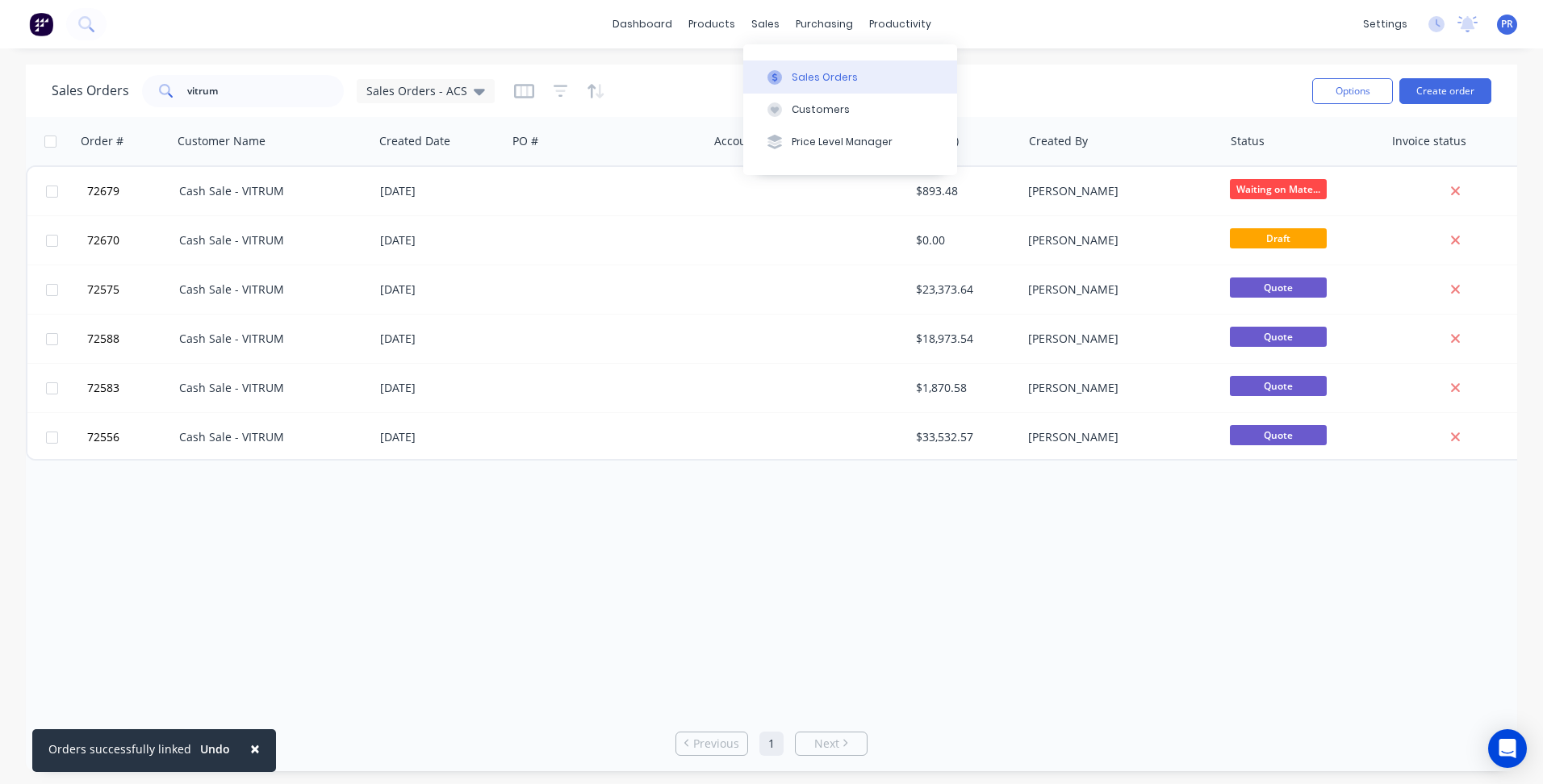
click at [822, 77] on div "Sales Orders" at bounding box center [824, 77] width 66 height 15
drag, startPoint x: 221, startPoint y: 96, endPoint x: 165, endPoint y: 96, distance: 56.0
click at [165, 96] on div "vitrum" at bounding box center [243, 91] width 202 height 32
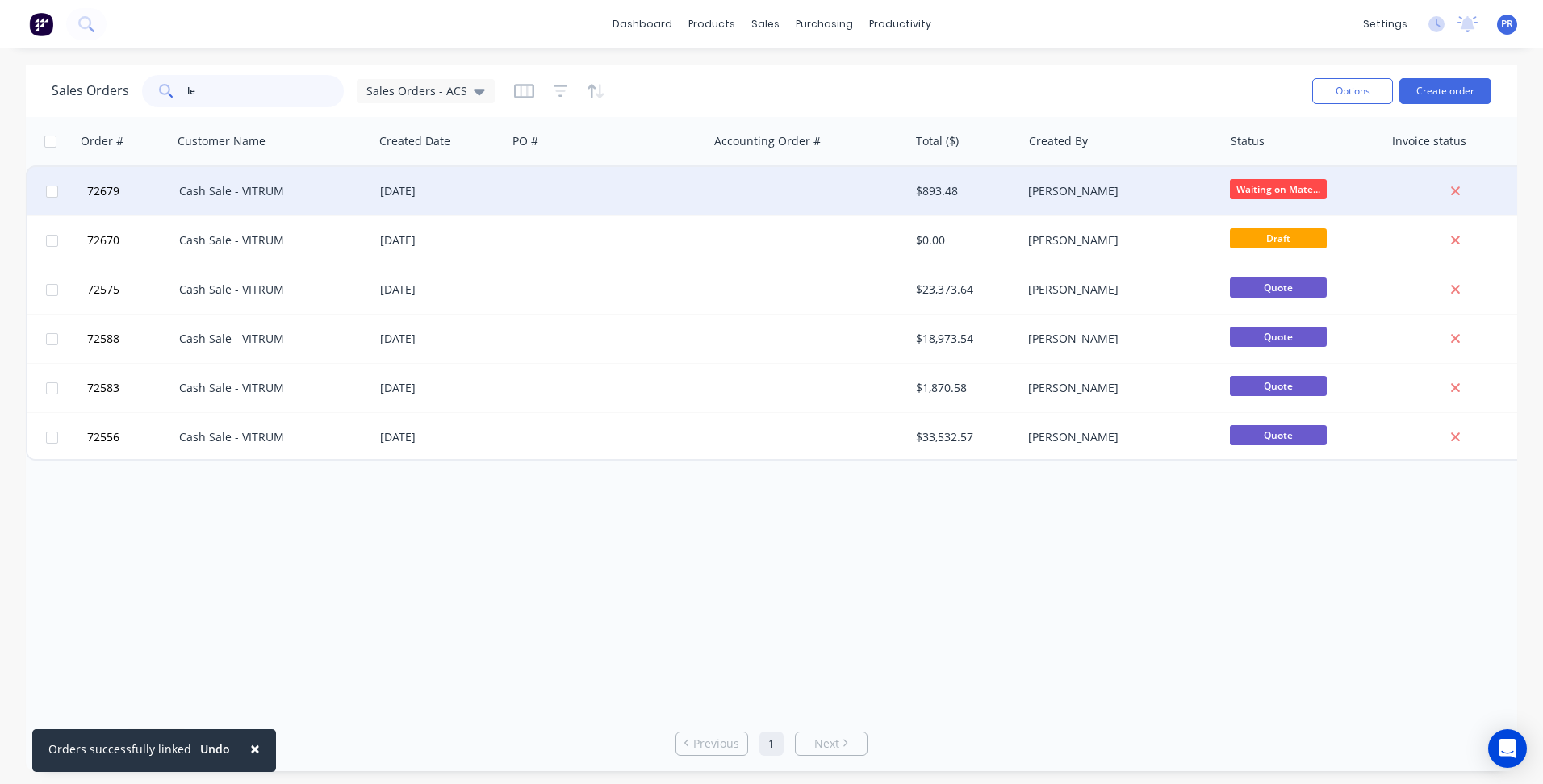
type input "lex"
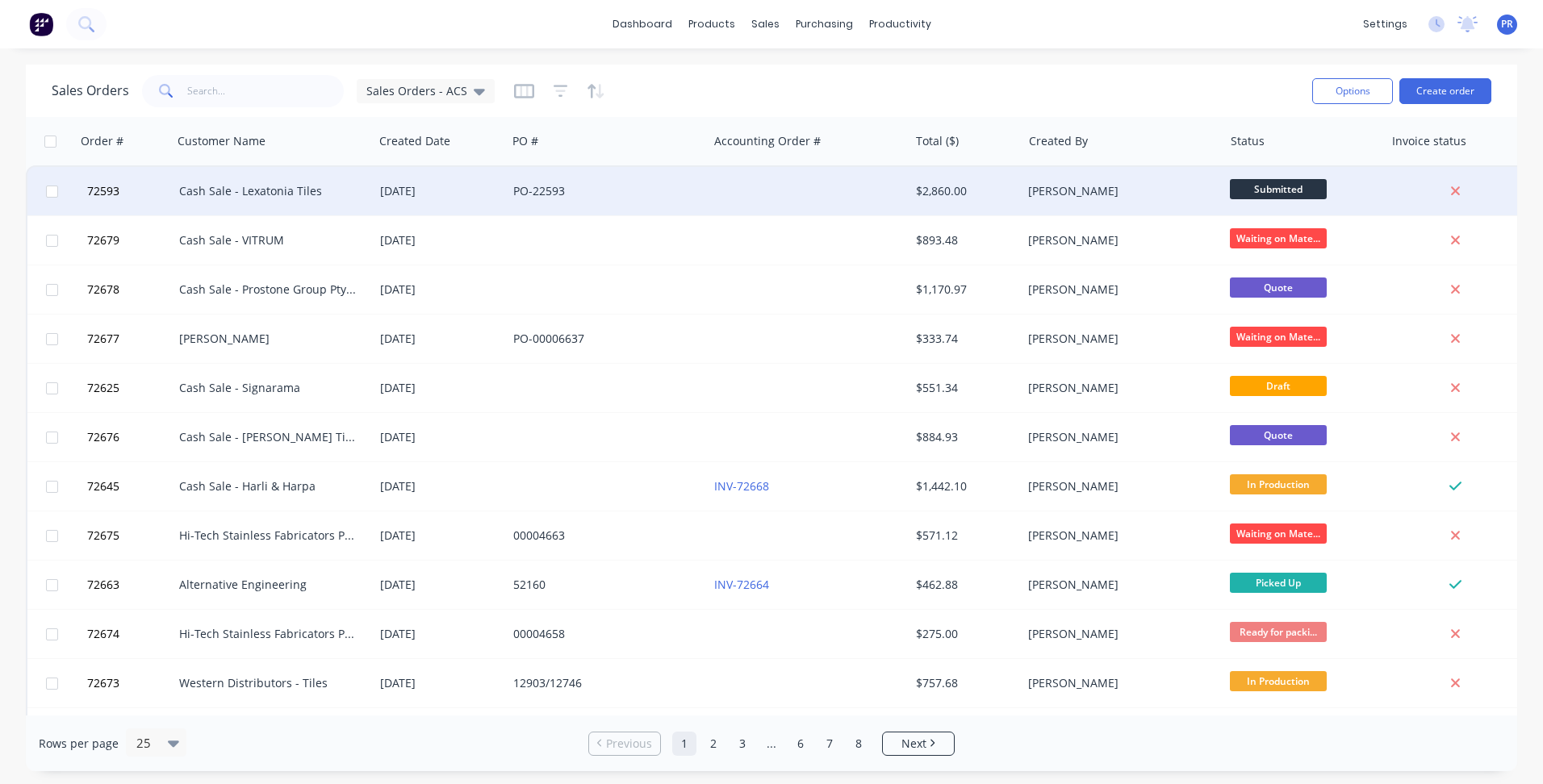
click at [268, 196] on div "Cash Sale - Lexatonia Tiles" at bounding box center [268, 191] width 179 height 16
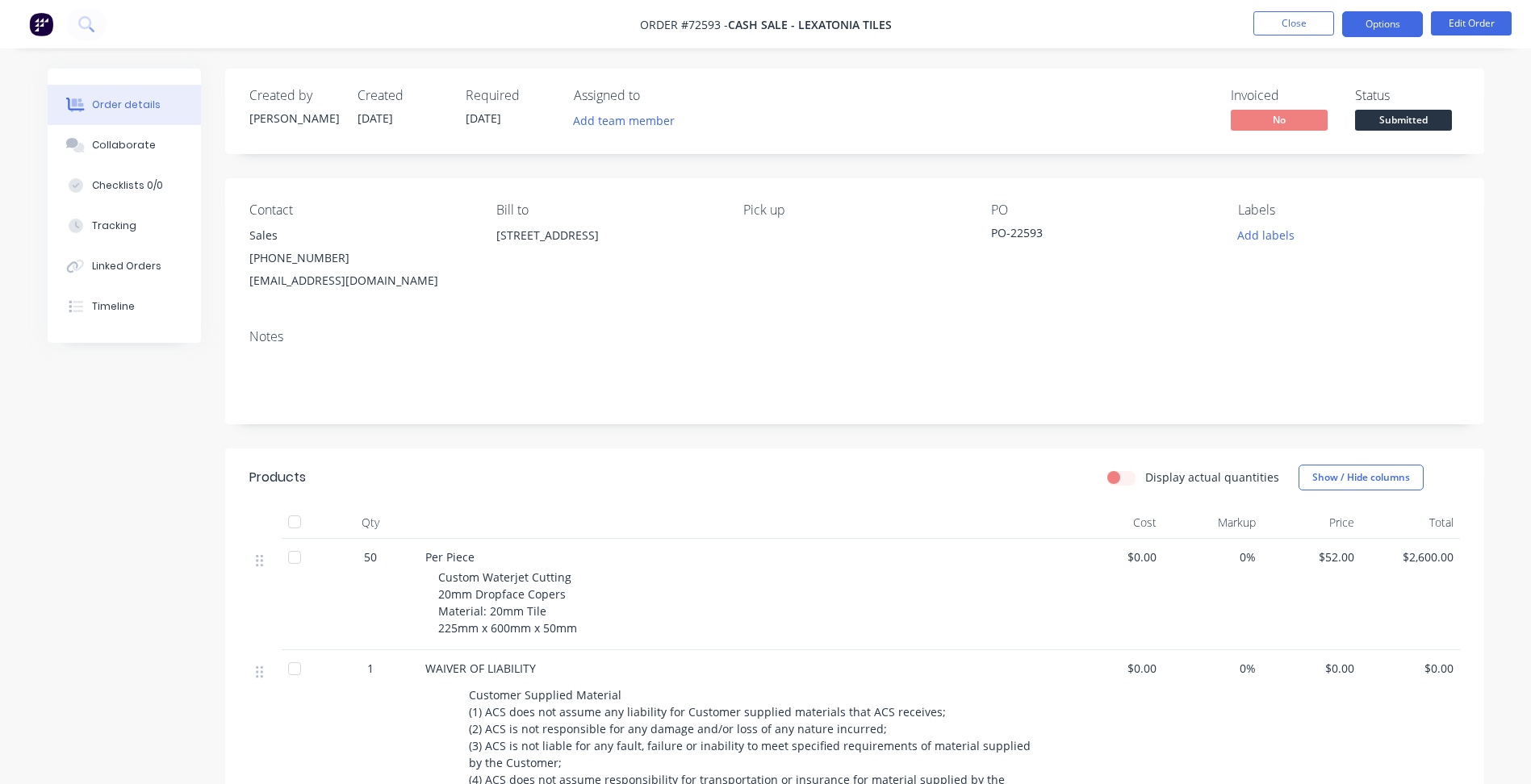
click at [1405, 22] on button "Options" at bounding box center [1382, 24] width 81 height 25
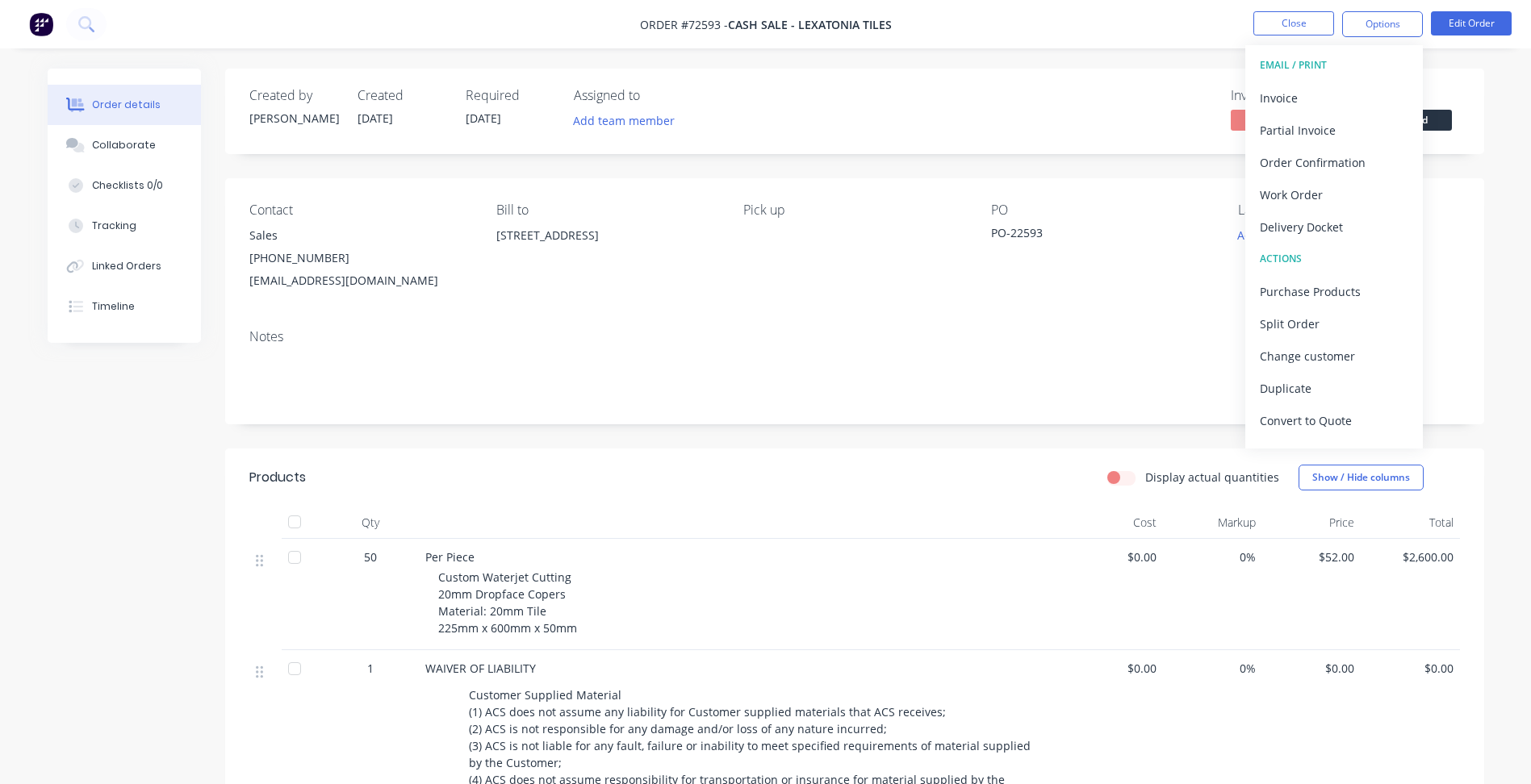
click at [1106, 79] on div "Created by [PERSON_NAME] Created [DATE] Required [DATE] Assigned to Add team me…" at bounding box center [855, 111] width 1259 height 85
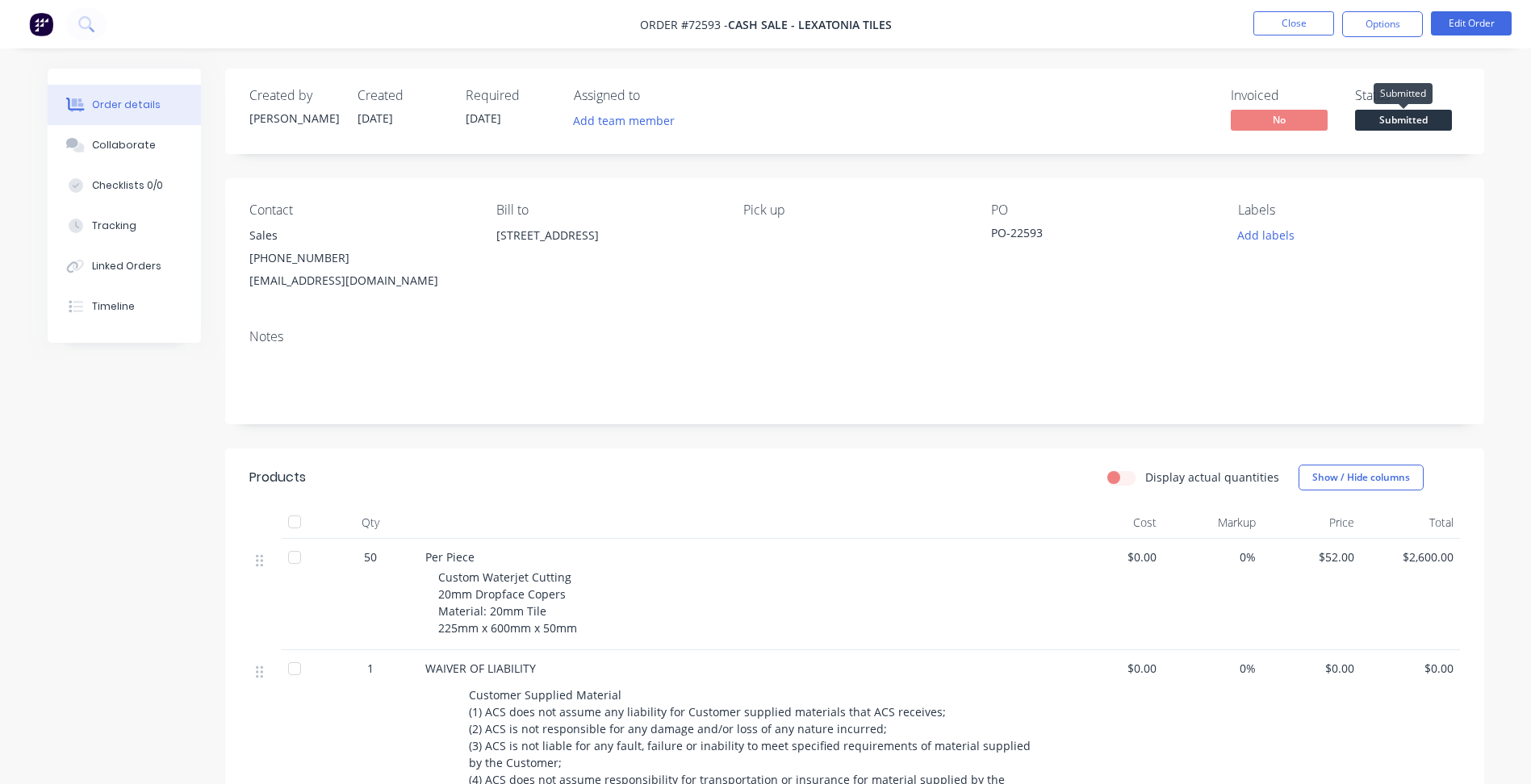
click at [1419, 123] on span "Submitted" at bounding box center [1404, 120] width 96 height 20
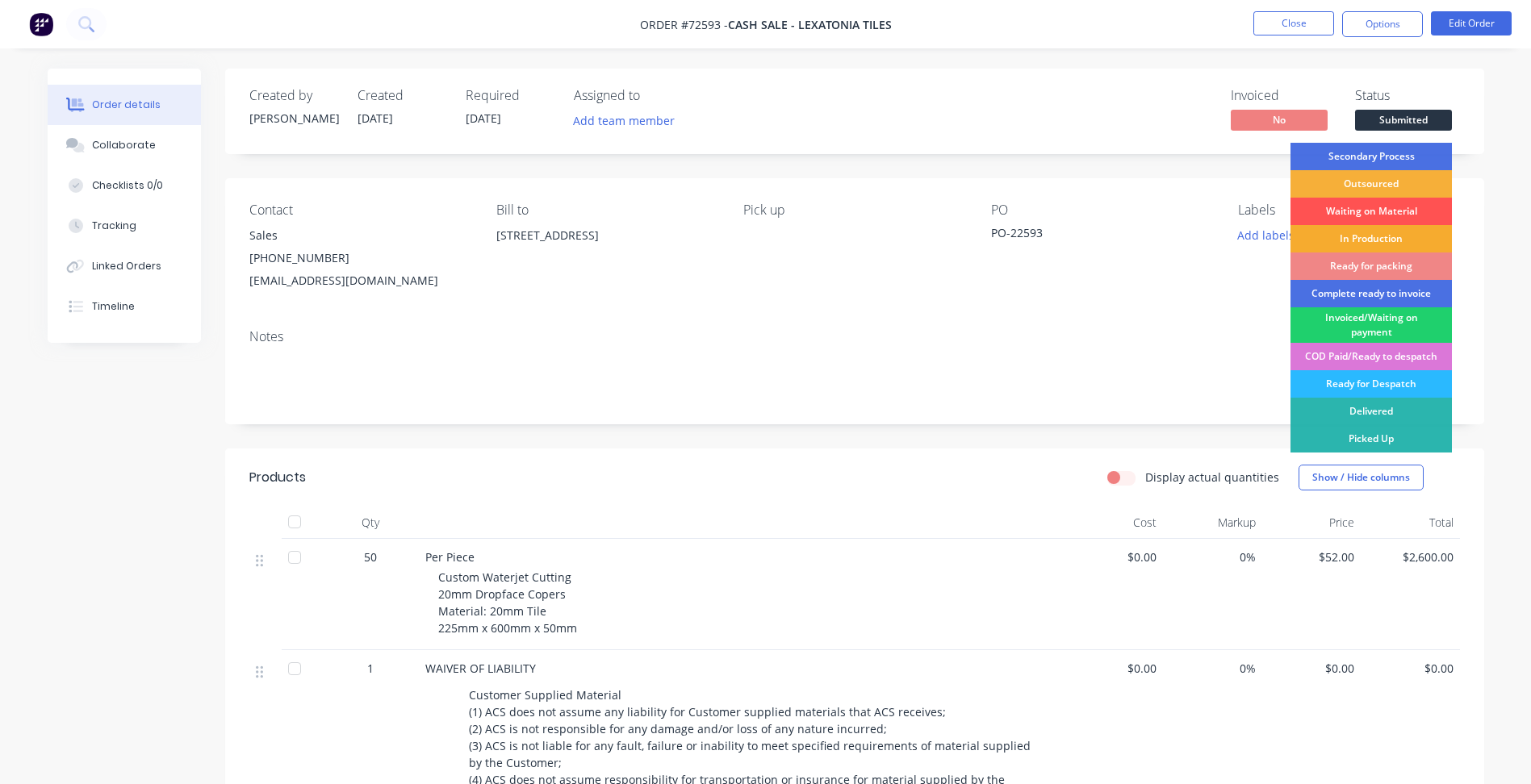
click at [1372, 241] on div "In Production" at bounding box center [1371, 239] width 161 height 27
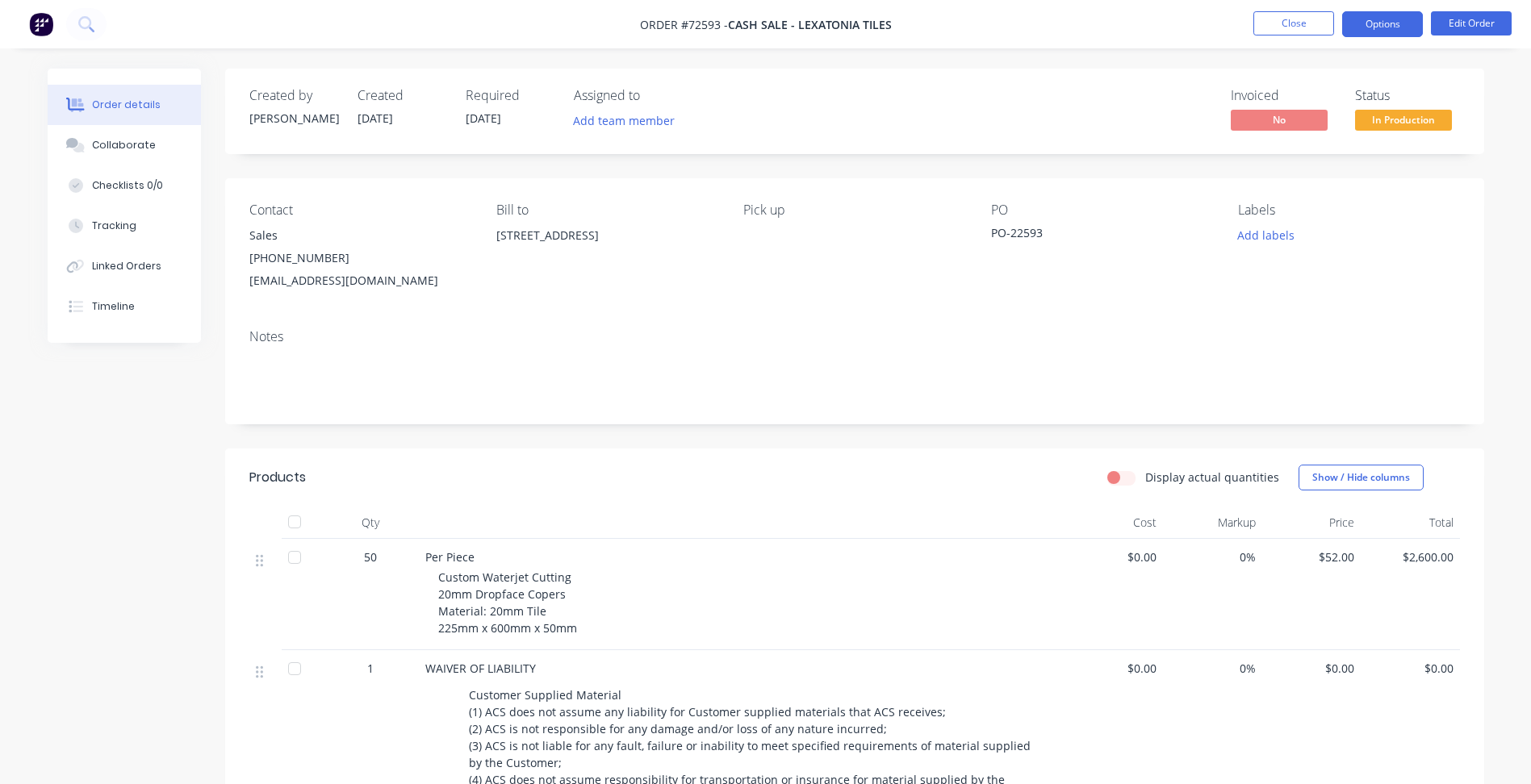
click at [1392, 23] on button "Options" at bounding box center [1382, 24] width 81 height 25
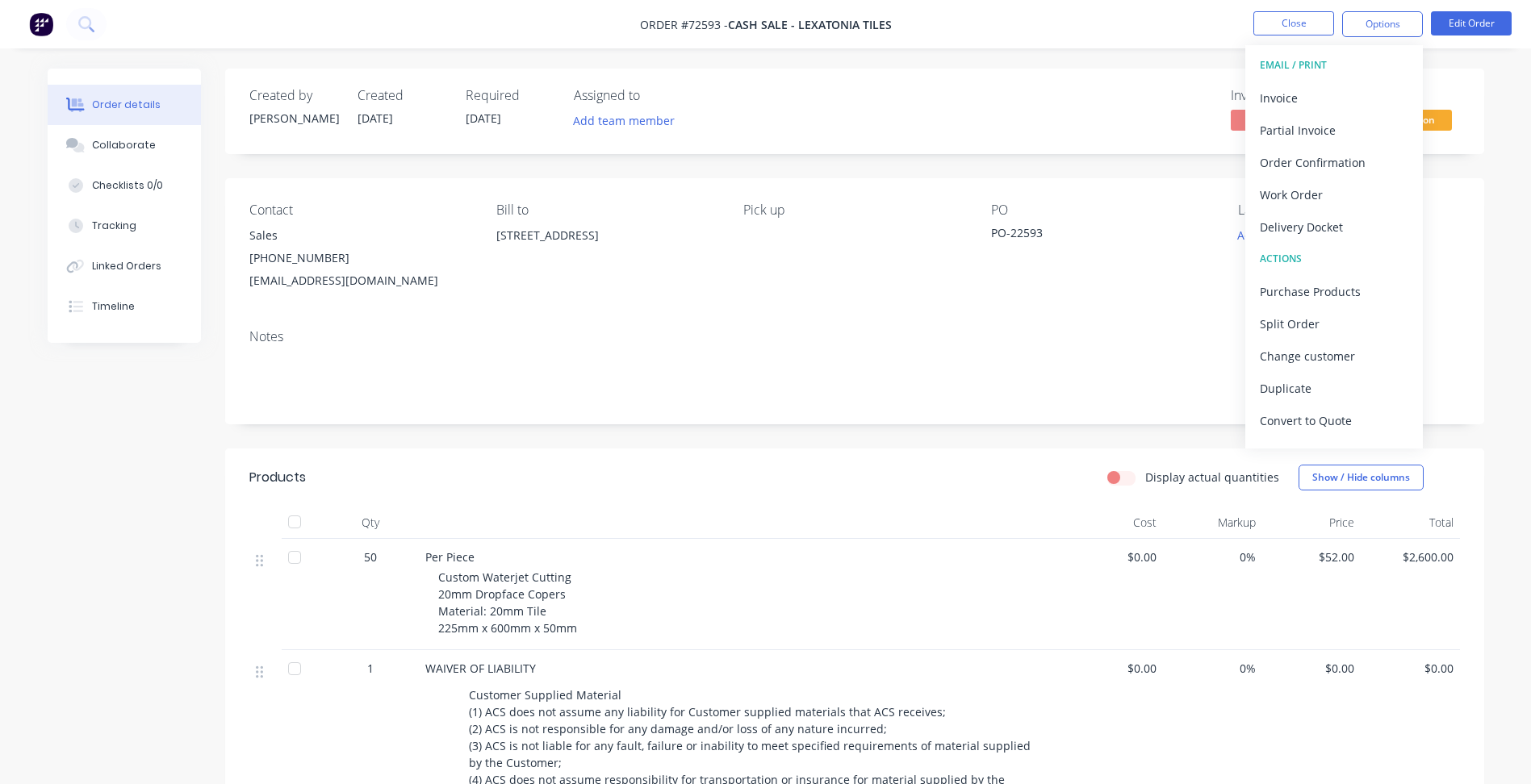
click at [851, 17] on span "Cash Sale - Lexatonia Tiles" at bounding box center [810, 25] width 164 height 15
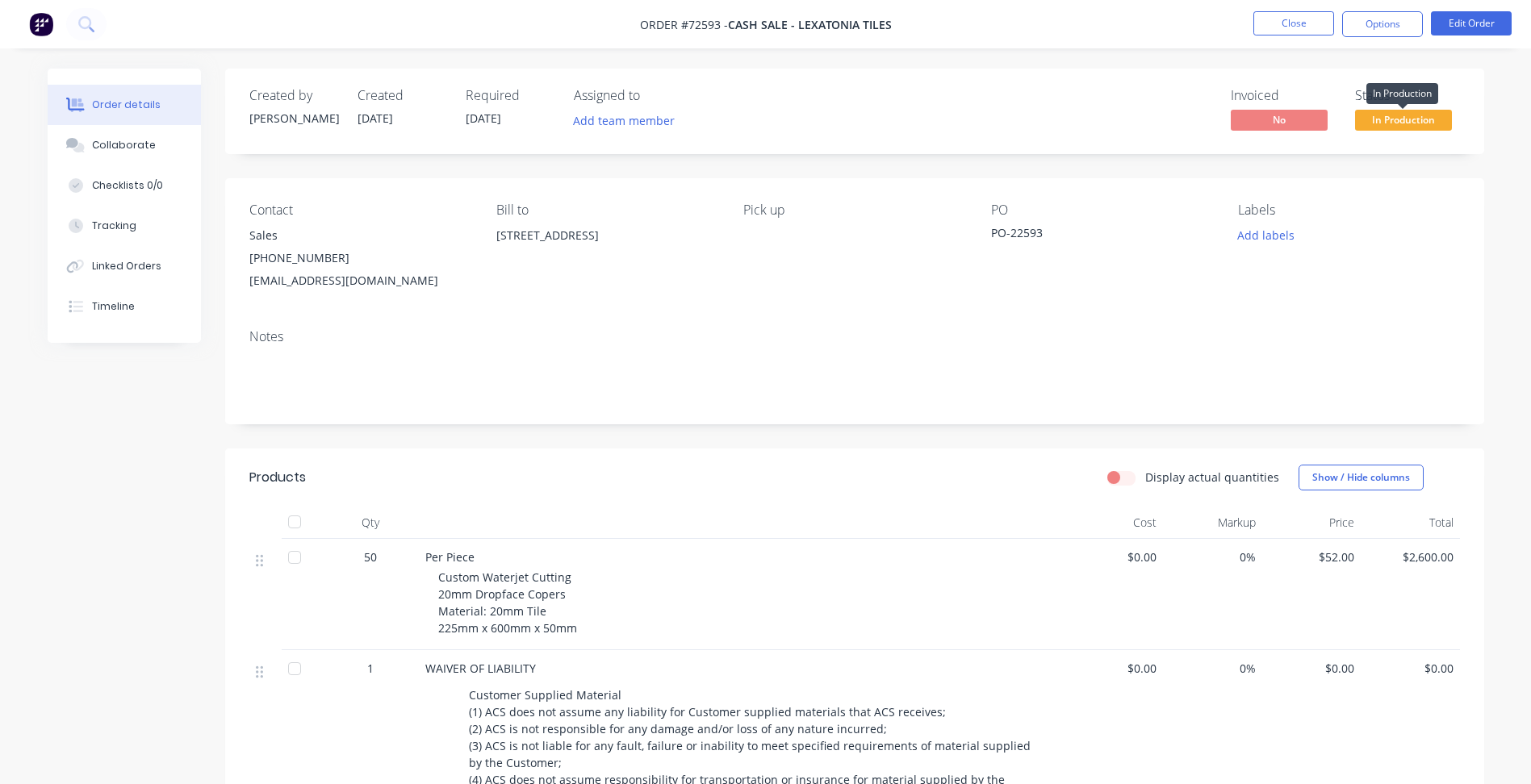
click at [1406, 117] on span "In Production" at bounding box center [1404, 120] width 96 height 20
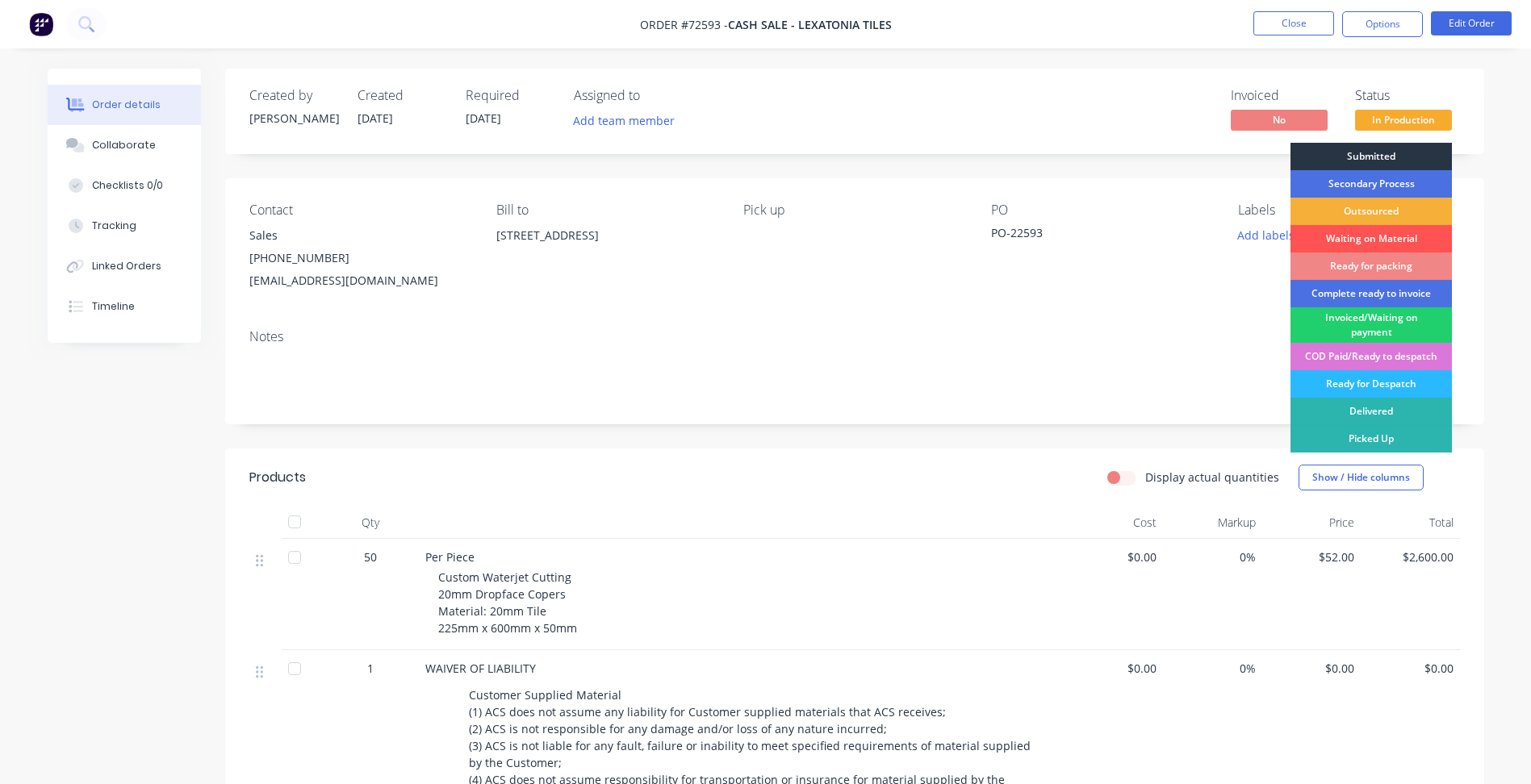
click at [1370, 159] on div "Submitted" at bounding box center [1371, 156] width 161 height 27
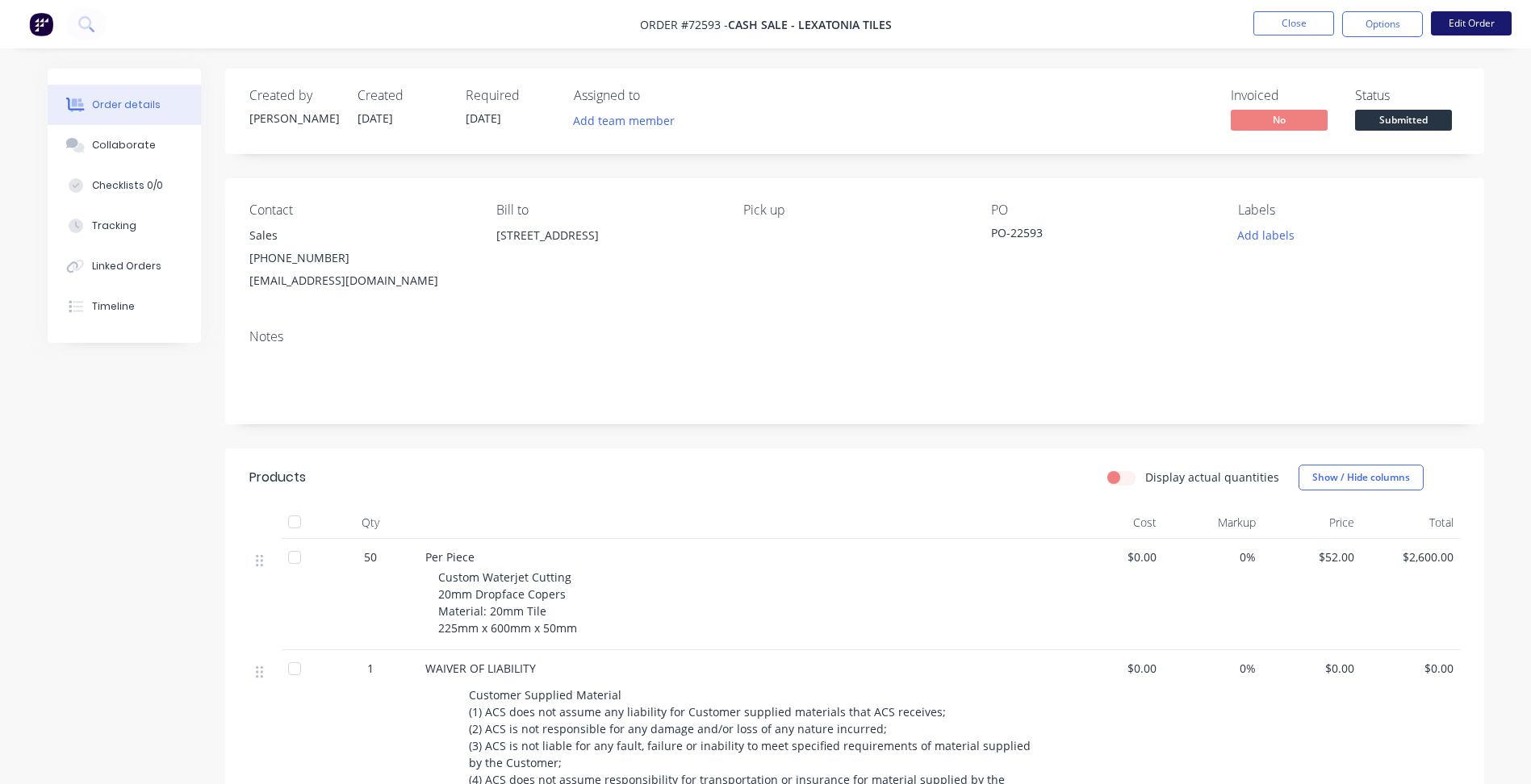
click at [1478, 21] on button "Edit Order" at bounding box center [1471, 23] width 81 height 25
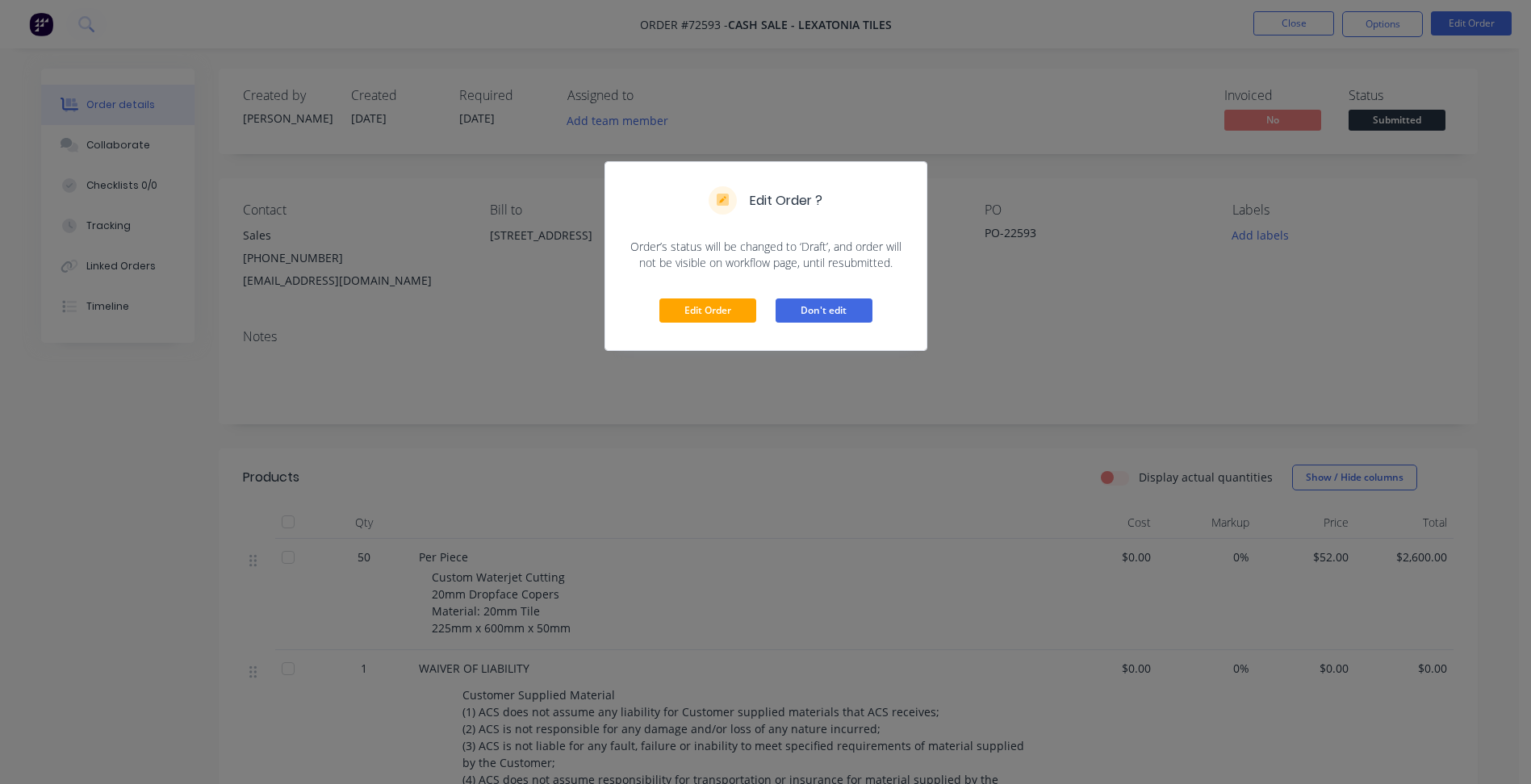
click at [840, 318] on button "Don't edit" at bounding box center [824, 310] width 96 height 25
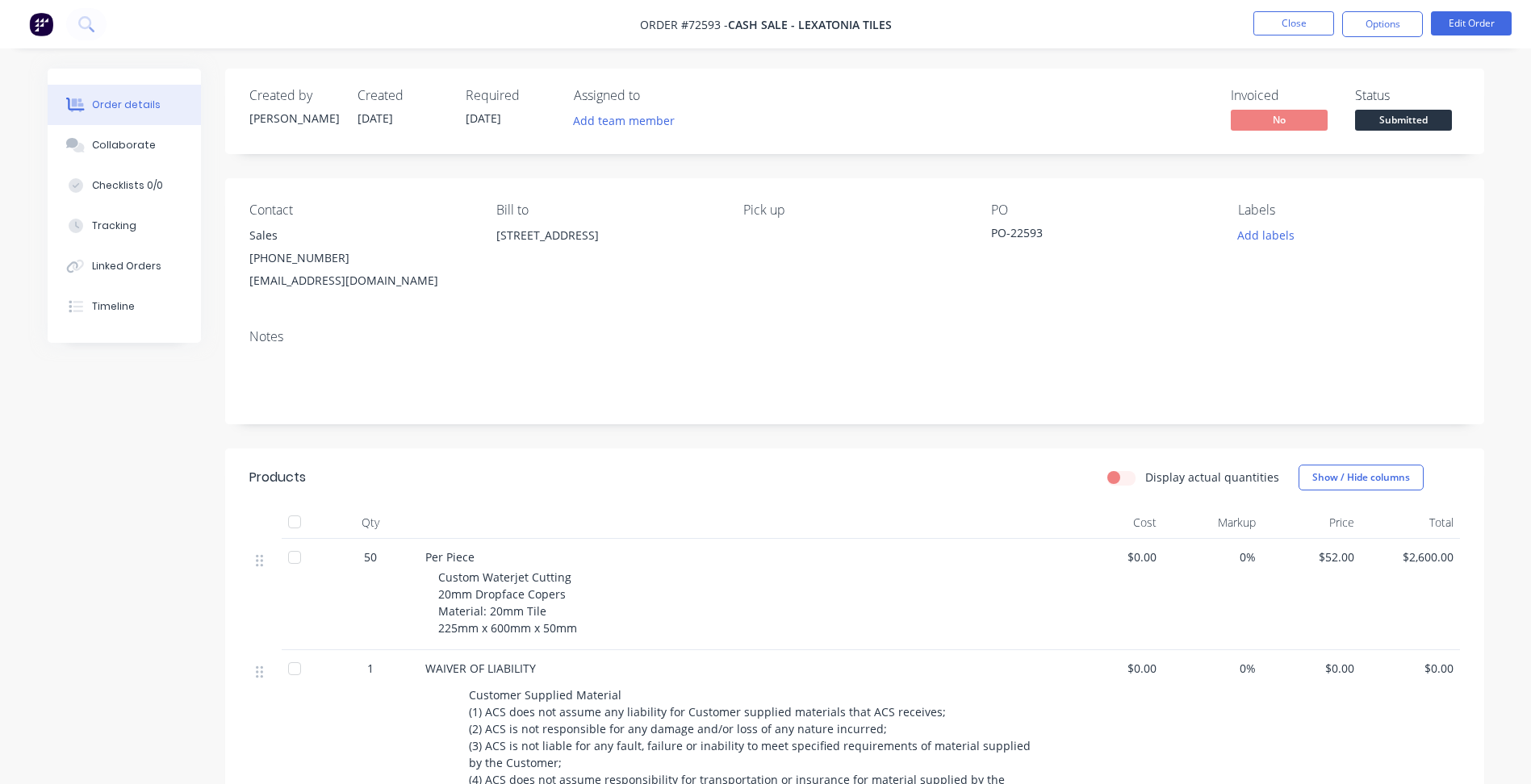
click at [770, 25] on span "Cash Sale - Lexatonia Tiles" at bounding box center [810, 25] width 164 height 15
click at [1309, 21] on button "Close" at bounding box center [1294, 23] width 81 height 25
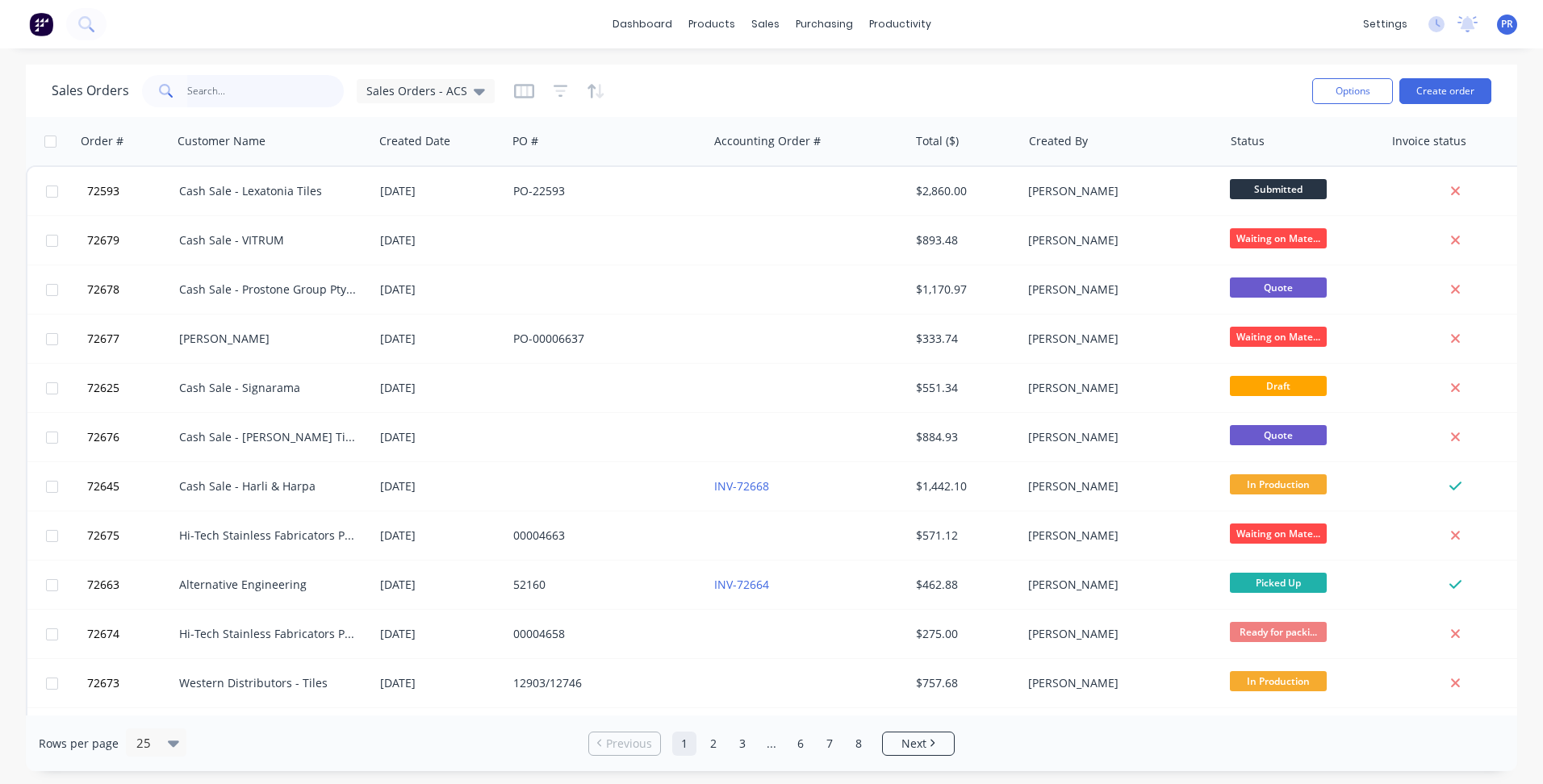
click at [247, 90] on input "text" at bounding box center [266, 91] width 157 height 32
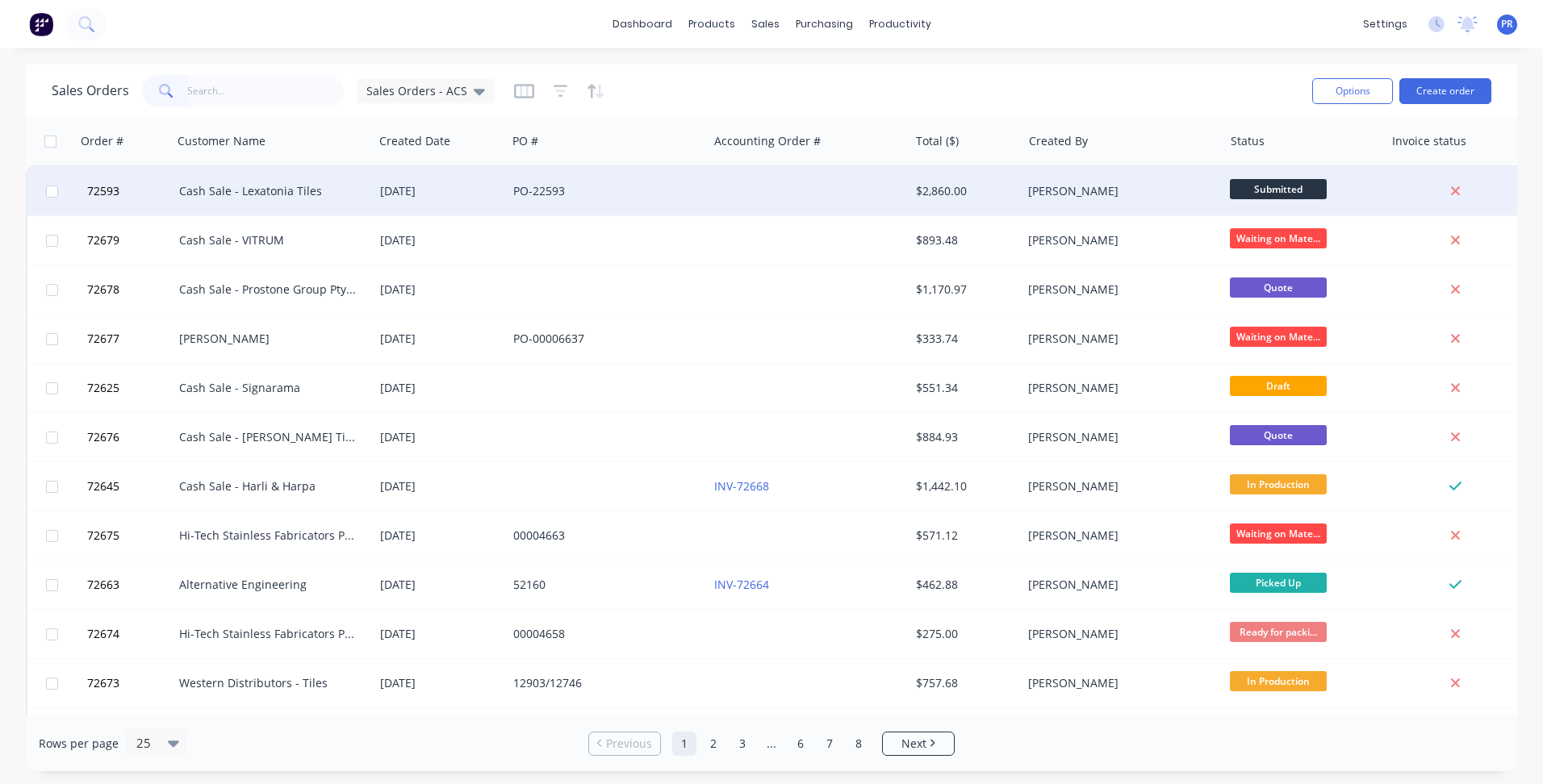
click at [227, 195] on div "Cash Sale - Lexatonia Tiles" at bounding box center [268, 191] width 179 height 16
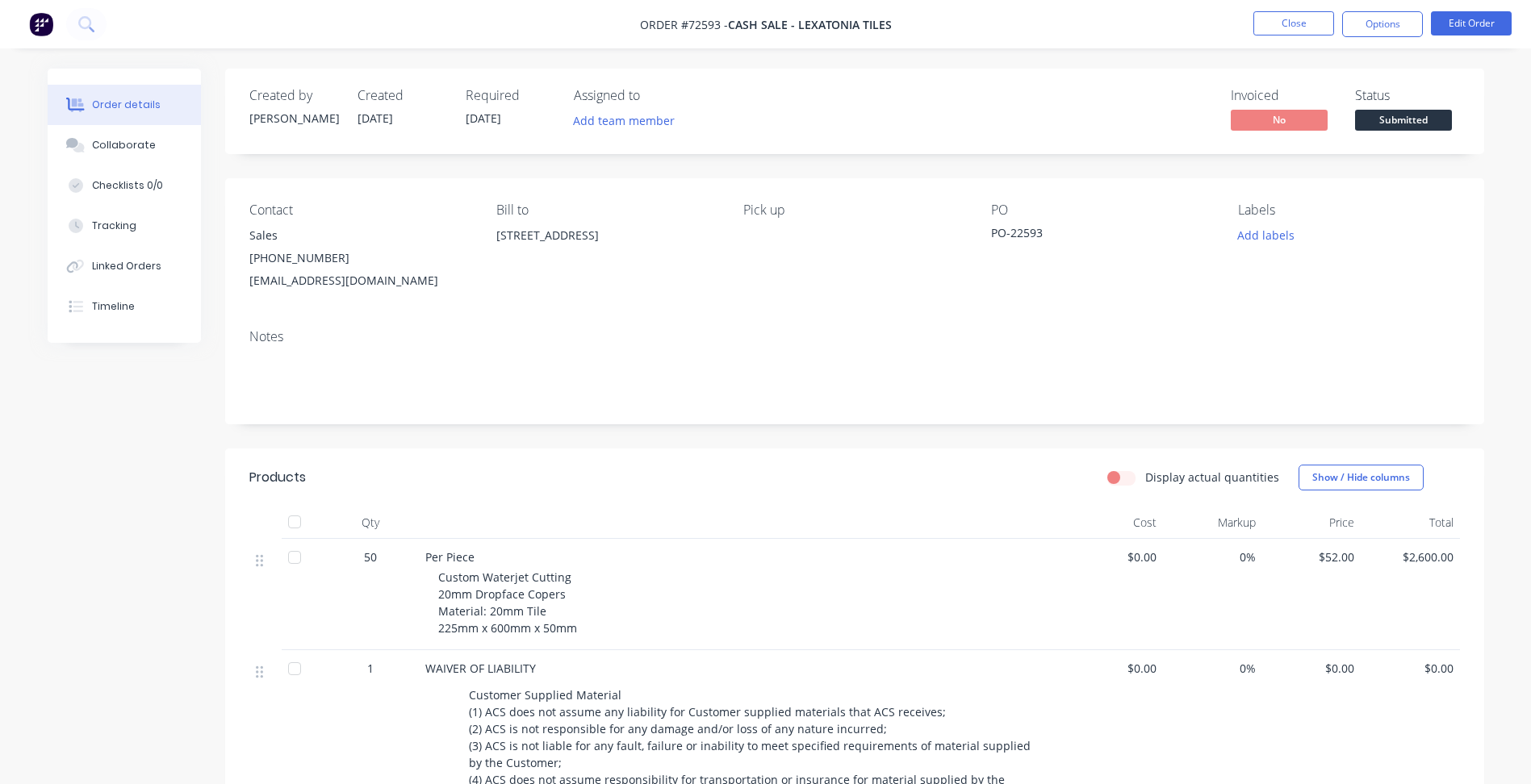
click at [772, 27] on span "Cash Sale - Lexatonia Tiles" at bounding box center [810, 25] width 164 height 15
click at [1275, 28] on button "Close" at bounding box center [1294, 23] width 81 height 25
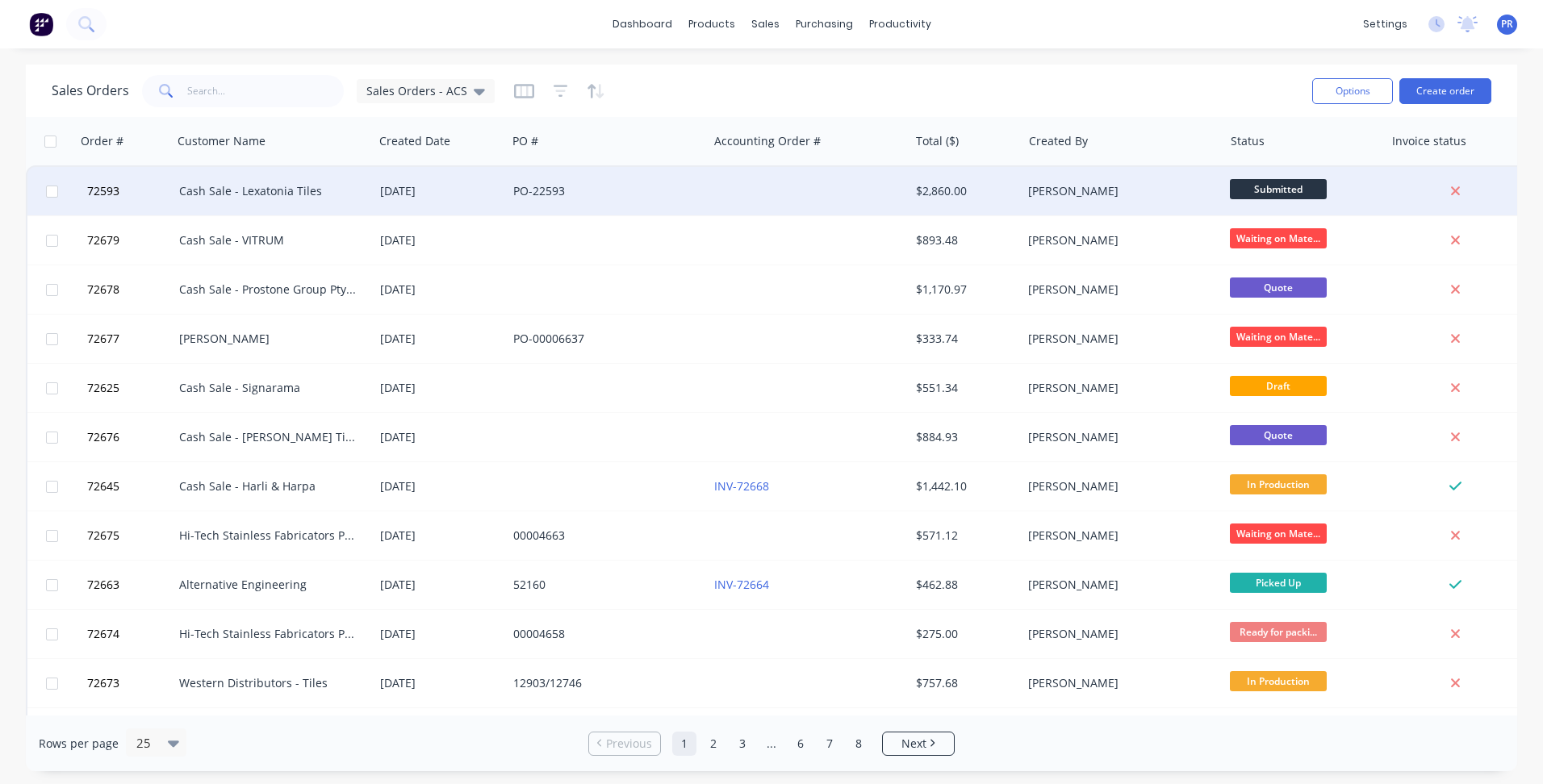
click at [496, 188] on div "[DATE]" at bounding box center [440, 191] width 120 height 16
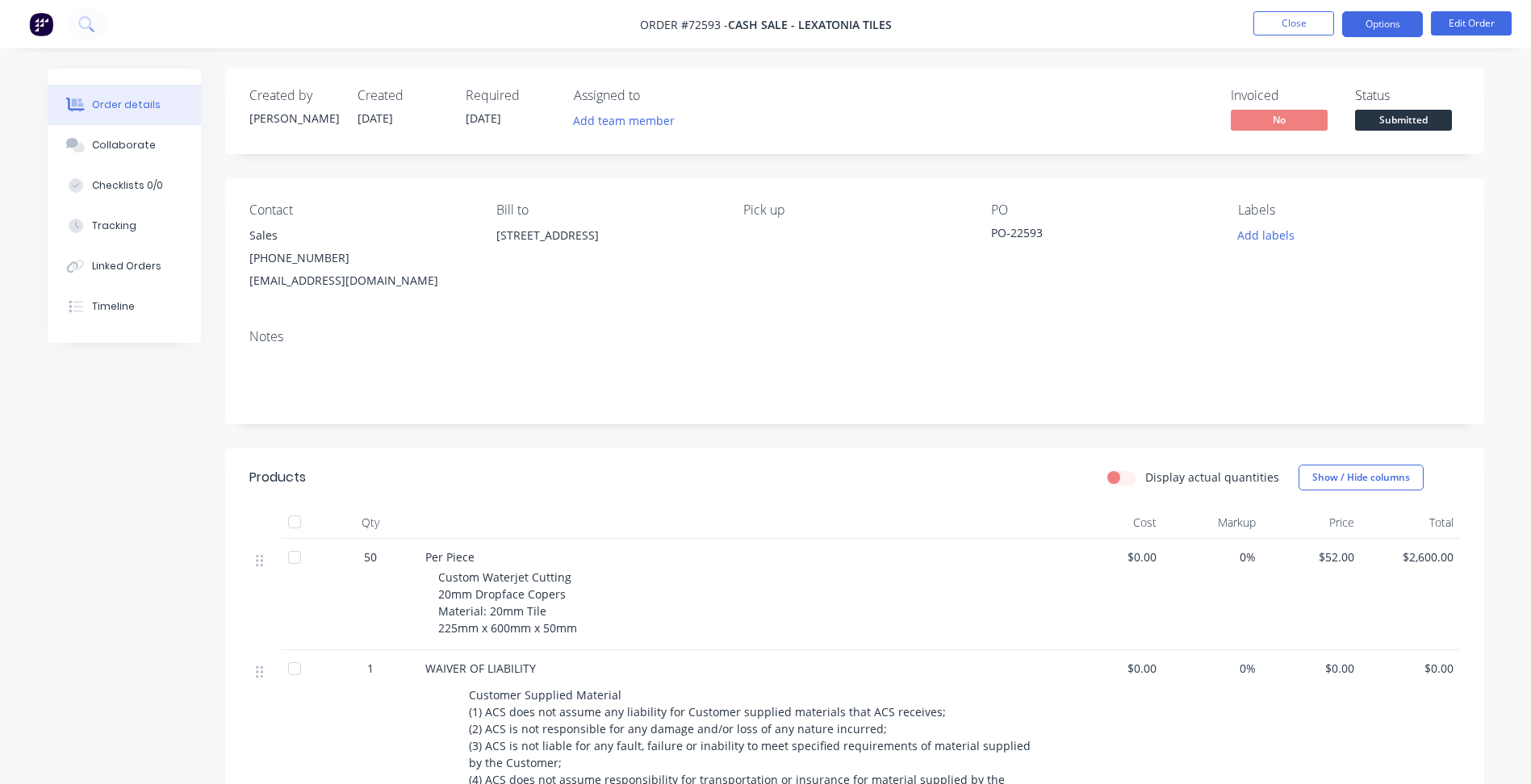
click at [1377, 27] on button "Options" at bounding box center [1382, 24] width 81 height 25
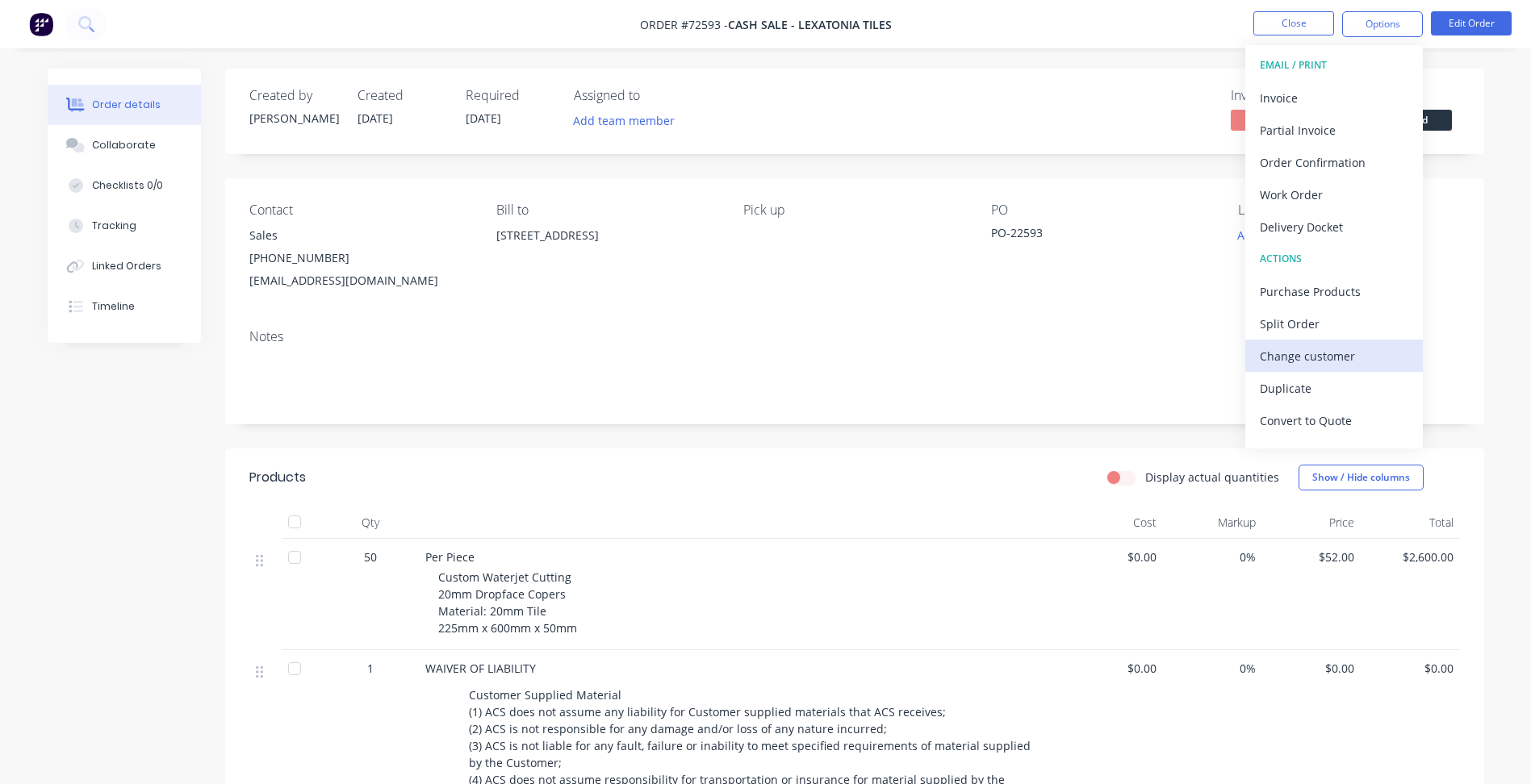
click at [1336, 357] on div "Change customer" at bounding box center [1334, 357] width 148 height 24
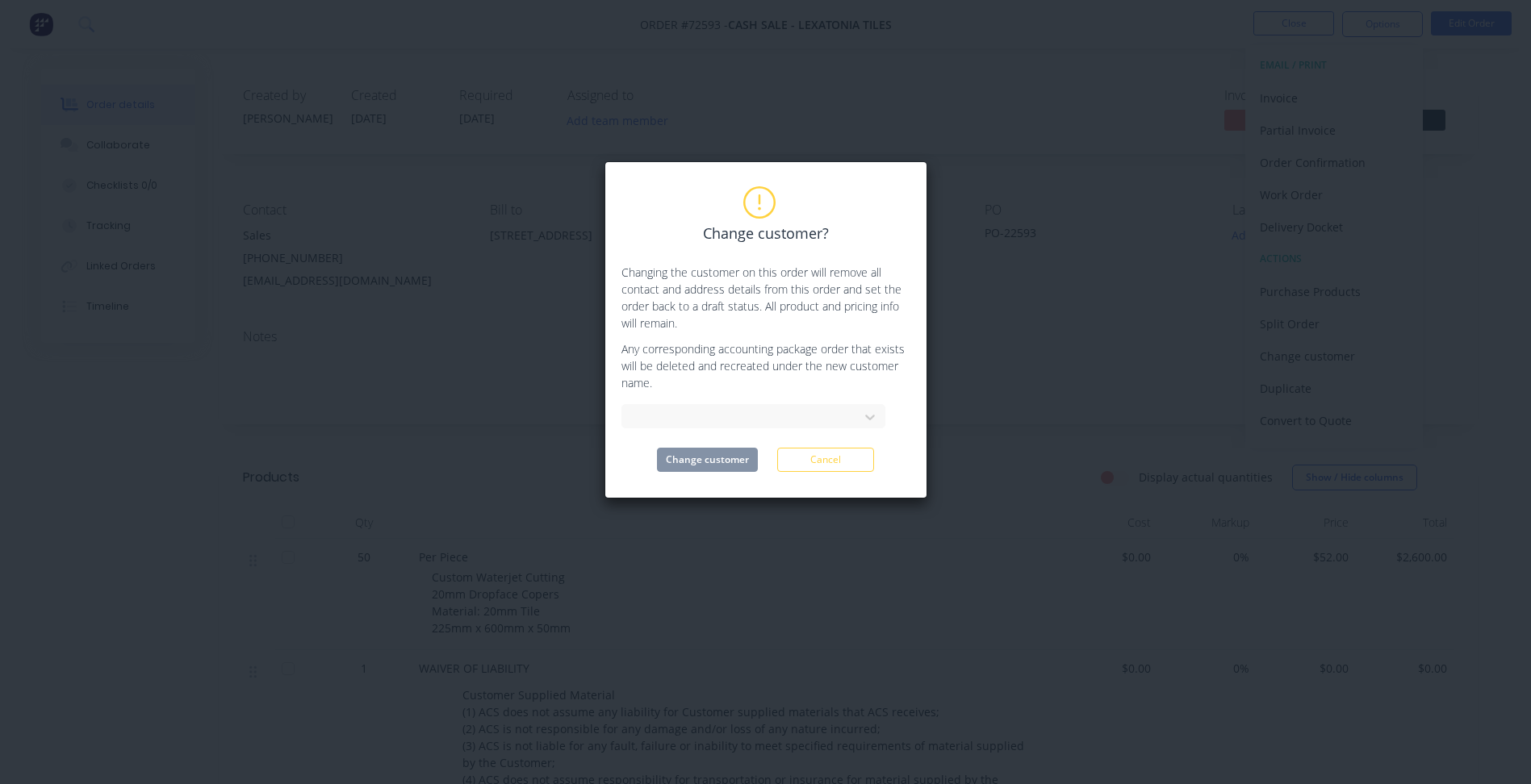
click at [977, 300] on div "Change customer? Changing the customer on this order will remove all contact an…" at bounding box center [765, 392] width 1531 height 784
click at [1385, 157] on div "Change customer? Changing the customer on this order will remove all contact an…" at bounding box center [765, 392] width 1531 height 784
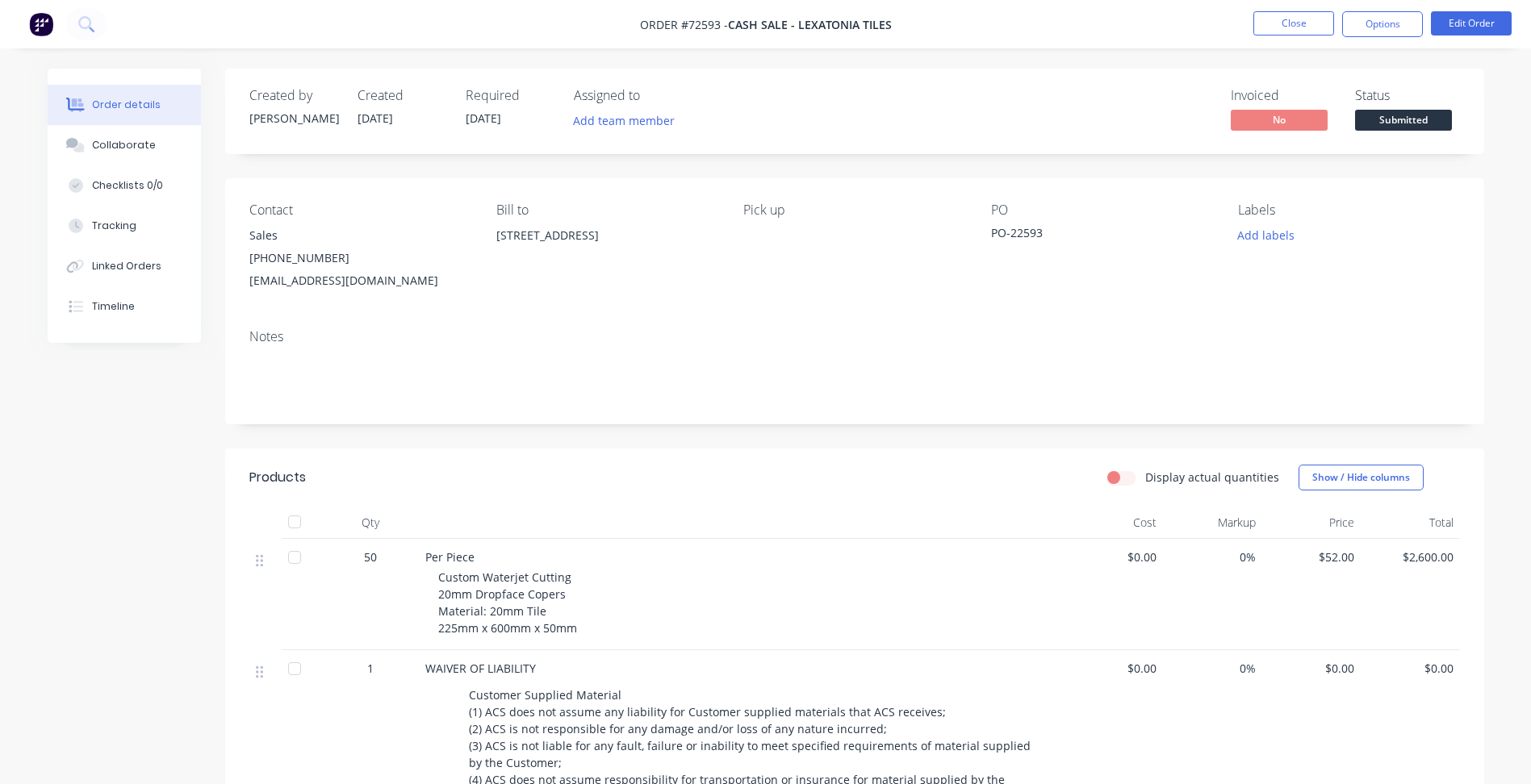
click at [1397, 121] on span "Submitted" at bounding box center [1404, 120] width 96 height 20
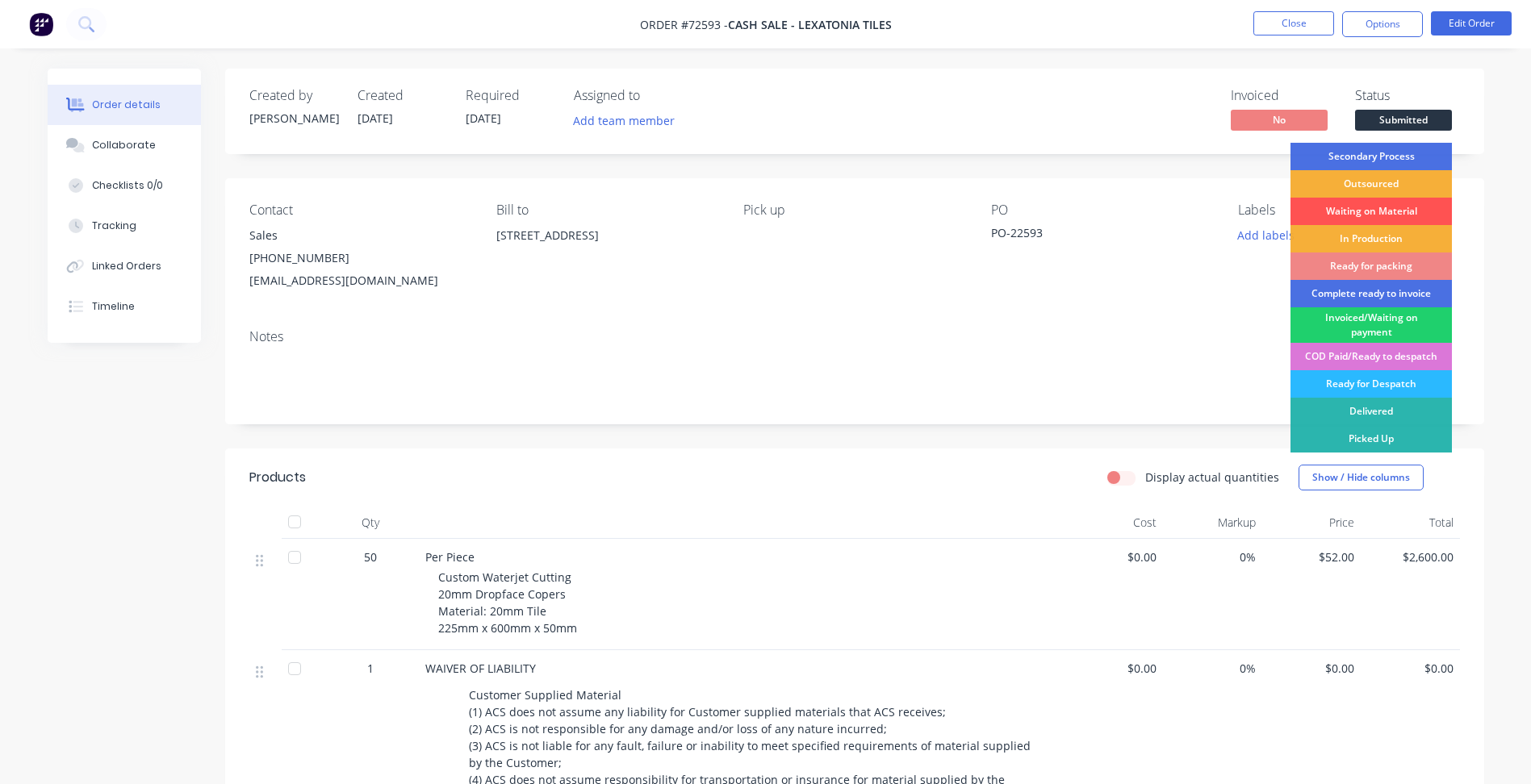
drag, startPoint x: 1365, startPoint y: 237, endPoint x: 1217, endPoint y: 182, distance: 157.9
click at [1365, 236] on div "In Production" at bounding box center [1371, 239] width 161 height 27
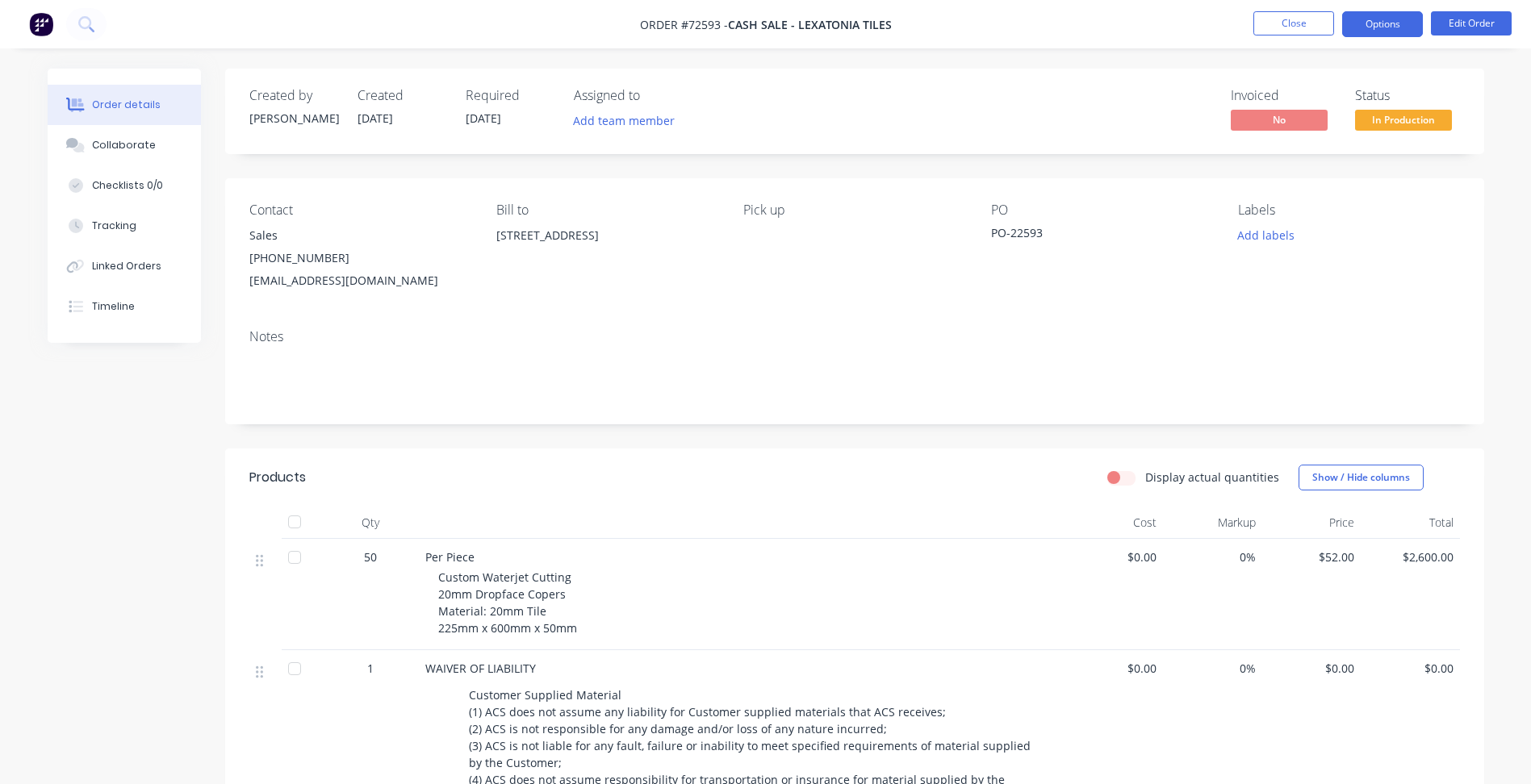
click at [1368, 28] on button "Options" at bounding box center [1382, 24] width 81 height 25
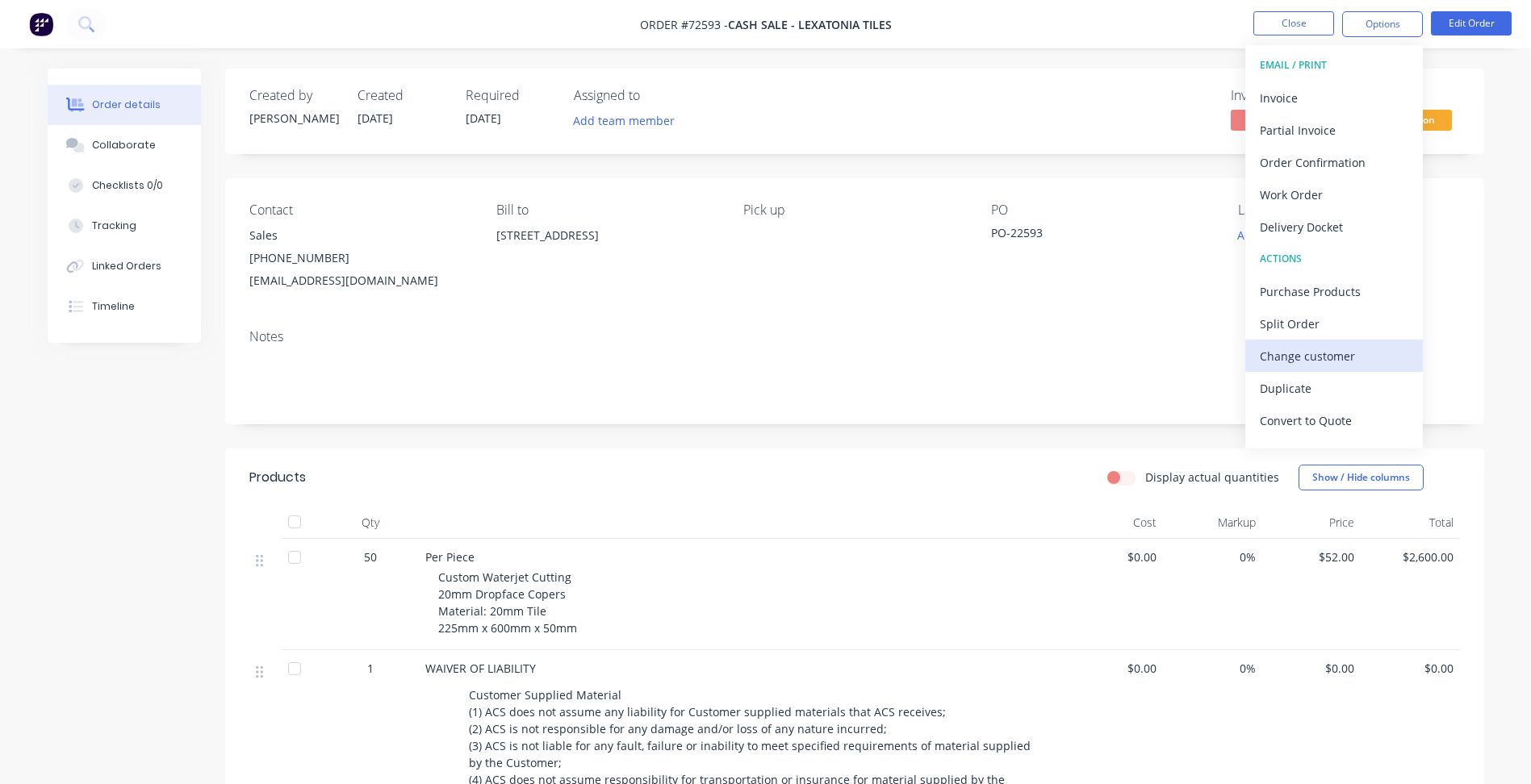
click at [1317, 357] on div "Change customer" at bounding box center [1334, 357] width 148 height 24
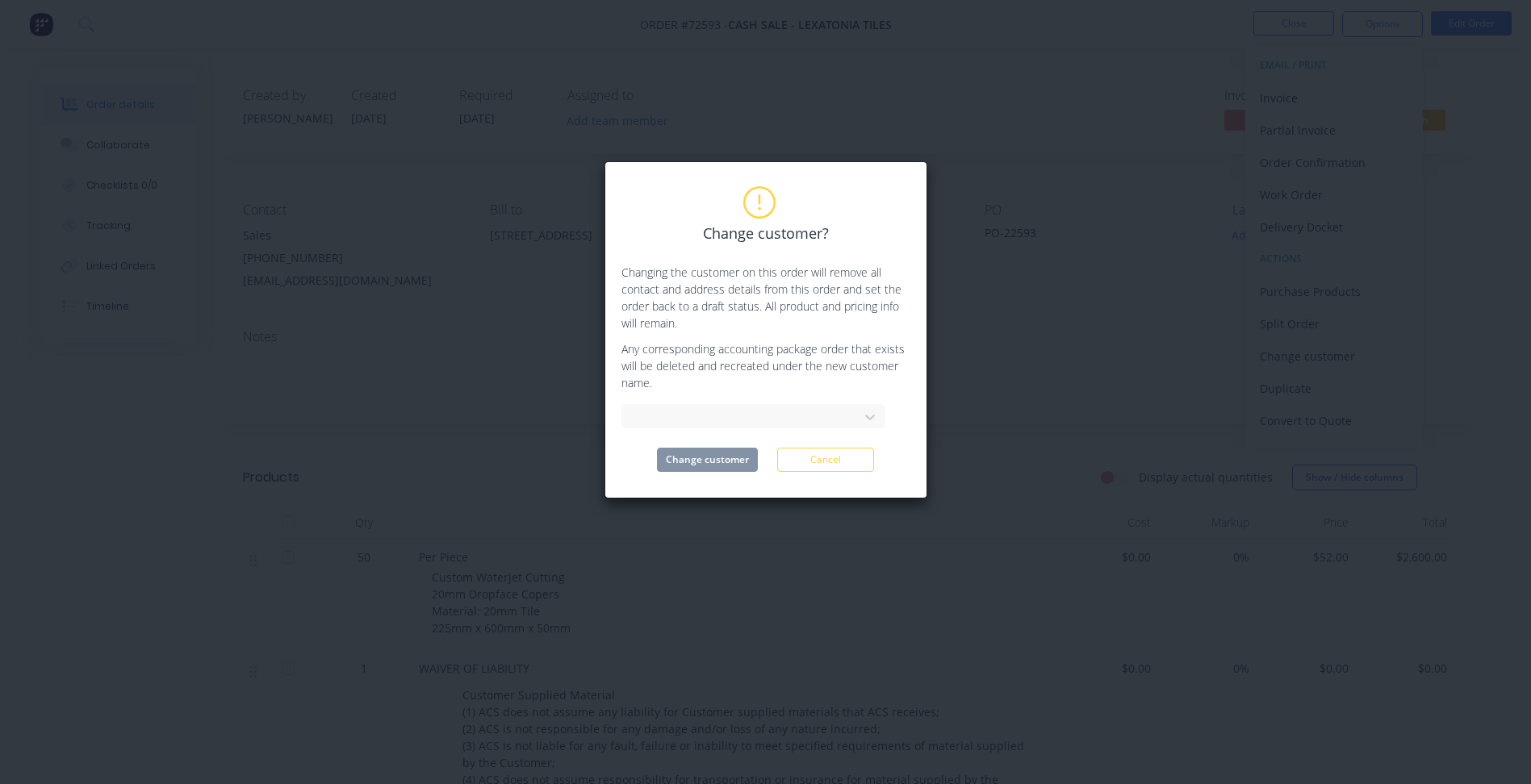
click at [1425, 308] on div "Change customer? Changing the customer on this order will remove all contact an…" at bounding box center [765, 392] width 1531 height 784
click at [1412, 119] on div "Change customer? Changing the customer on this order will remove all contact an…" at bounding box center [765, 392] width 1531 height 784
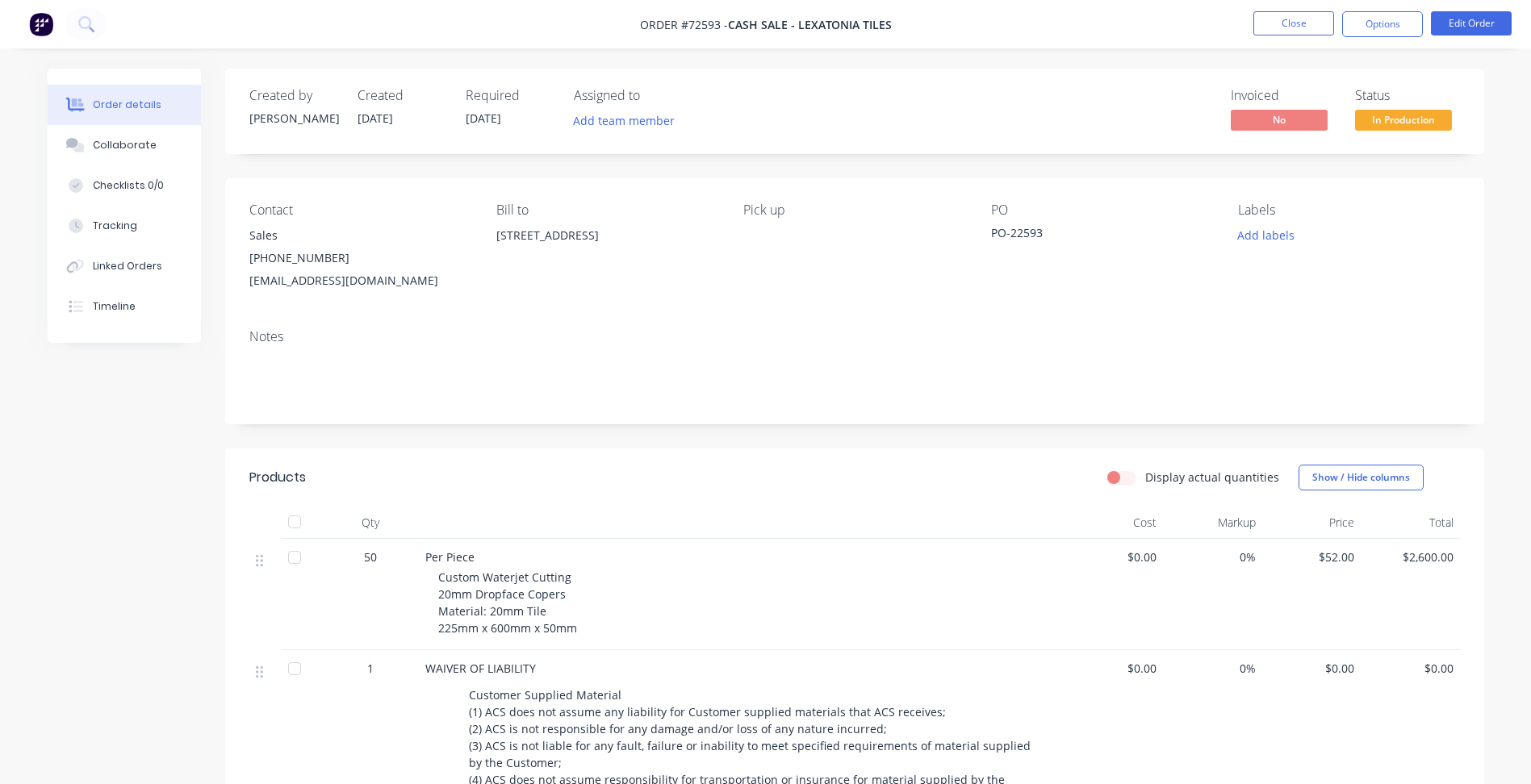
click at [1390, 118] on span "In Production" at bounding box center [1404, 120] width 96 height 20
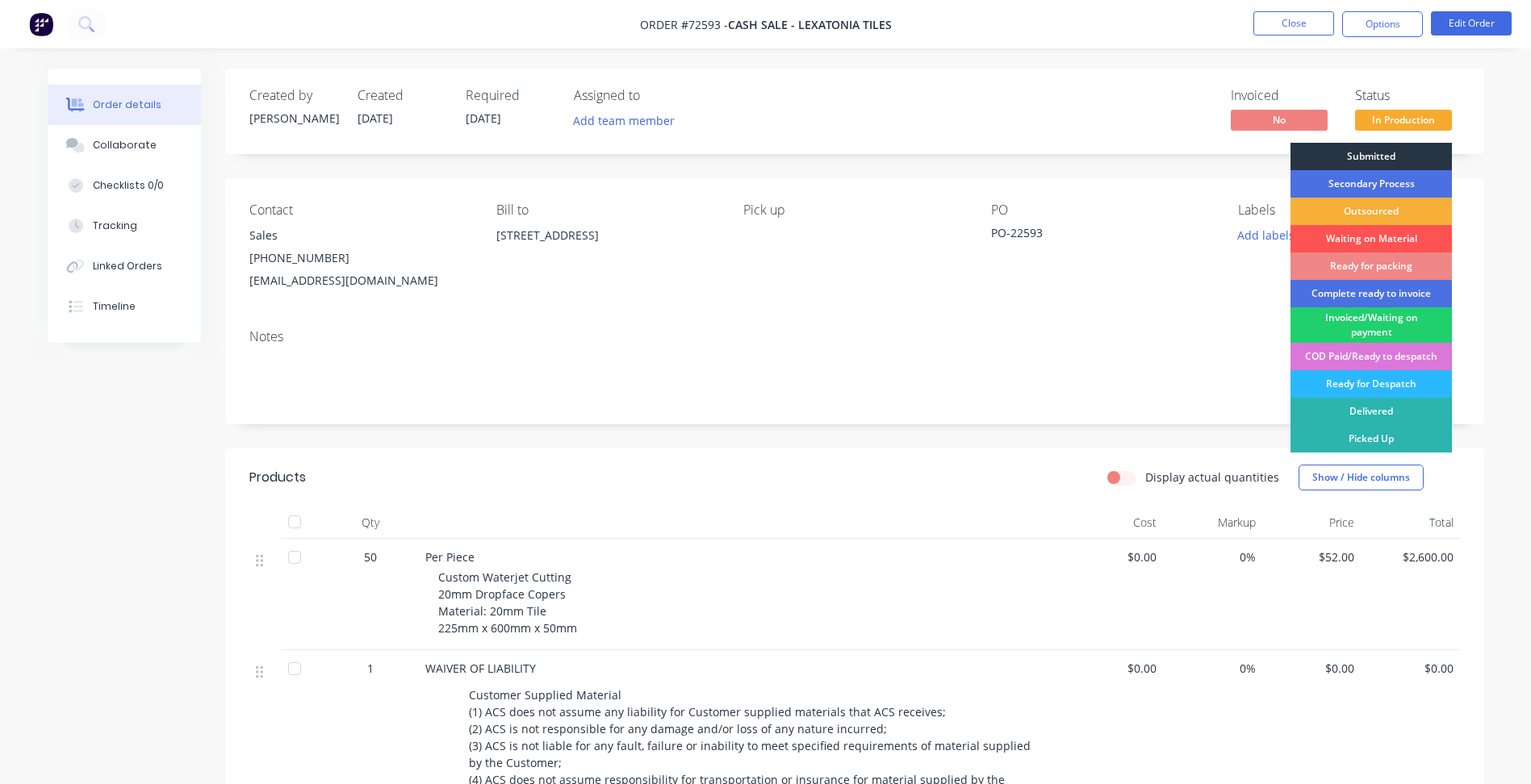
click at [1377, 148] on div "Submitted" at bounding box center [1371, 156] width 161 height 27
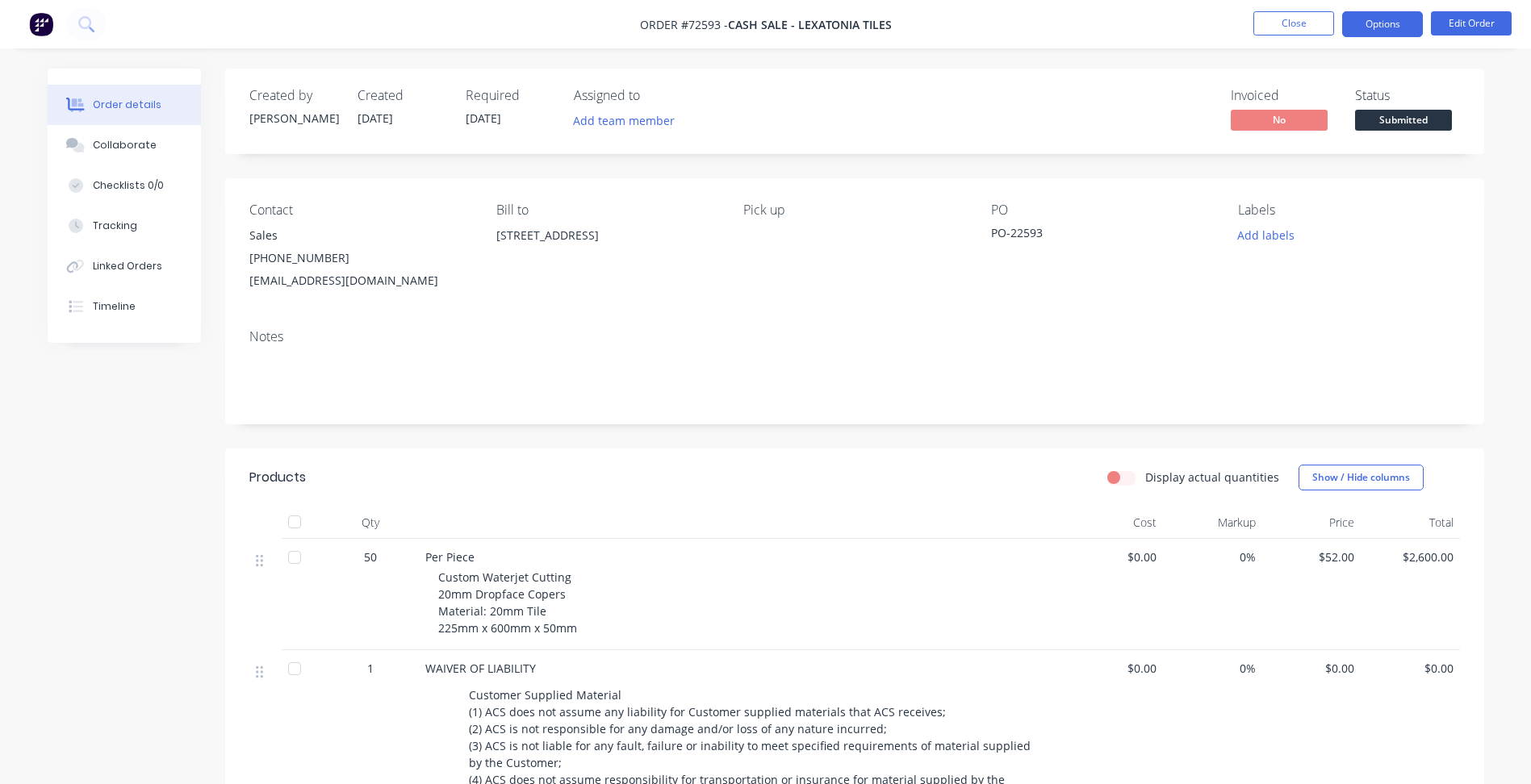
click at [1385, 33] on button "Options" at bounding box center [1382, 24] width 81 height 25
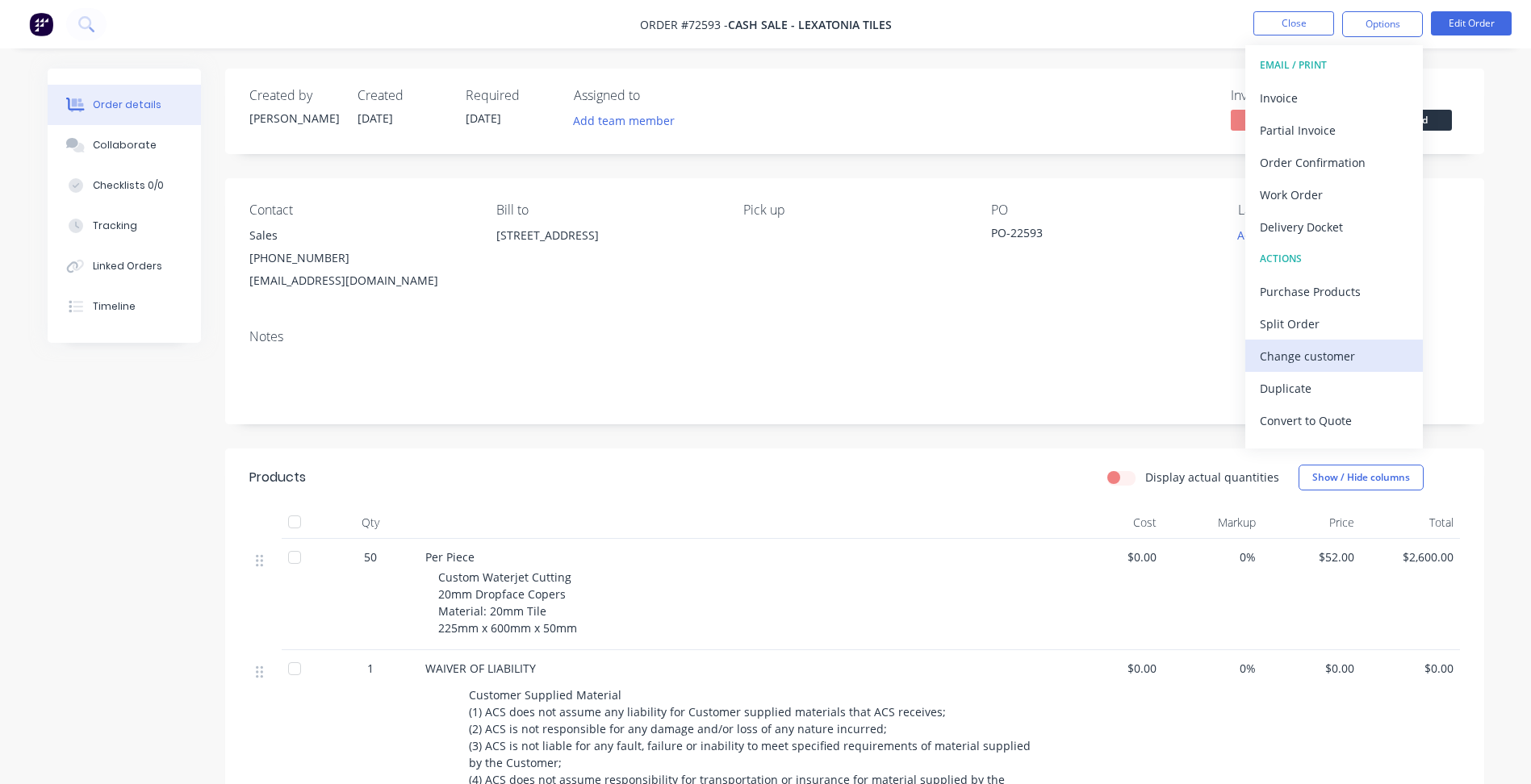
click at [1305, 353] on div "Change customer" at bounding box center [1334, 357] width 148 height 24
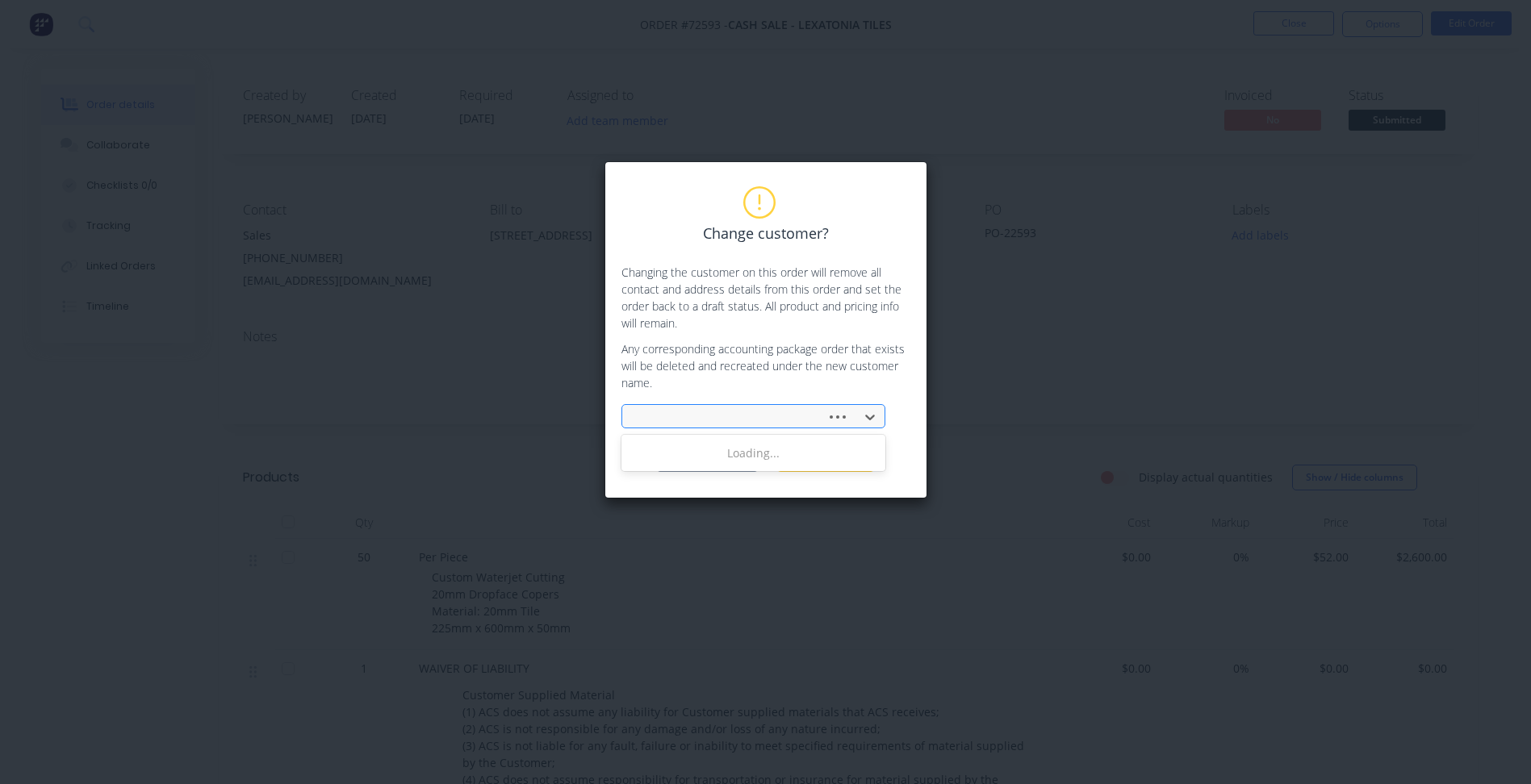
click at [805, 408] on div at bounding box center [726, 417] width 183 height 20
type input "lexa"
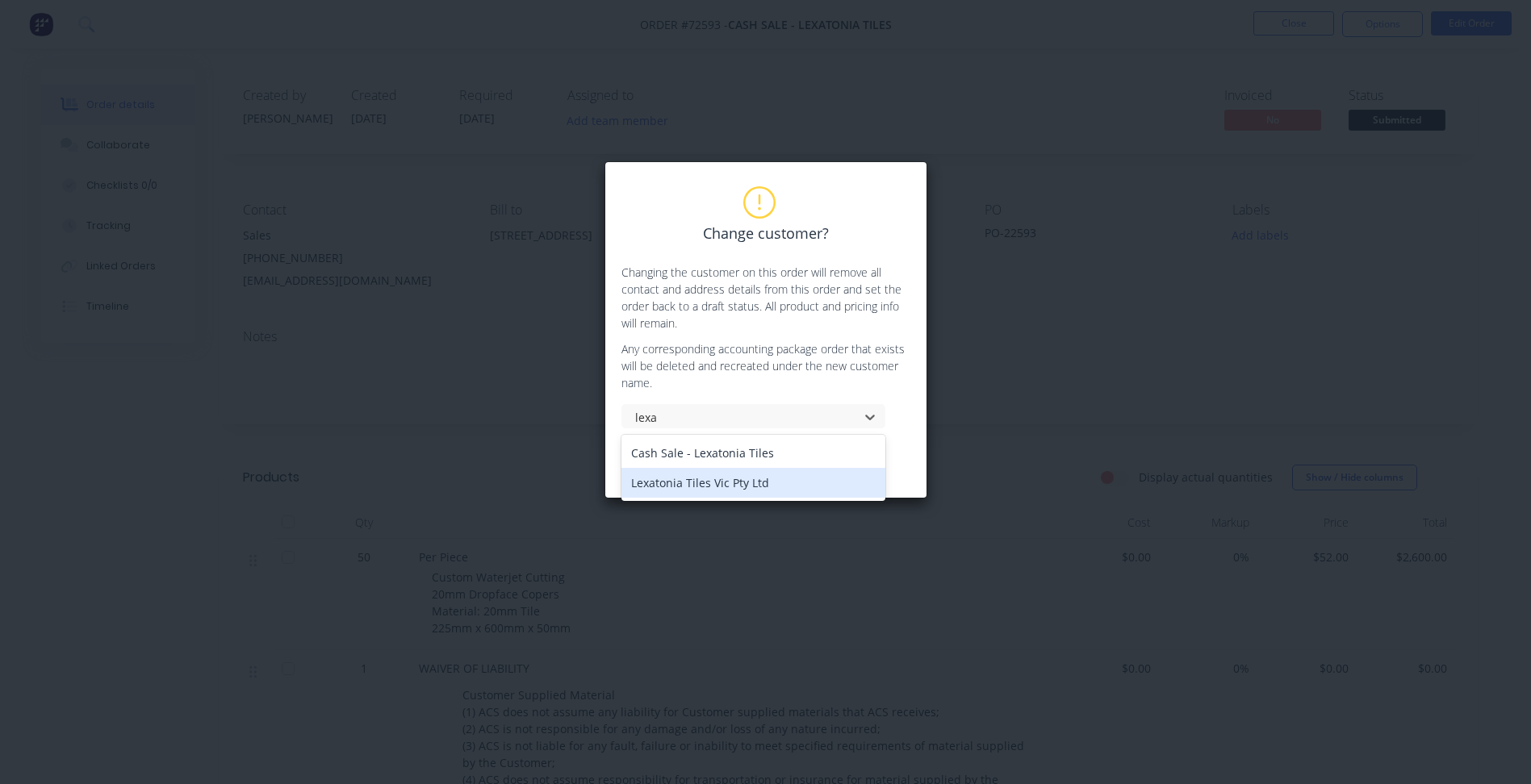
click at [726, 482] on div "Lexatonia Tiles Vic Pty Ltd" at bounding box center [753, 483] width 264 height 30
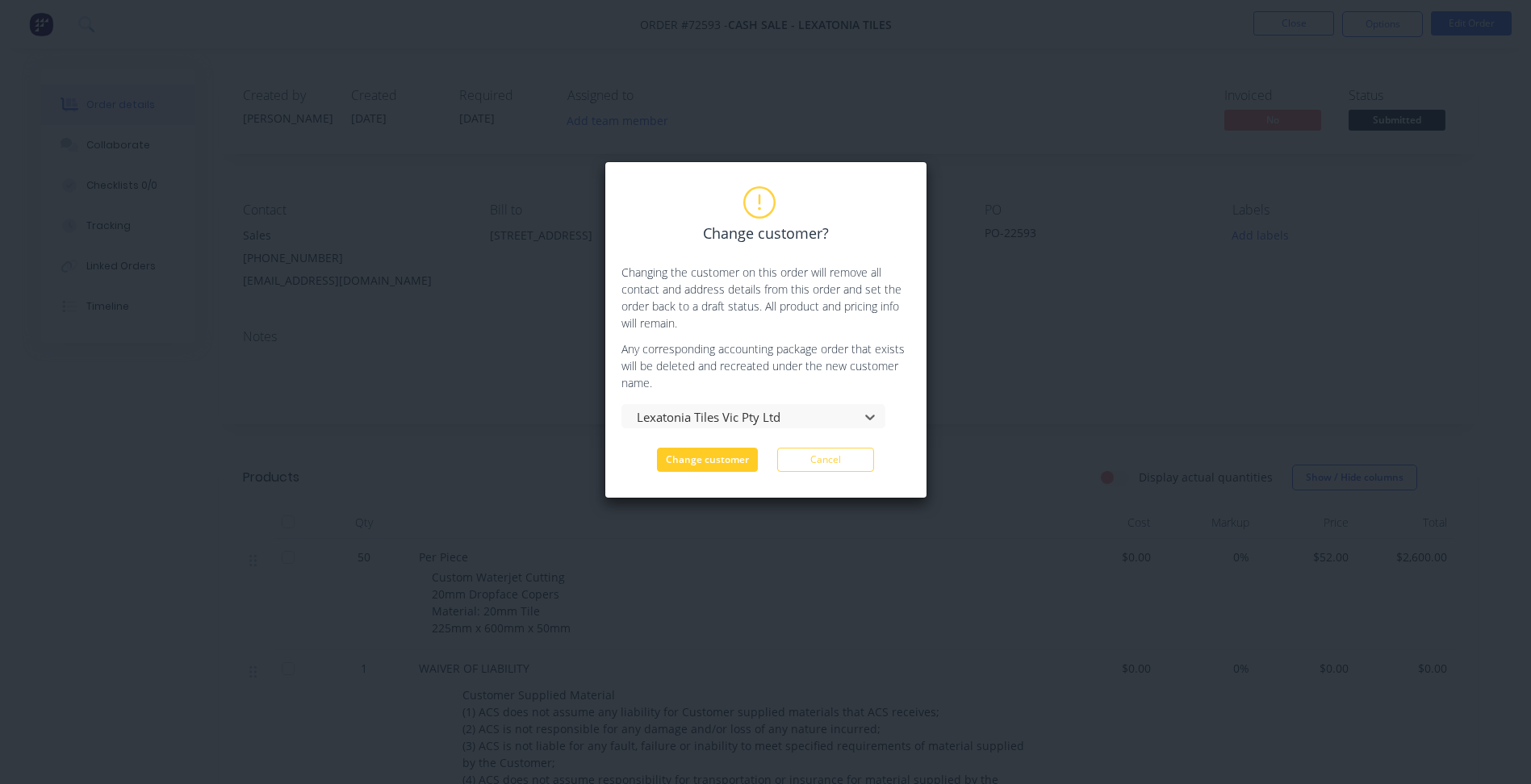
click at [720, 457] on button "Change customer" at bounding box center [707, 459] width 101 height 25
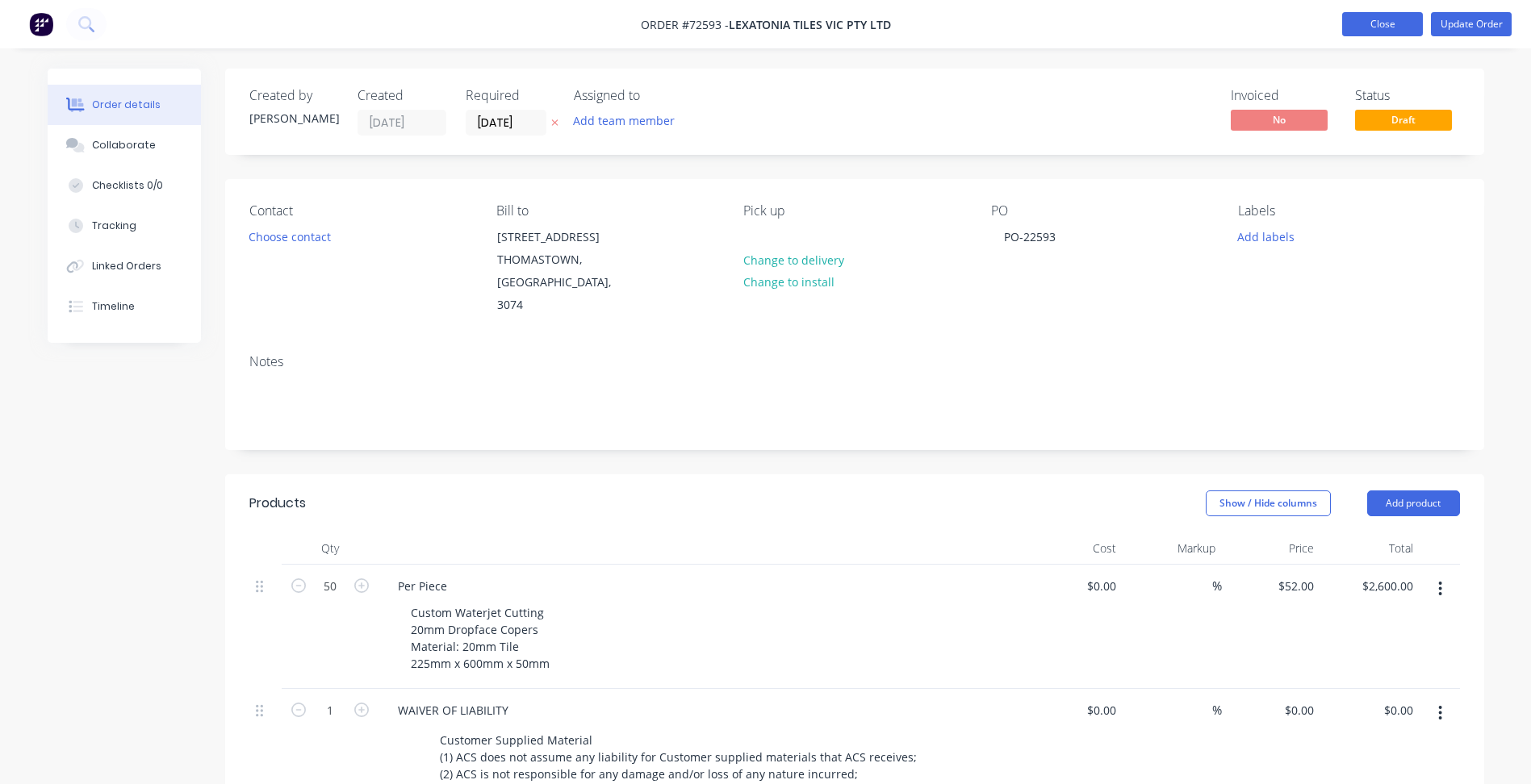
click at [1345, 25] on button "Close" at bounding box center [1382, 24] width 81 height 25
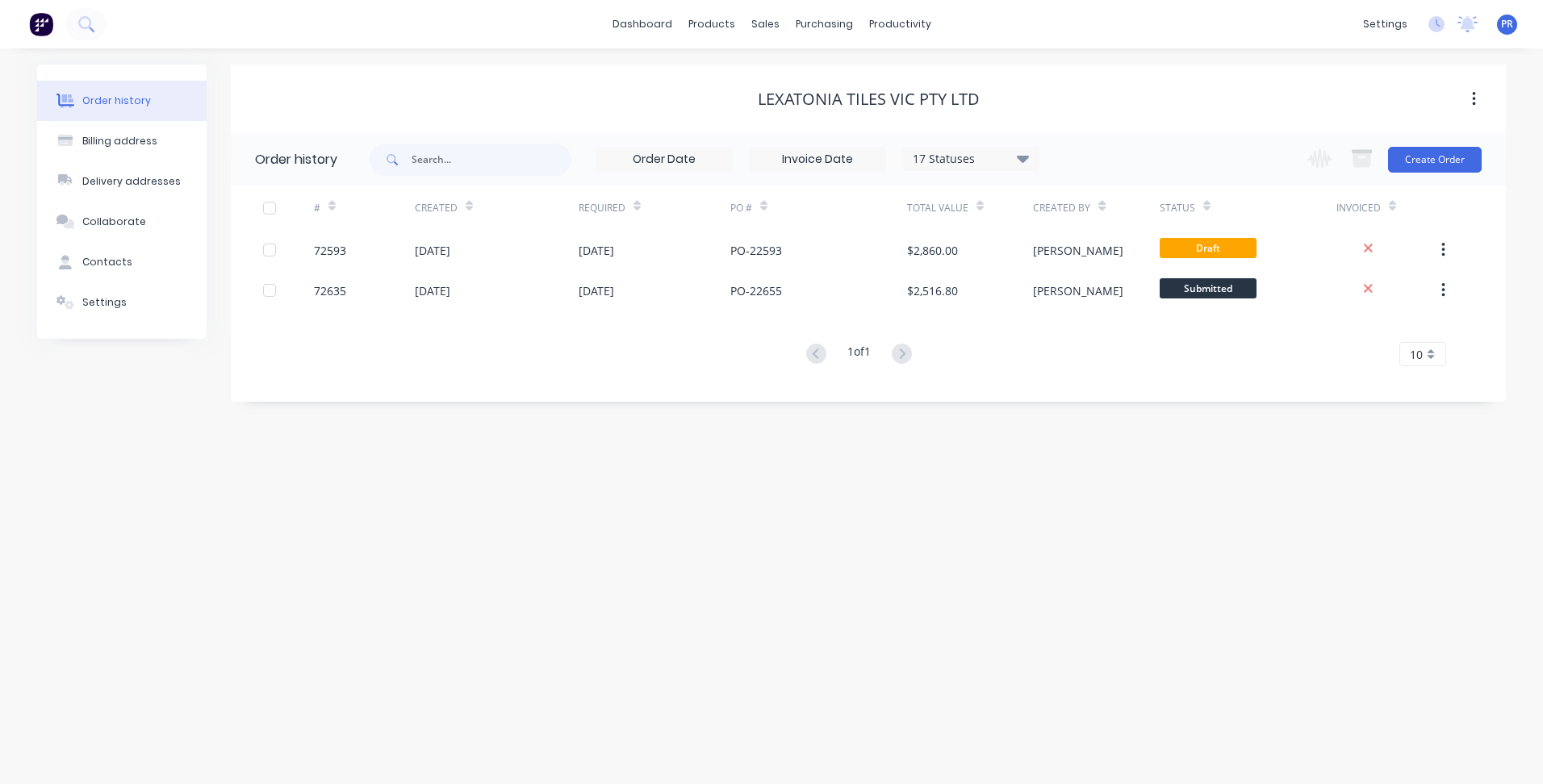
click at [504, 476] on div "Order history Billing address Delivery addresses Collaborate Contacts Settings …" at bounding box center [772, 416] width 1543 height 736
click at [822, 75] on div "Sales Orders" at bounding box center [824, 77] width 66 height 15
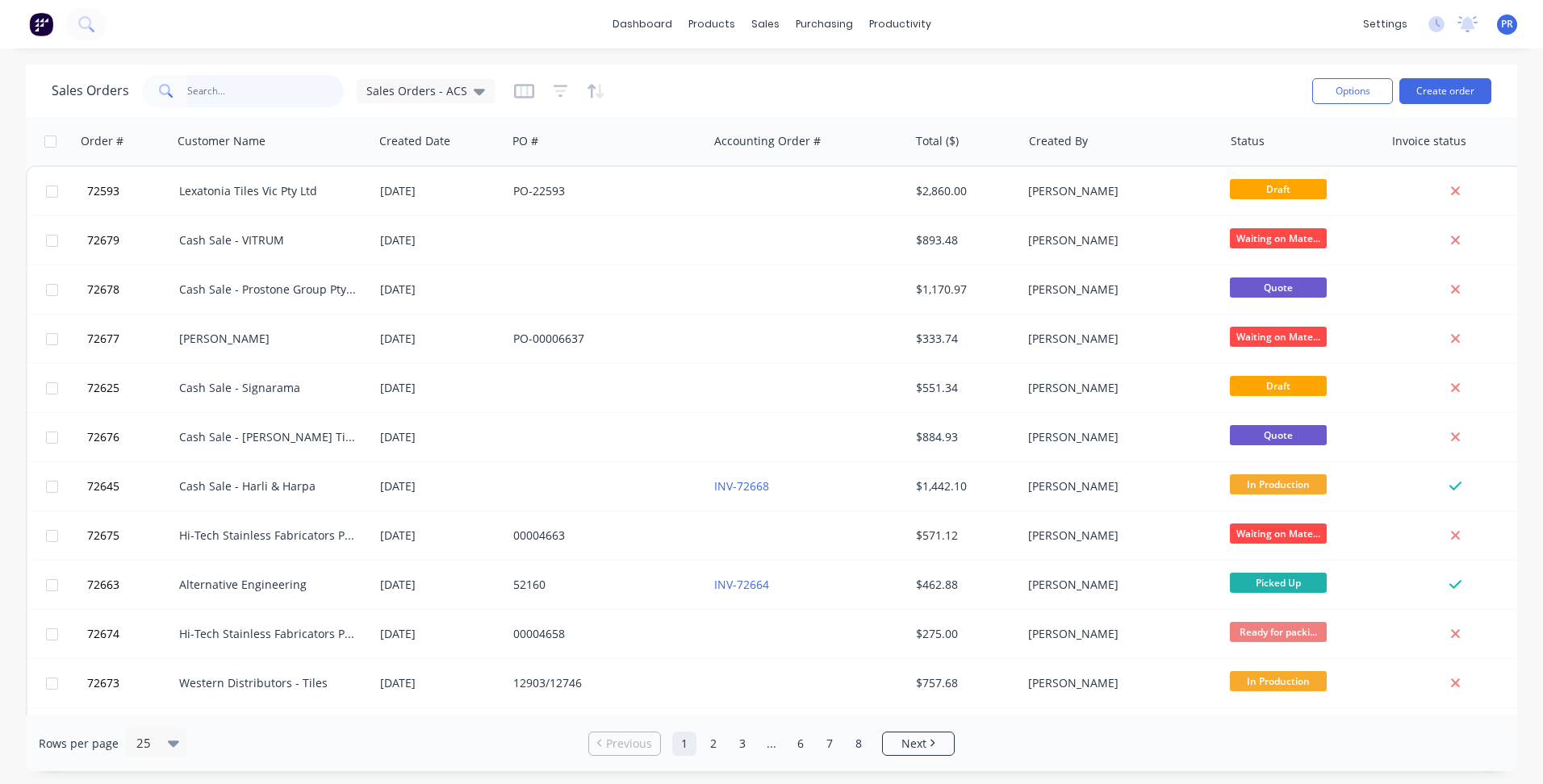
click at [233, 97] on input "text" at bounding box center [266, 91] width 157 height 32
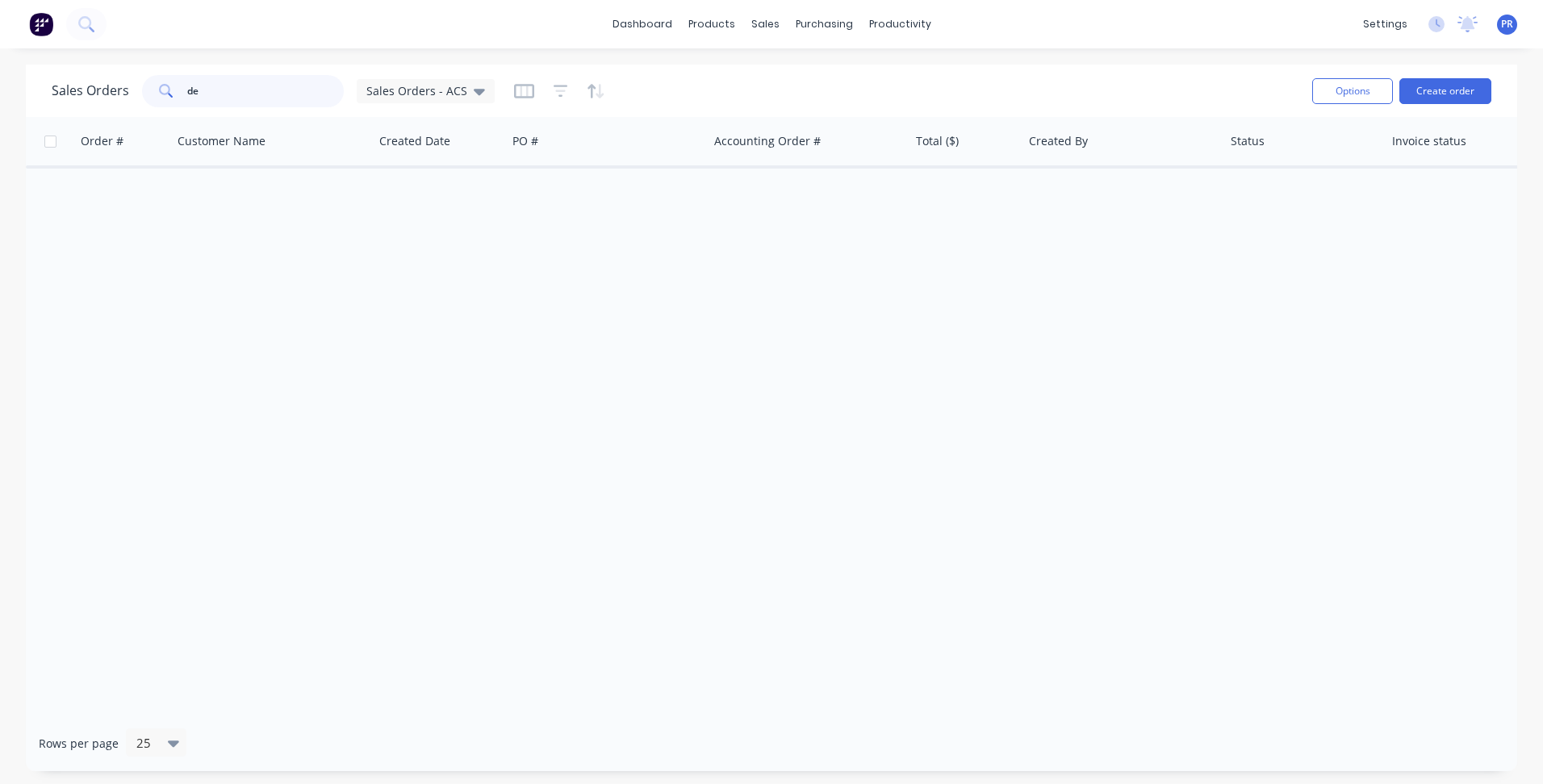
type input "d"
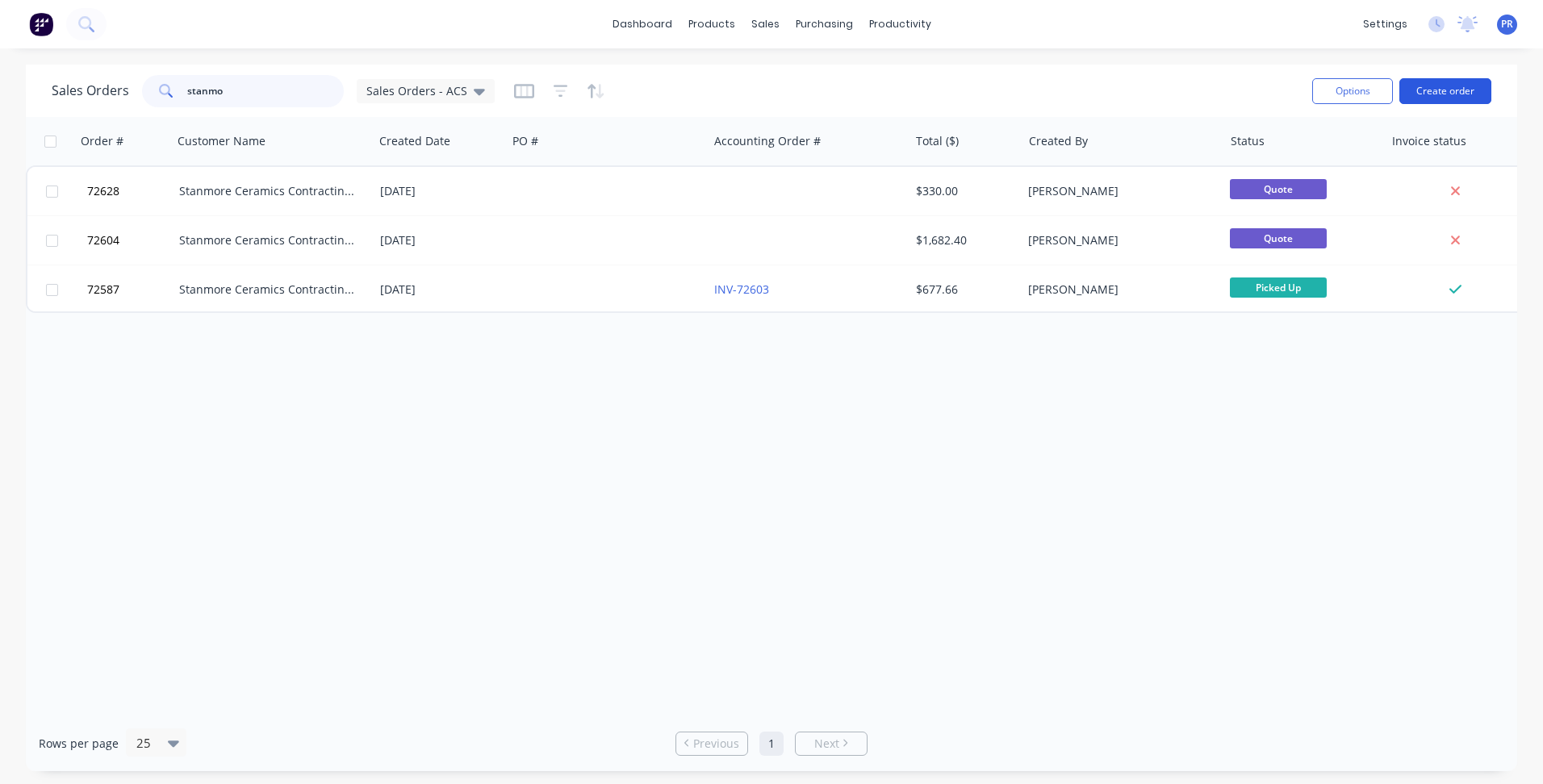
type input "stanmo"
click at [1457, 89] on button "Create order" at bounding box center [1445, 91] width 92 height 25
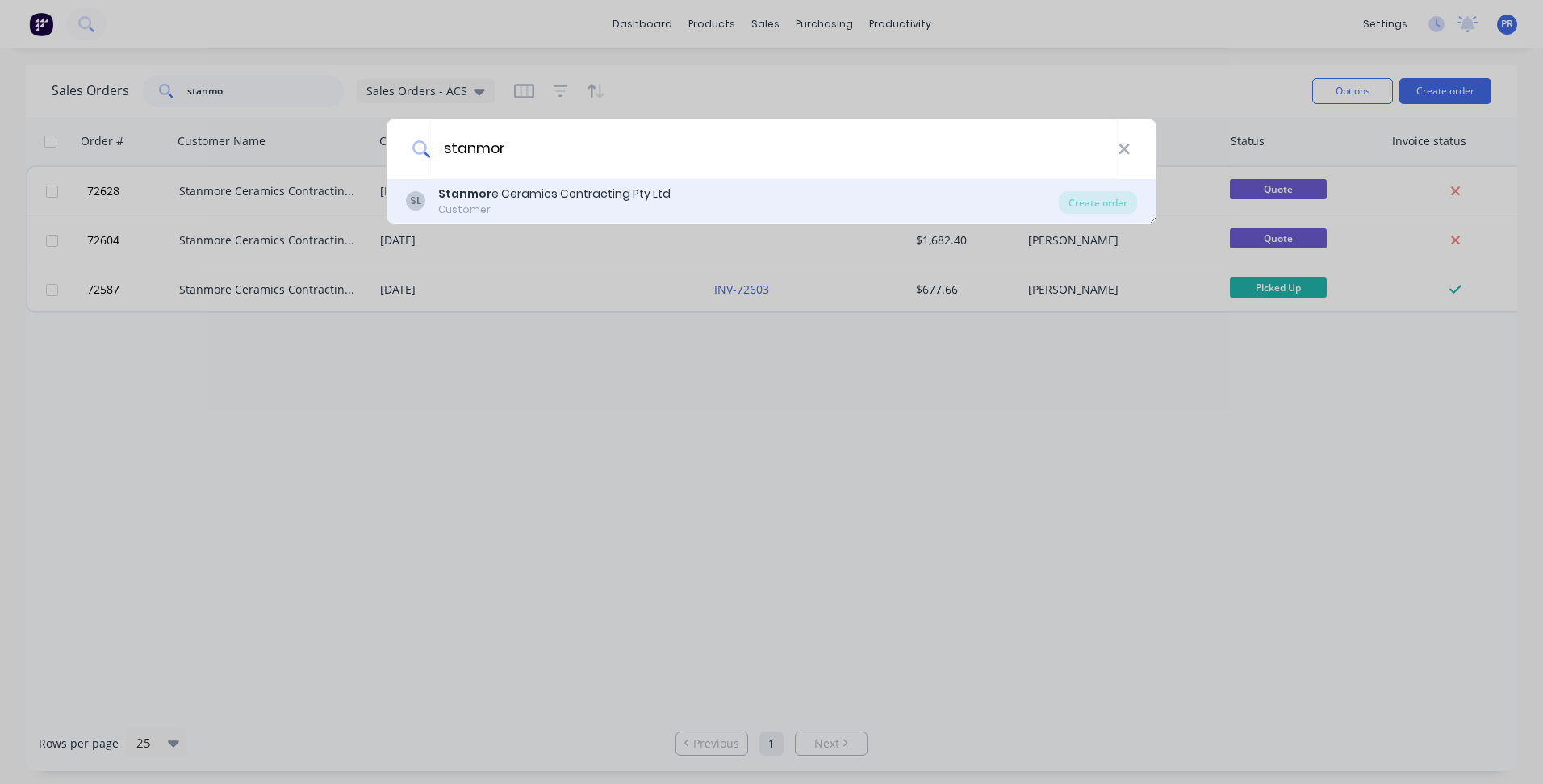
type input "stanmor"
click at [545, 191] on div "Stanmor e Ceramics Contracting Pty Ltd" at bounding box center [555, 194] width 233 height 17
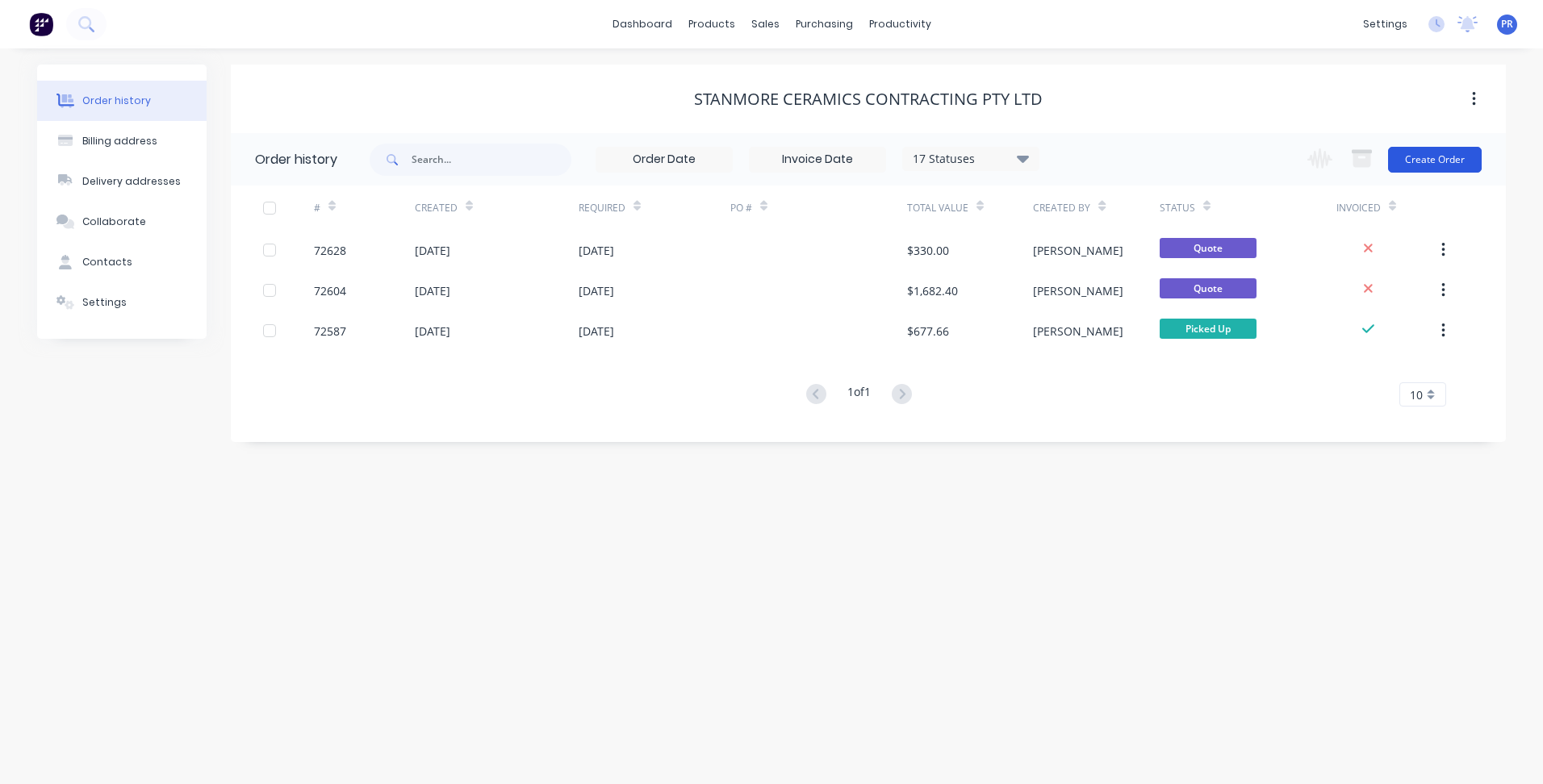
click at [1457, 158] on button "Create Order" at bounding box center [1435, 159] width 94 height 25
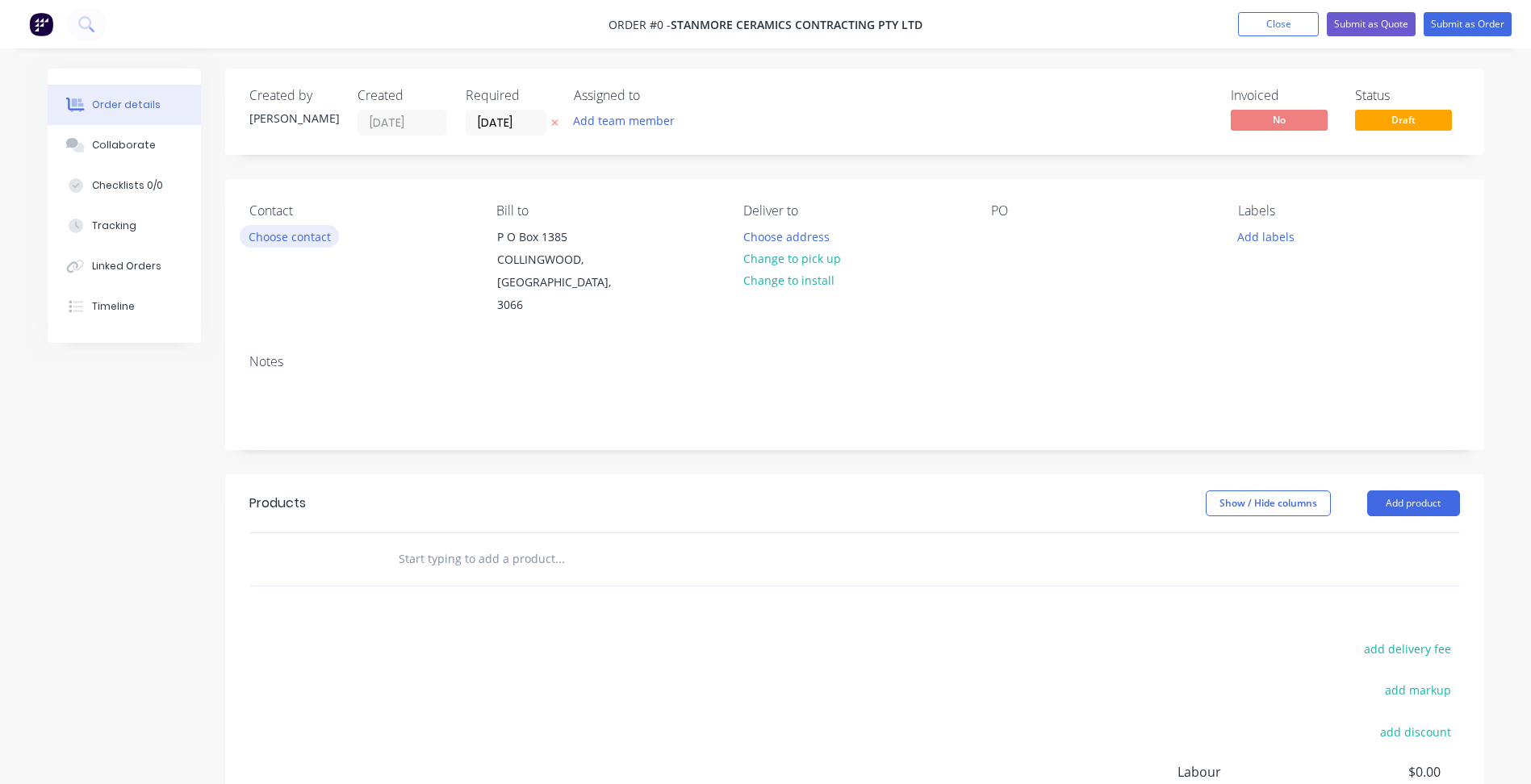
click at [268, 242] on button "Choose contact" at bounding box center [289, 236] width 99 height 22
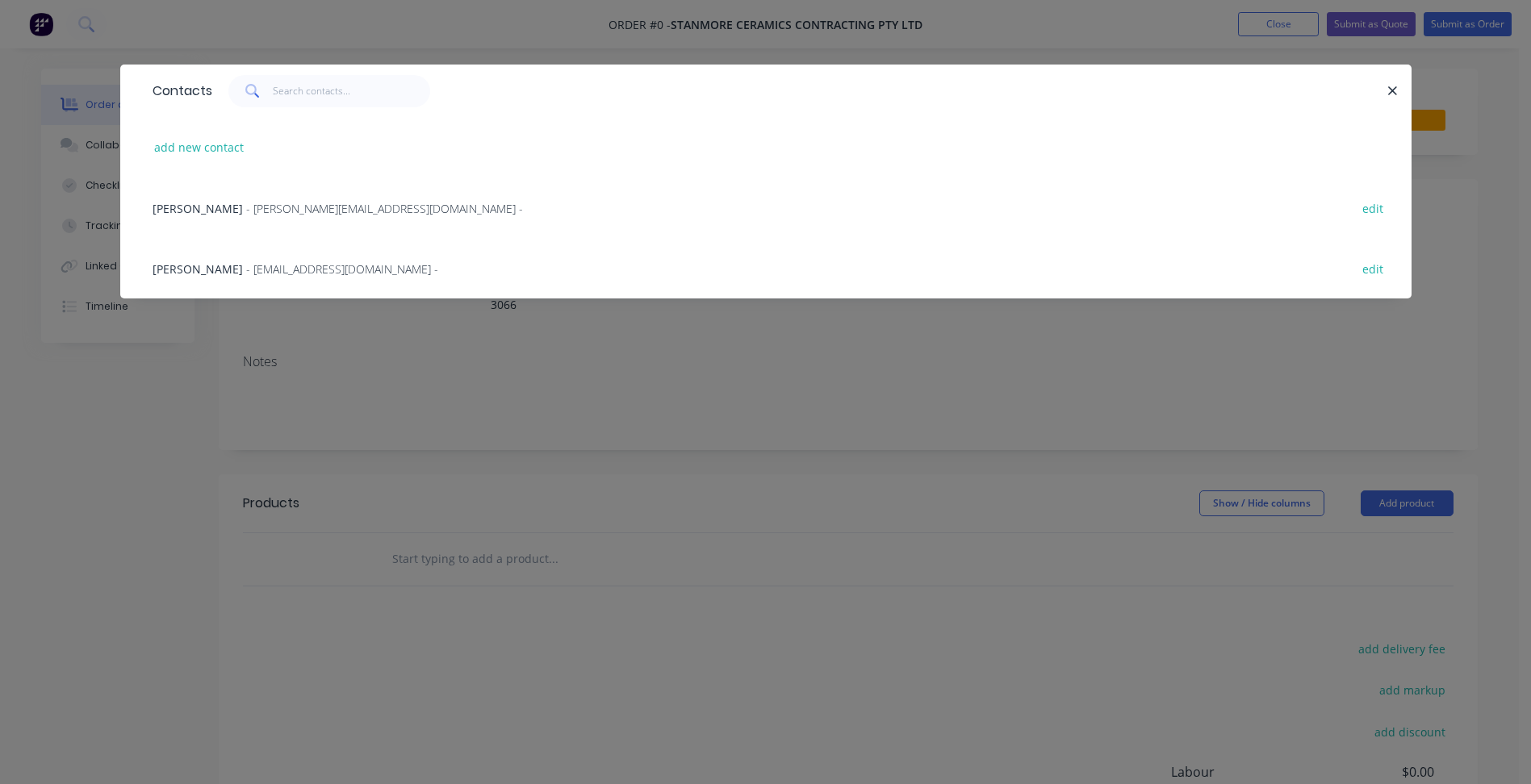
click at [247, 275] on span "- [EMAIL_ADDRESS][DOMAIN_NAME] -" at bounding box center [342, 268] width 192 height 15
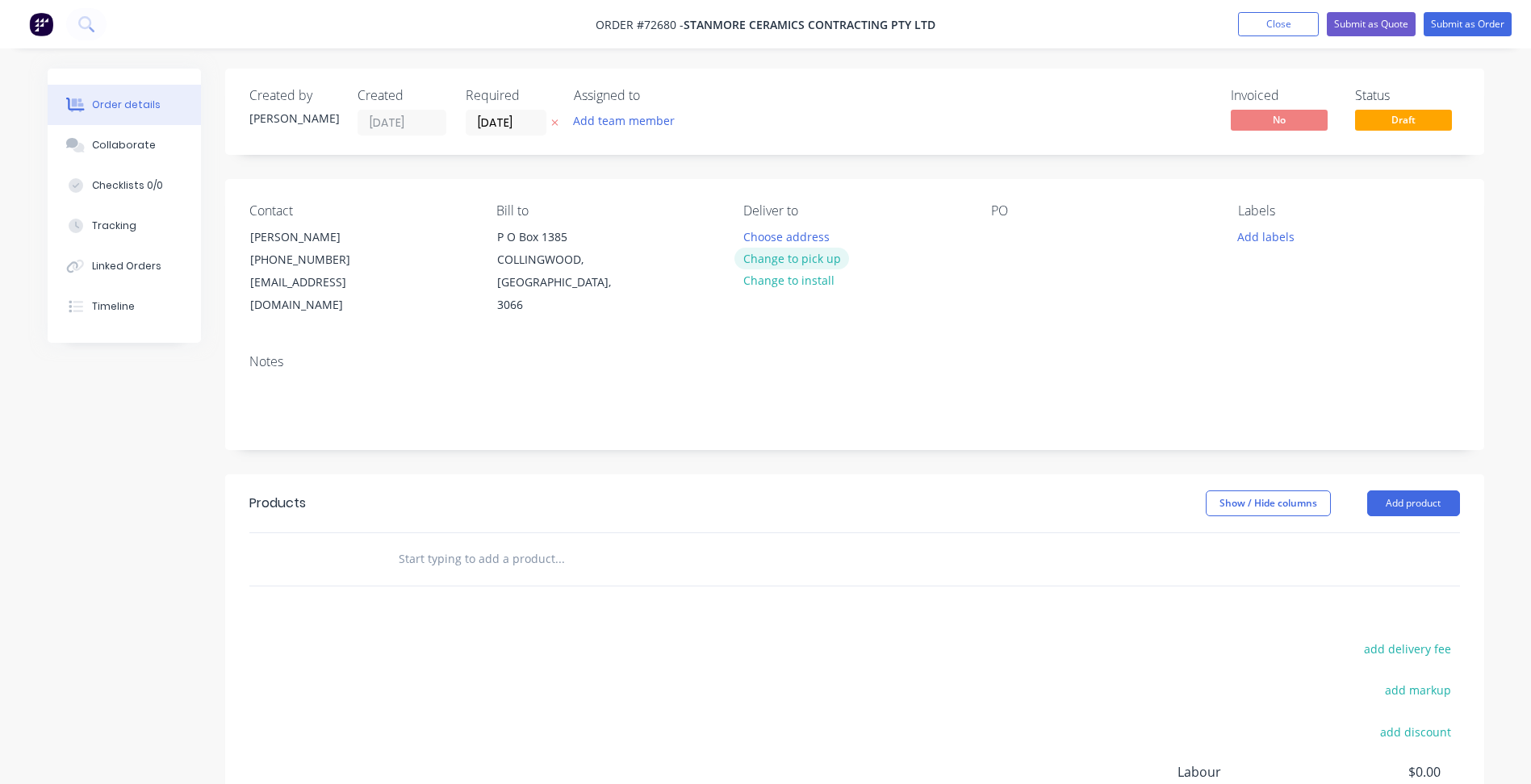
click at [801, 259] on button "Change to pick up" at bounding box center [791, 258] width 115 height 22
click at [998, 243] on div at bounding box center [1004, 237] width 25 height 24
click at [992, 234] on div at bounding box center [1004, 237] width 25 height 24
click at [501, 121] on input "[DATE]" at bounding box center [506, 123] width 79 height 25
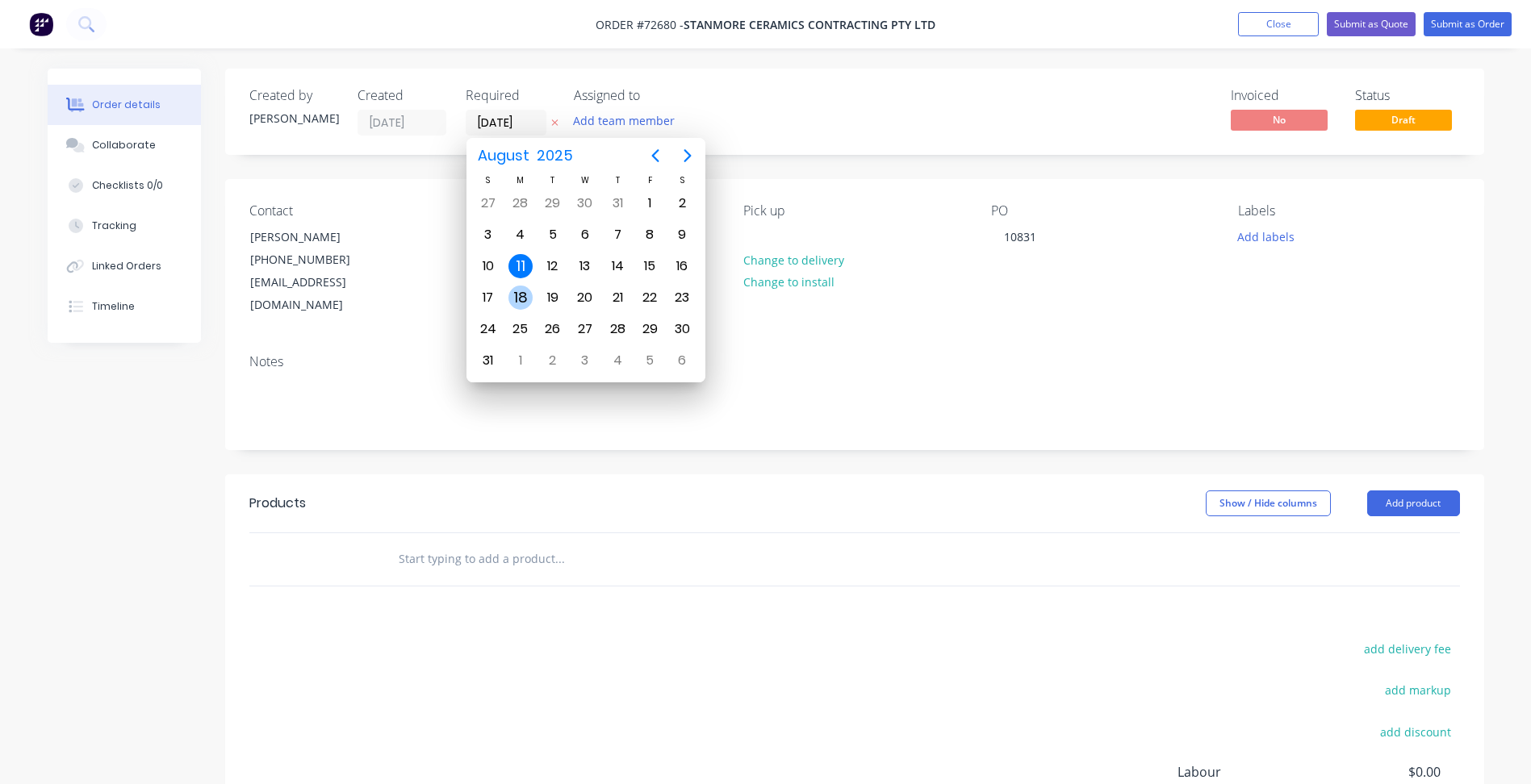
click at [515, 297] on div "18" at bounding box center [520, 297] width 25 height 25
type input "[DATE]"
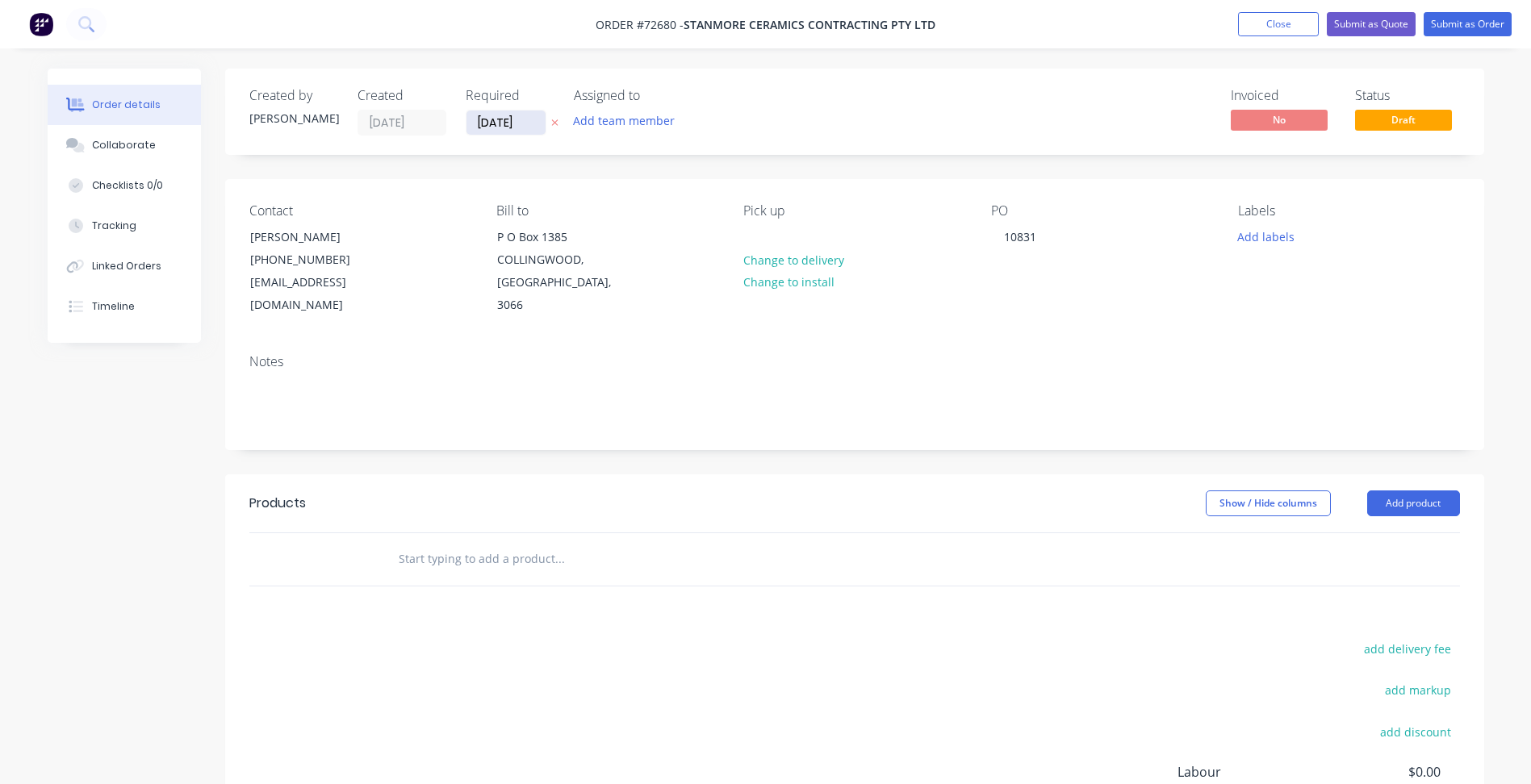
click at [485, 124] on input "[DATE]" at bounding box center [506, 123] width 79 height 25
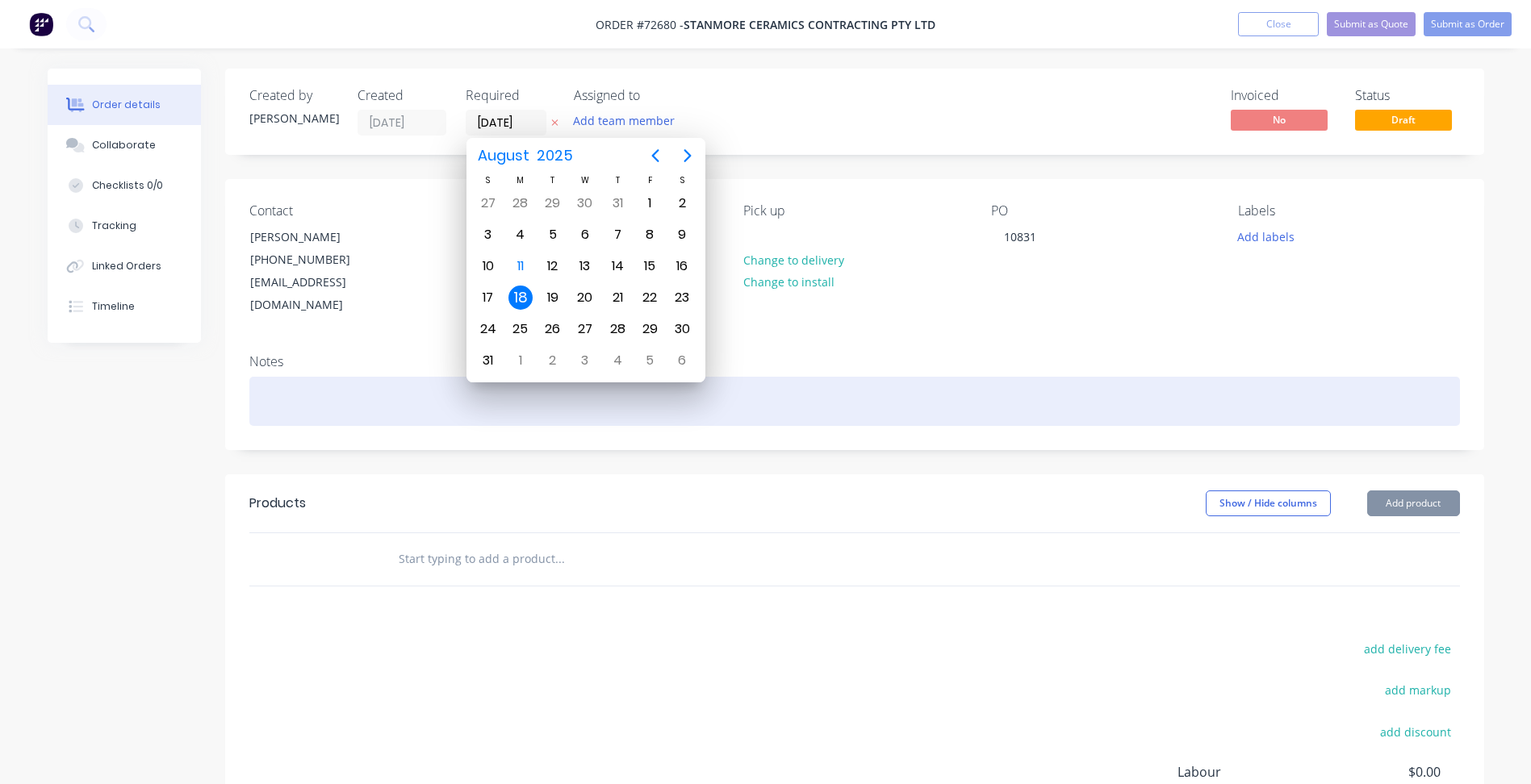
click at [850, 395] on div at bounding box center [854, 401] width 1211 height 49
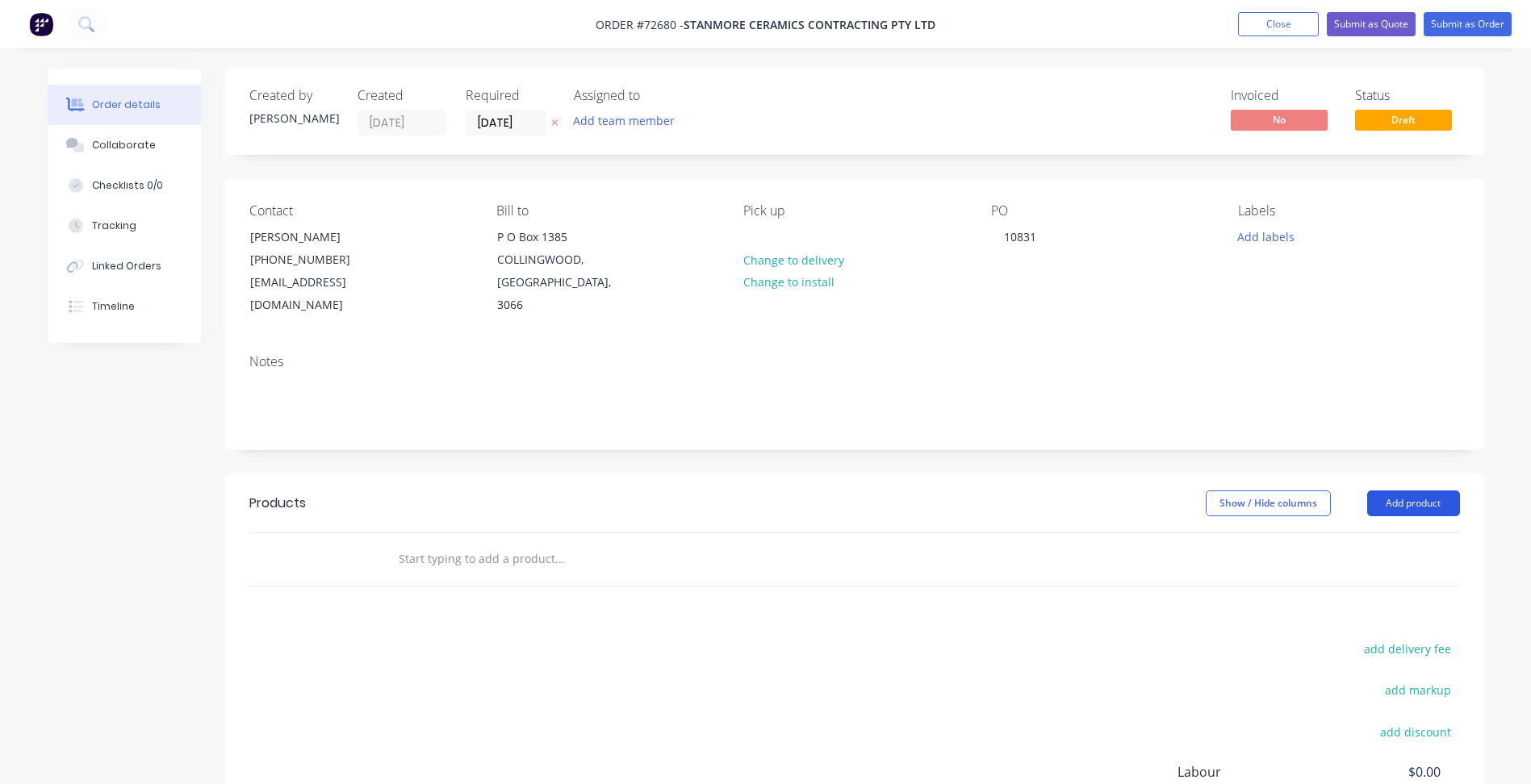
click at [1404, 490] on button "Add product" at bounding box center [1414, 503] width 93 height 25
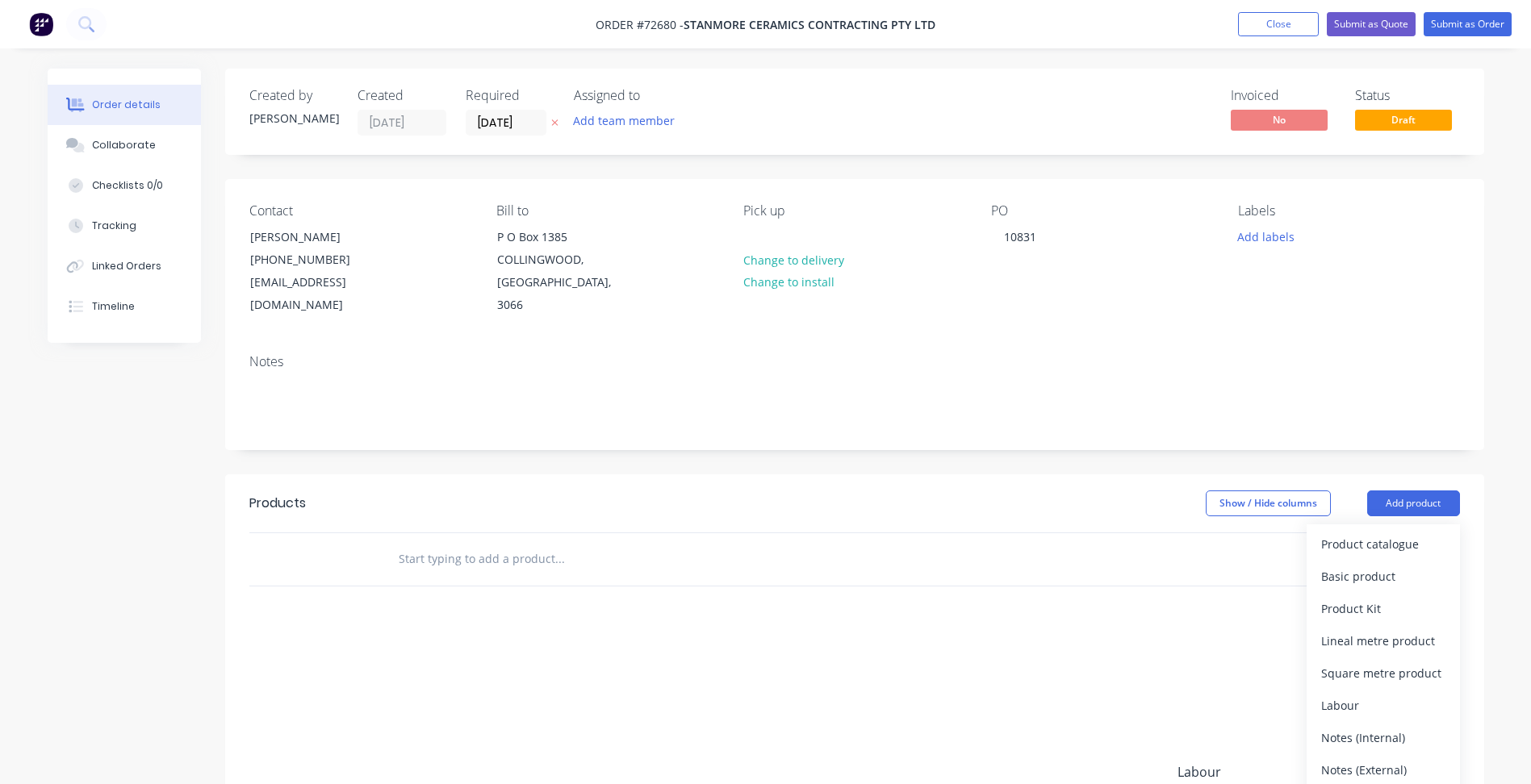
click at [448, 543] on input "text" at bounding box center [559, 558] width 323 height 32
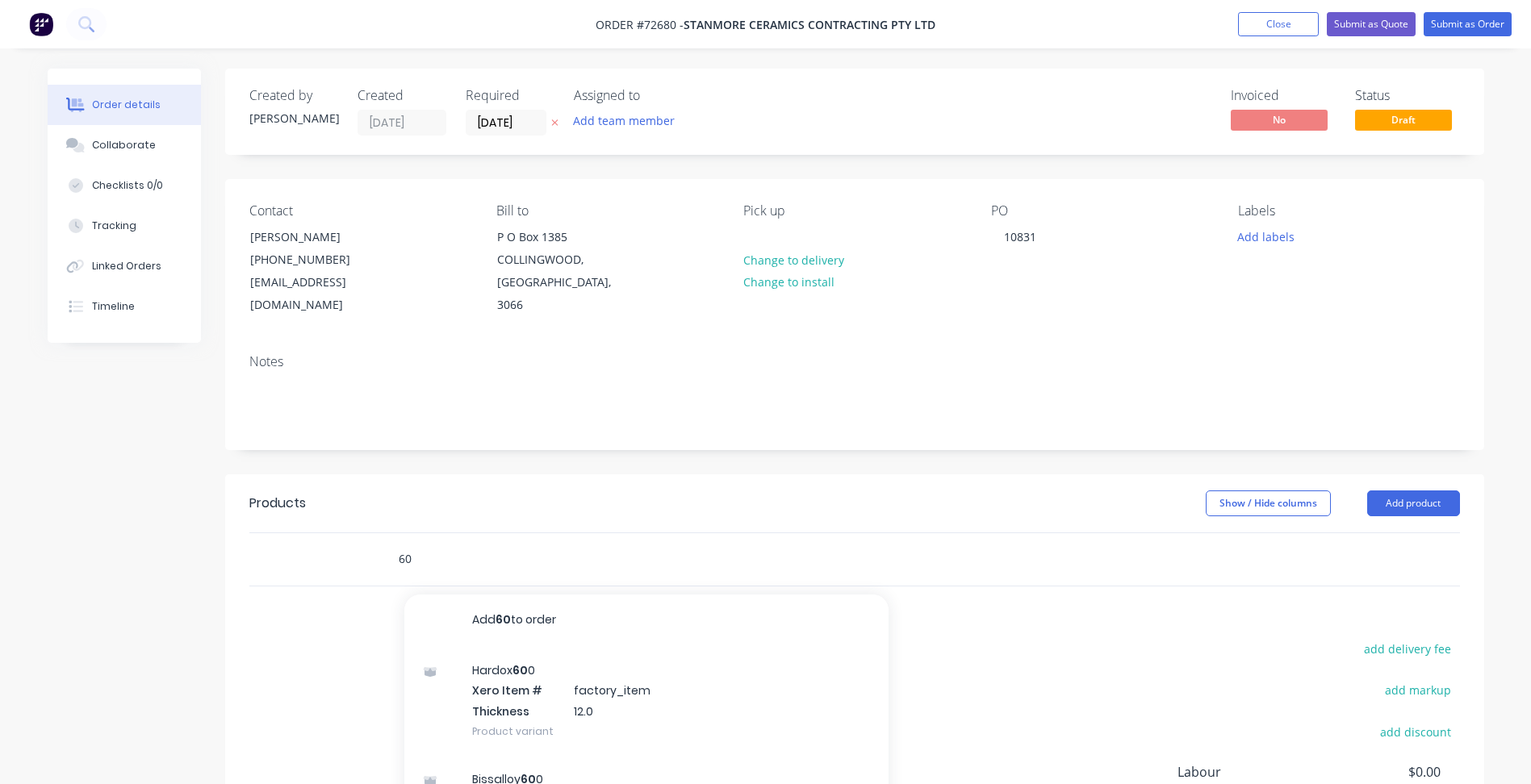
type input "6"
click at [1418, 490] on button "Add product" at bounding box center [1414, 503] width 93 height 25
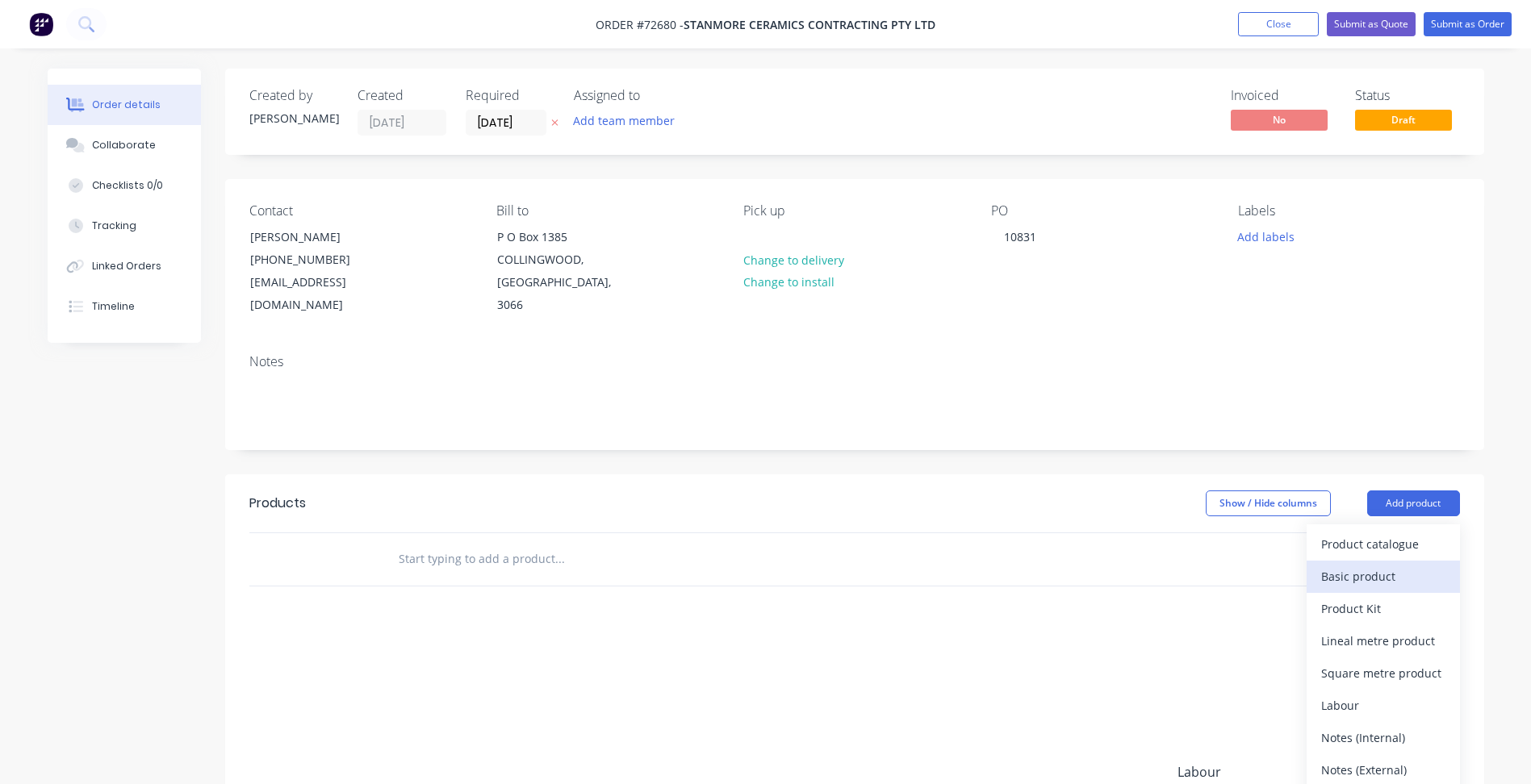
click at [1376, 565] on div "Basic product" at bounding box center [1383, 577] width 125 height 24
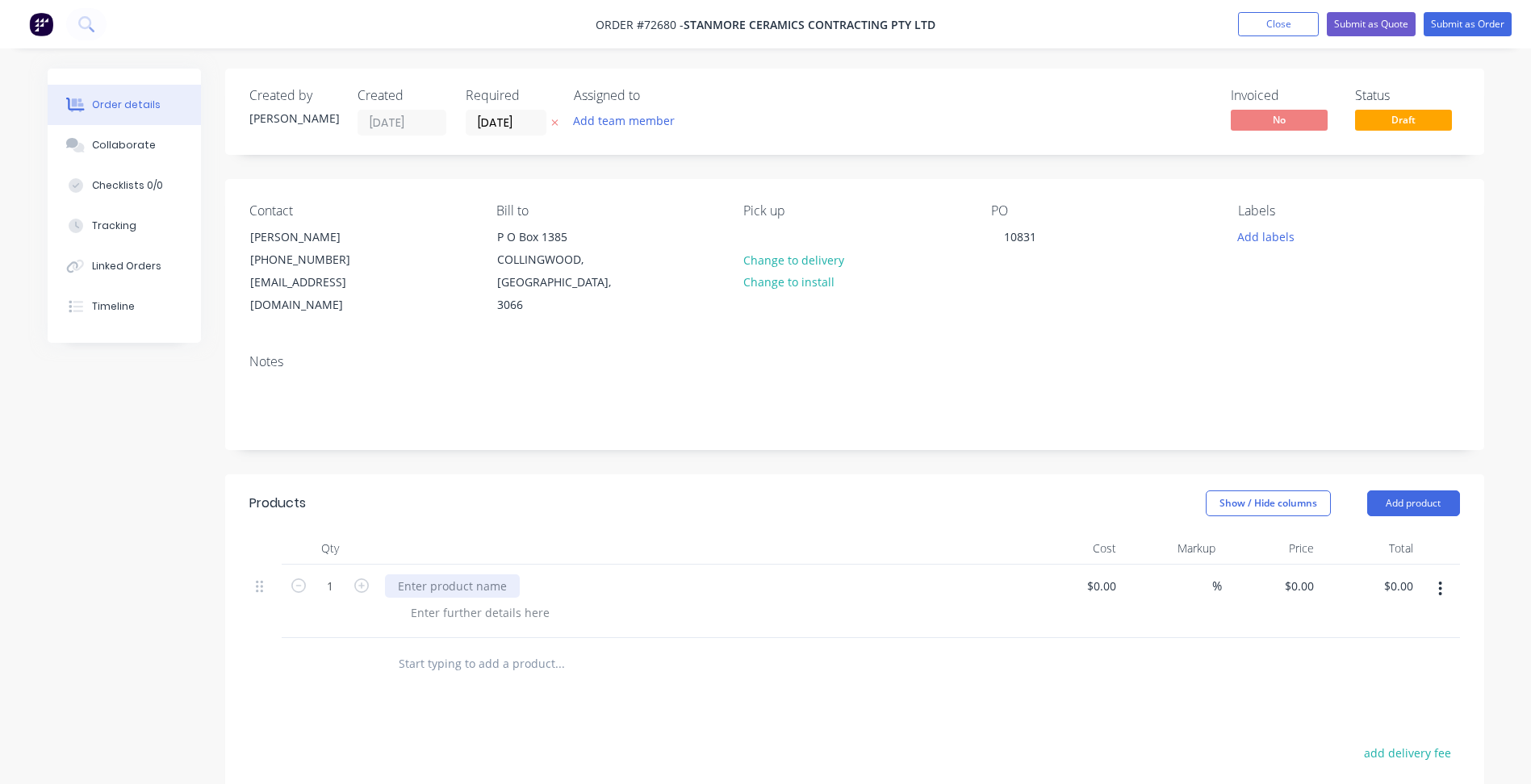
click at [469, 575] on div at bounding box center [452, 587] width 135 height 24
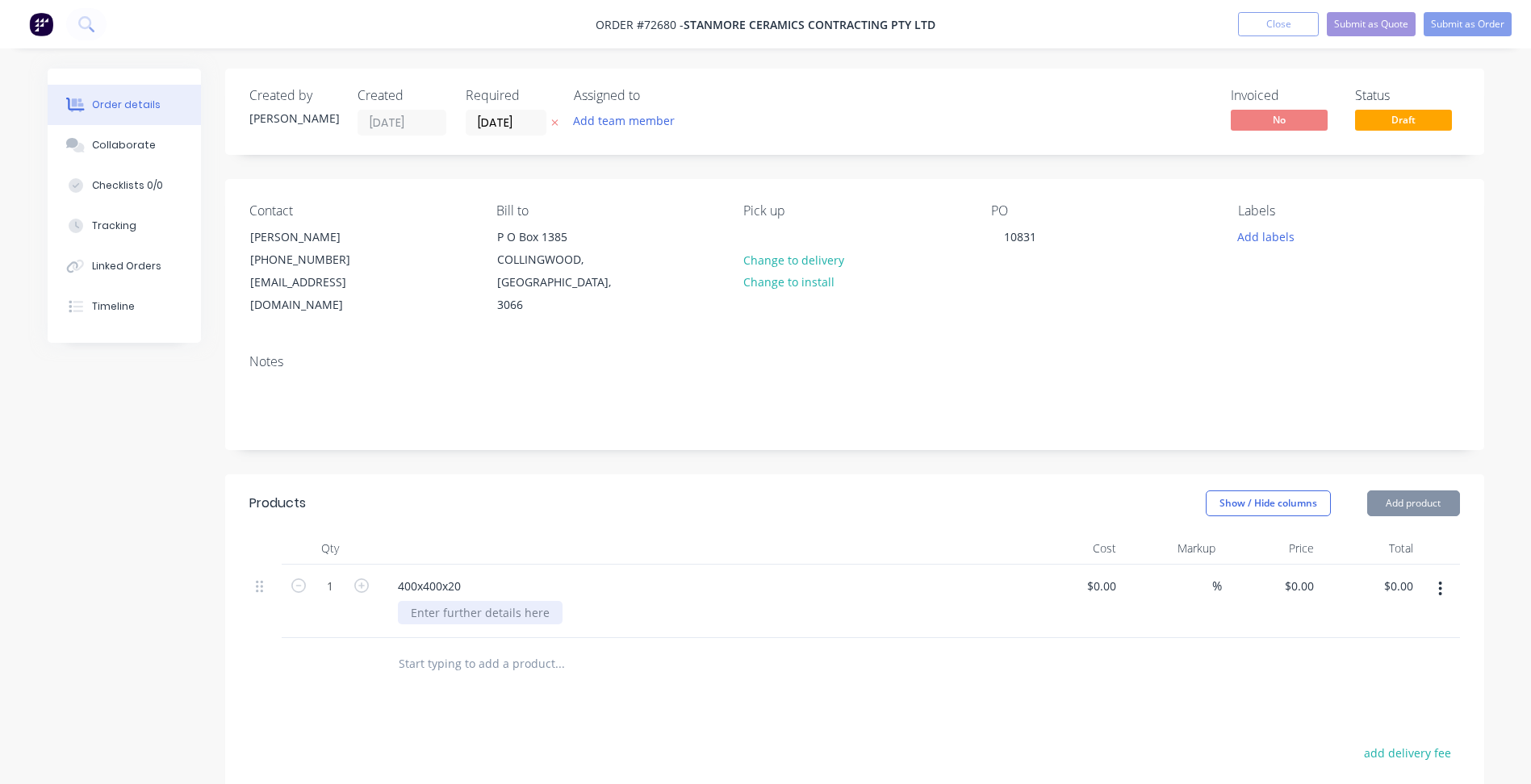
click at [468, 601] on div at bounding box center [479, 613] width 165 height 24
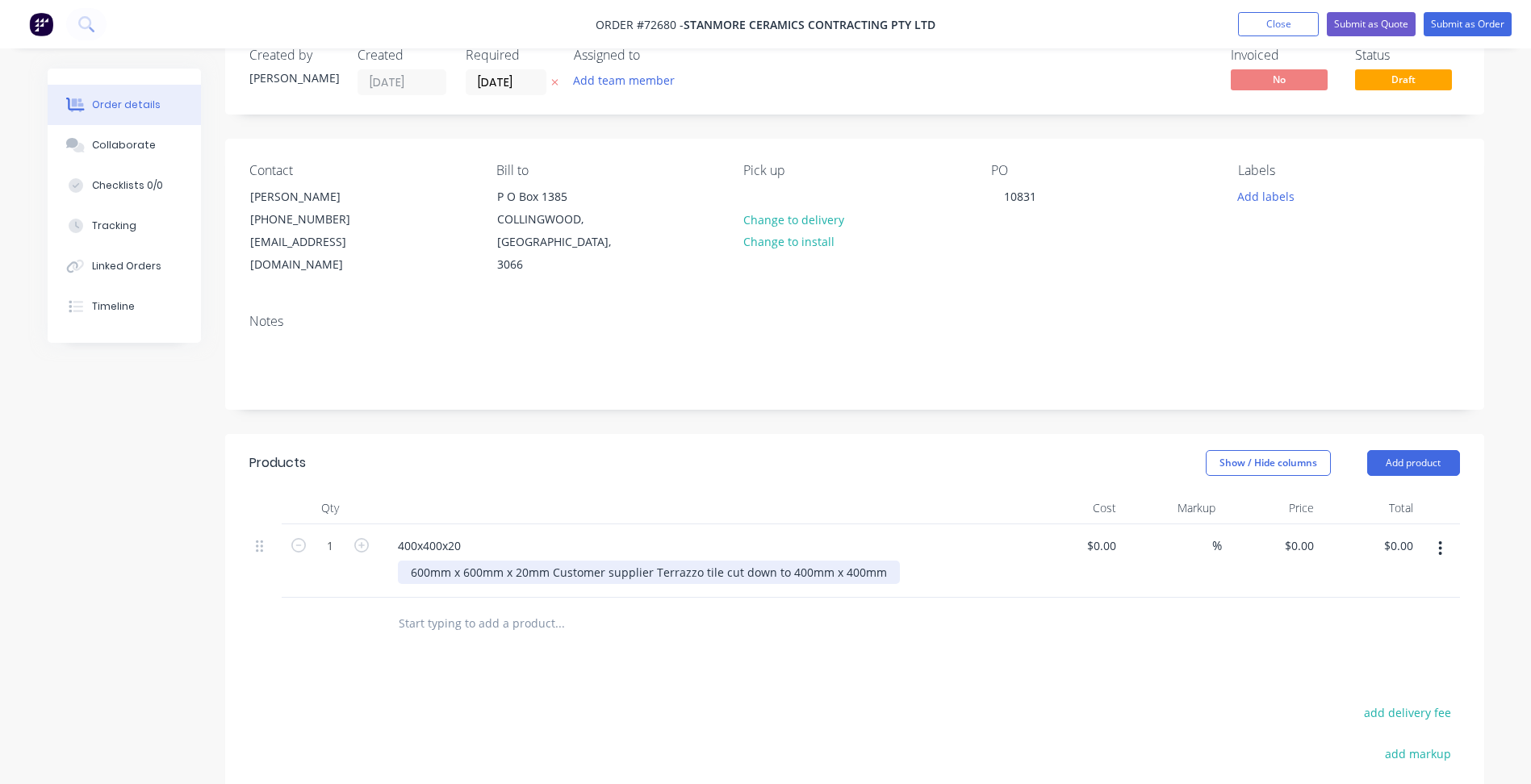
scroll to position [81, 0]
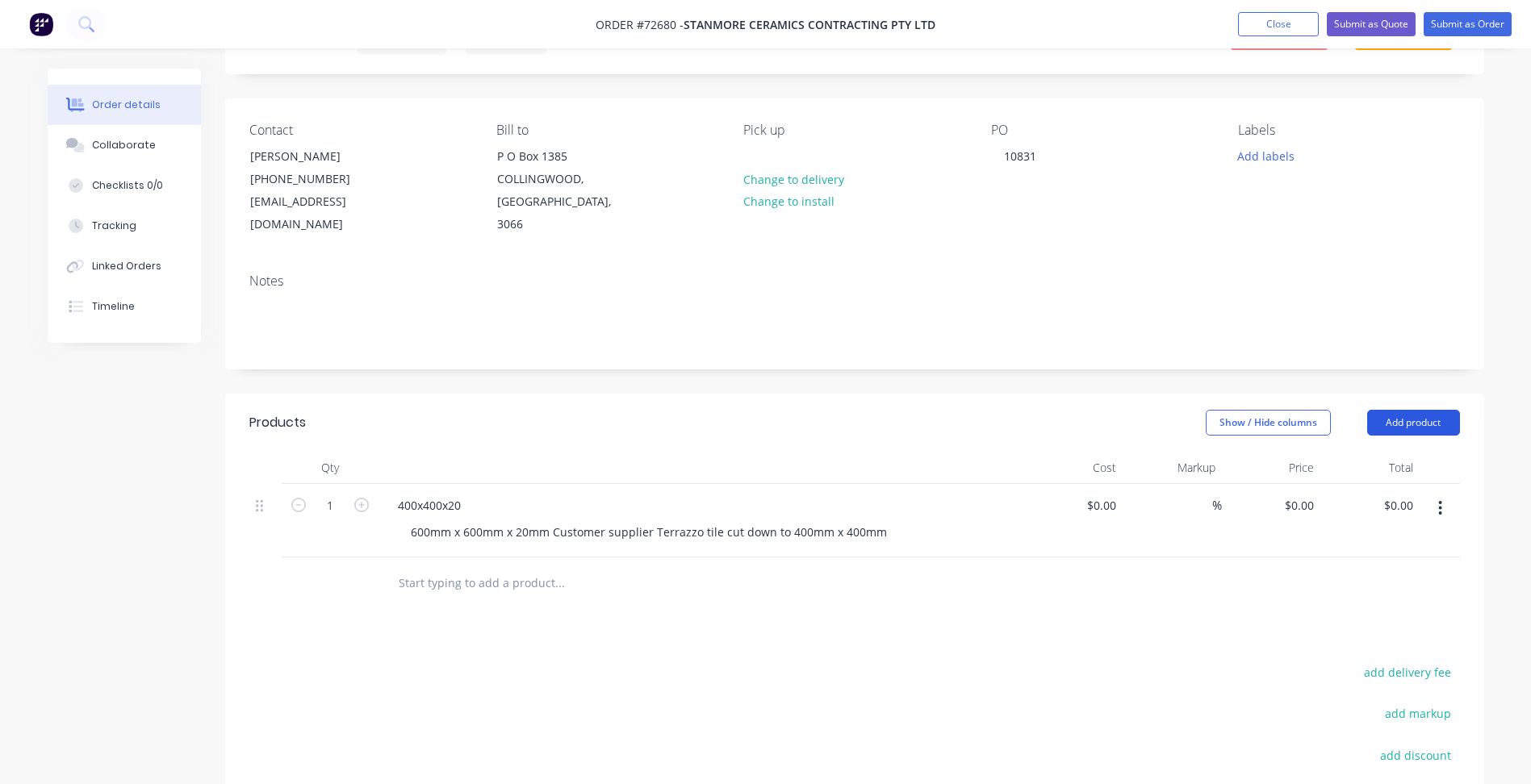
click at [1413, 410] on button "Add product" at bounding box center [1414, 423] width 93 height 25
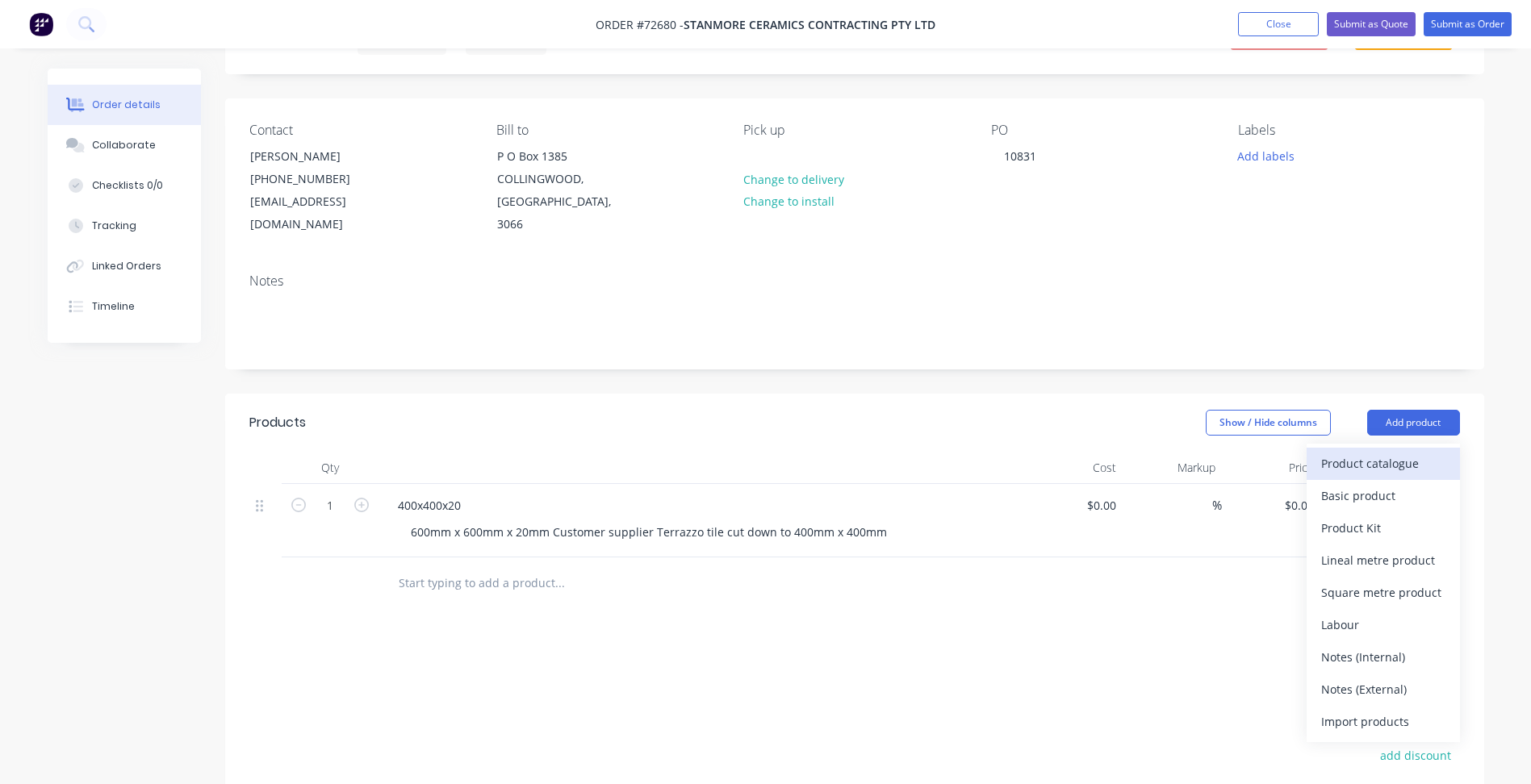
click at [1377, 452] on div "Product catalogue" at bounding box center [1383, 464] width 125 height 24
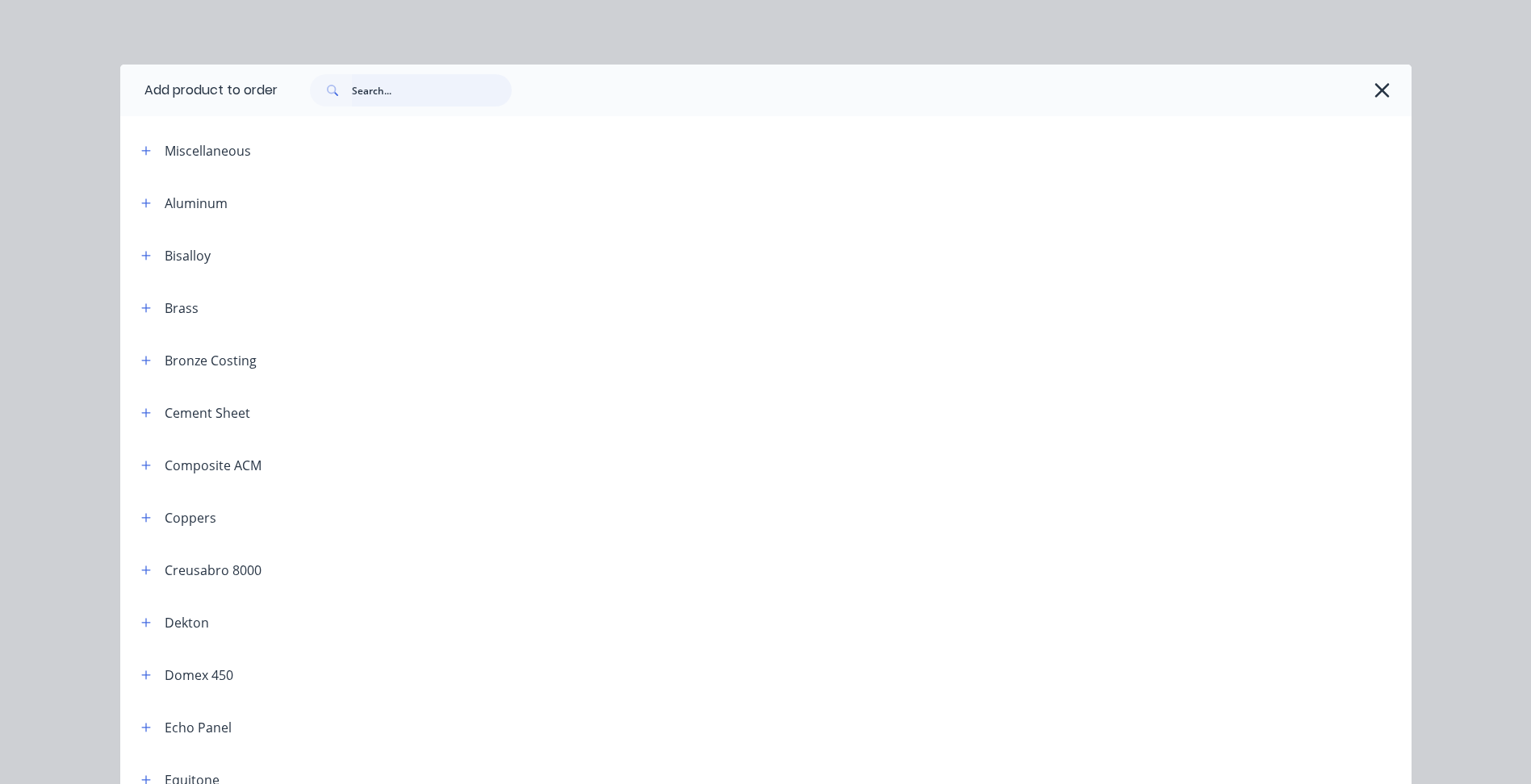
click at [395, 92] on input "text" at bounding box center [432, 90] width 160 height 32
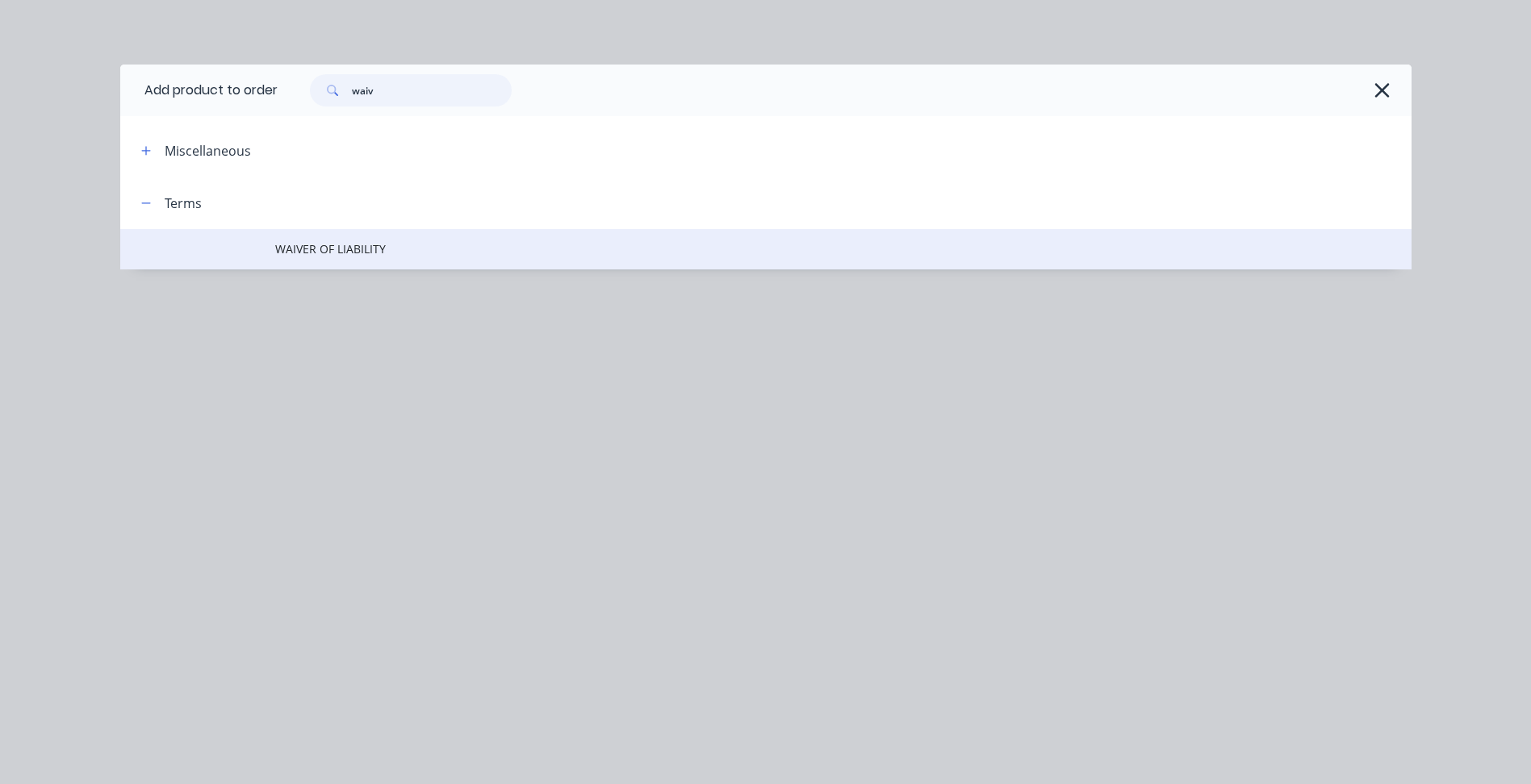
type input "waiv"
click at [317, 250] on span "WAIVER OF LIABILITY" at bounding box center [730, 248] width 909 height 17
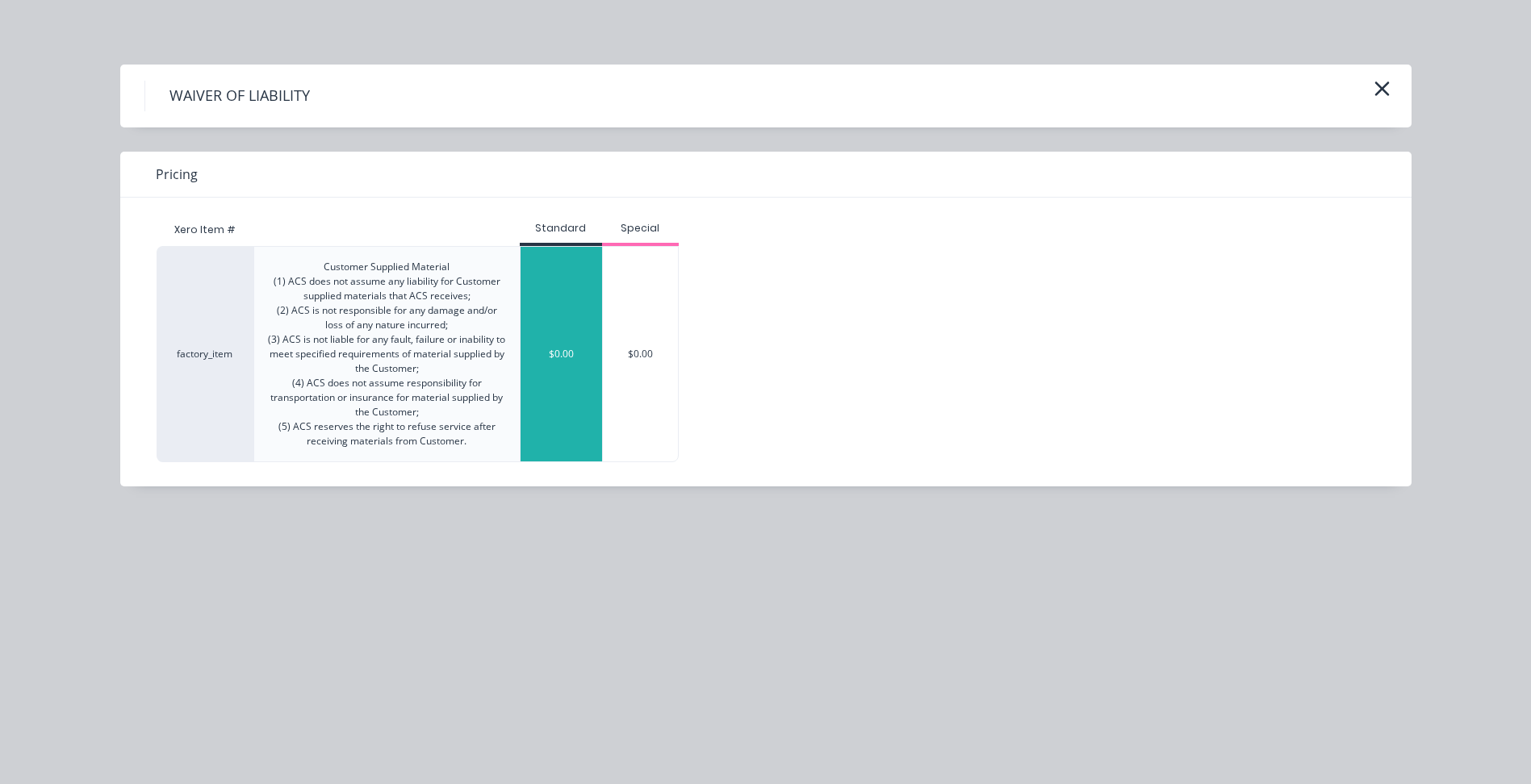
click at [567, 371] on div "$0.00" at bounding box center [561, 354] width 82 height 215
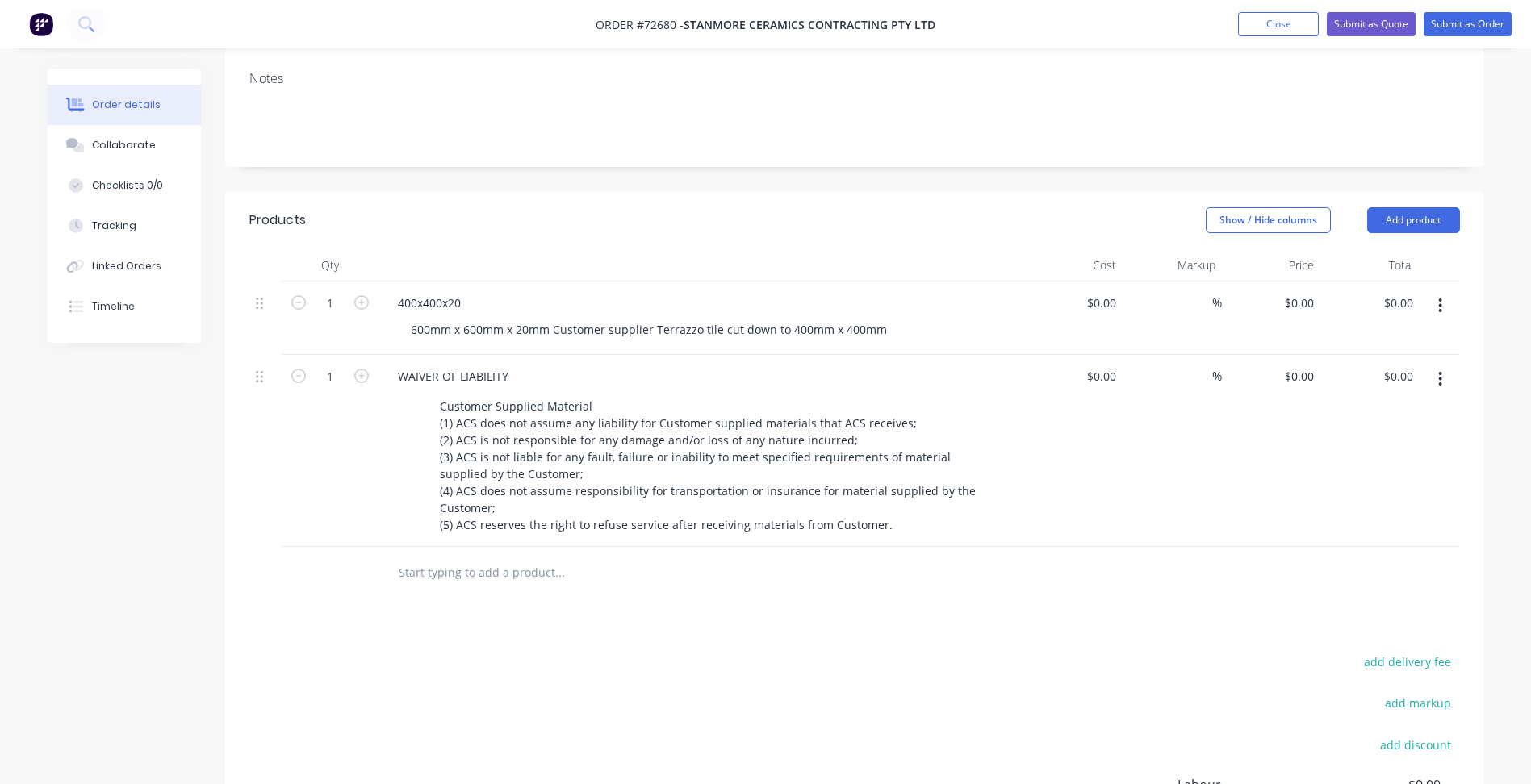
scroll to position [404, 0]
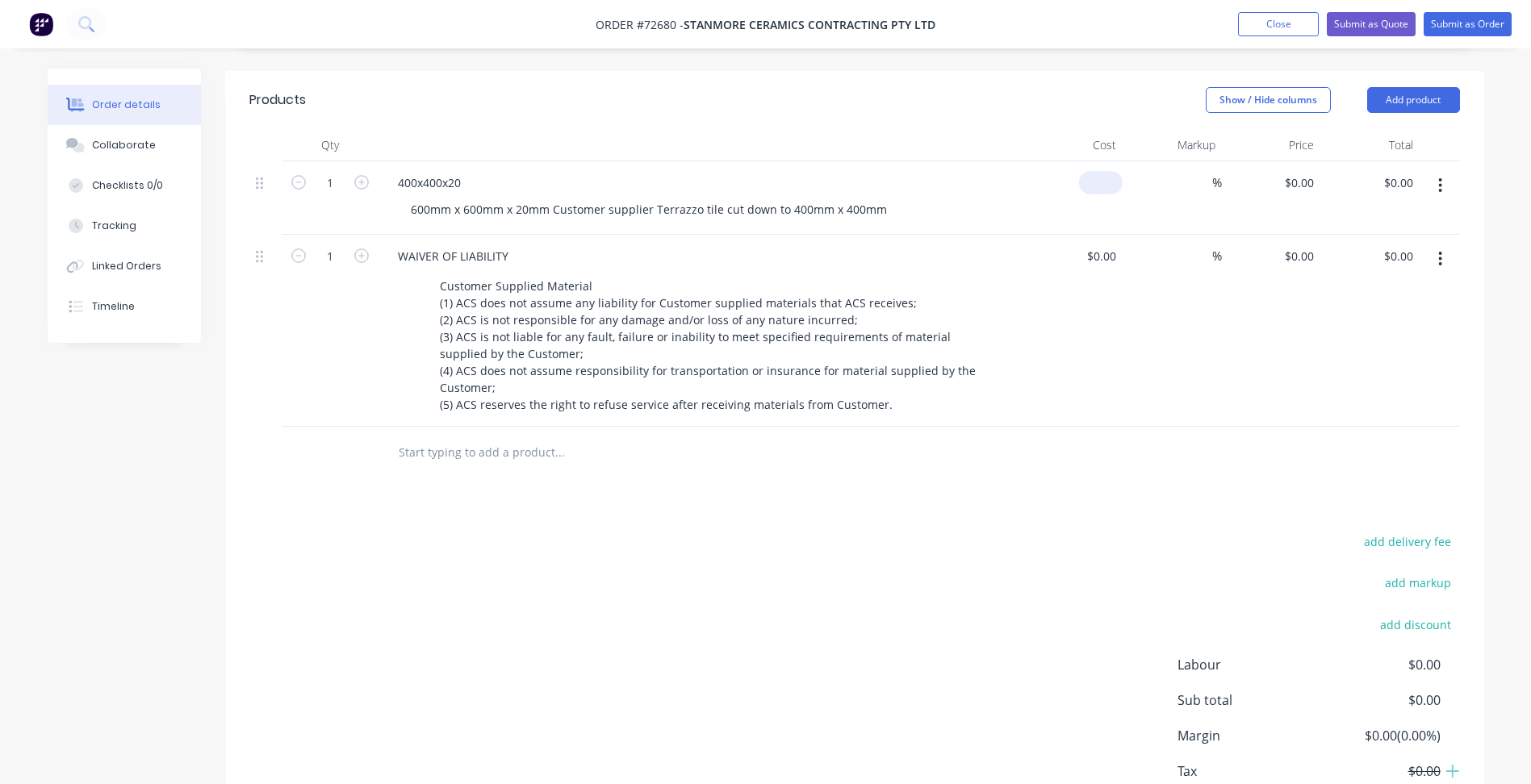
click at [1110, 171] on input at bounding box center [1103, 183] width 37 height 24
type input "$19.75"
click at [339, 171] on input "1" at bounding box center [330, 183] width 42 height 25
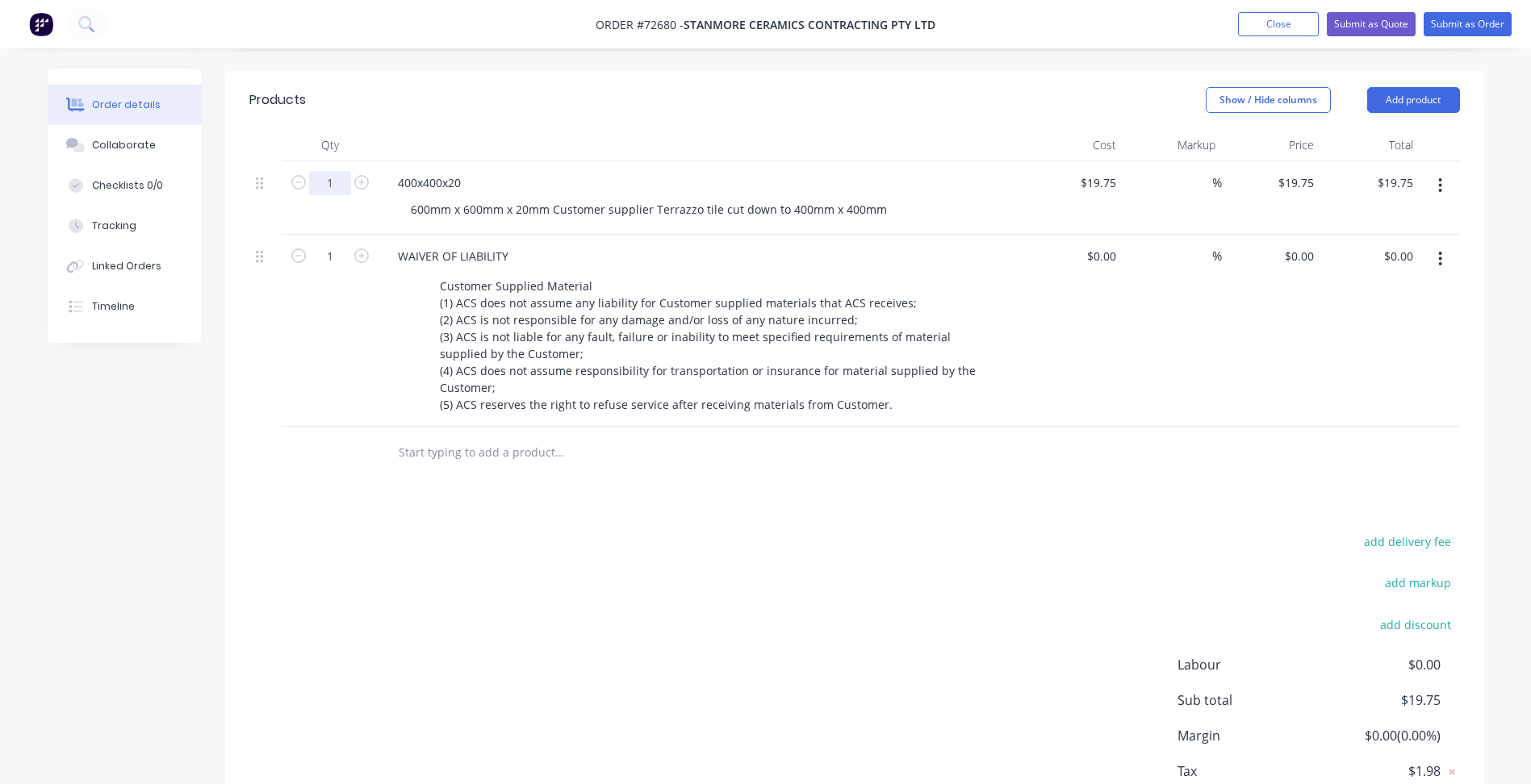
click at [327, 171] on input "1" at bounding box center [330, 183] width 42 height 25
drag, startPoint x: 335, startPoint y: 159, endPoint x: 297, endPoint y: 160, distance: 38.0
click at [297, 169] on form "1" at bounding box center [330, 181] width 84 height 25
type input "678"
type input "$13,390.50"
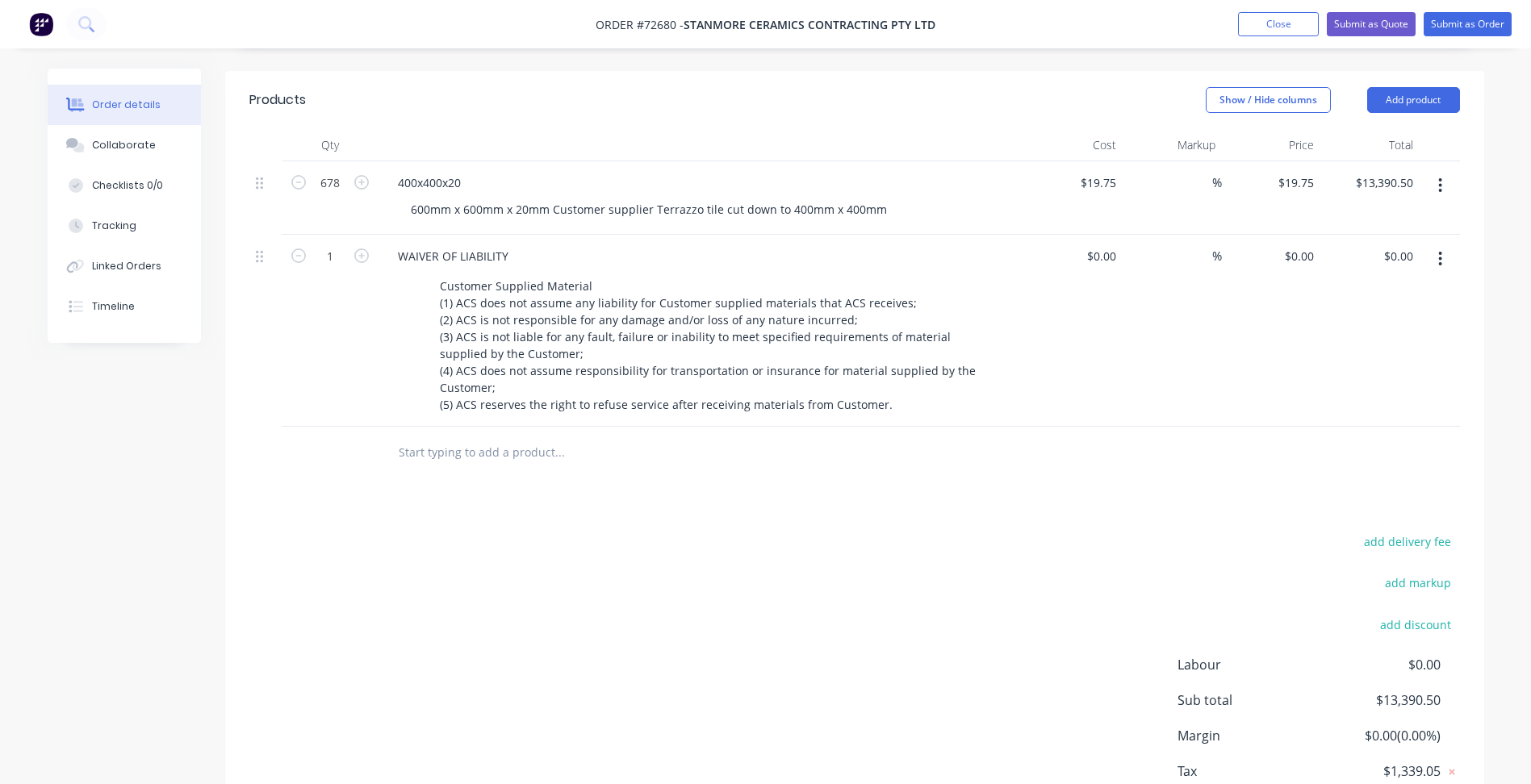
click at [651, 446] on input "text" at bounding box center [559, 452] width 323 height 32
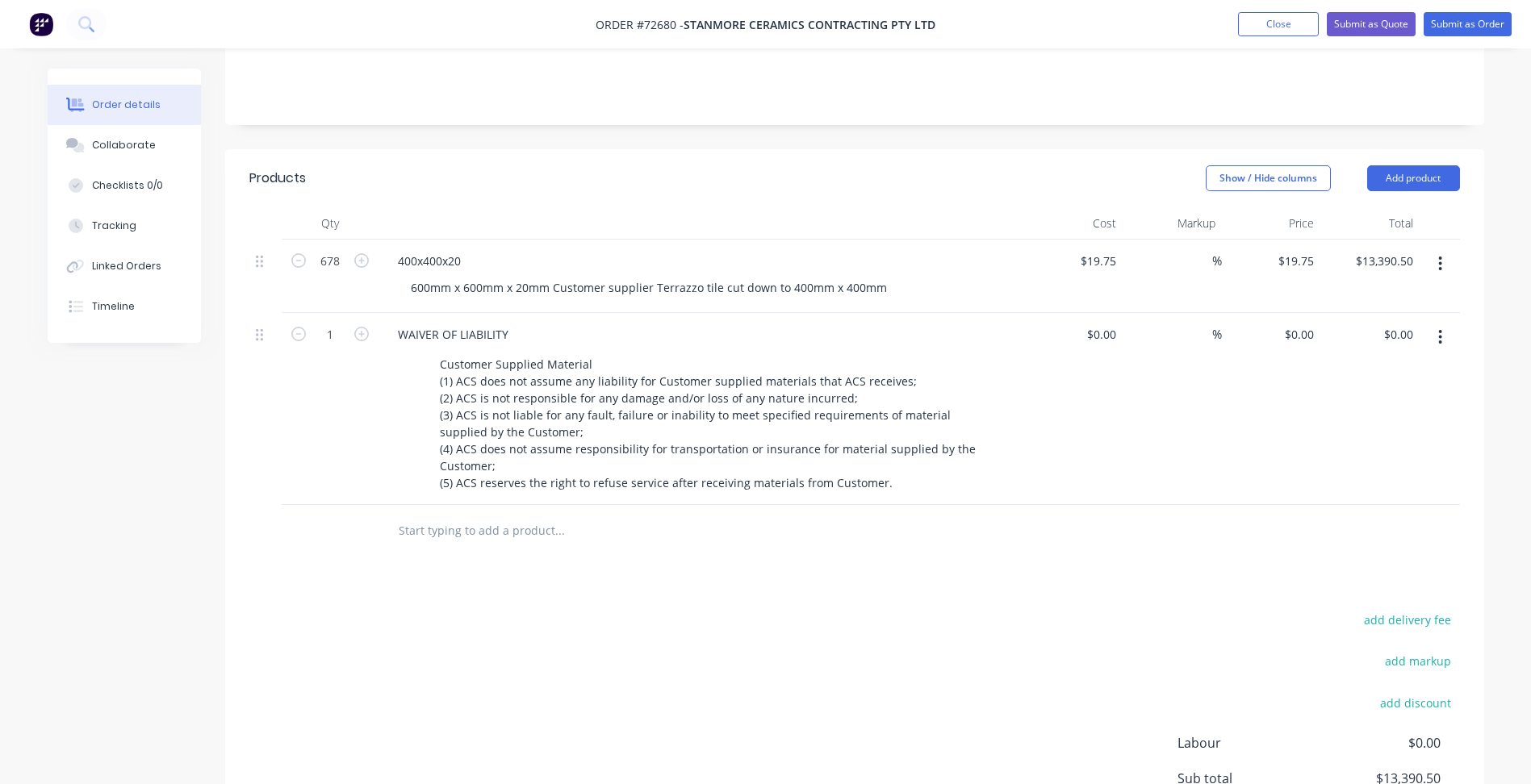
scroll to position [4, 0]
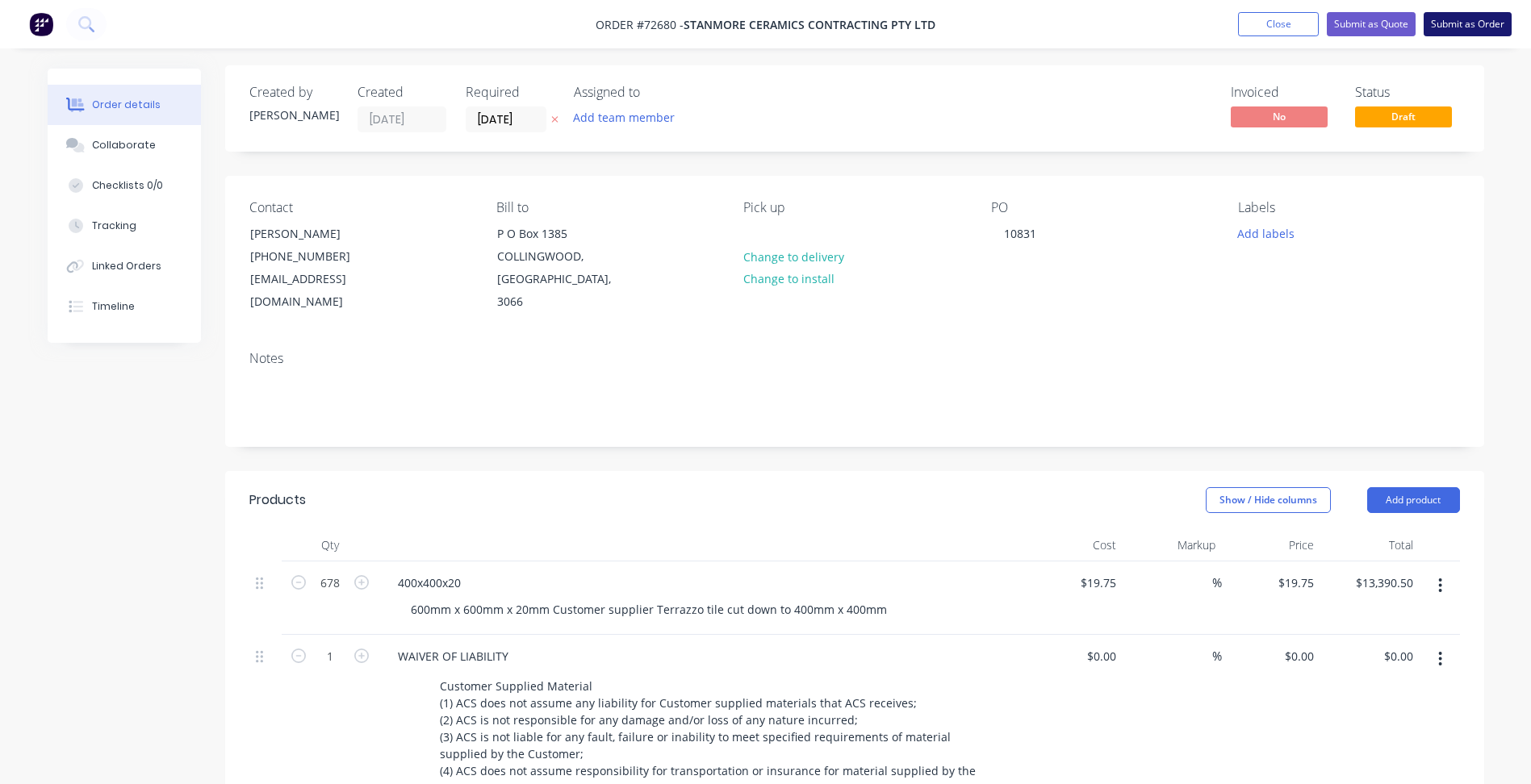
click at [1468, 25] on button "Submit as Order" at bounding box center [1467, 24] width 88 height 25
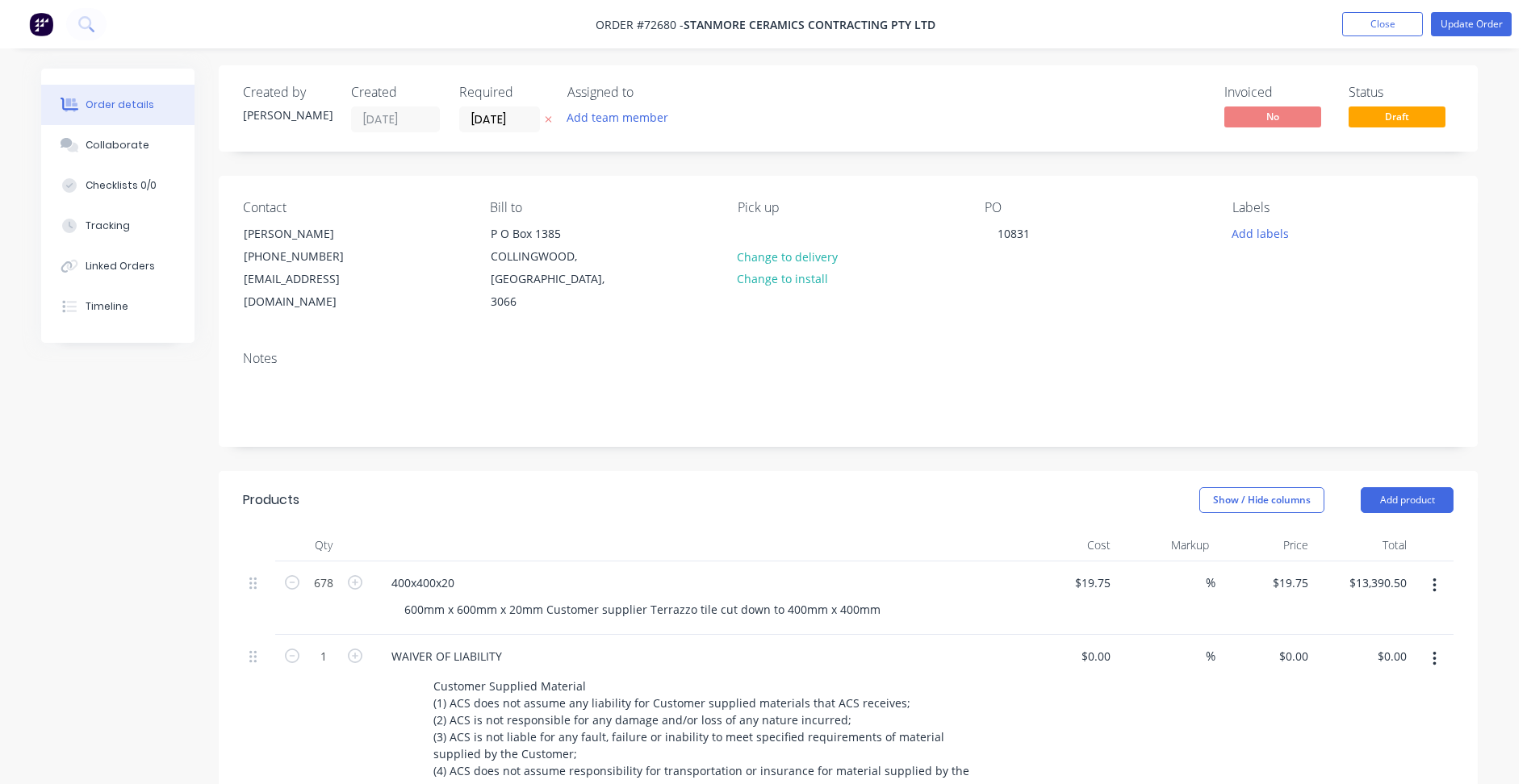
scroll to position [0, 0]
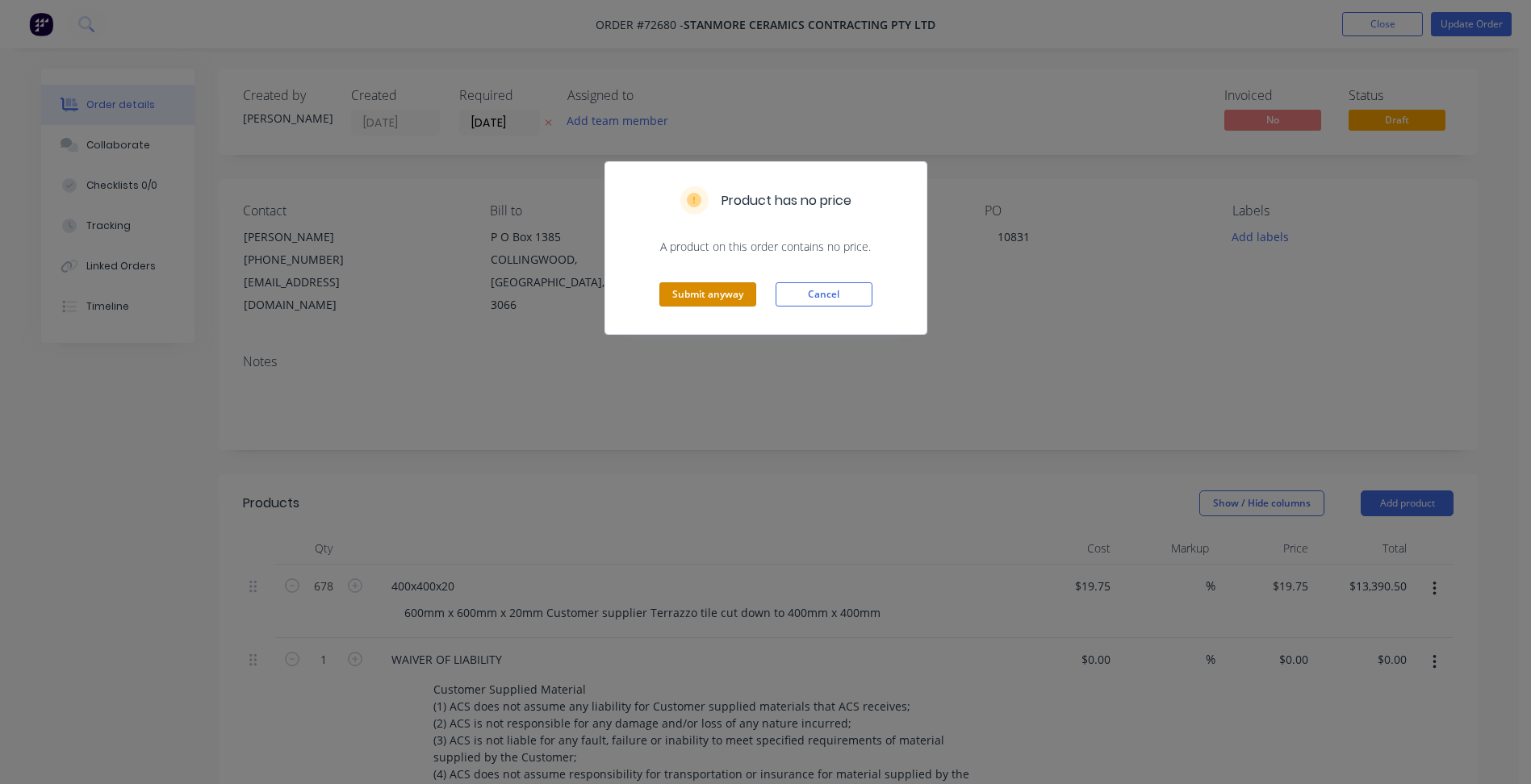
drag, startPoint x: 693, startPoint y: 297, endPoint x: 691, endPoint y: 308, distance: 11.2
click at [694, 297] on button "Submit anyway" at bounding box center [708, 295] width 96 height 25
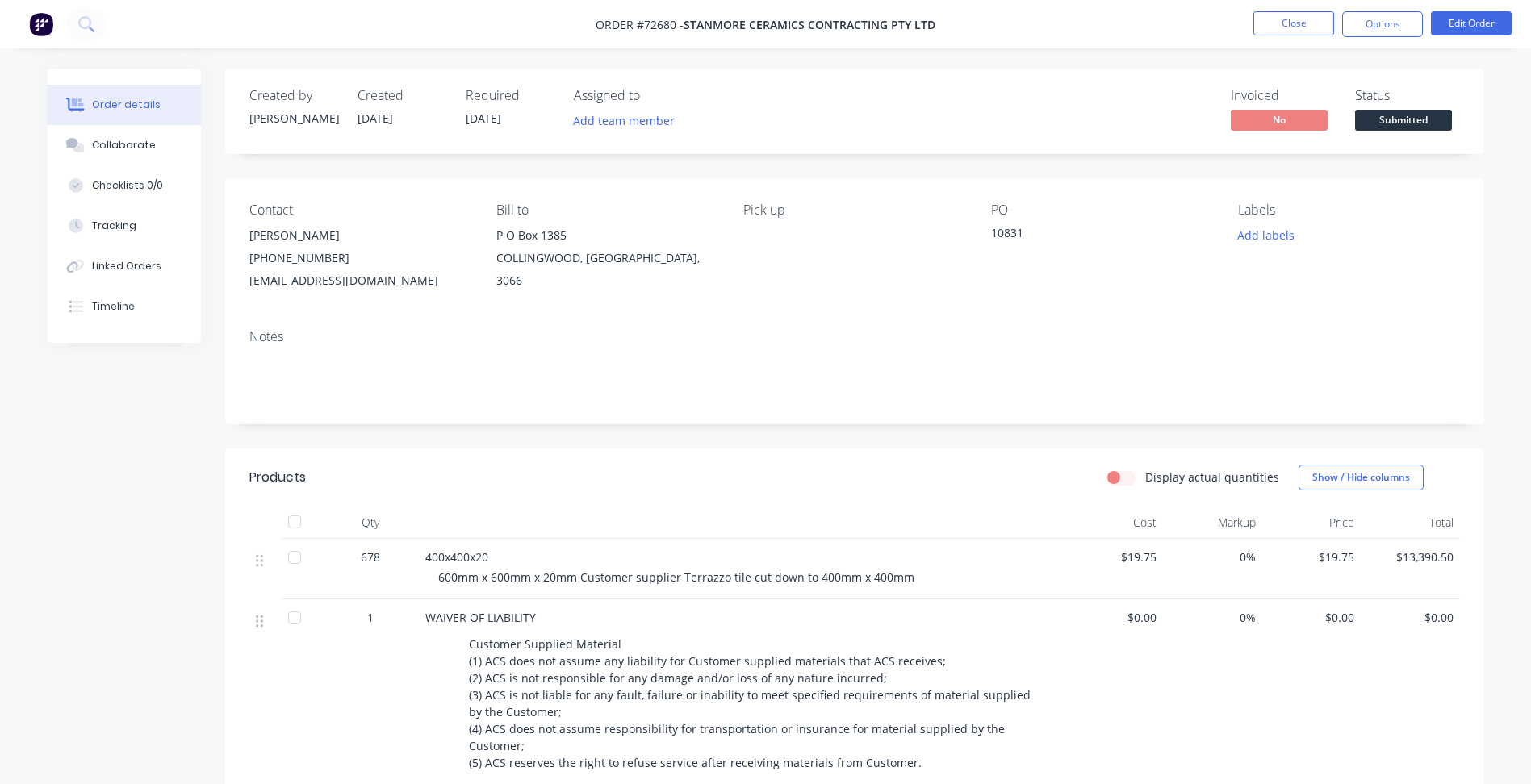
click at [1396, 125] on span "Submitted" at bounding box center [1404, 120] width 96 height 20
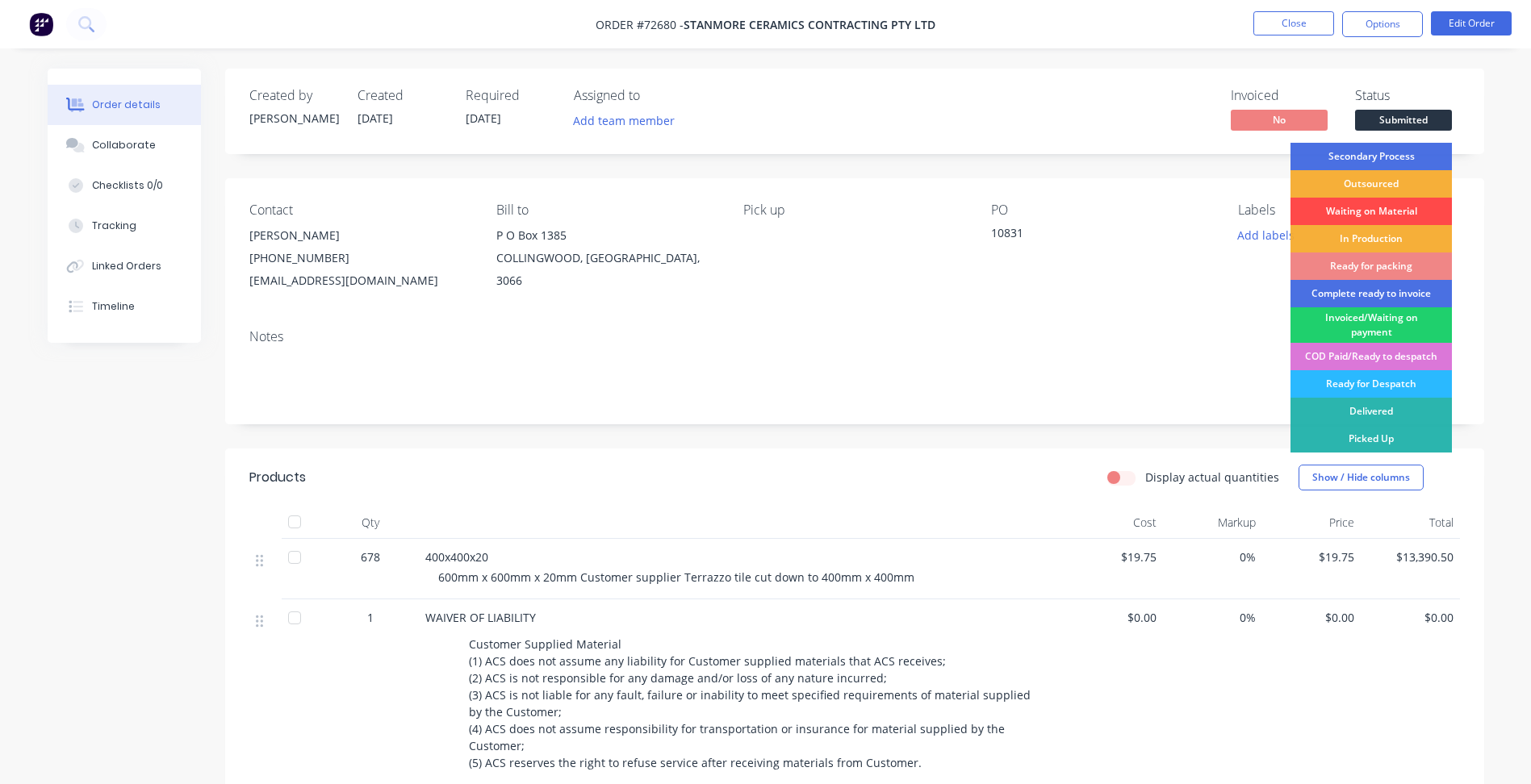
click at [1366, 211] on div "Waiting on Material" at bounding box center [1371, 211] width 161 height 27
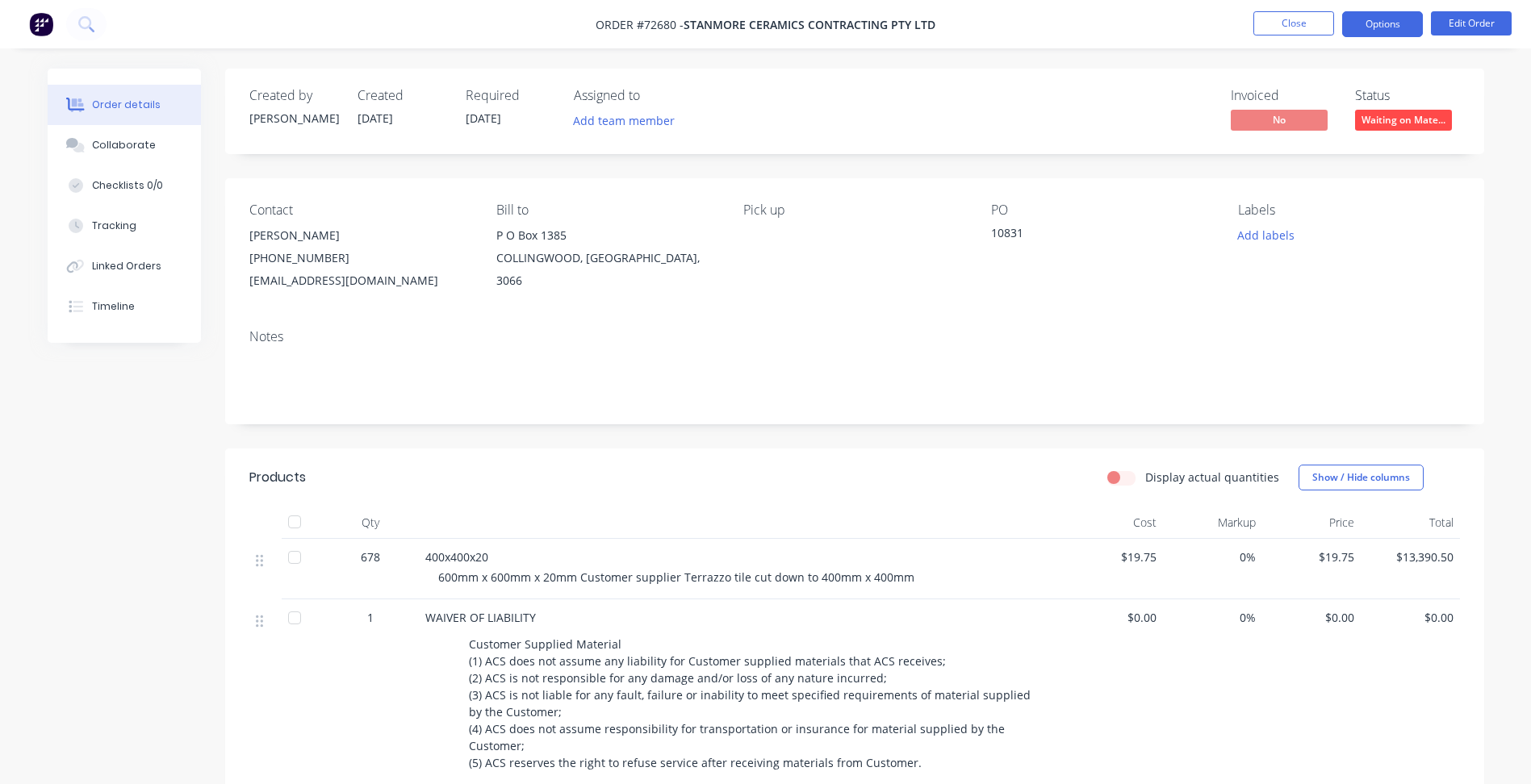
click at [1383, 26] on button "Options" at bounding box center [1382, 24] width 81 height 25
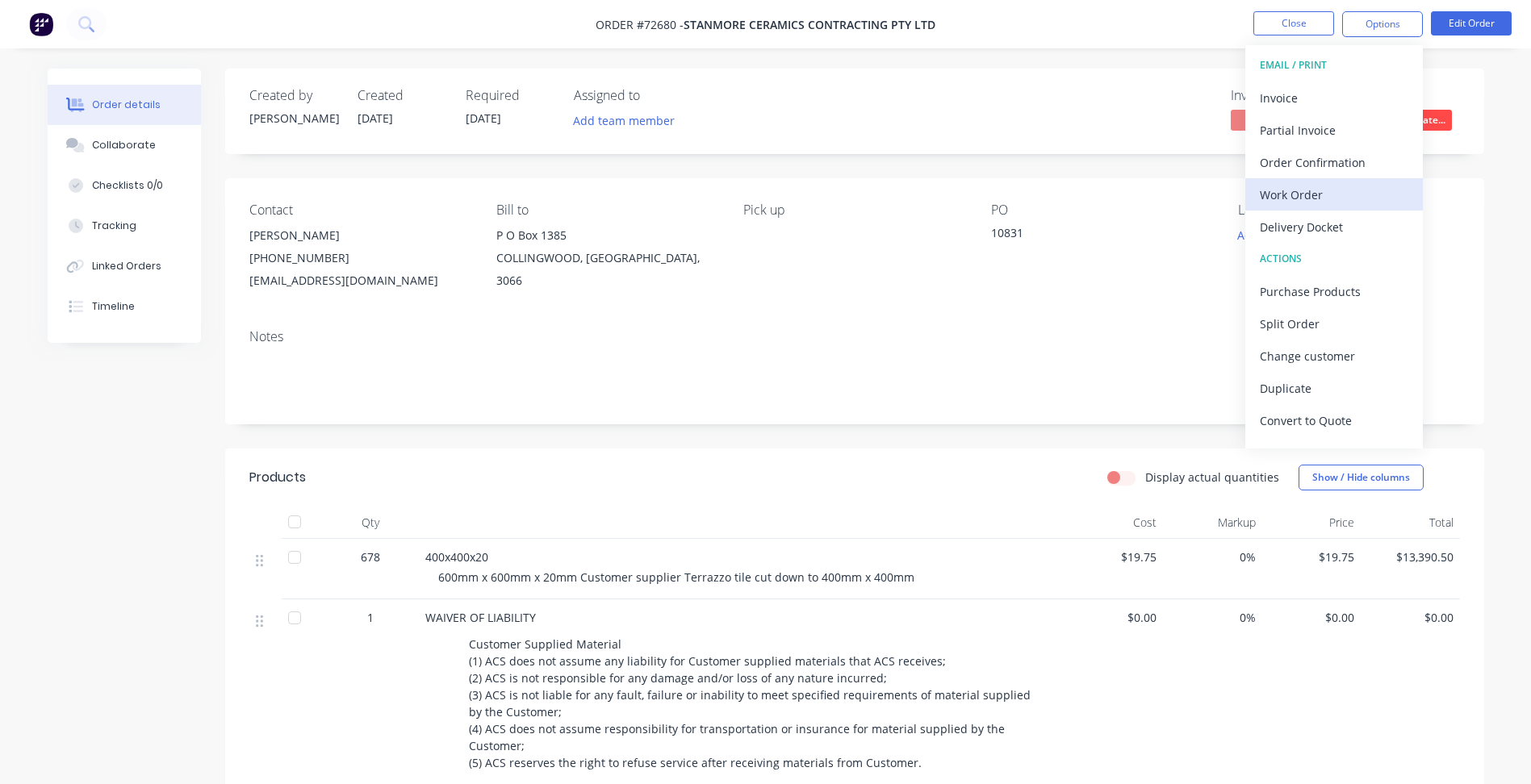
click at [1320, 196] on div "Work Order" at bounding box center [1334, 195] width 148 height 24
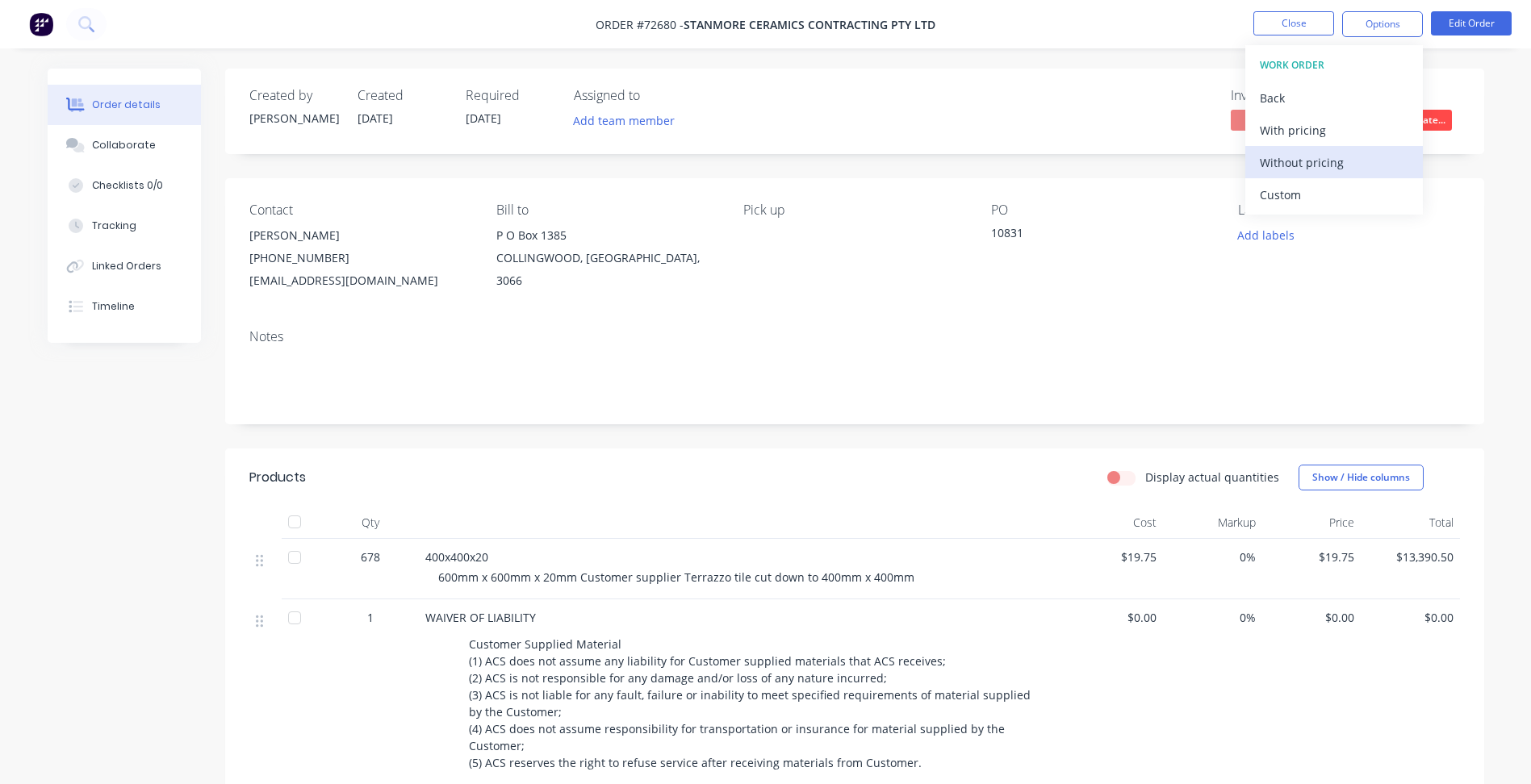
click at [1295, 170] on div "Without pricing" at bounding box center [1334, 163] width 148 height 24
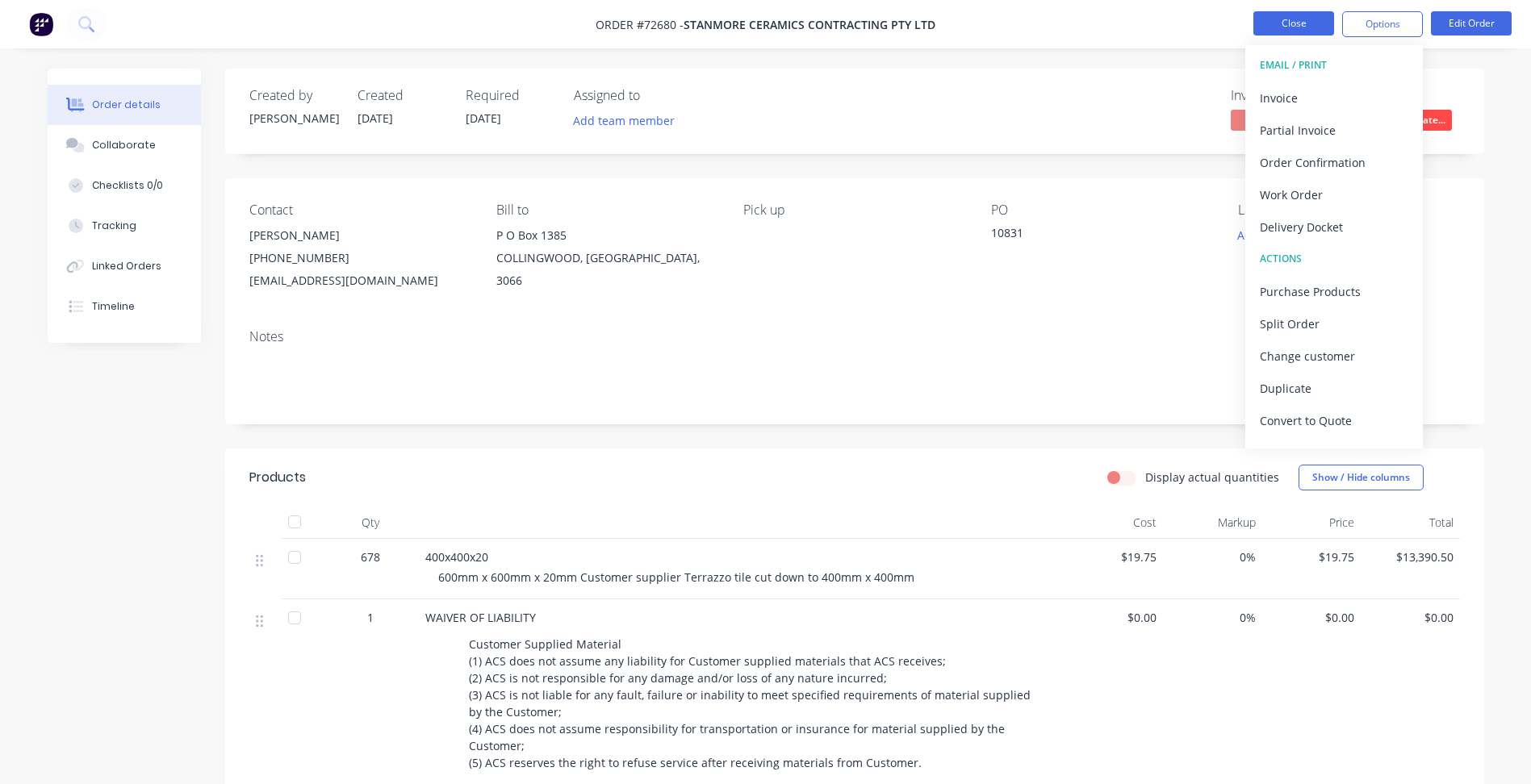
click at [1277, 18] on button "Close" at bounding box center [1294, 23] width 81 height 25
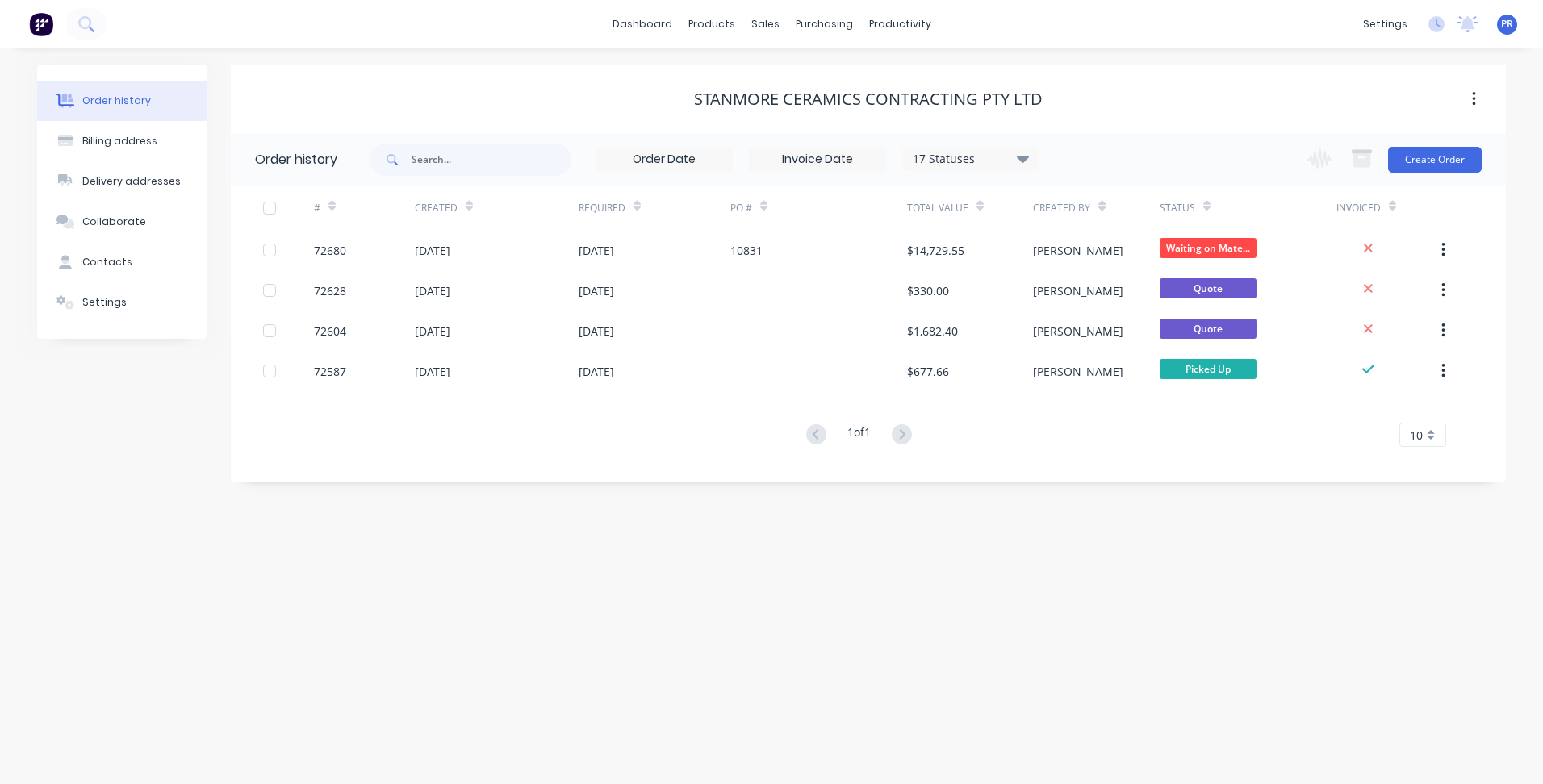
click at [526, 567] on div "Order history Billing address Delivery addresses Collaborate Contacts Settings …" at bounding box center [772, 416] width 1543 height 736
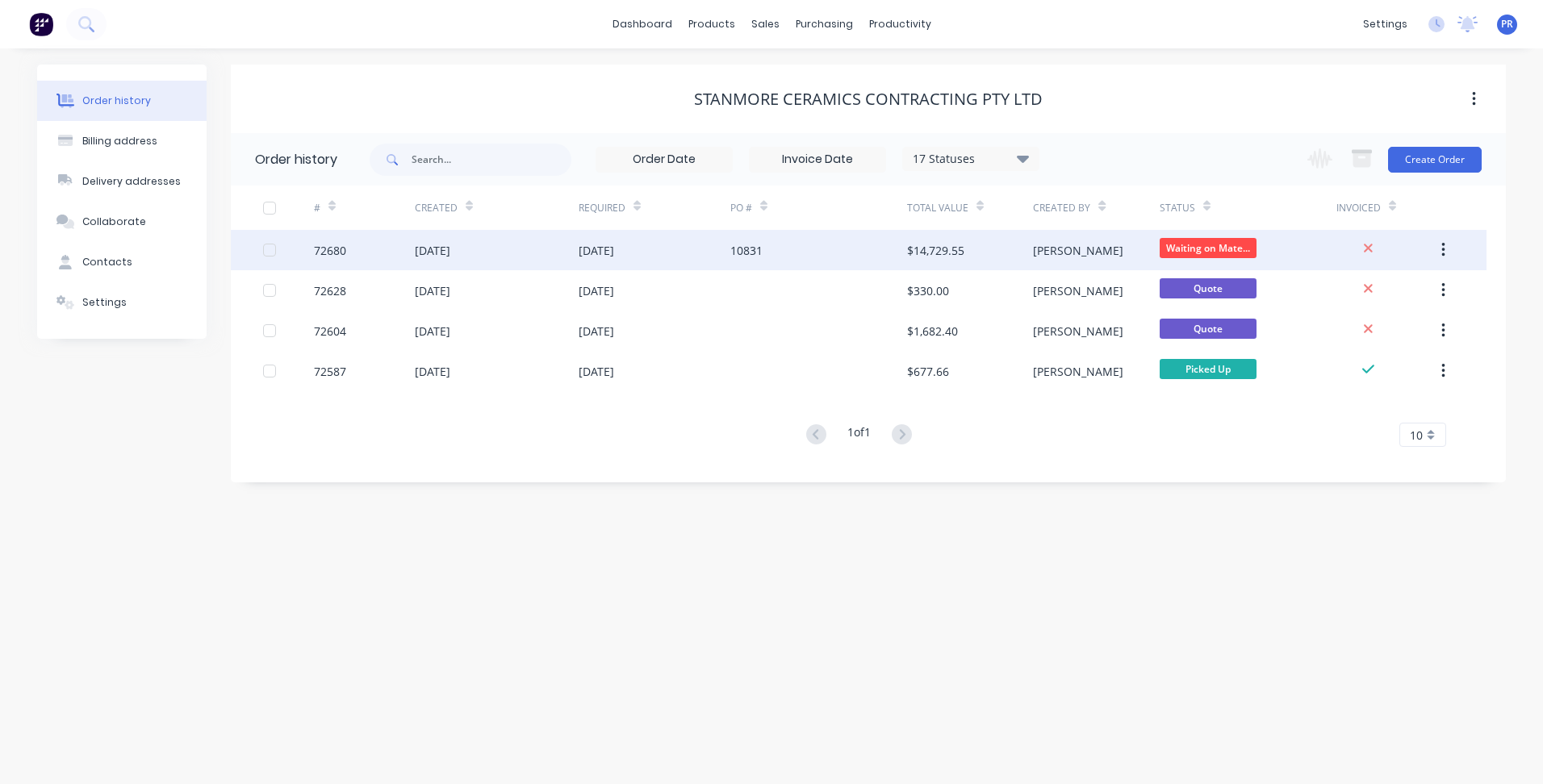
click at [882, 251] on div "10831" at bounding box center [819, 250] width 176 height 40
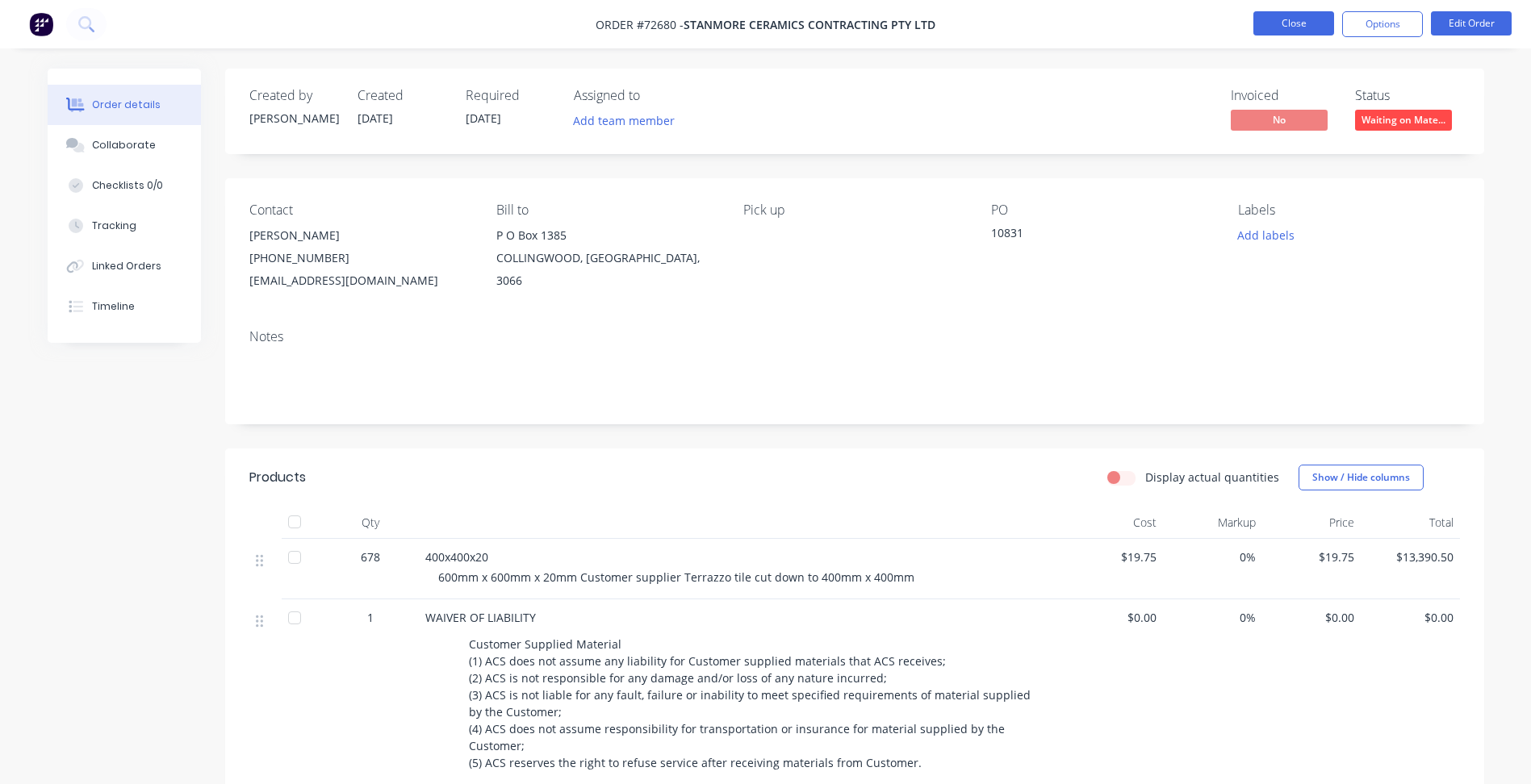
click at [1300, 22] on button "Close" at bounding box center [1294, 23] width 81 height 25
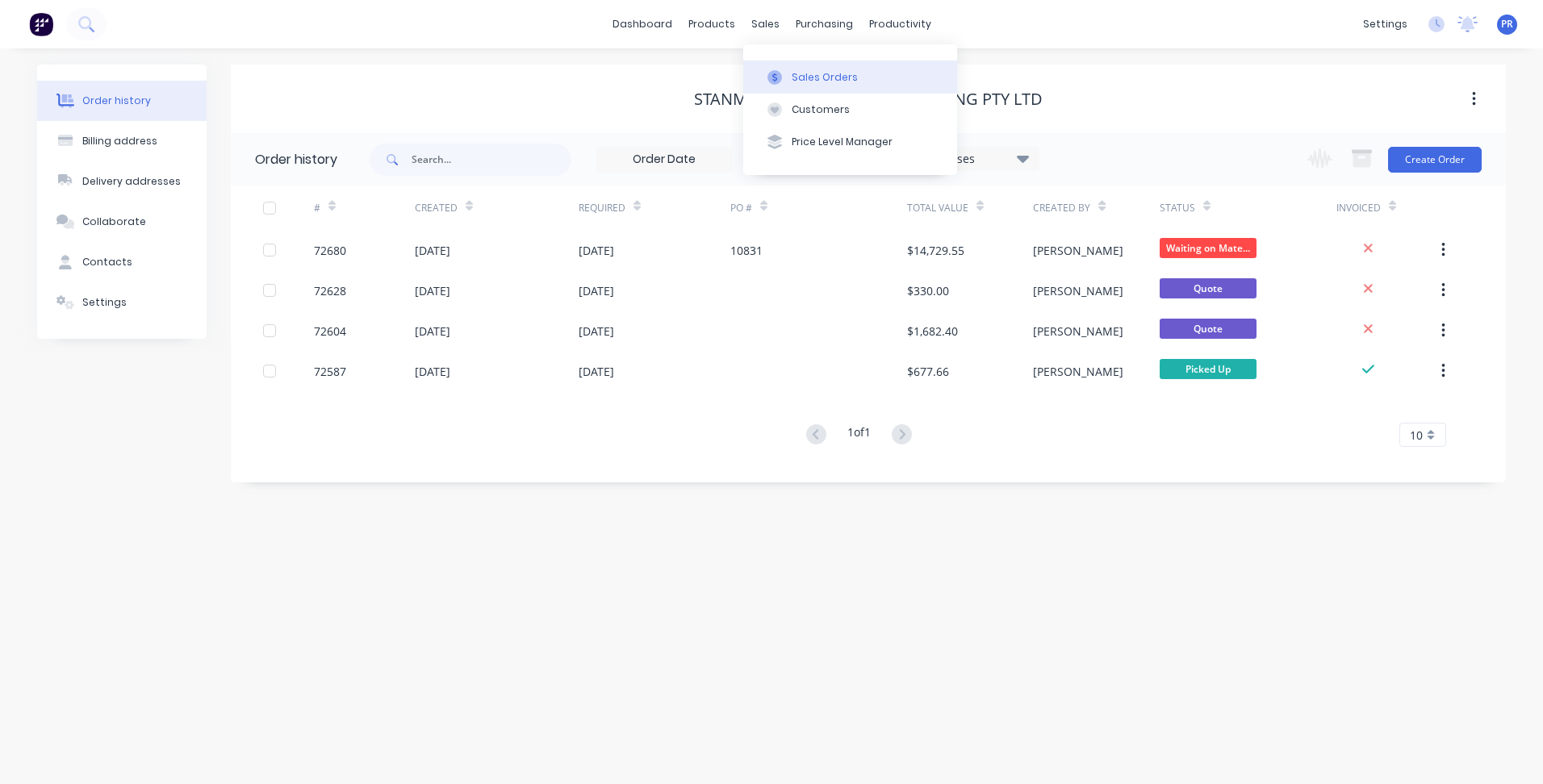
click at [820, 75] on div "Sales Orders" at bounding box center [824, 77] width 66 height 15
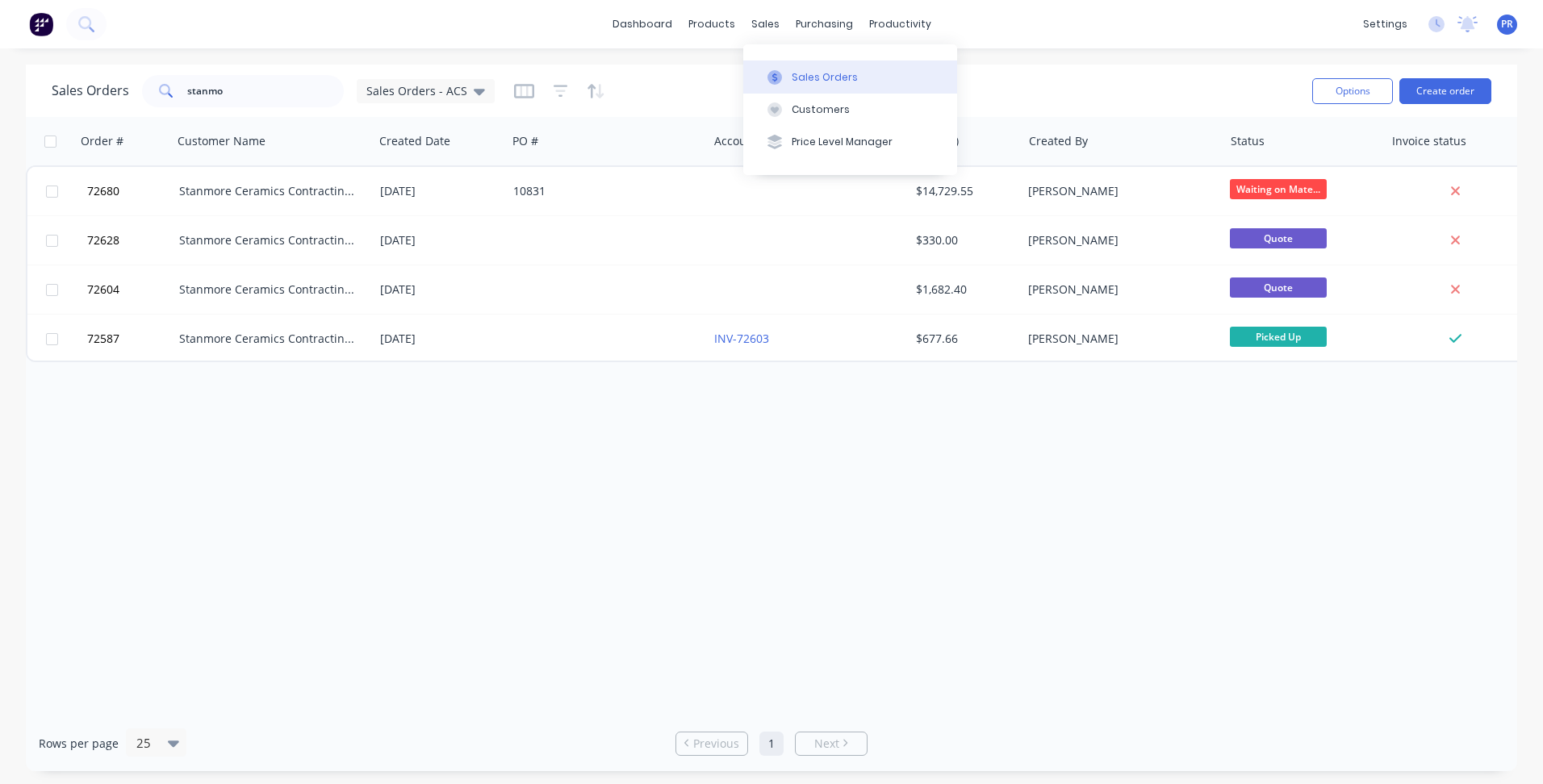
drag, startPoint x: 811, startPoint y: 75, endPoint x: 832, endPoint y: 85, distance: 23.3
click at [811, 75] on div "Sales Orders" at bounding box center [824, 77] width 66 height 15
drag, startPoint x: 237, startPoint y: 95, endPoint x: 159, endPoint y: 89, distance: 78.2
click at [160, 89] on div "stanmo" at bounding box center [243, 91] width 202 height 32
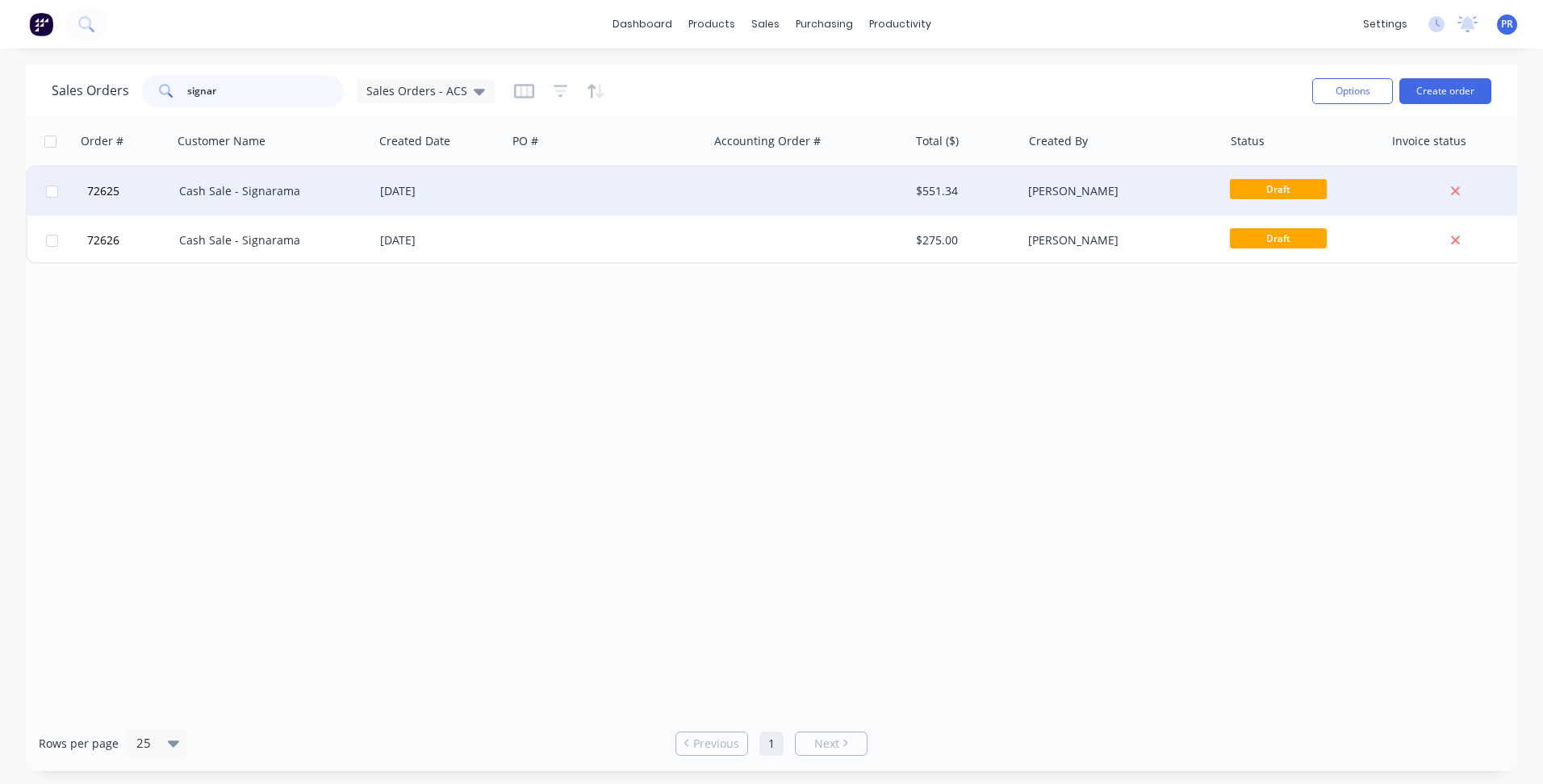
type input "signar"
click at [292, 196] on div "Cash Sale - Signarama" at bounding box center [268, 191] width 179 height 16
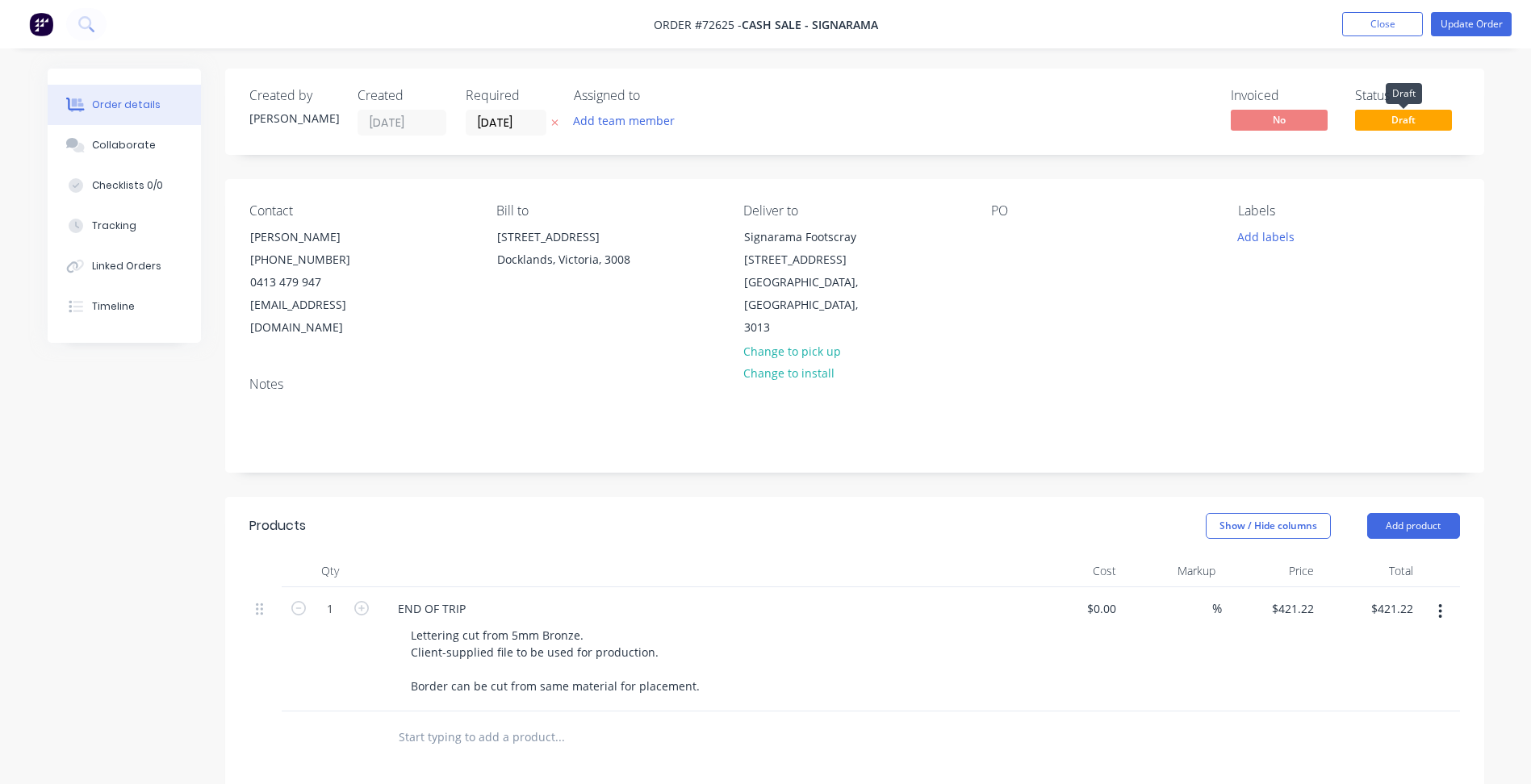
click at [1383, 129] on span "Draft" at bounding box center [1404, 120] width 96 height 20
click at [1459, 25] on button "Update Order" at bounding box center [1471, 24] width 81 height 25
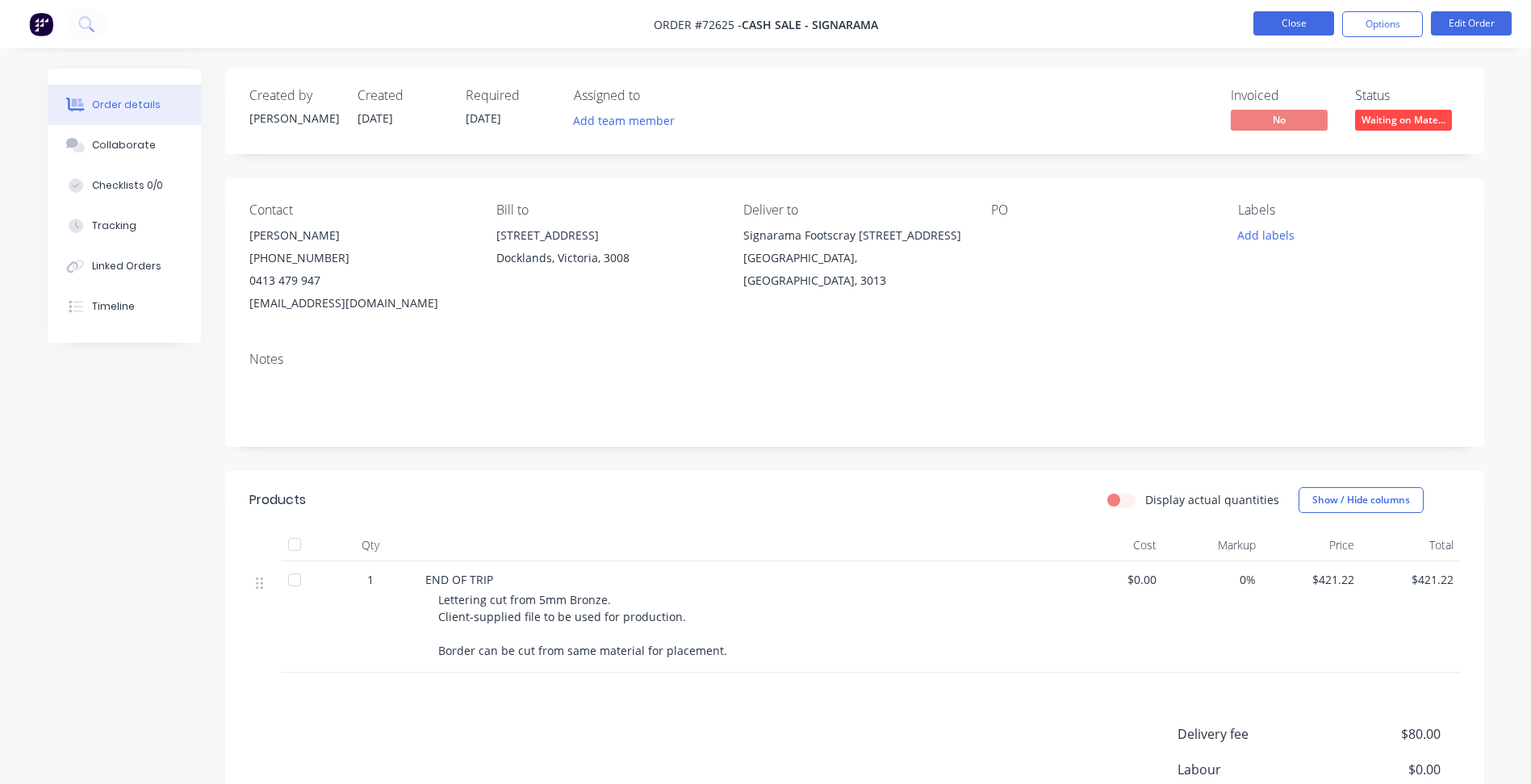
click at [1280, 23] on button "Close" at bounding box center [1294, 23] width 81 height 25
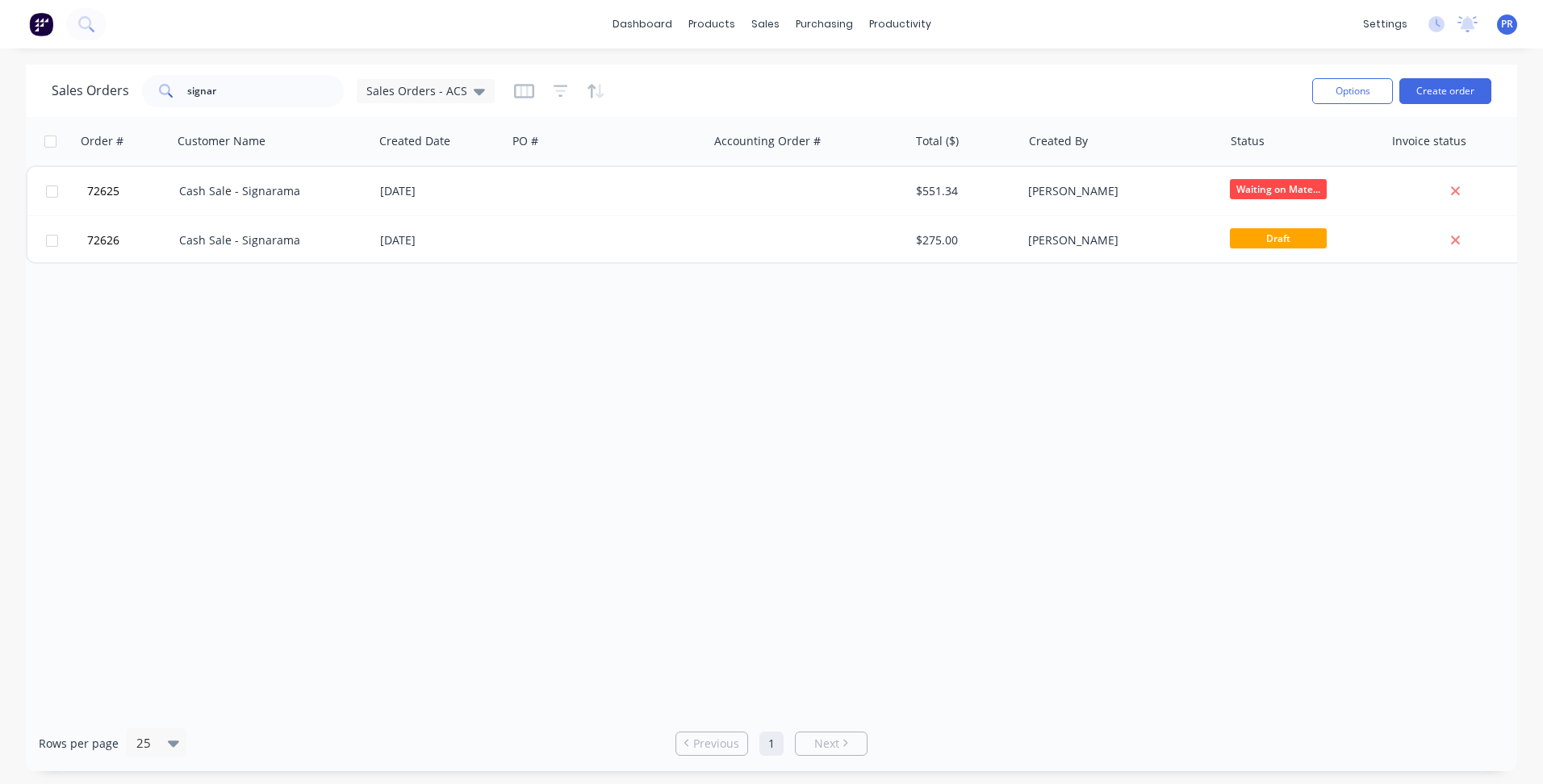
click at [719, 305] on div "Order # Customer Name Created Date PO # Accounting Order # Total ($) Created By…" at bounding box center [772, 417] width 1492 height 598
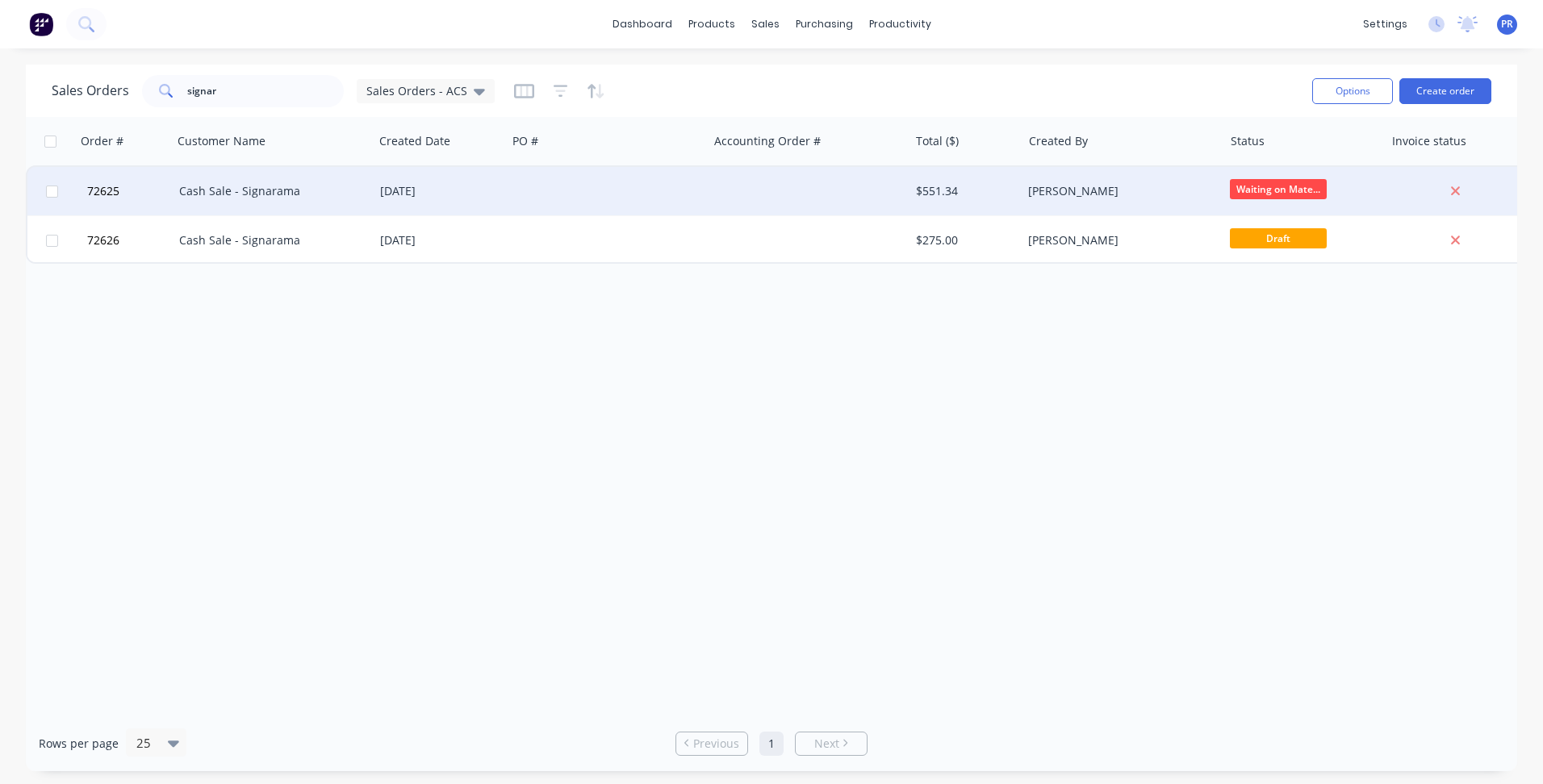
click at [1279, 190] on span "Waiting on Mate..." at bounding box center [1278, 189] width 96 height 20
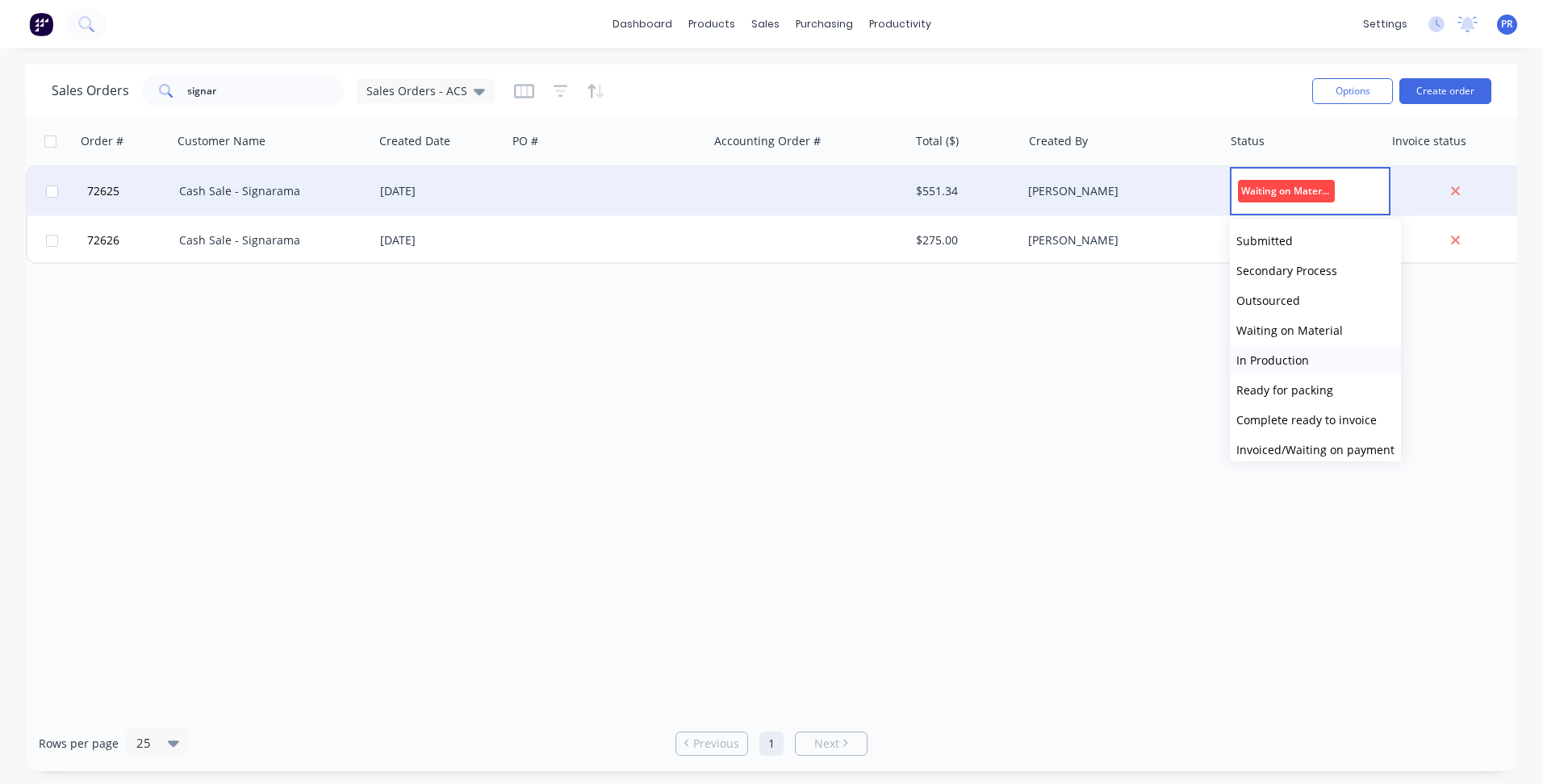
click at [1270, 362] on span "In Production" at bounding box center [1273, 360] width 73 height 15
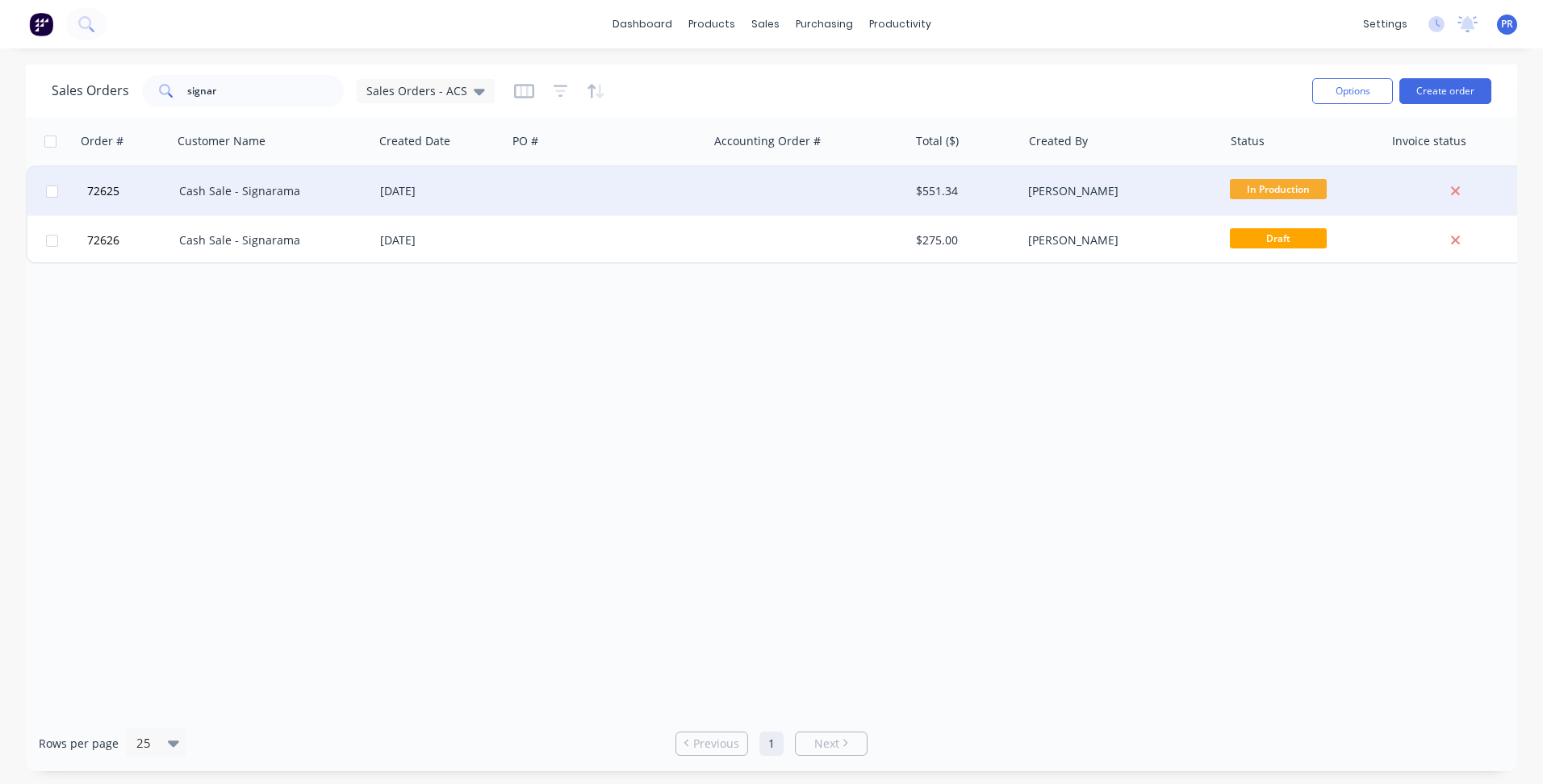
drag, startPoint x: 445, startPoint y: 404, endPoint x: 48, endPoint y: 442, distance: 398.8
click at [433, 407] on div "Order # Customer Name Created Date PO # Accounting Order # Total ($) Created By…" at bounding box center [772, 417] width 1492 height 598
click at [486, 417] on div "Order # Customer Name Created Date PO # Accounting Order # Total ($) Created By…" at bounding box center [772, 417] width 1492 height 598
click at [592, 514] on div "Order # Customer Name Created Date PO # Accounting Order # Total ($) Created By…" at bounding box center [772, 417] width 1492 height 598
drag, startPoint x: 607, startPoint y: 347, endPoint x: 738, endPoint y: 186, distance: 207.6
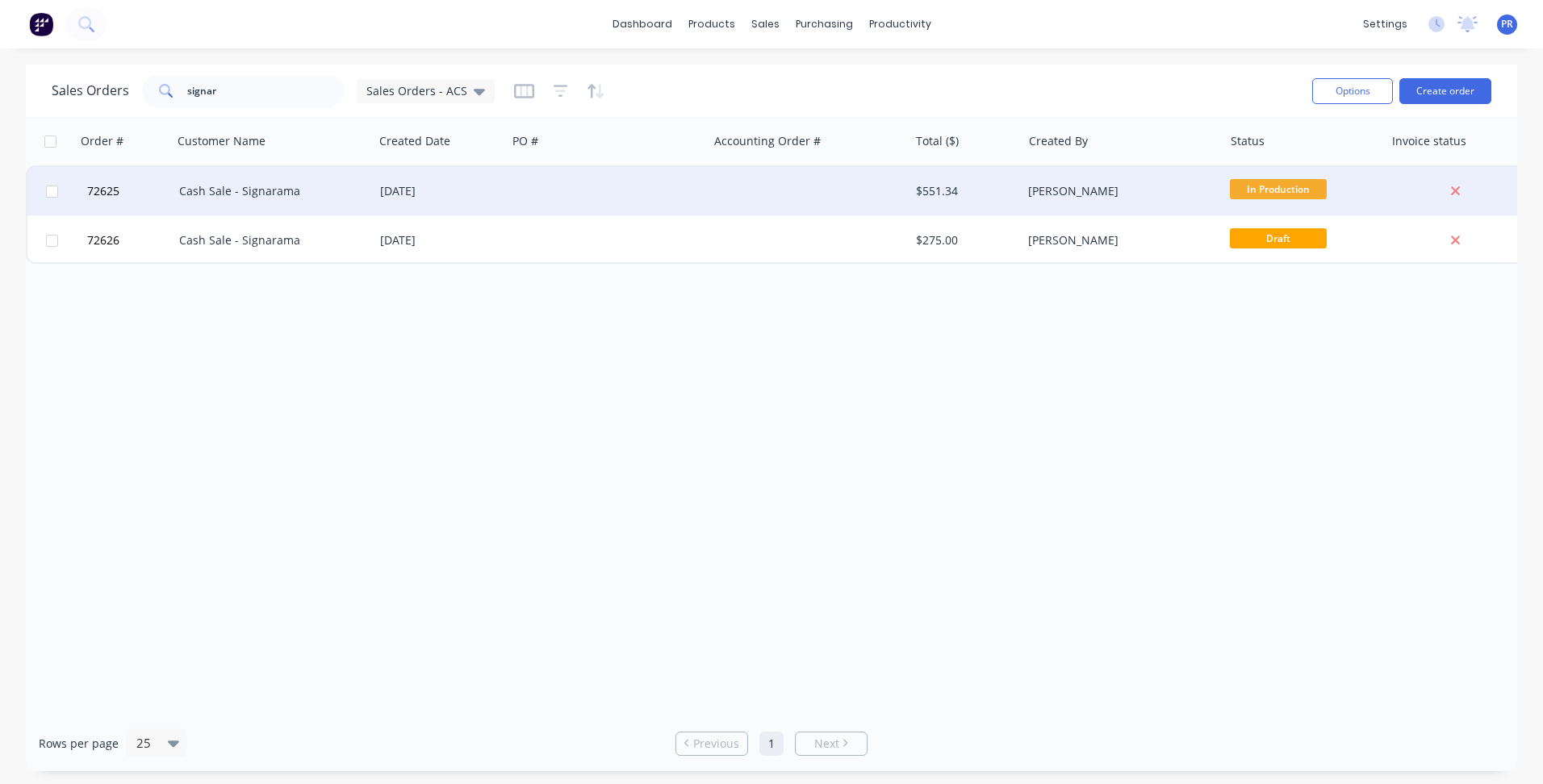
click at [607, 348] on div "Order # Customer Name Created Date PO # Accounting Order # Total ($) Created By…" at bounding box center [772, 417] width 1492 height 598
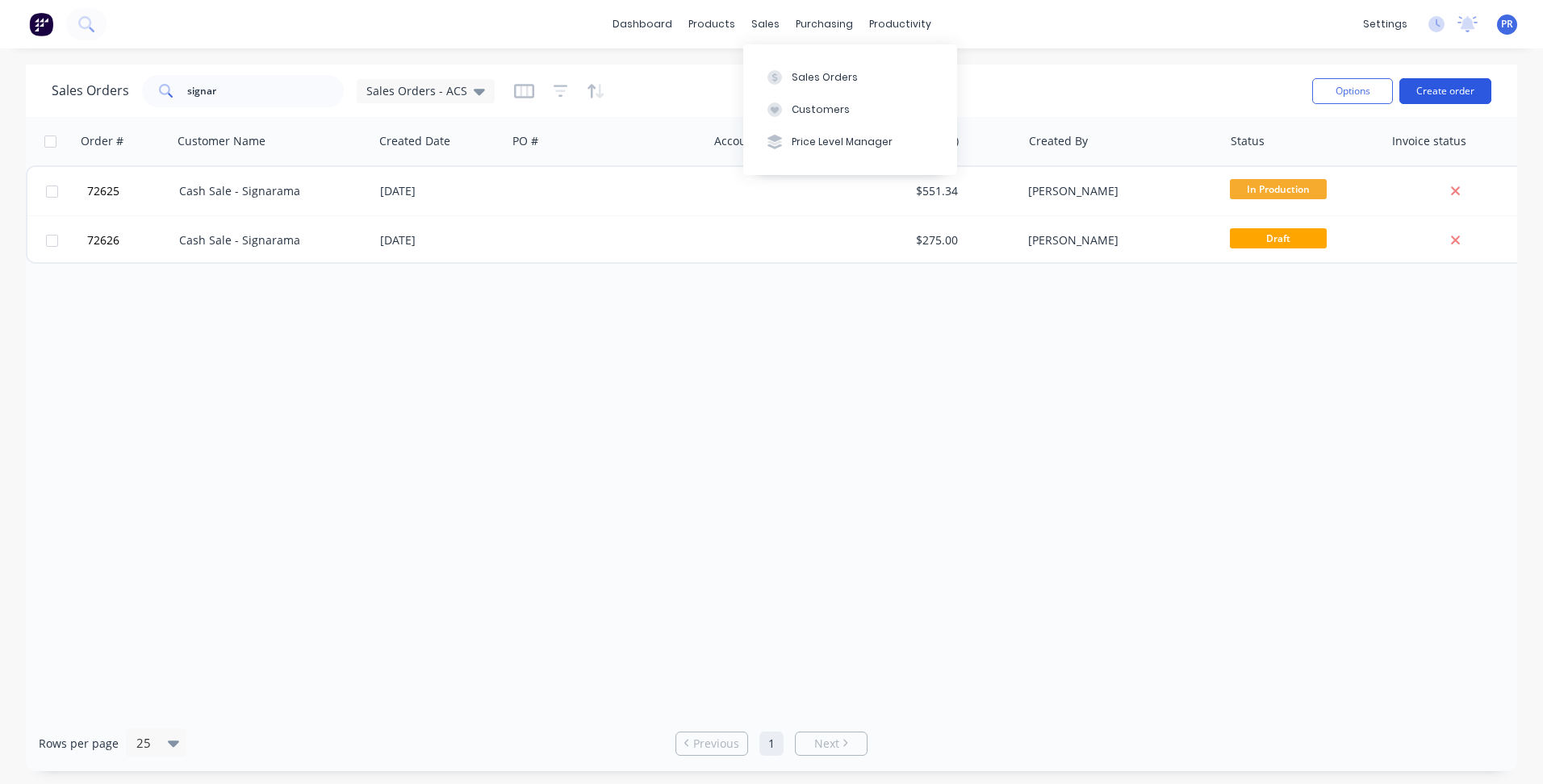
click at [1430, 85] on button "Create order" at bounding box center [1445, 91] width 92 height 25
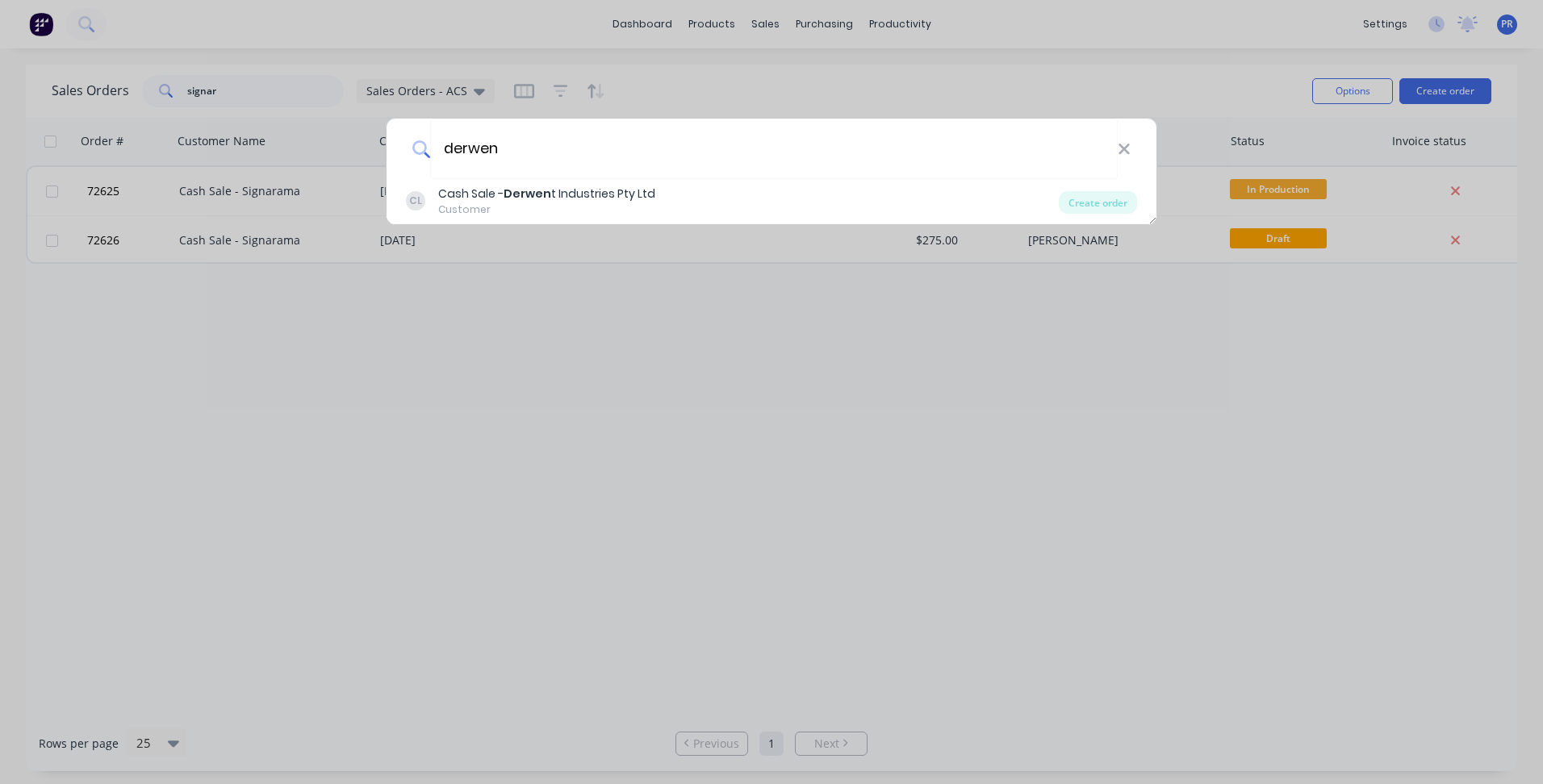
type input "derwen"
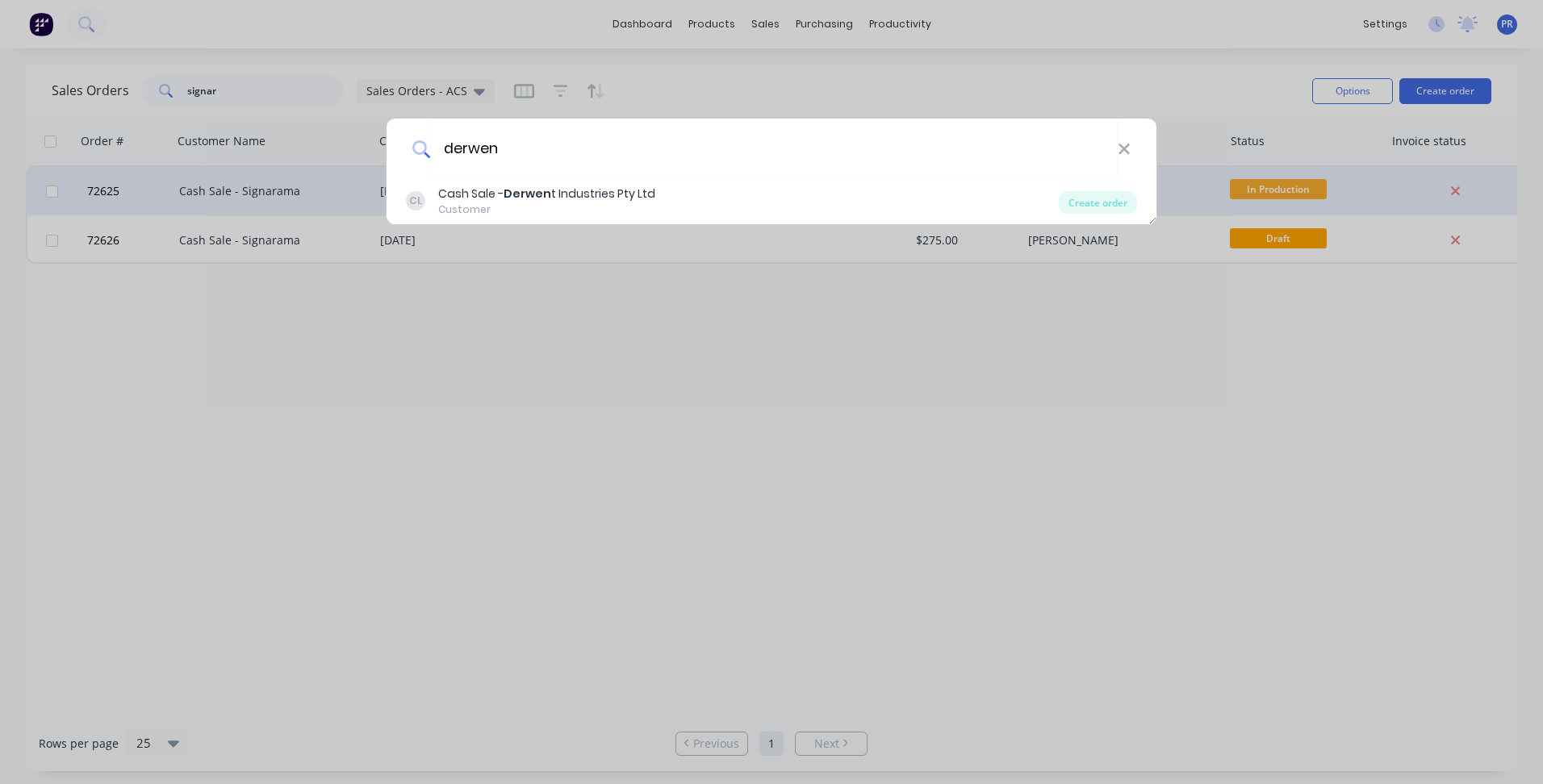
click at [670, 367] on div "derwen [PERSON_NAME] Sale - Derwen t Industries Pty Ltd Customer Create order" at bounding box center [772, 392] width 1543 height 784
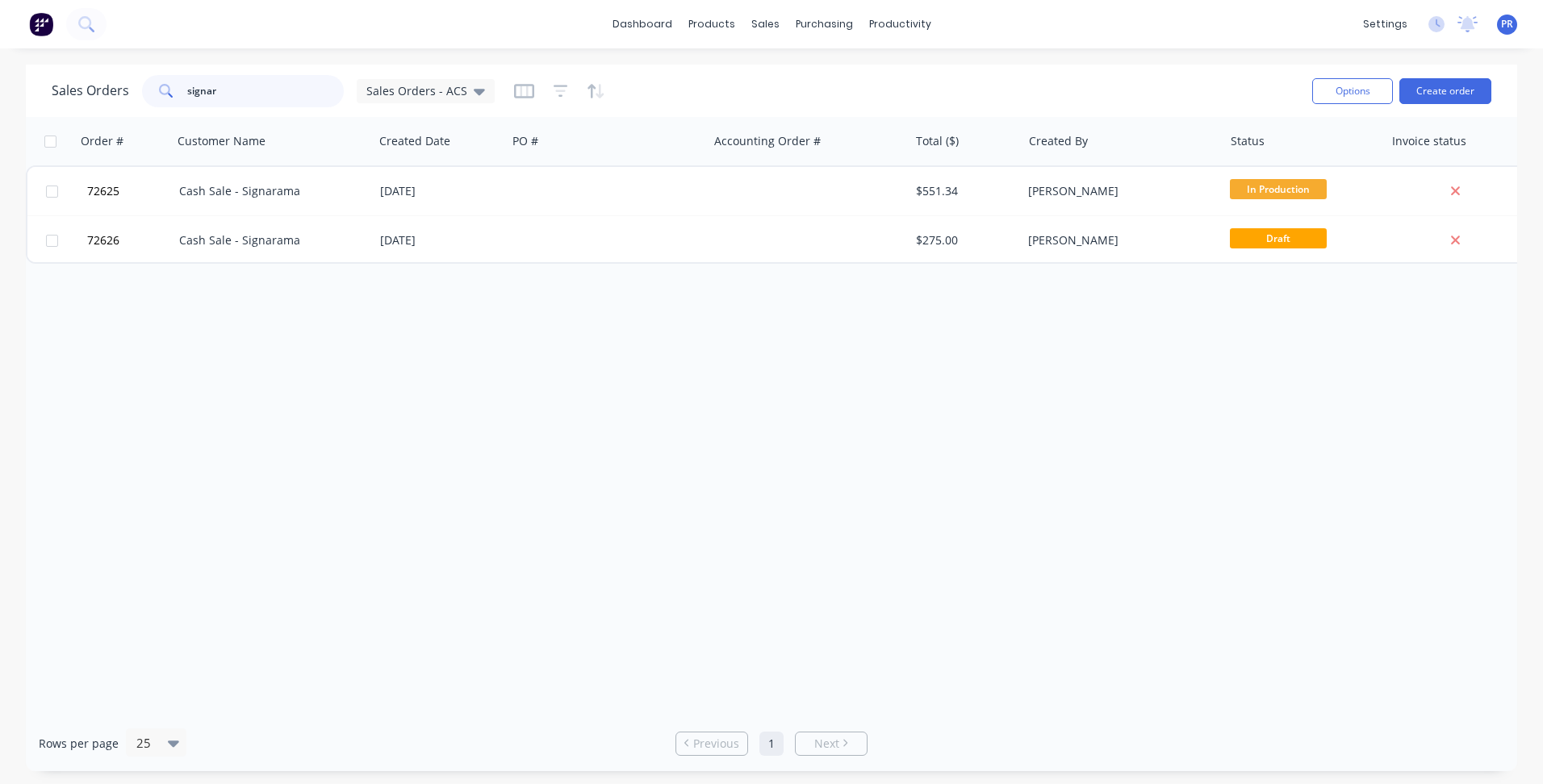
drag, startPoint x: 245, startPoint y: 84, endPoint x: 82, endPoint y: 68, distance: 163.8
click at [55, 71] on div "Sales Orders signar Sales Orders - ACS" at bounding box center [676, 90] width 1248 height 39
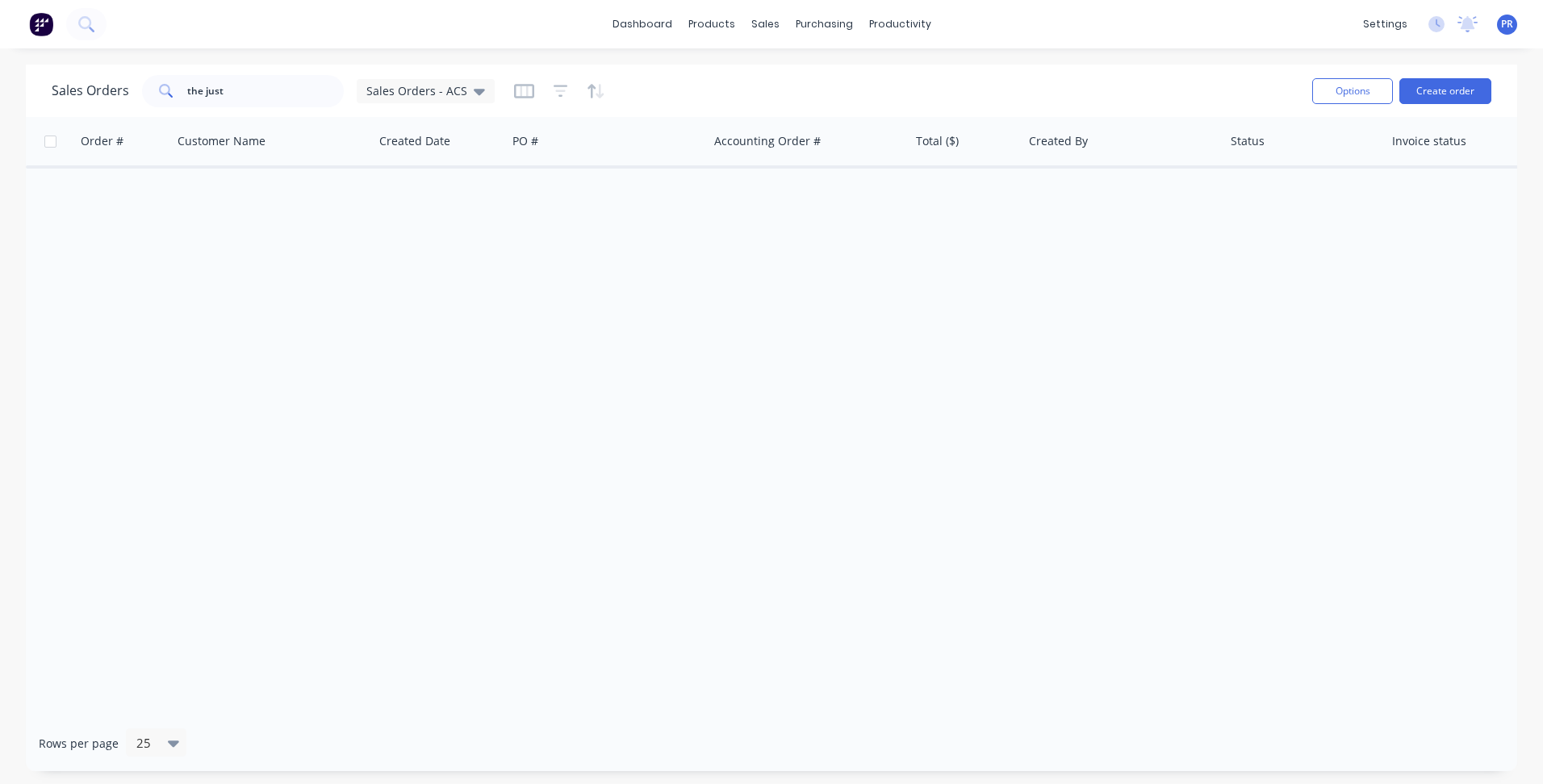
click at [396, 525] on div "Order # Customer Name Created Date PO # Accounting Order # Total ($) Created By…" at bounding box center [772, 417] width 1492 height 598
click at [434, 299] on div "Order # Customer Name Created Date PO # Accounting Order # Total ($) Created By…" at bounding box center [772, 417] width 1492 height 598
click at [792, 75] on div "Sales Orders" at bounding box center [824, 77] width 66 height 15
click at [100, 81] on div "Sales Orders the just Sales Orders - ACS" at bounding box center [273, 91] width 443 height 32
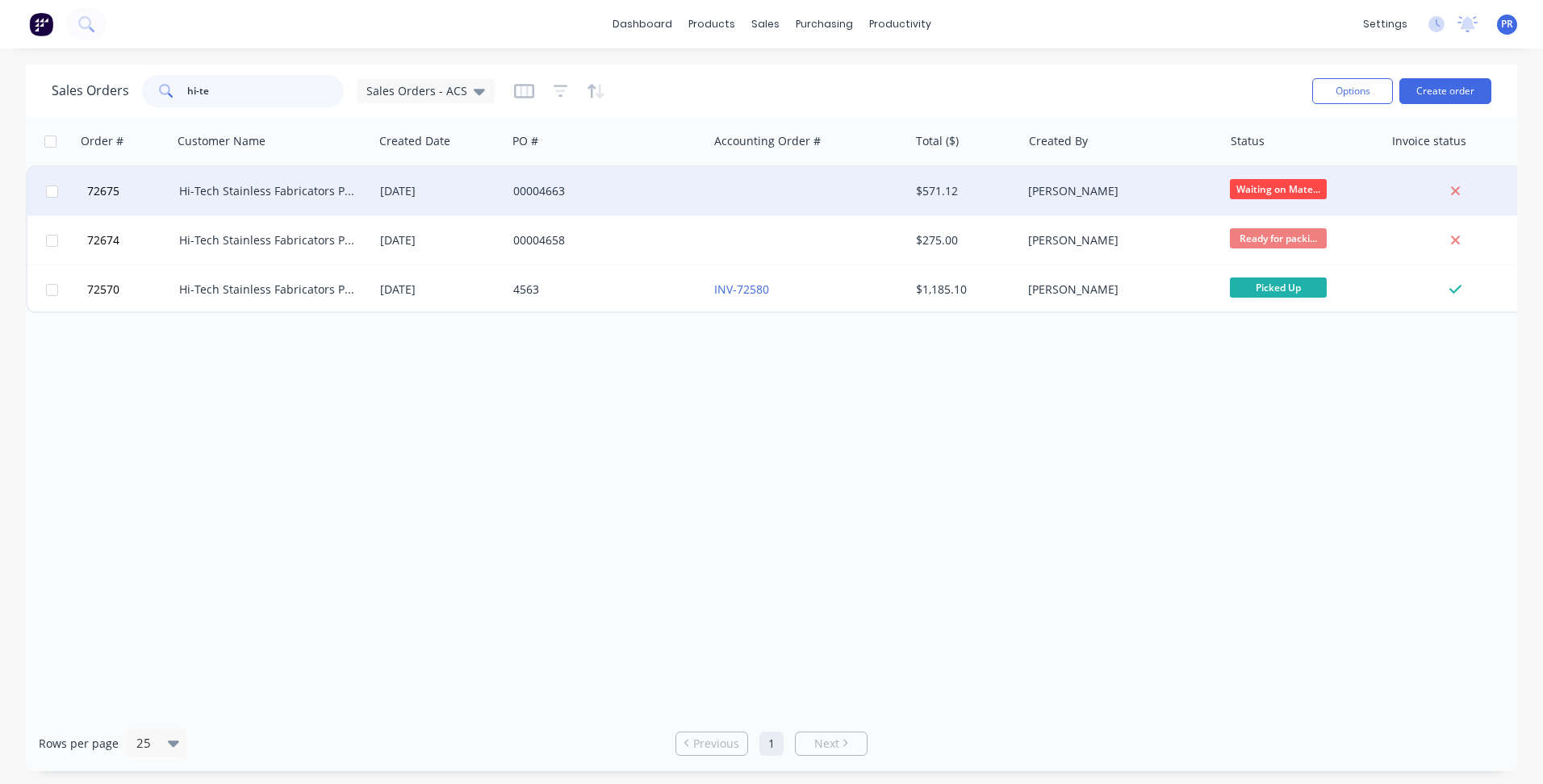
type input "hi-te"
click at [576, 197] on div "00004663" at bounding box center [602, 191] width 179 height 16
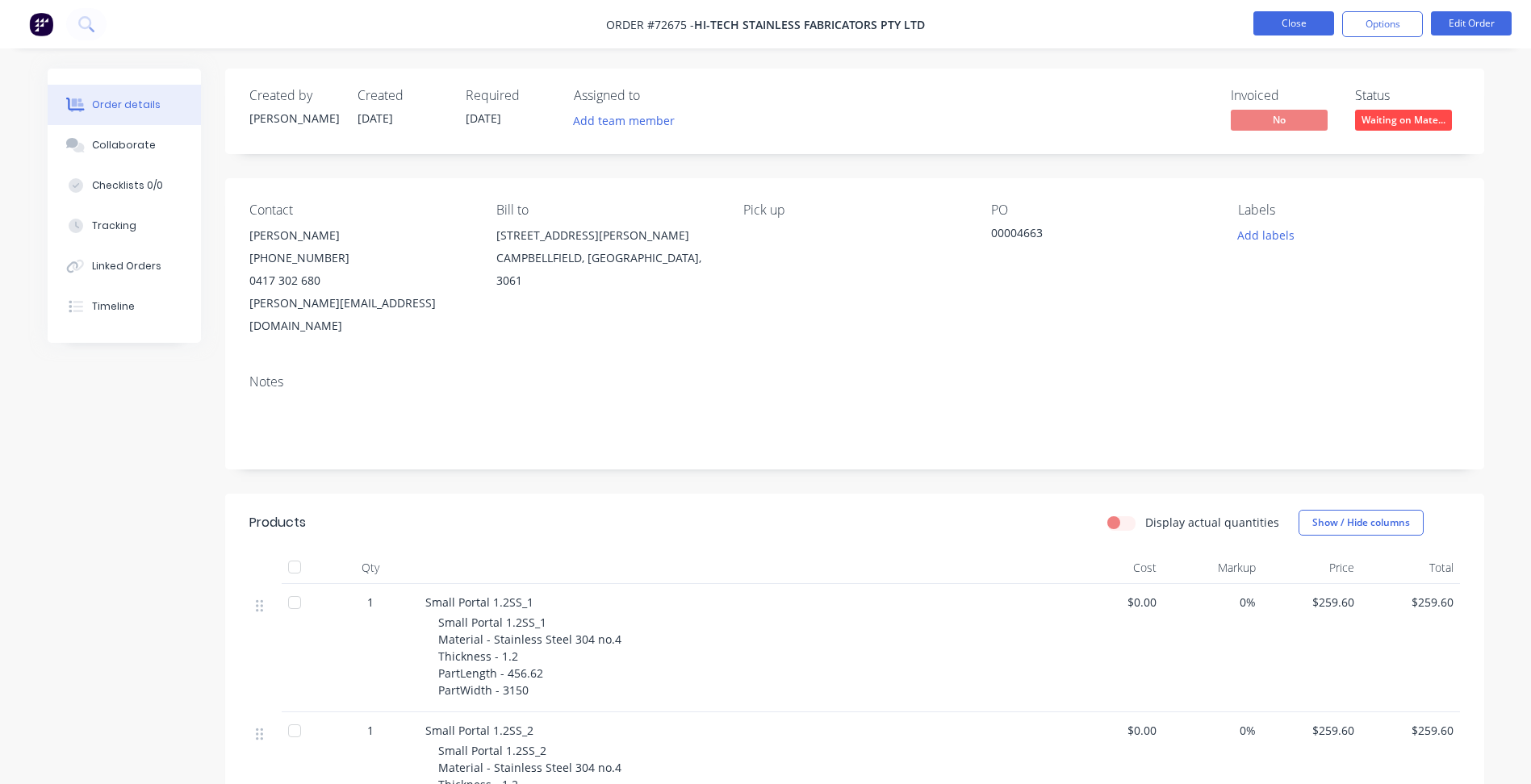
click at [1280, 28] on button "Close" at bounding box center [1294, 23] width 81 height 25
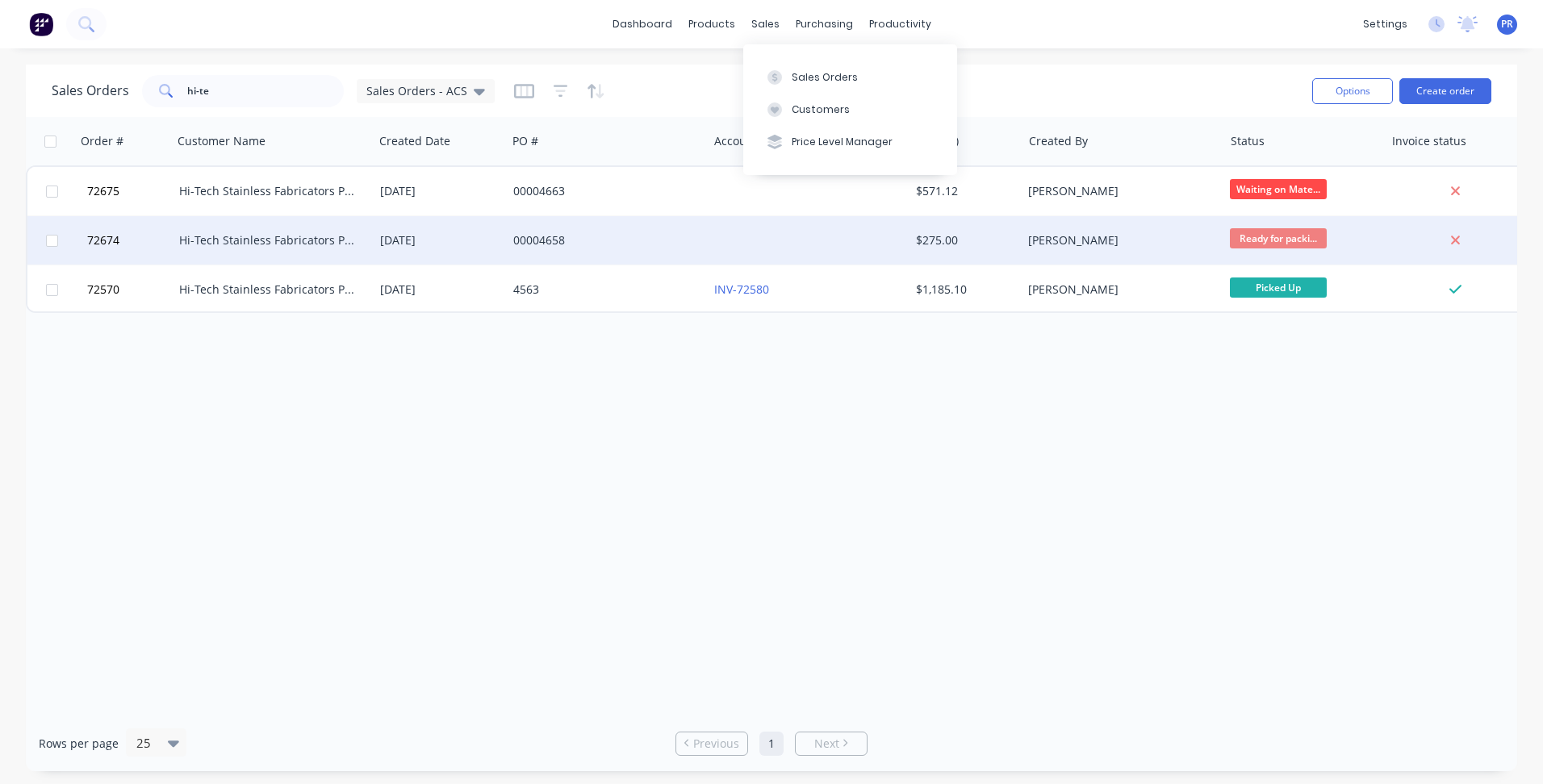
drag, startPoint x: 792, startPoint y: 75, endPoint x: 258, endPoint y: 226, distance: 554.9
click at [256, 210] on body "dashboard products sales purchasing productivity dashboard products Product Cat…" at bounding box center [772, 392] width 1543 height 784
click at [261, 235] on div "Hi-Tech Stainless Fabricators Pty Ltd" at bounding box center [268, 241] width 179 height 16
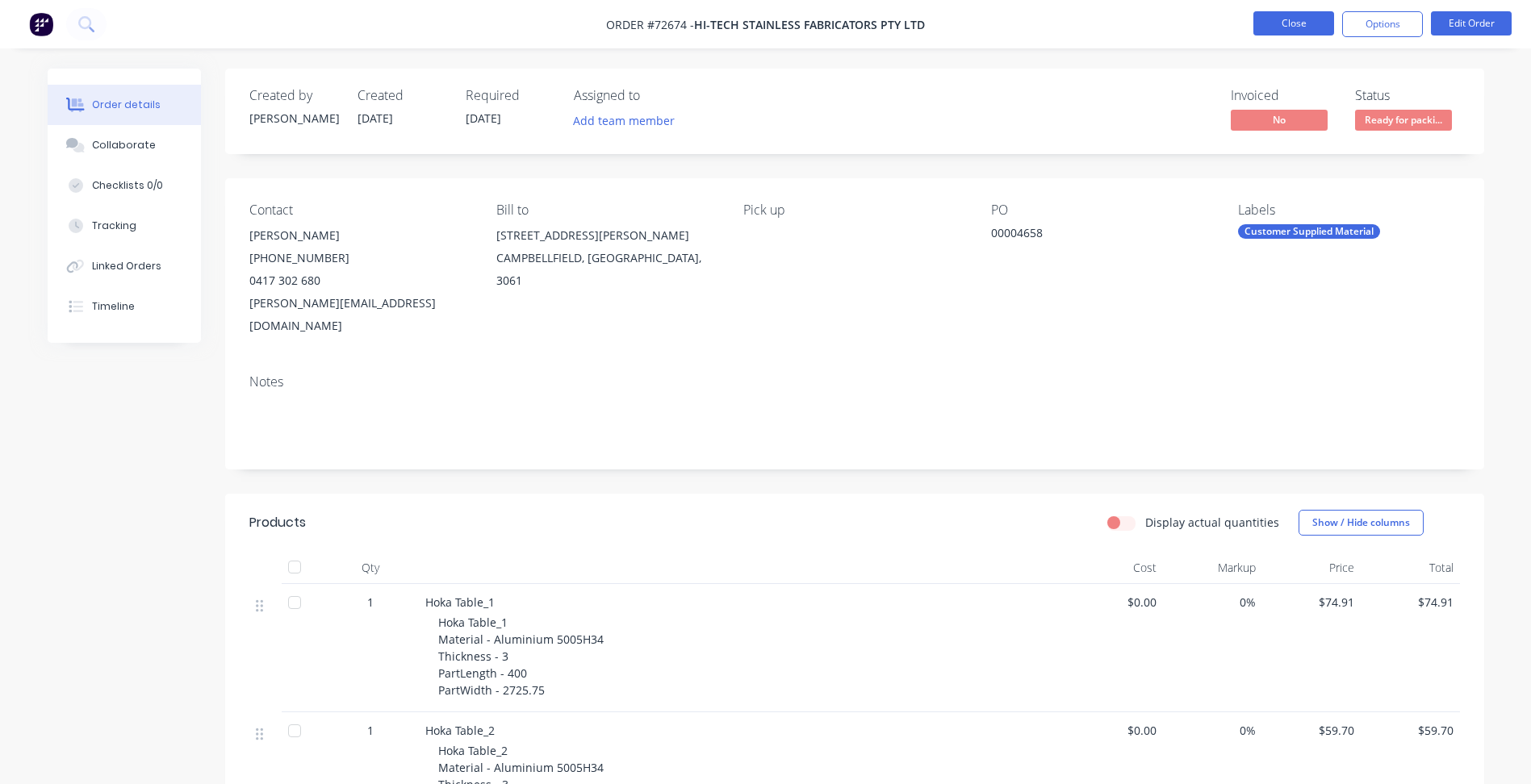
click at [1290, 25] on button "Close" at bounding box center [1294, 23] width 81 height 25
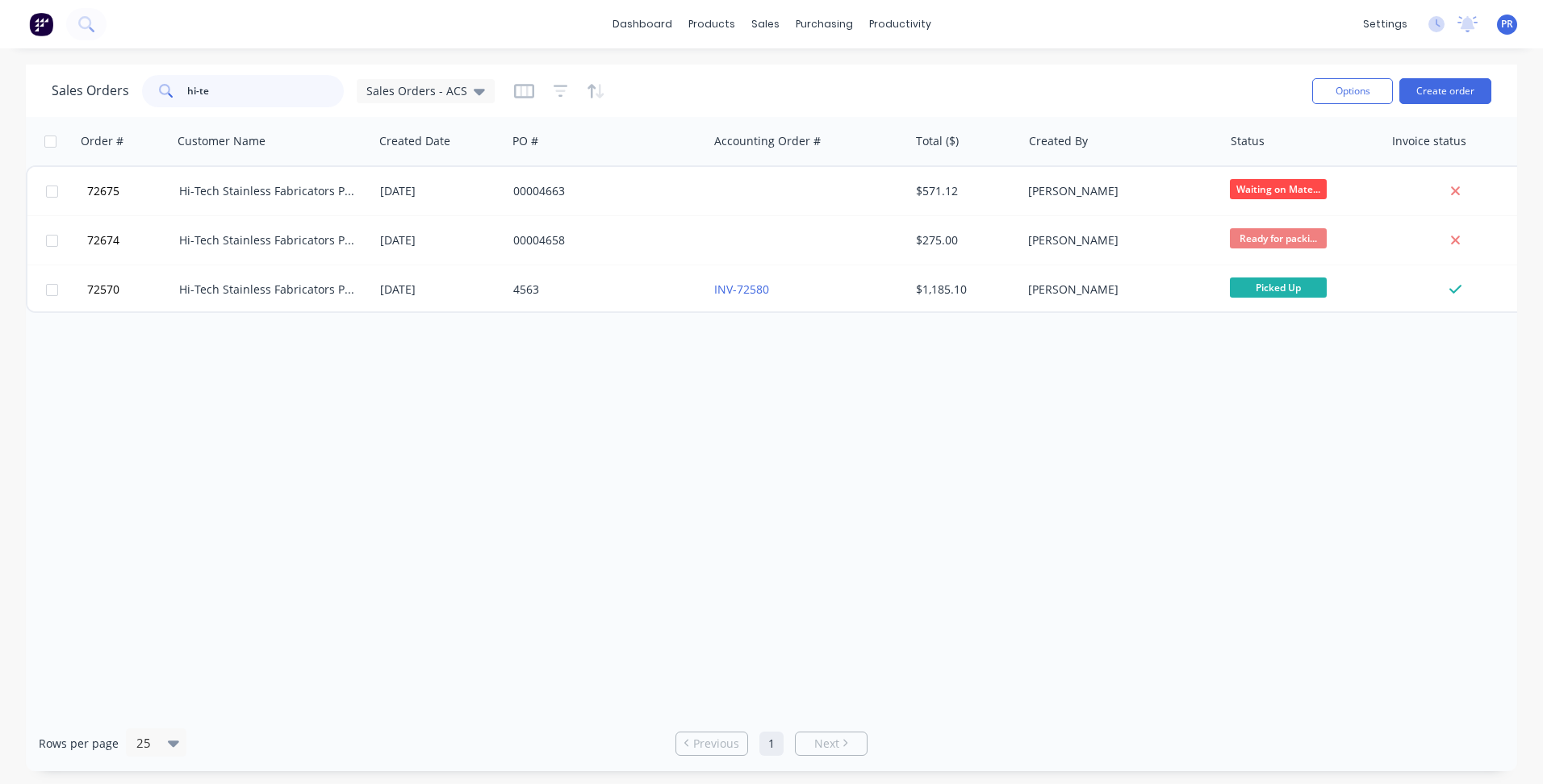
drag, startPoint x: 210, startPoint y: 96, endPoint x: 15, endPoint y: 82, distance: 195.5
click at [116, 96] on div "Sales Orders hi-te Sales Orders - ACS" at bounding box center [273, 91] width 443 height 32
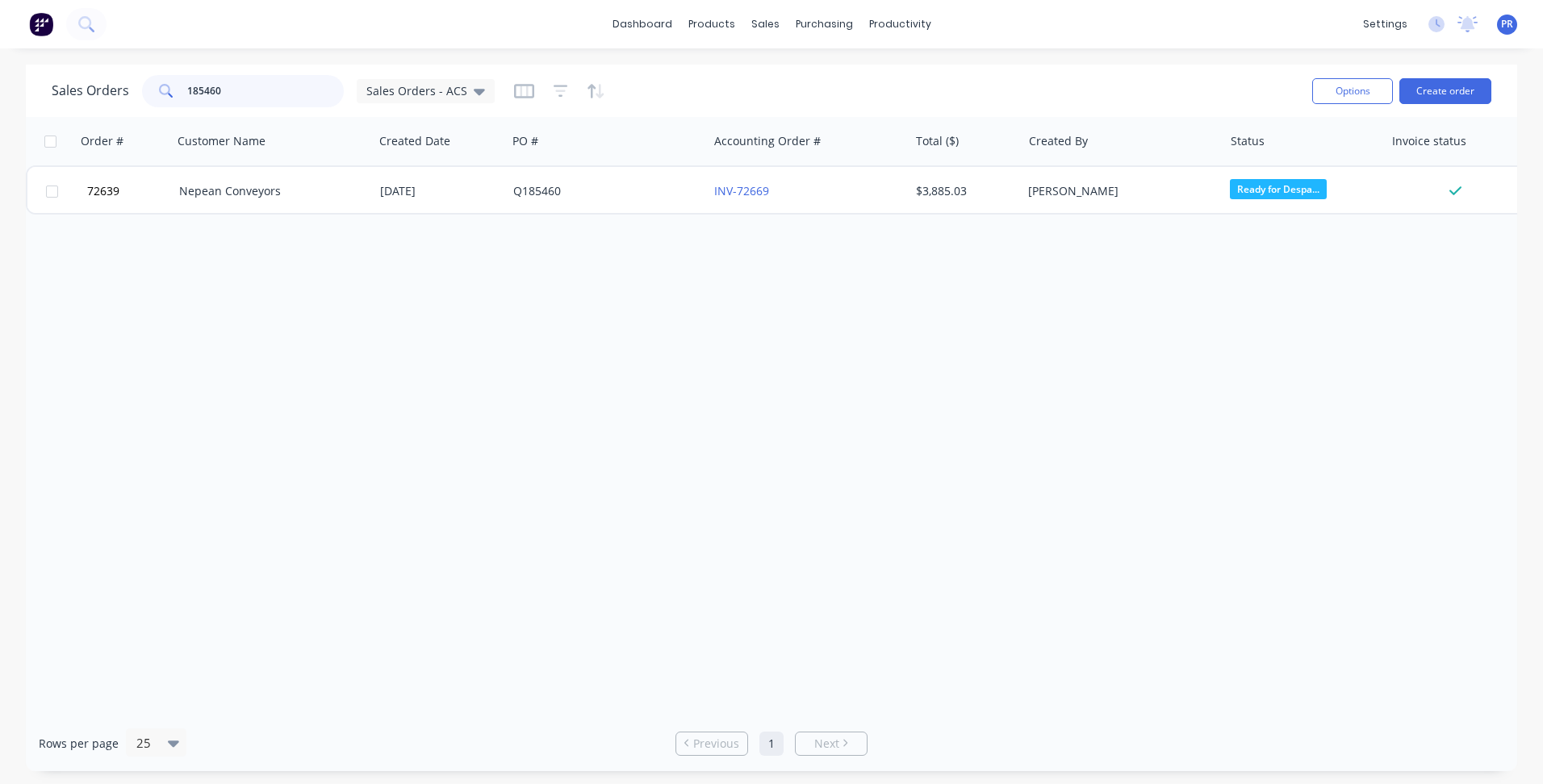
drag, startPoint x: 221, startPoint y: 87, endPoint x: 5, endPoint y: 65, distance: 217.1
click at [35, 68] on div "Sales Orders 185460 Sales Orders - ACS Options Create order" at bounding box center [772, 91] width 1492 height 53
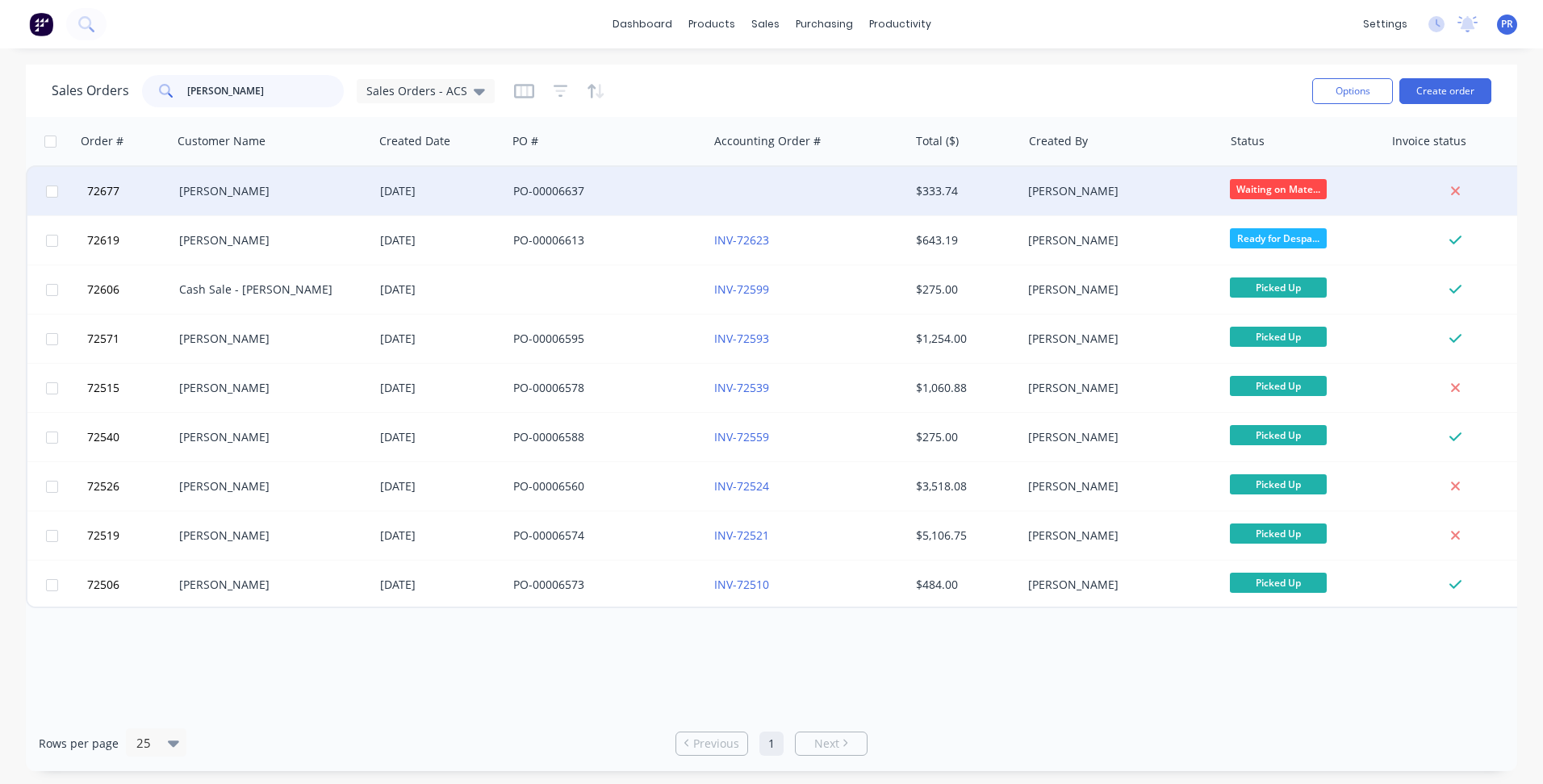
type input "[PERSON_NAME]"
click at [855, 205] on div at bounding box center [808, 191] width 201 height 48
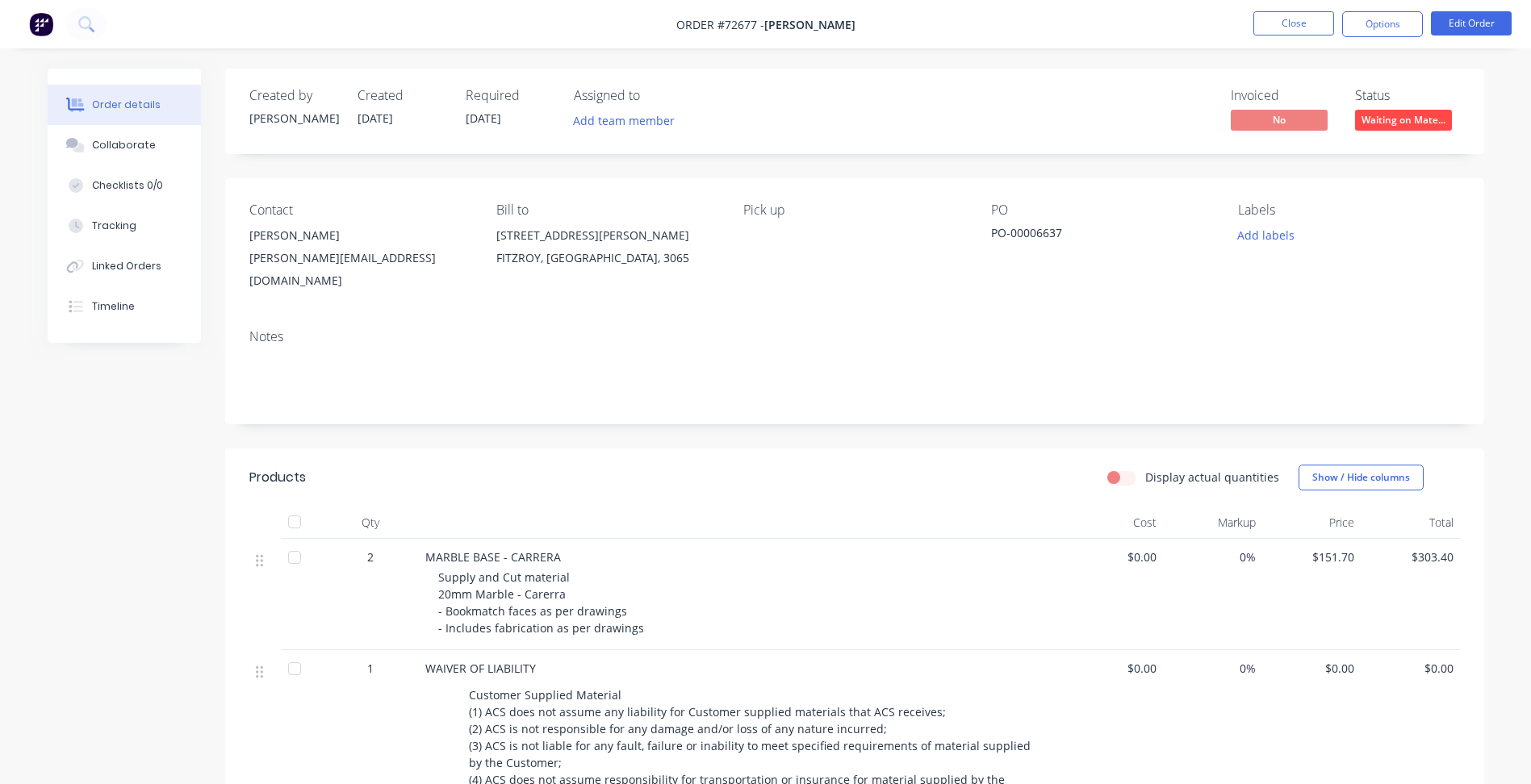
click at [1017, 233] on div "PO-00006637" at bounding box center [1093, 236] width 202 height 23
click at [730, 25] on span "Order #72677 -" at bounding box center [720, 25] width 88 height 15
copy span "72677"
click at [1457, 25] on button "Edit Order" at bounding box center [1471, 23] width 81 height 25
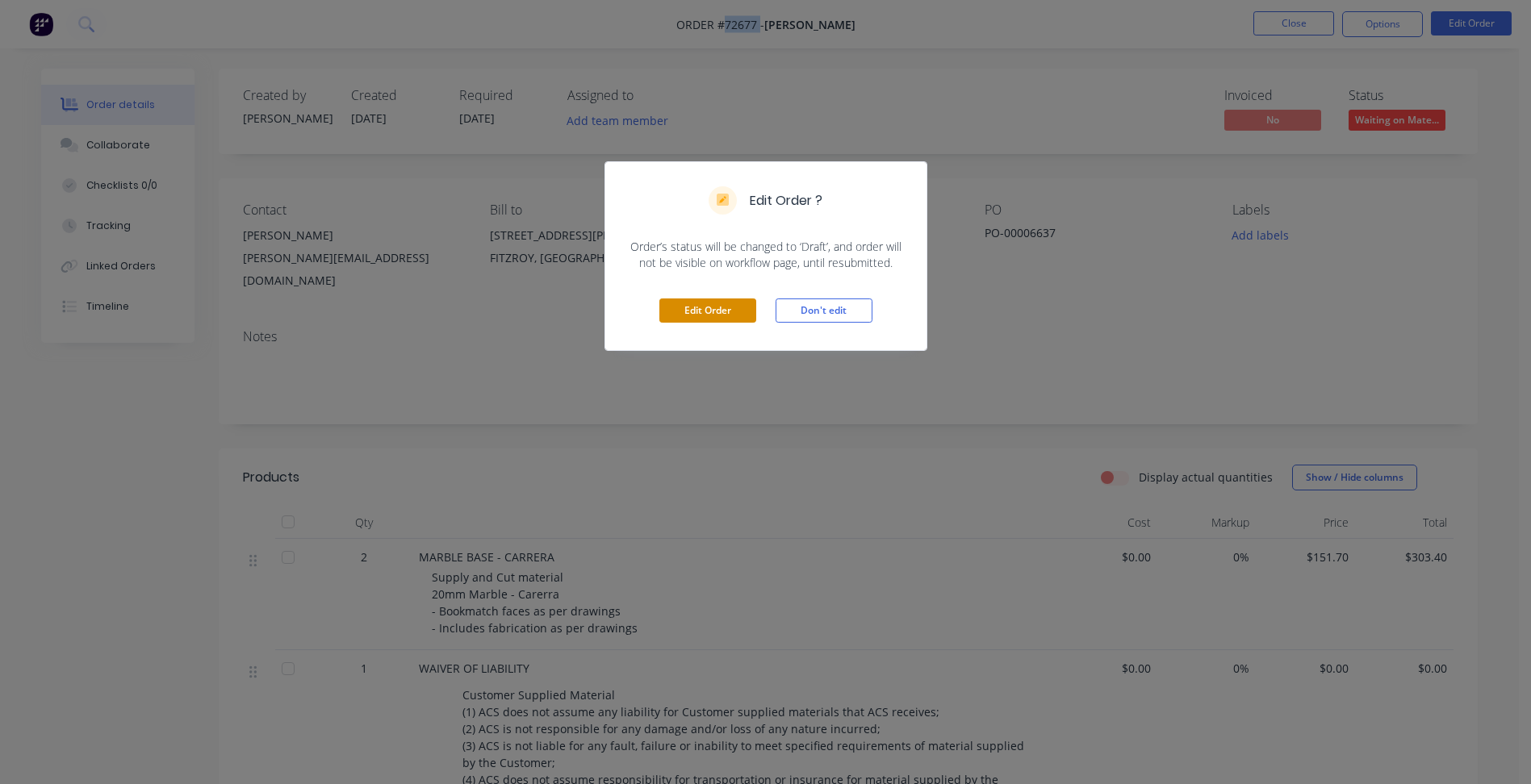
click at [720, 307] on button "Edit Order" at bounding box center [708, 310] width 96 height 25
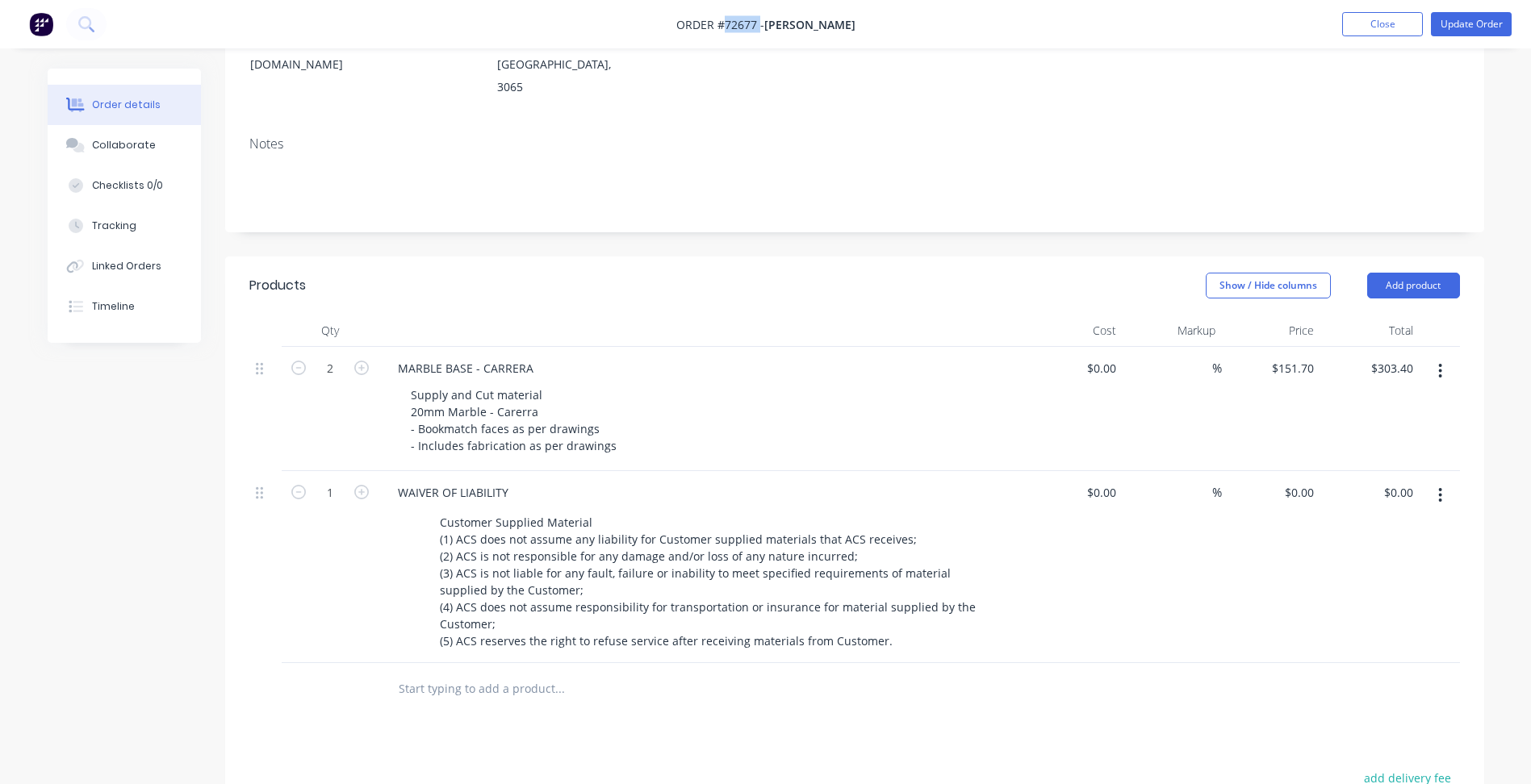
scroll to position [242, 0]
click at [1442, 487] on icon "button" at bounding box center [1441, 494] width 4 height 15
click at [1358, 621] on div "Delete" at bounding box center [1383, 633] width 125 height 24
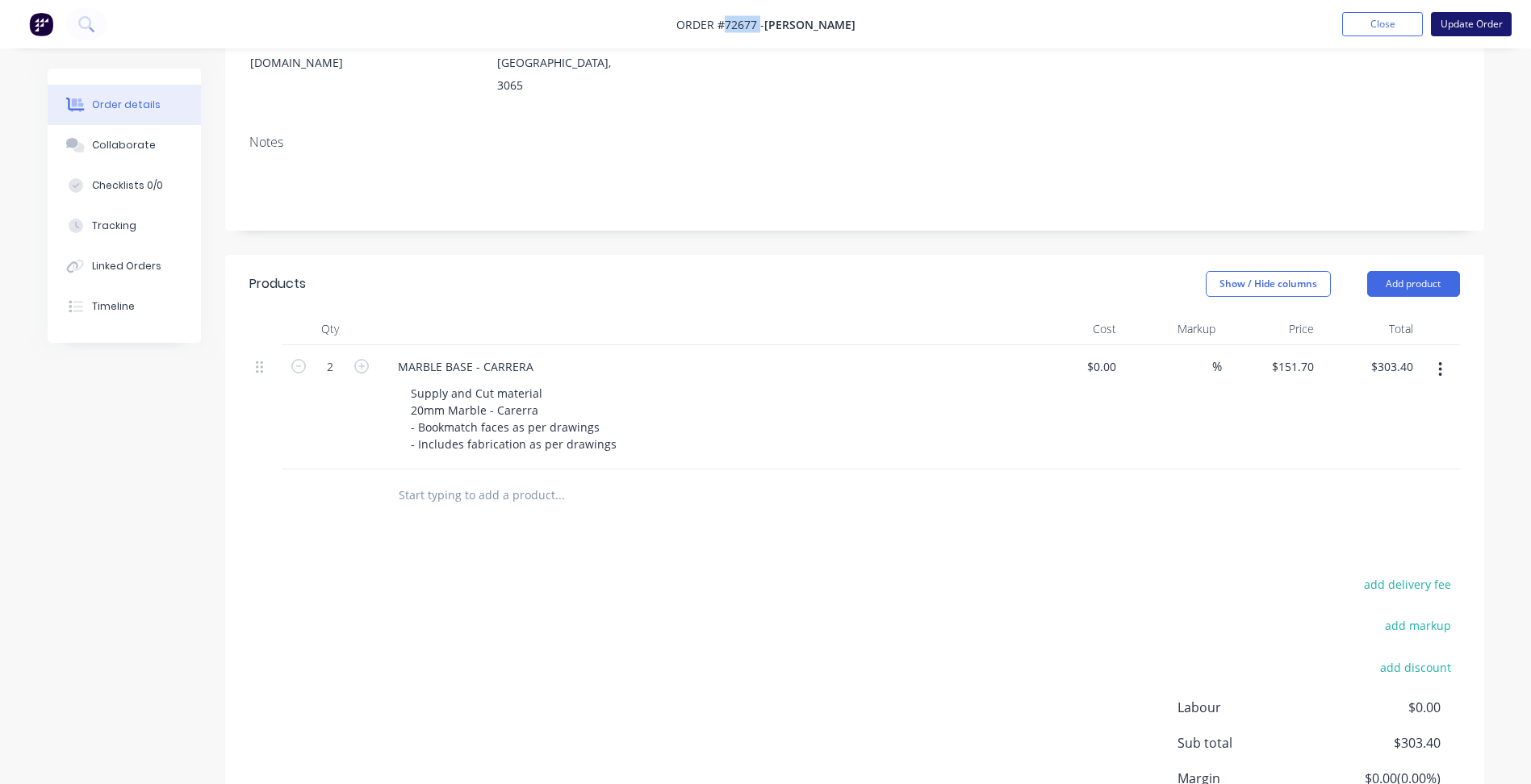
click at [1459, 25] on button "Update Order" at bounding box center [1471, 24] width 81 height 25
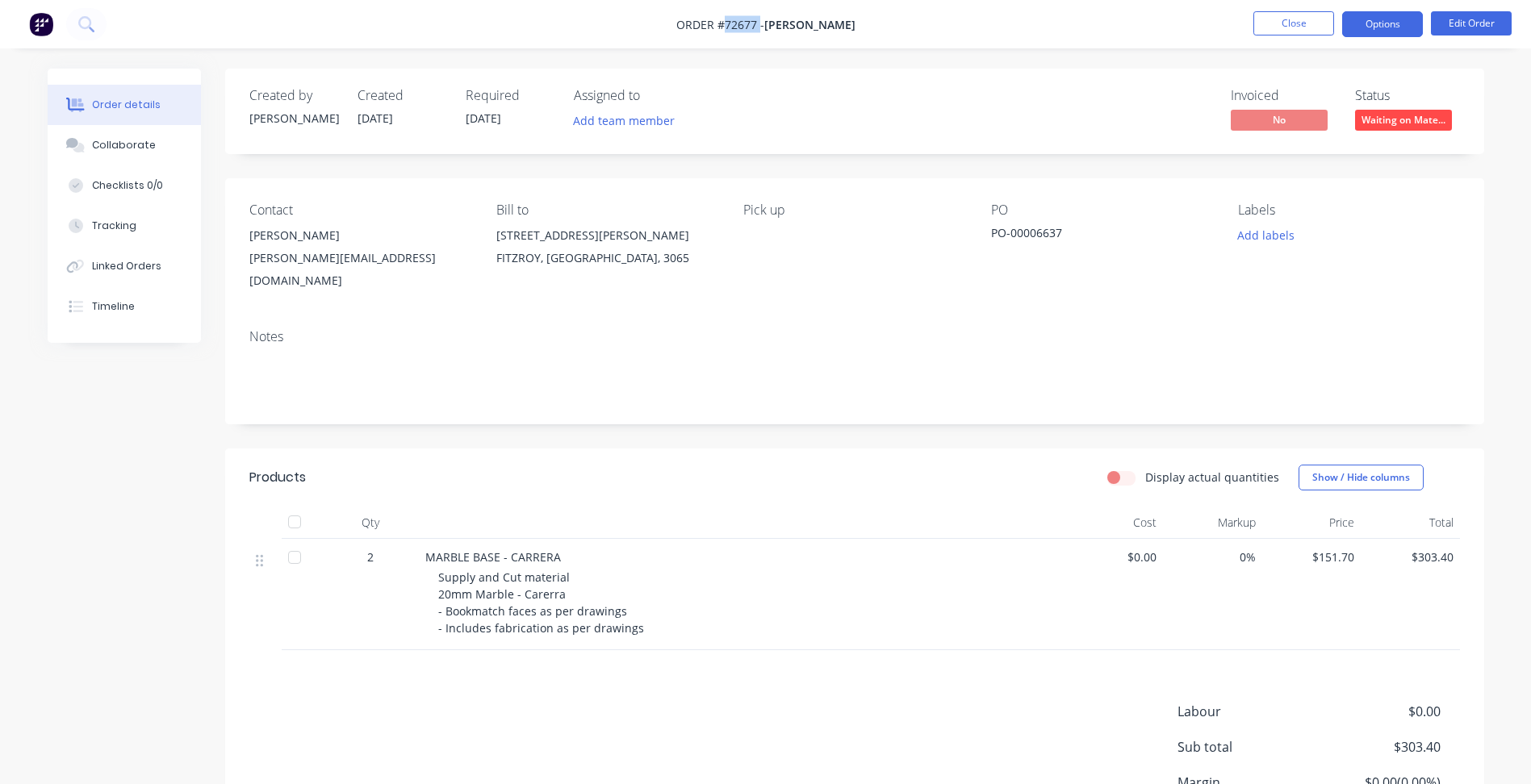
click at [1394, 25] on button "Options" at bounding box center [1382, 24] width 81 height 25
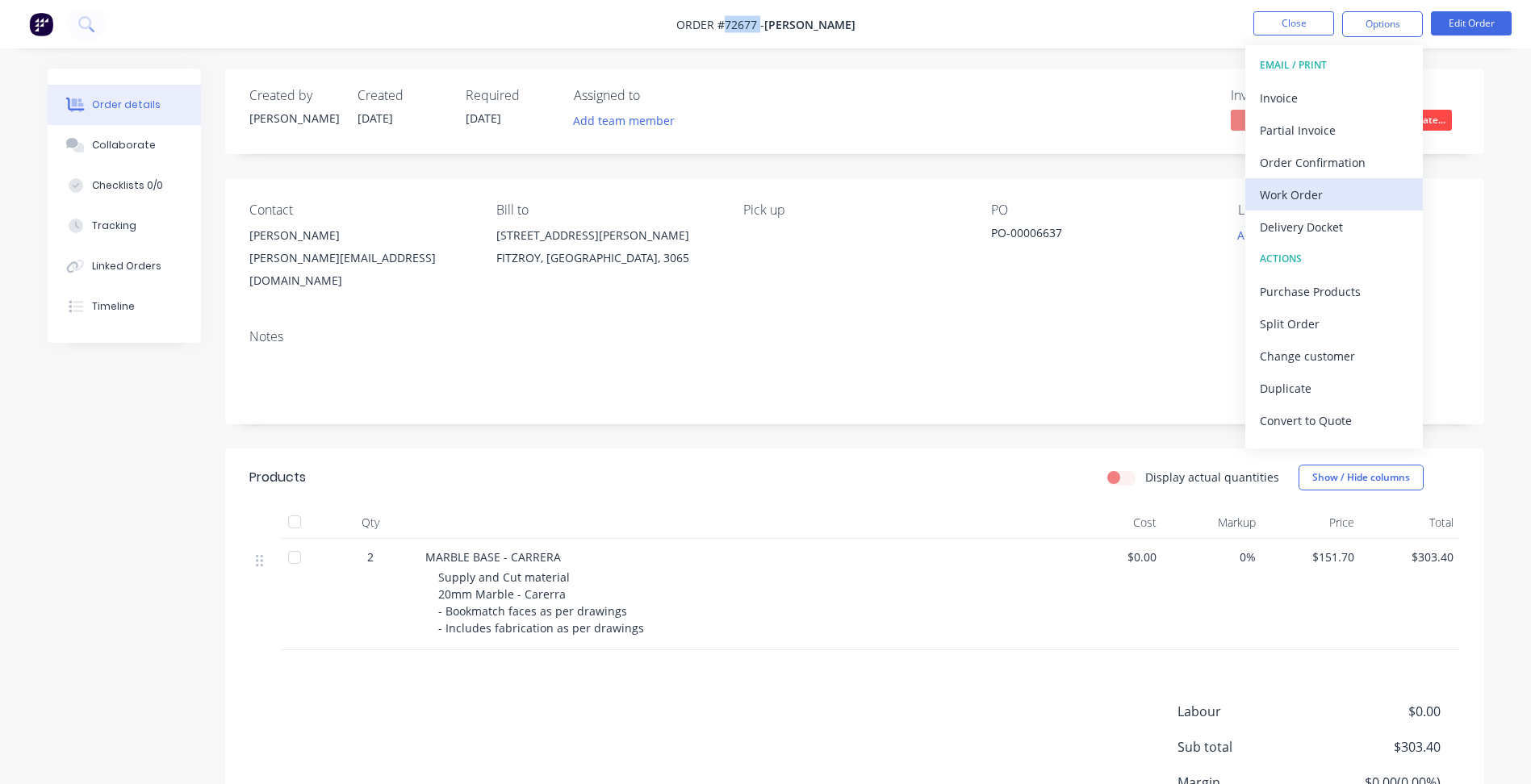
click at [1316, 194] on div "Work Order" at bounding box center [1334, 195] width 148 height 24
click at [648, 618] on div "Supply and Cut material 20mm Marble - Carerra - Bookmatch faces as per drawings…" at bounding box center [748, 602] width 619 height 68
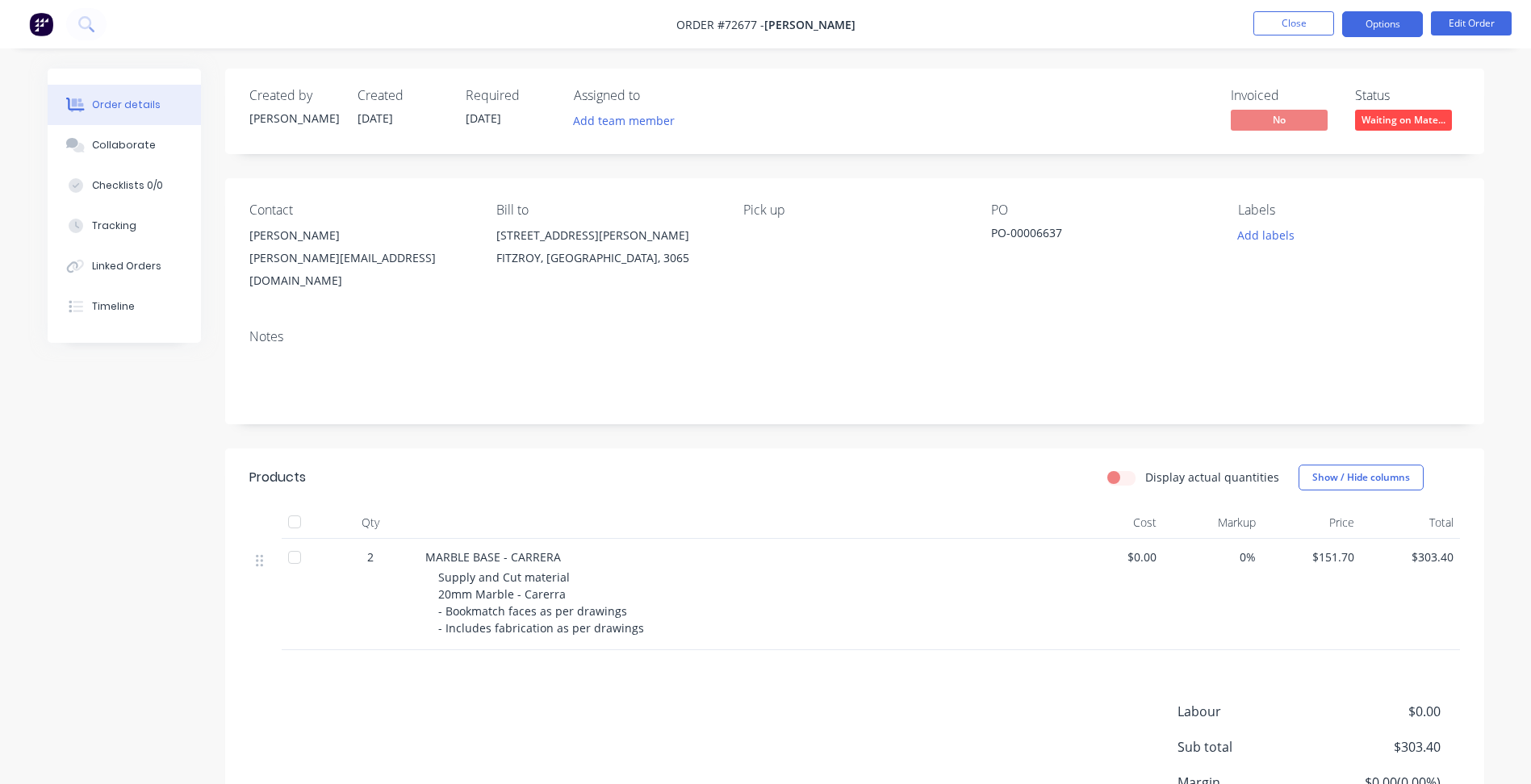
click at [1385, 30] on button "Options" at bounding box center [1382, 24] width 81 height 25
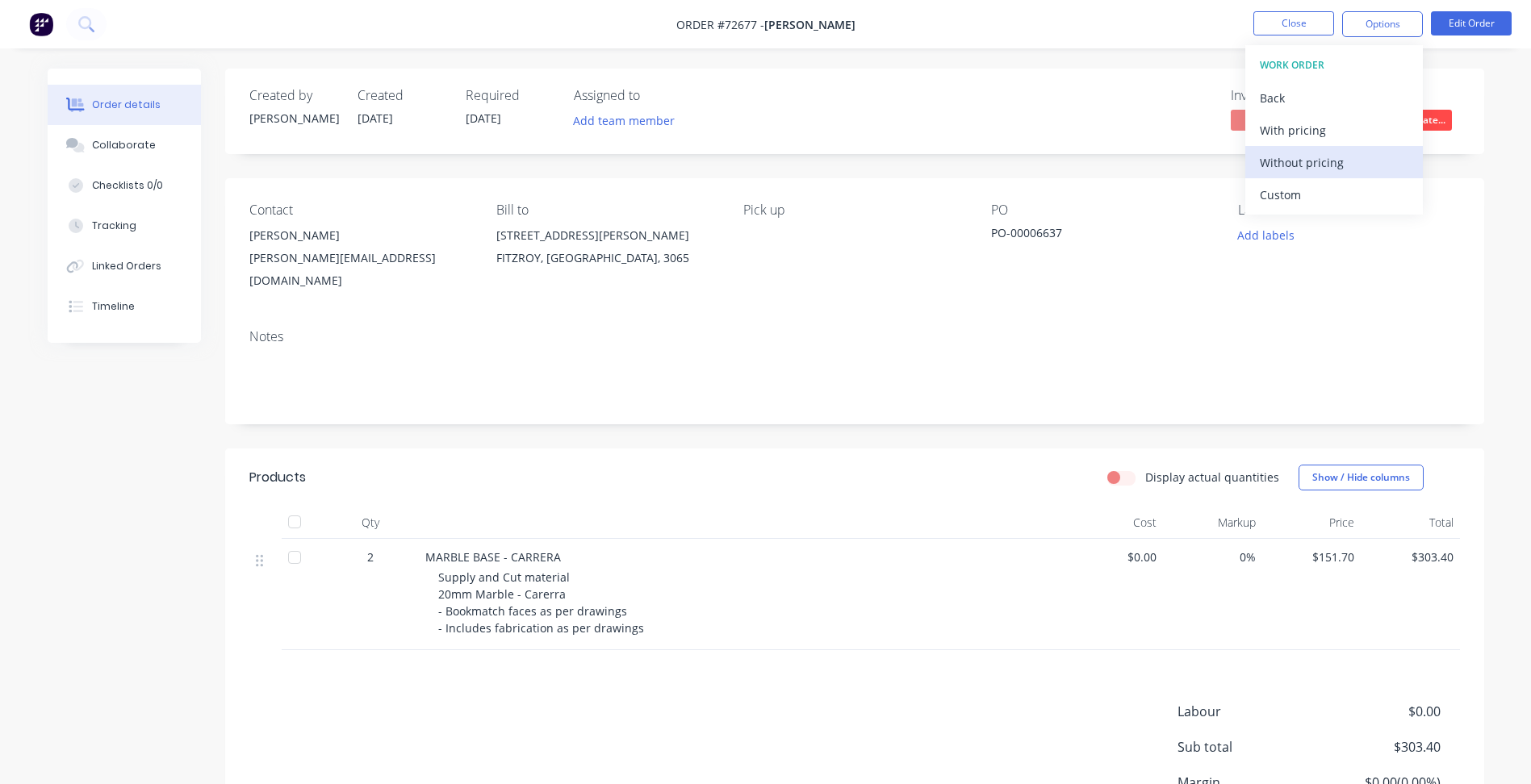
click at [1299, 168] on div "Without pricing" at bounding box center [1334, 163] width 148 height 24
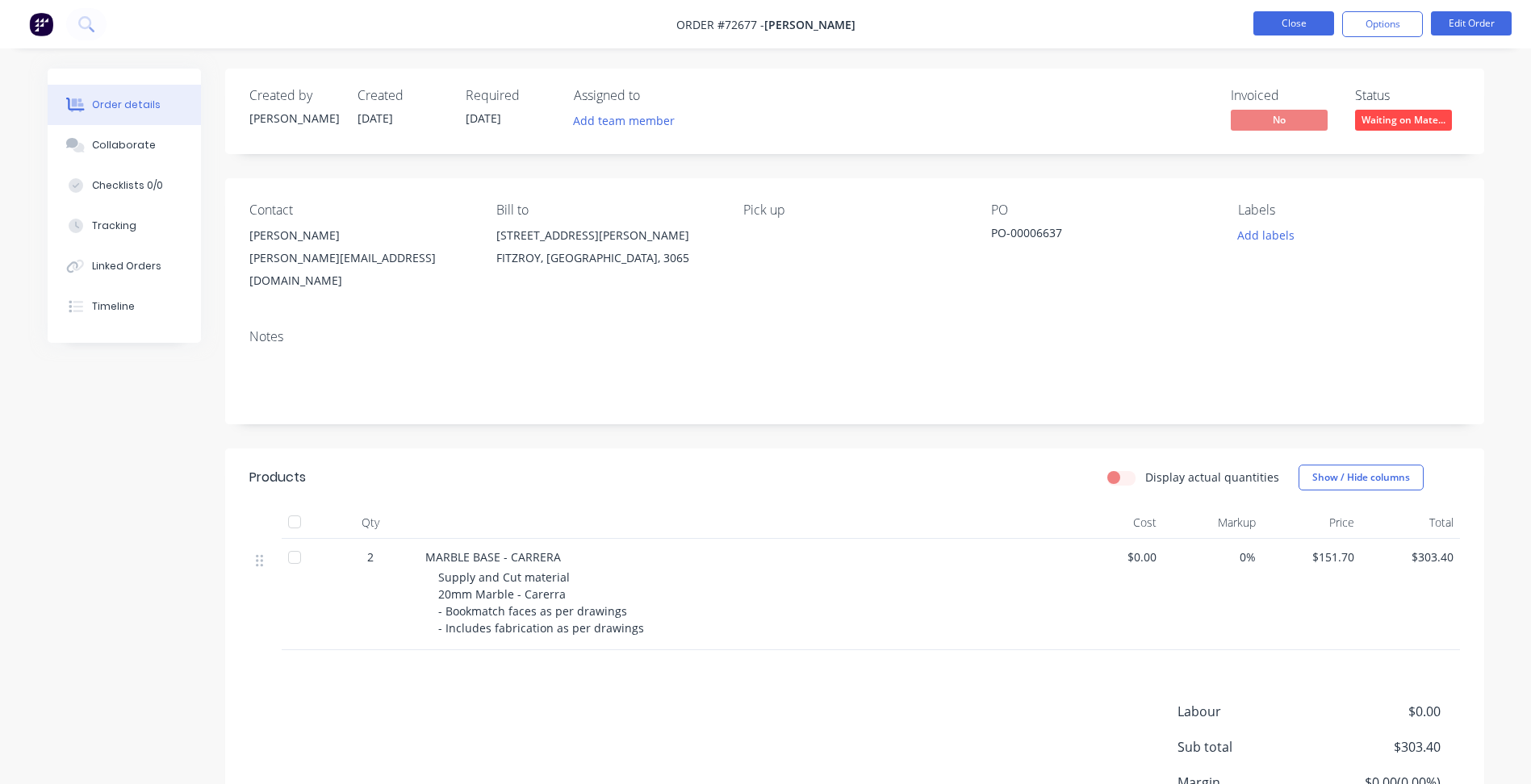
click at [1287, 32] on button "Close" at bounding box center [1294, 23] width 81 height 25
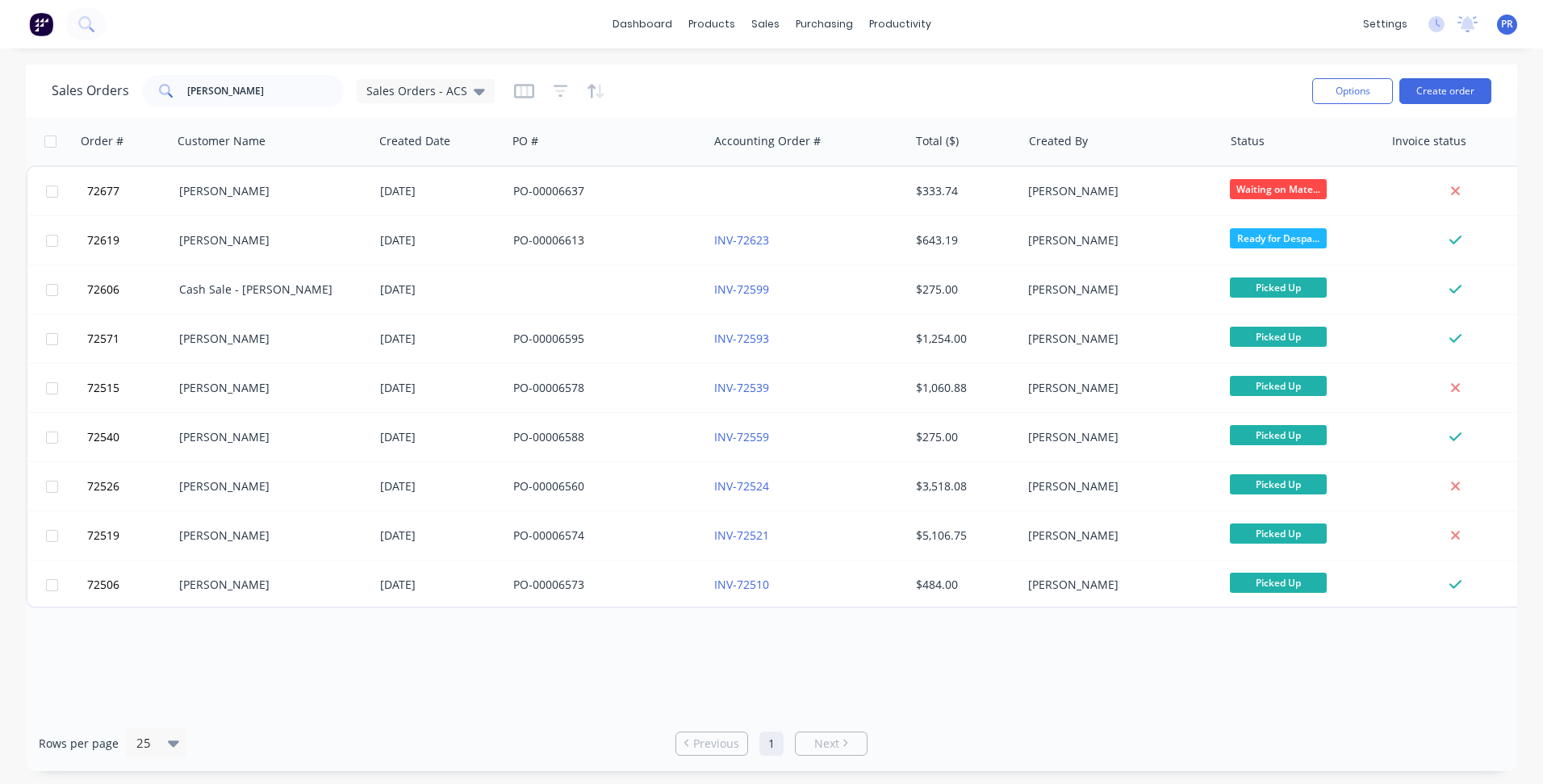
click at [441, 32] on div "dashboard products sales purchasing productivity dashboard products Product Cat…" at bounding box center [772, 24] width 1543 height 48
click at [203, 44] on div "dashboard products sales purchasing productivity dashboard products Product Cat…" at bounding box center [772, 24] width 1543 height 48
click at [791, 71] on button "Sales Orders" at bounding box center [850, 76] width 214 height 32
drag, startPoint x: 240, startPoint y: 91, endPoint x: 94, endPoint y: 91, distance: 146.0
click at [94, 91] on div "Sales Orders [PERSON_NAME] Sales Orders - ACS" at bounding box center [273, 91] width 443 height 32
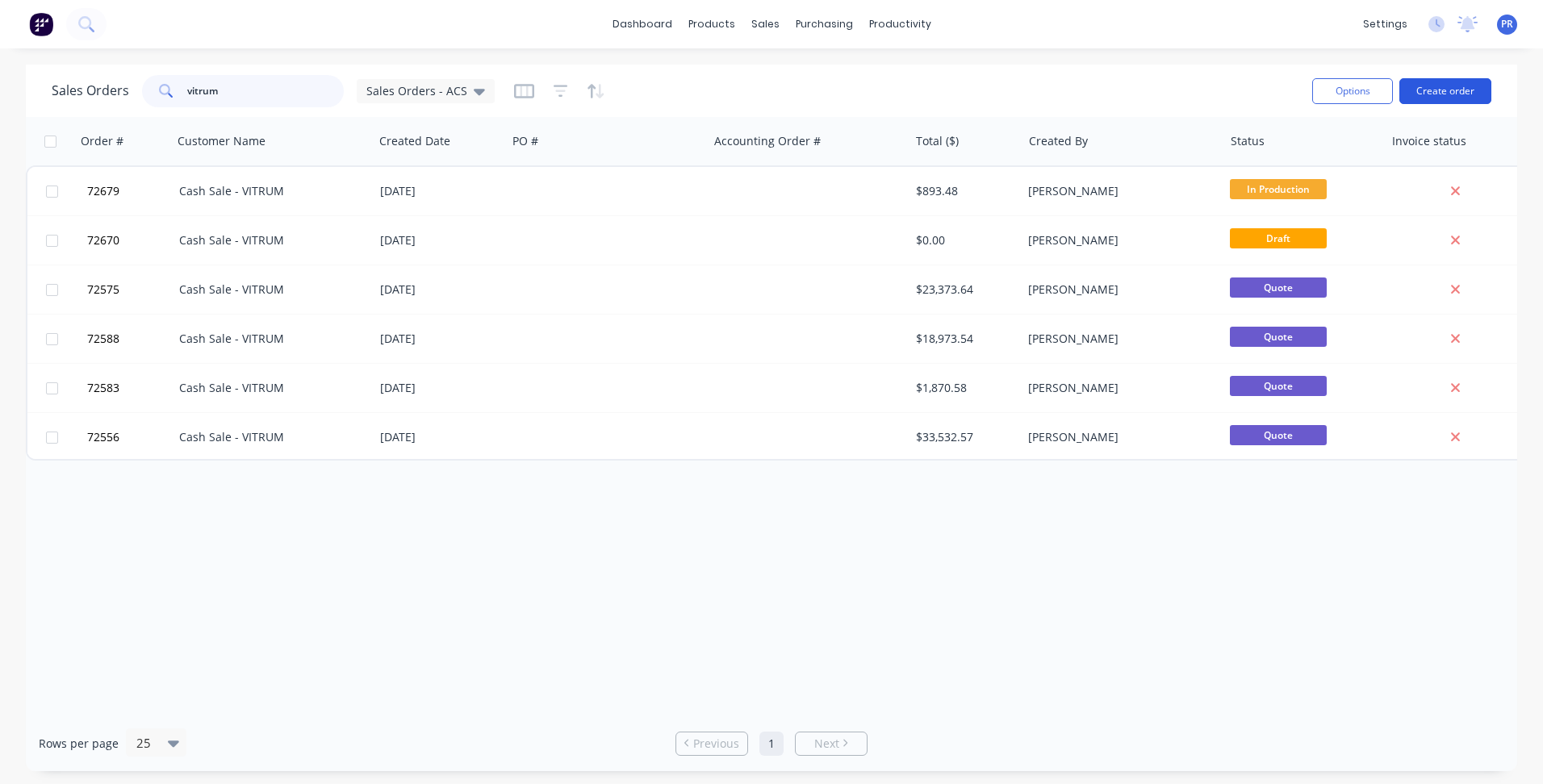
type input "vitrum"
click at [1436, 95] on button "Create order" at bounding box center [1445, 91] width 92 height 25
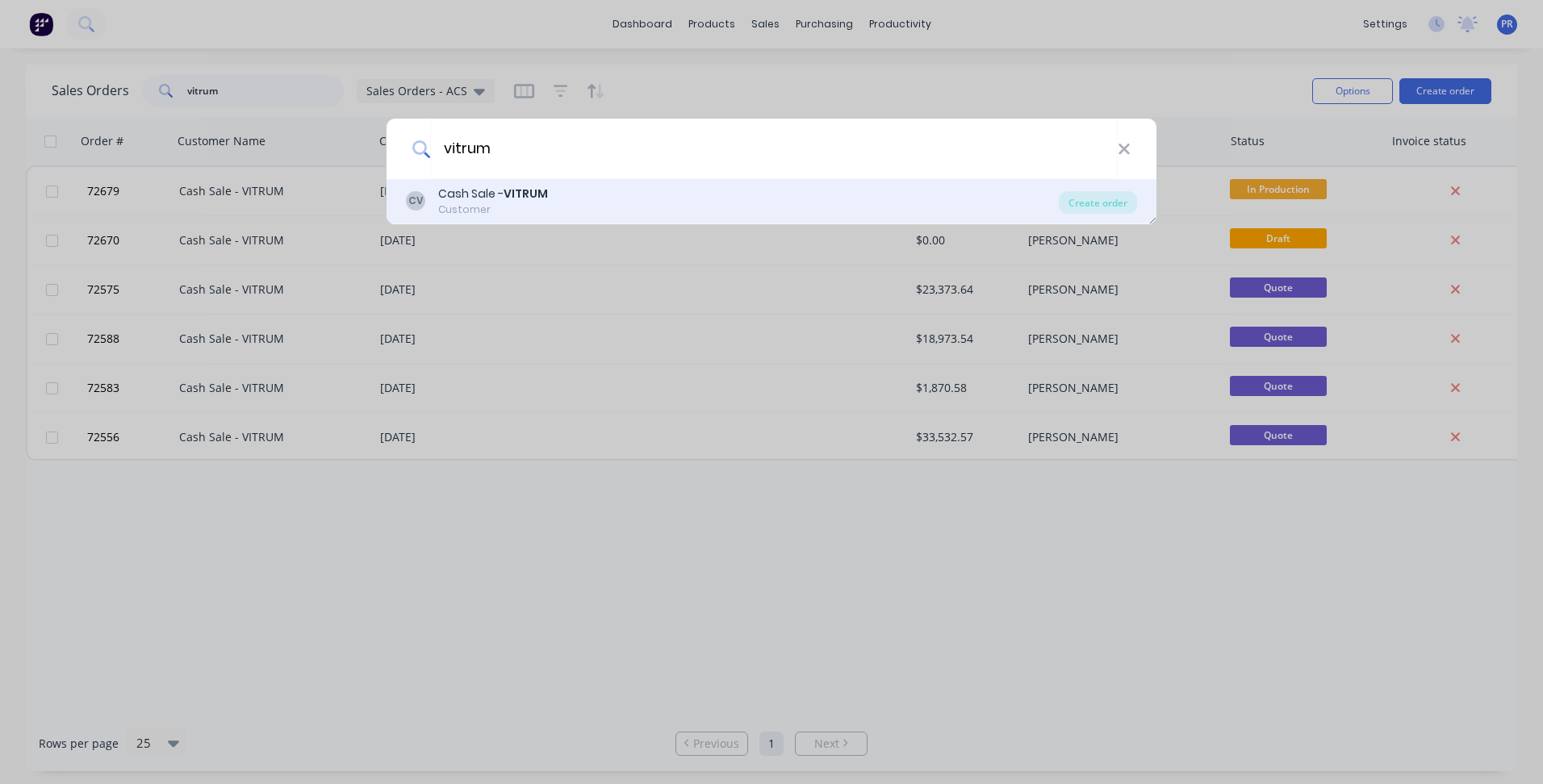
type input "vitrum"
click at [789, 189] on div "CV Cash Sale - VITRUM Customer" at bounding box center [732, 201] width 653 height 32
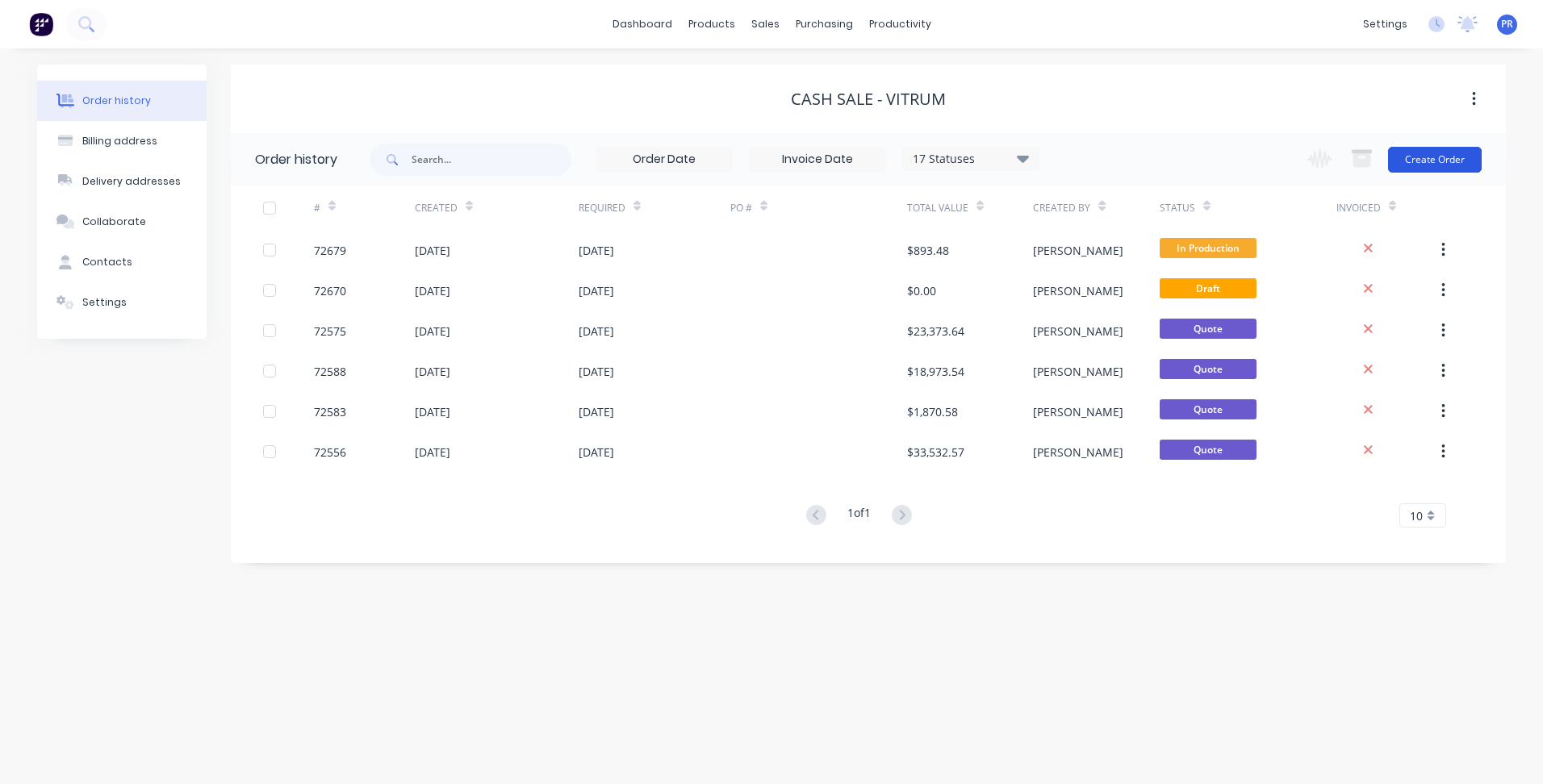
click at [1451, 172] on button "Create Order" at bounding box center [1435, 159] width 94 height 25
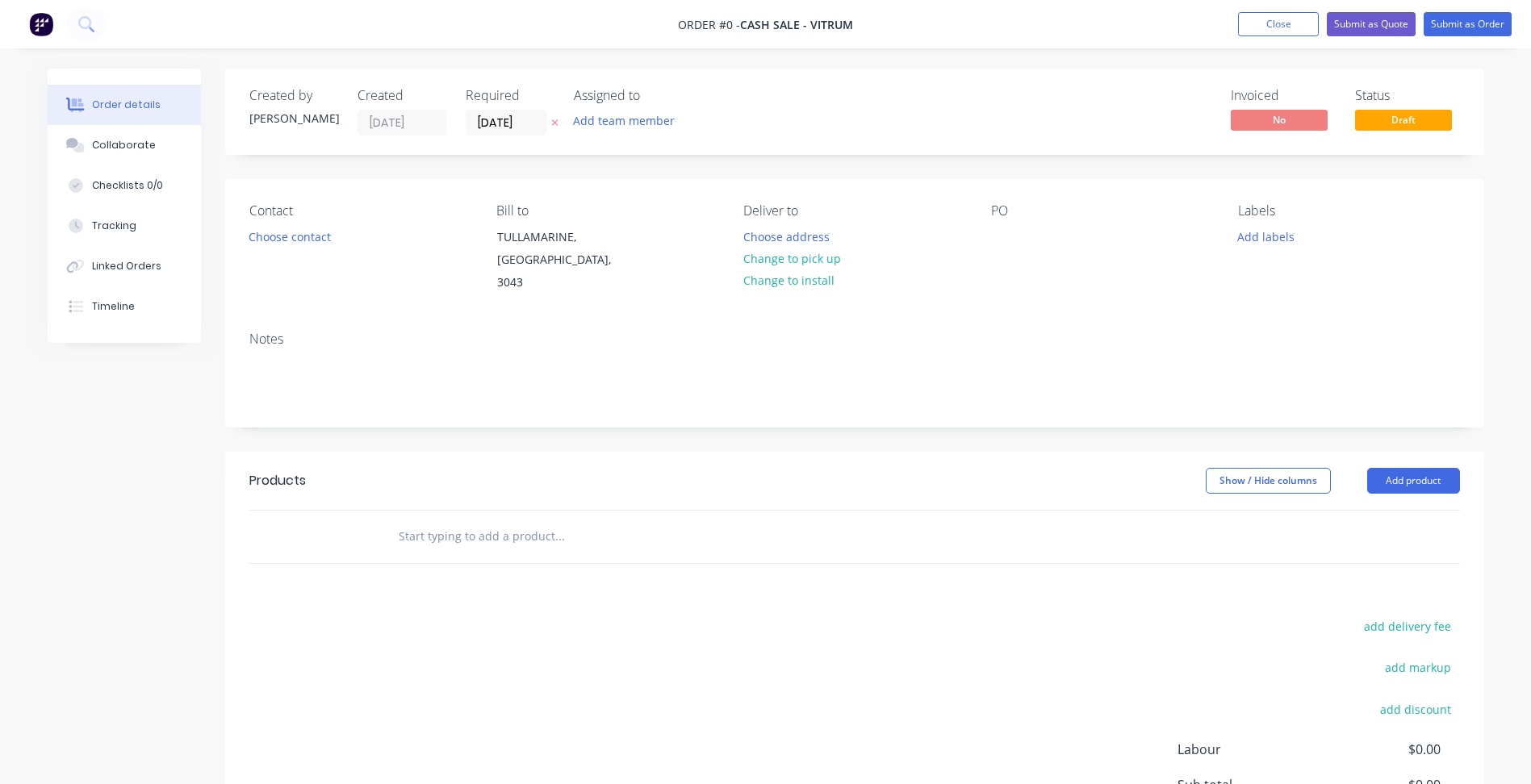
click at [441, 520] on input "text" at bounding box center [559, 536] width 323 height 32
click at [1423, 468] on button "Add product" at bounding box center [1414, 481] width 93 height 25
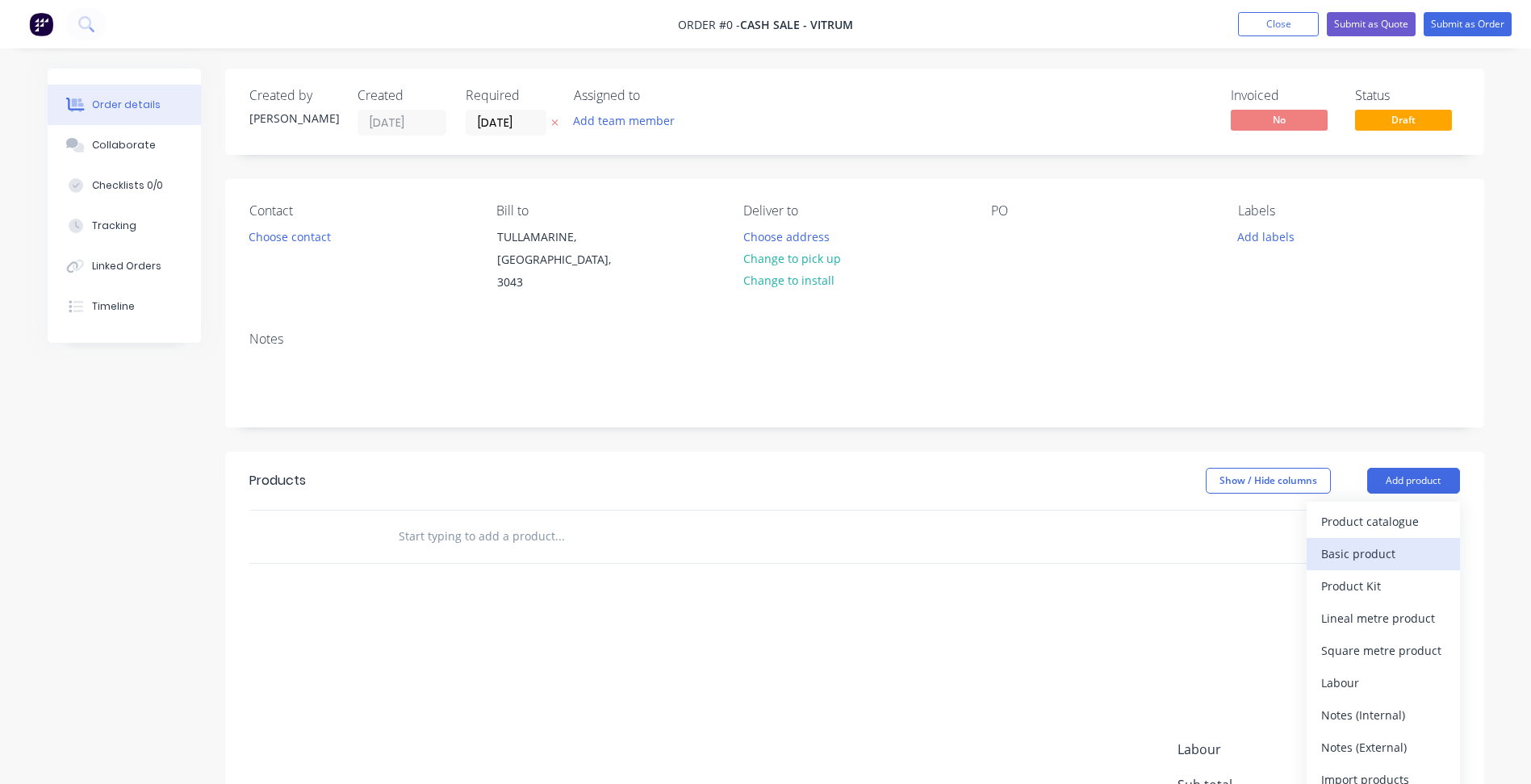
click at [1379, 542] on div "Basic product" at bounding box center [1383, 554] width 125 height 24
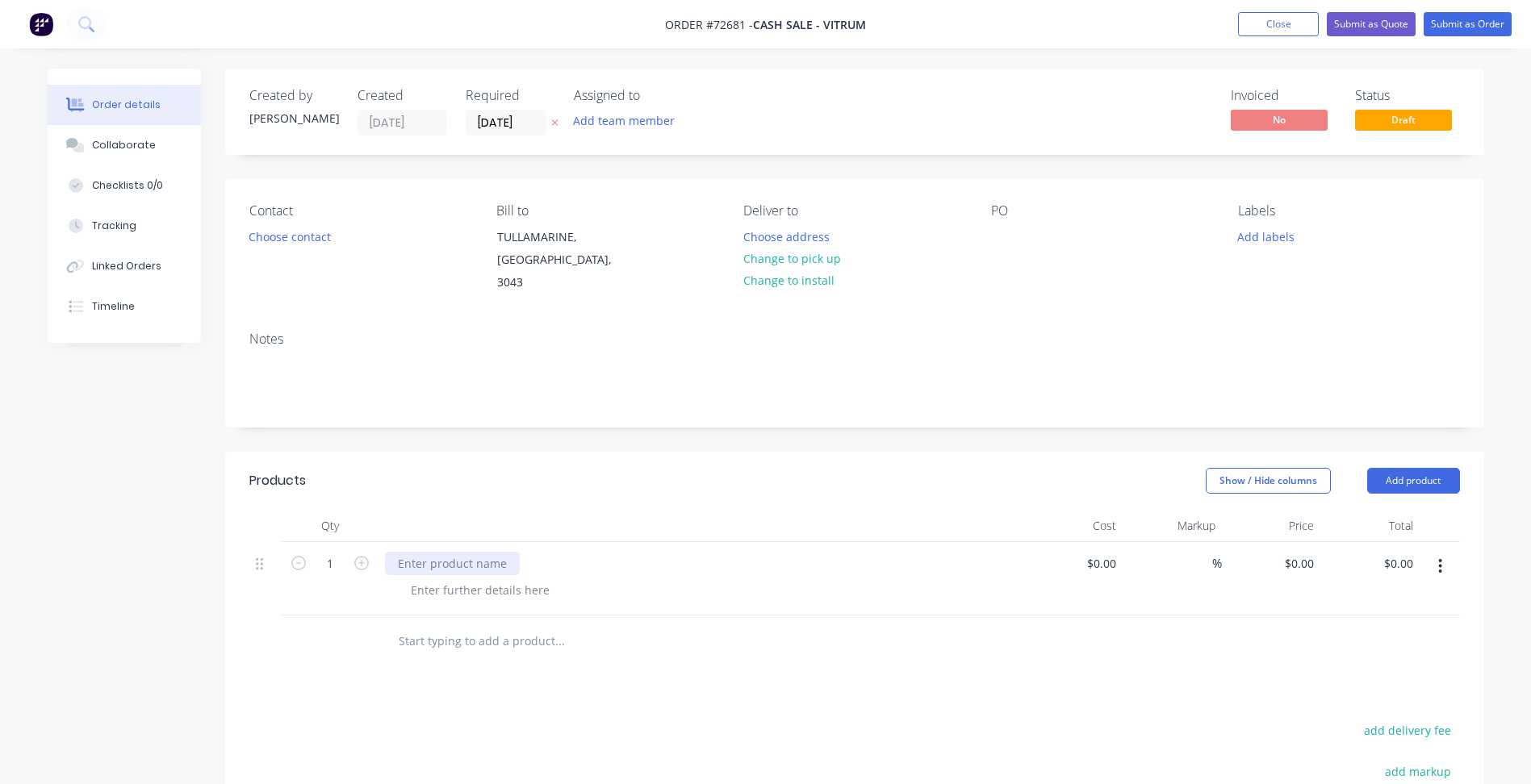
click at [428, 552] on div at bounding box center [452, 564] width 135 height 24
paste div
click at [499, 578] on div at bounding box center [479, 590] width 165 height 24
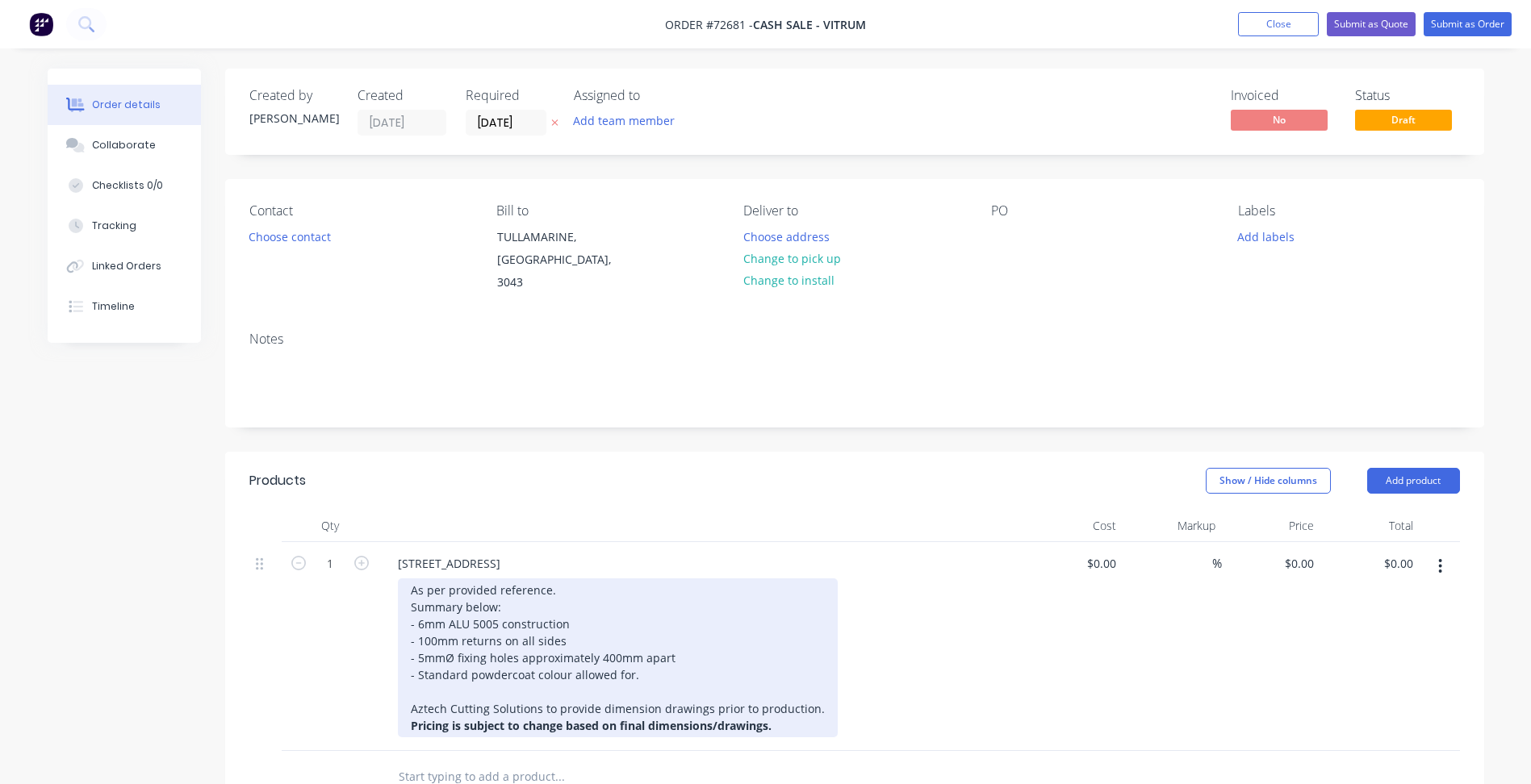
drag, startPoint x: 512, startPoint y: 698, endPoint x: 534, endPoint y: 699, distance: 22.0
click at [511, 698] on div "As per provided reference. Summary below: - 6mm ALU 5005 construction - 100mm r…" at bounding box center [618, 658] width 440 height 159
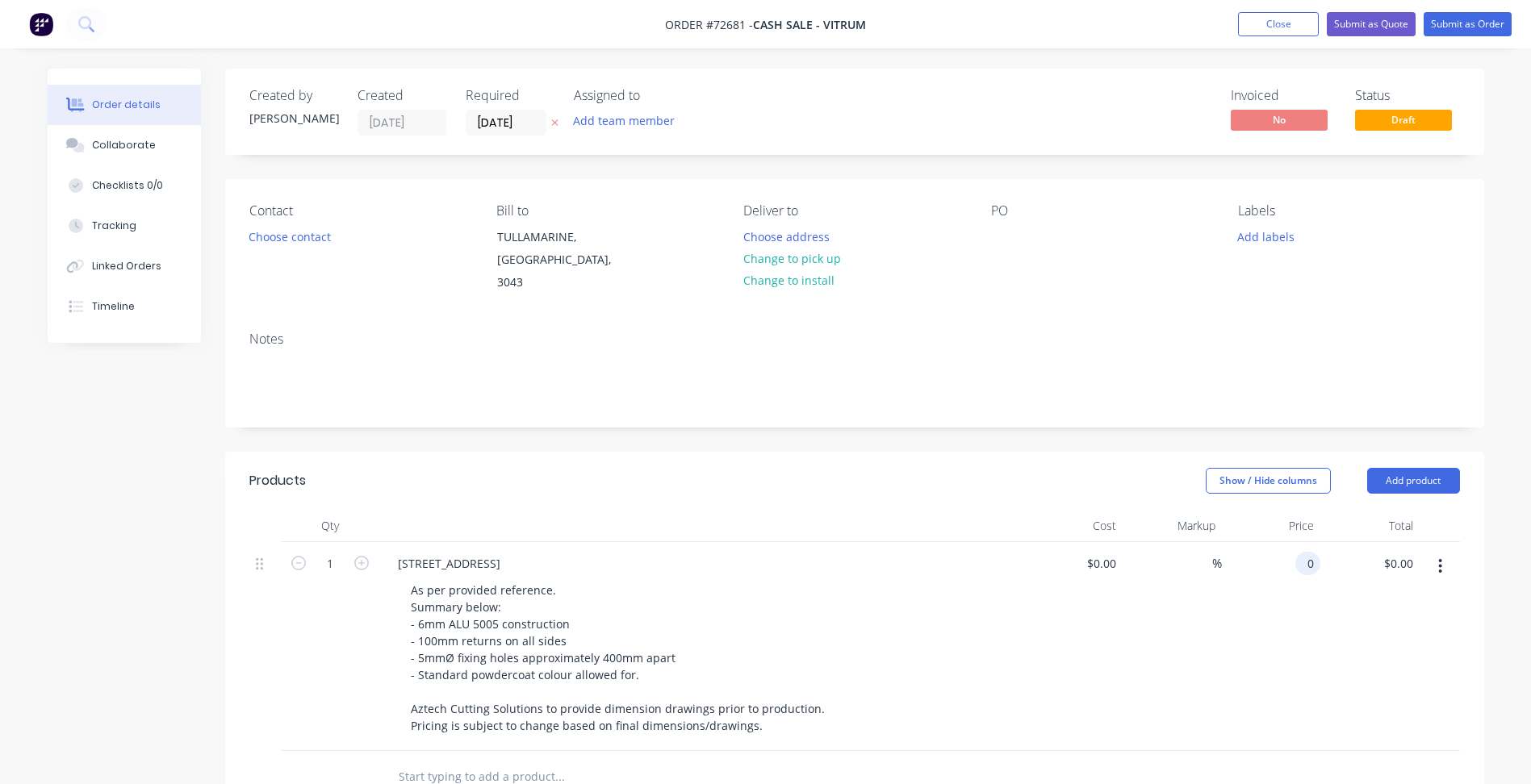
click at [1277, 544] on div "0 0" at bounding box center [1271, 647] width 99 height 209
type input "$0.00"
click at [1257, 18] on button "Close" at bounding box center [1278, 24] width 81 height 25
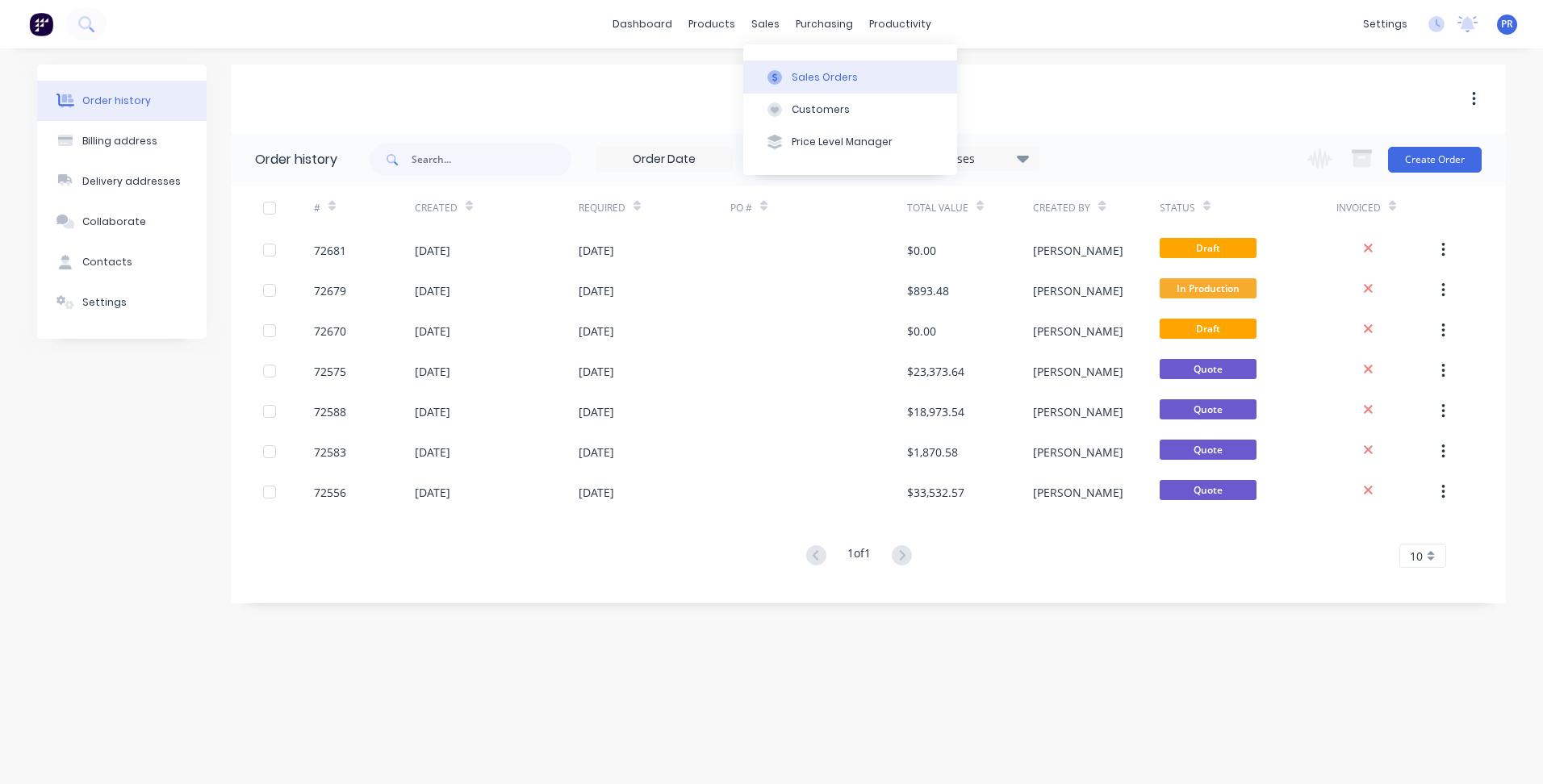
click at [779, 70] on icon at bounding box center [775, 77] width 15 height 15
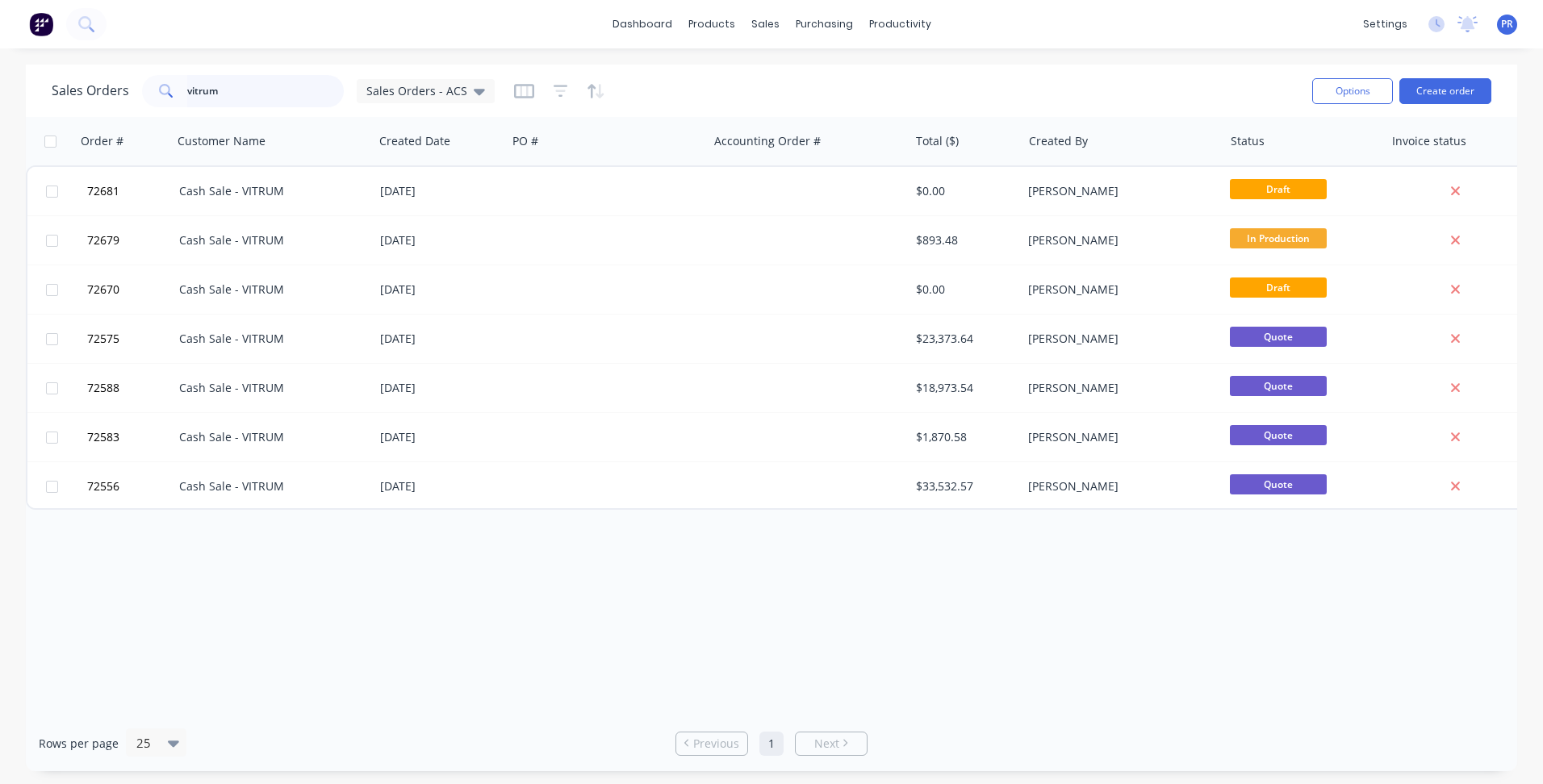
drag, startPoint x: 234, startPoint y: 83, endPoint x: 132, endPoint y: 82, distance: 102.0
click at [132, 82] on div "Sales Orders vitrum Sales Orders - ACS" at bounding box center [273, 91] width 443 height 32
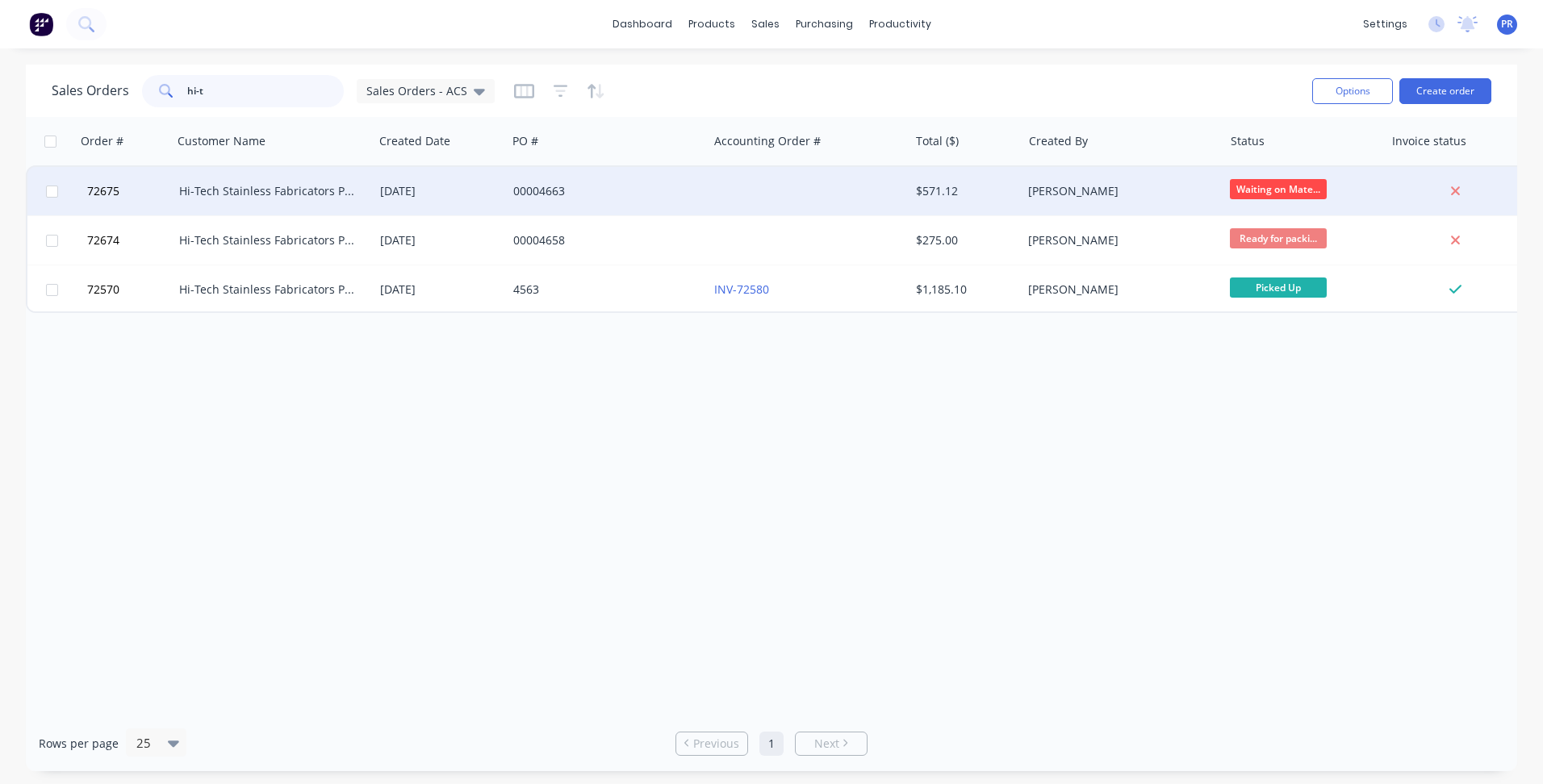
type input "hi-t"
click at [287, 196] on div "Hi-Tech Stainless Fabricators Pty Ltd" at bounding box center [268, 191] width 179 height 16
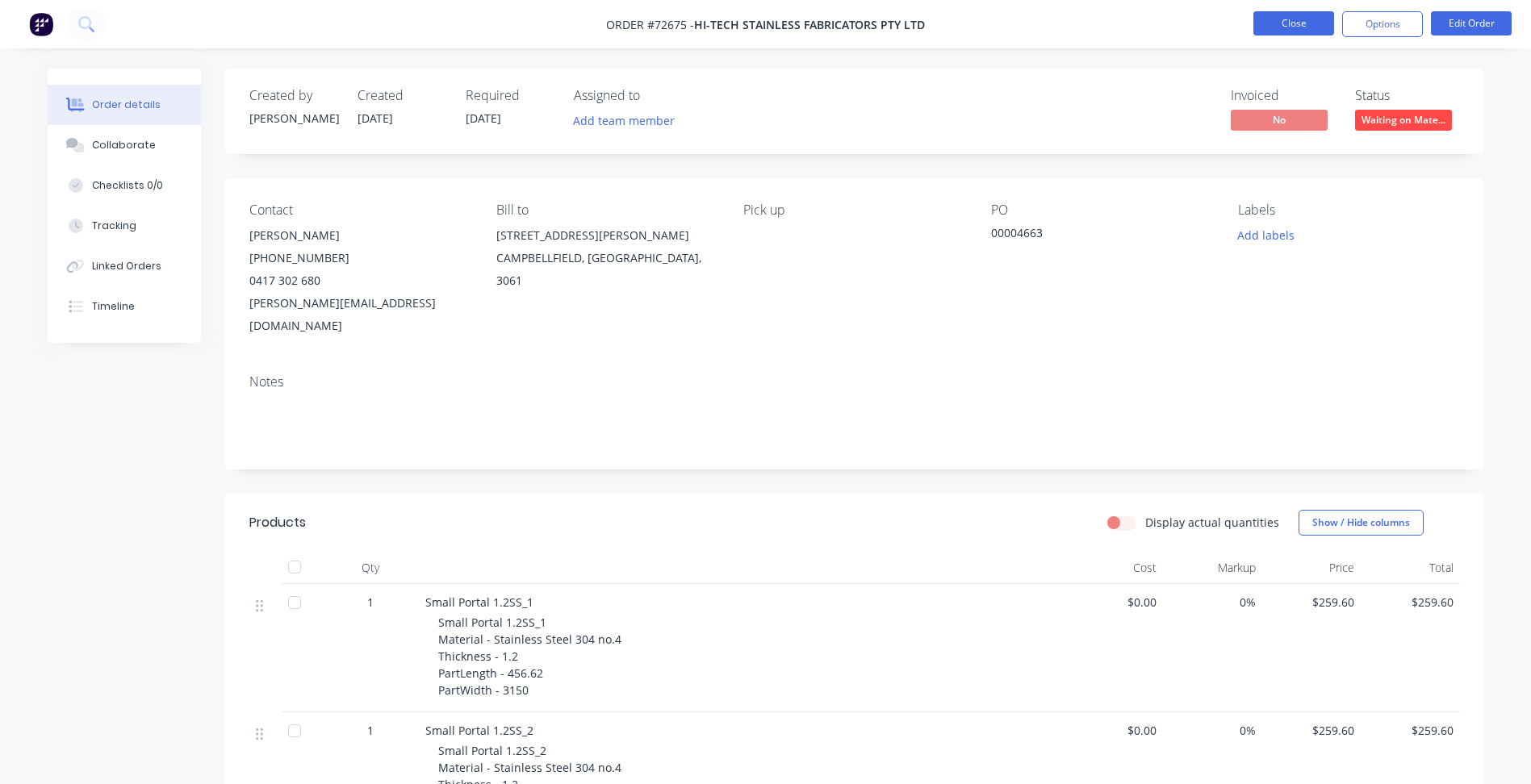
click at [1294, 24] on button "Close" at bounding box center [1294, 23] width 81 height 25
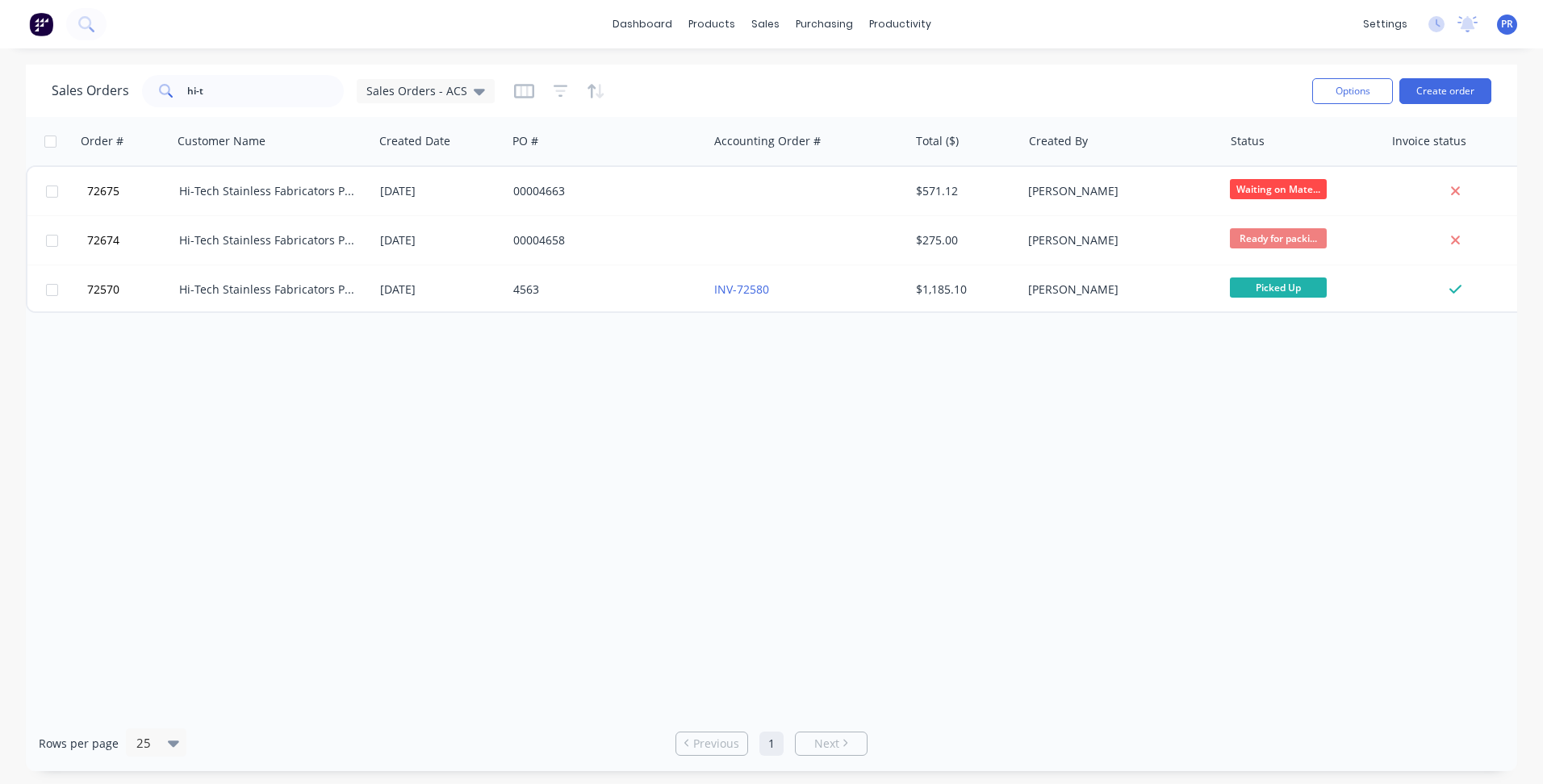
click at [233, 448] on div "Order # Customer Name Created Date PO # Accounting Order # Total ($) Created By…" at bounding box center [772, 417] width 1492 height 598
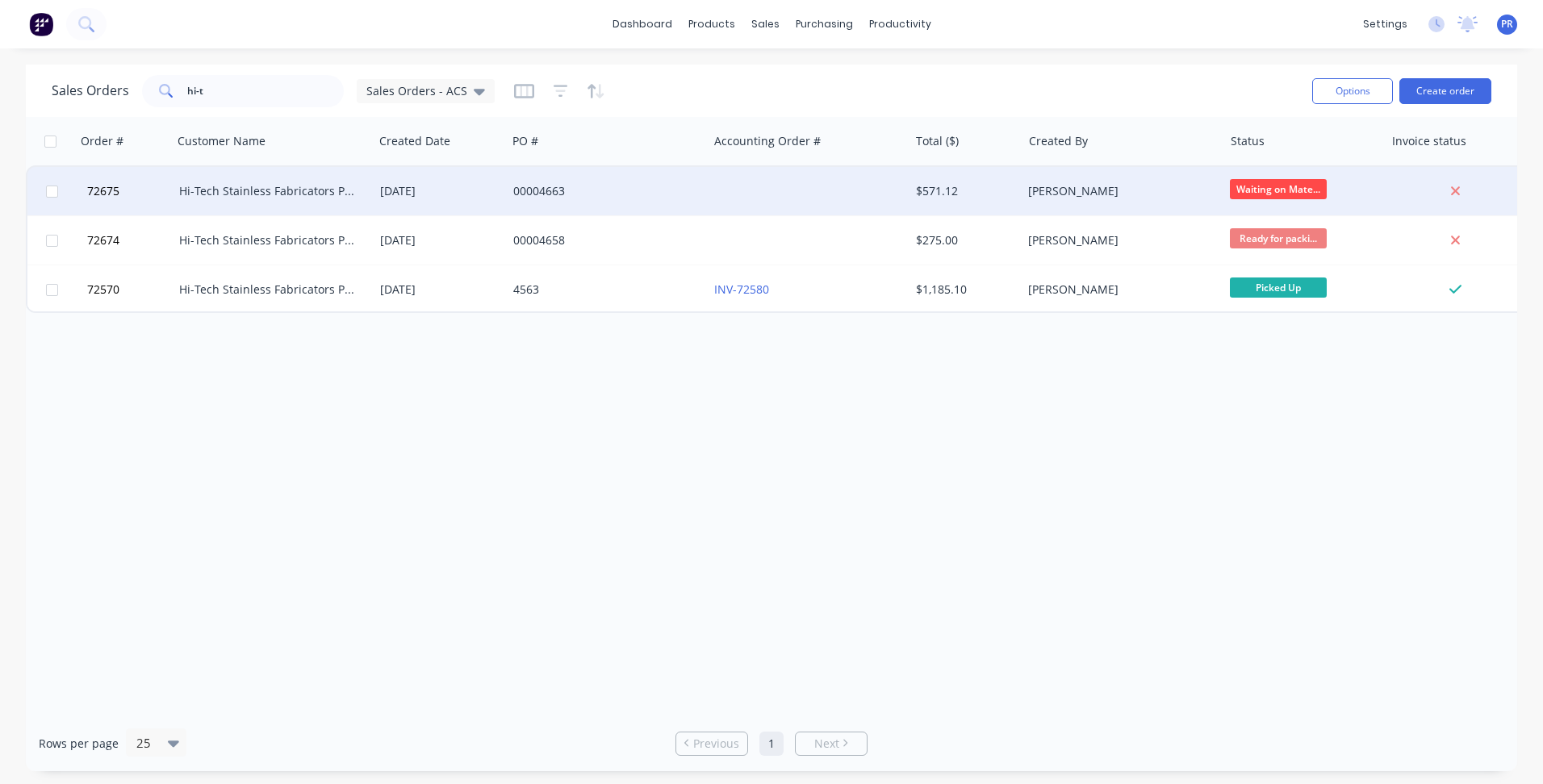
click at [1133, 197] on div "[PERSON_NAME]" at bounding box center [1117, 191] width 179 height 16
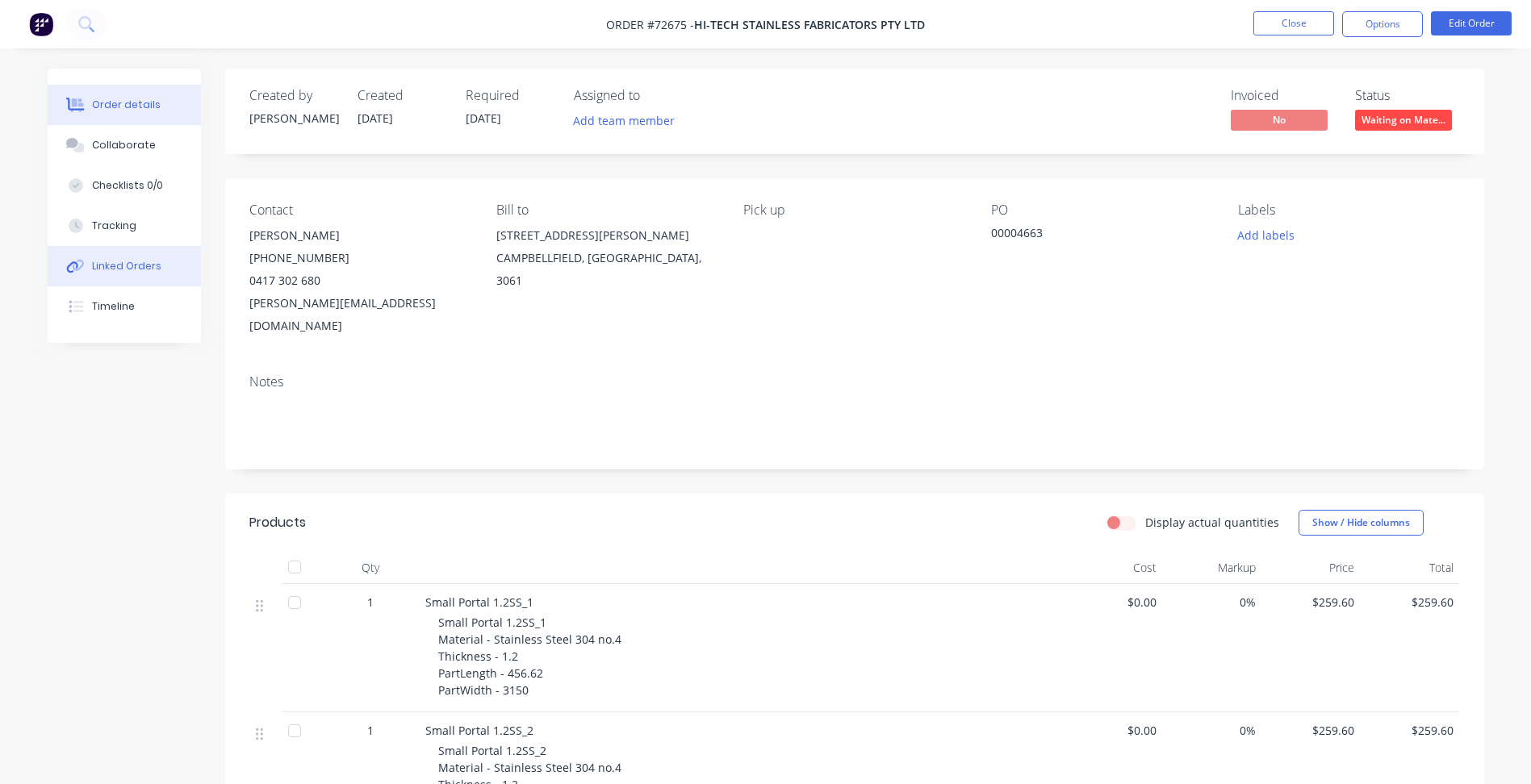
click at [115, 261] on div "Linked Orders" at bounding box center [126, 266] width 69 height 15
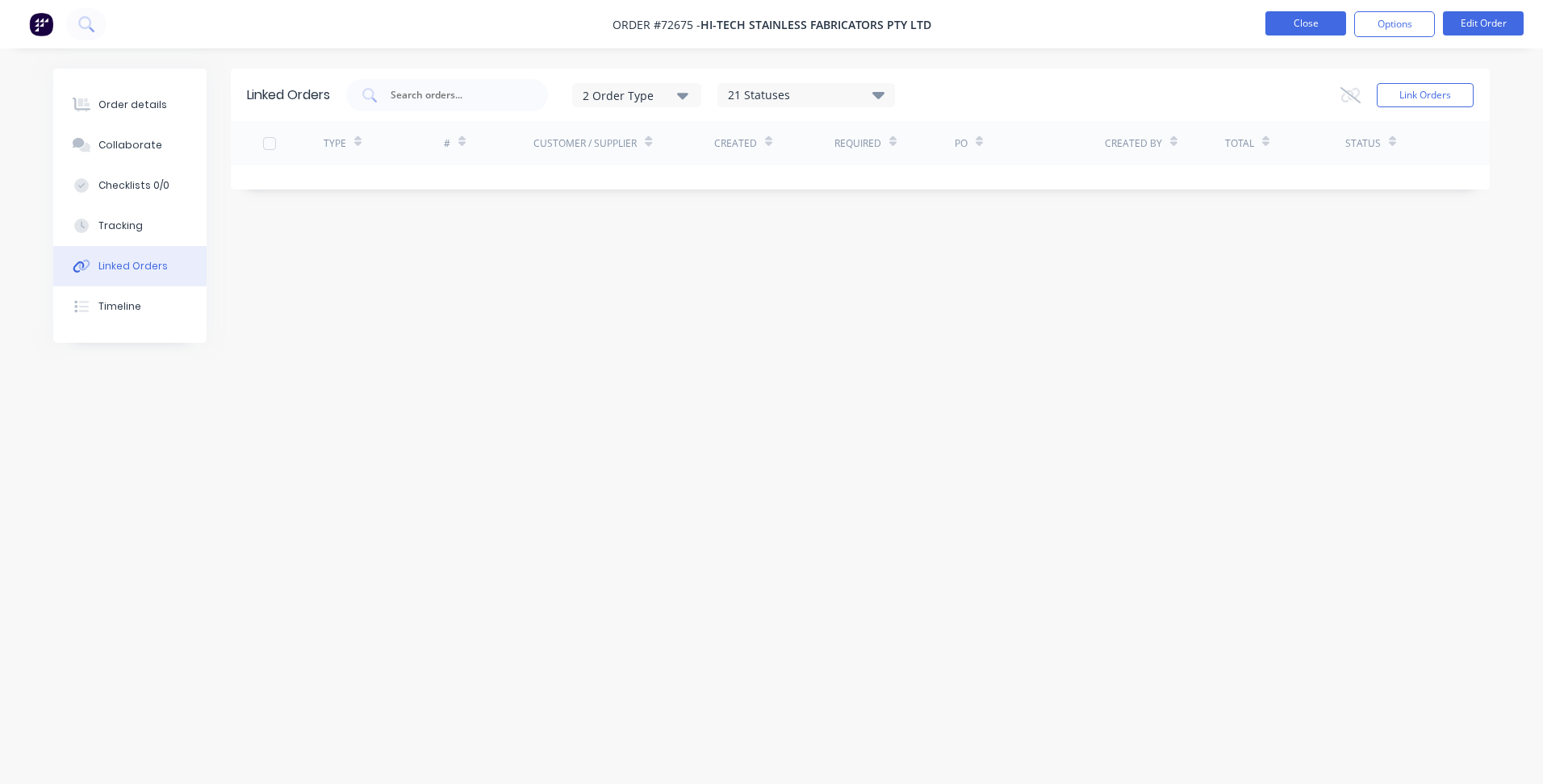
click at [1301, 28] on button "Close" at bounding box center [1306, 23] width 81 height 25
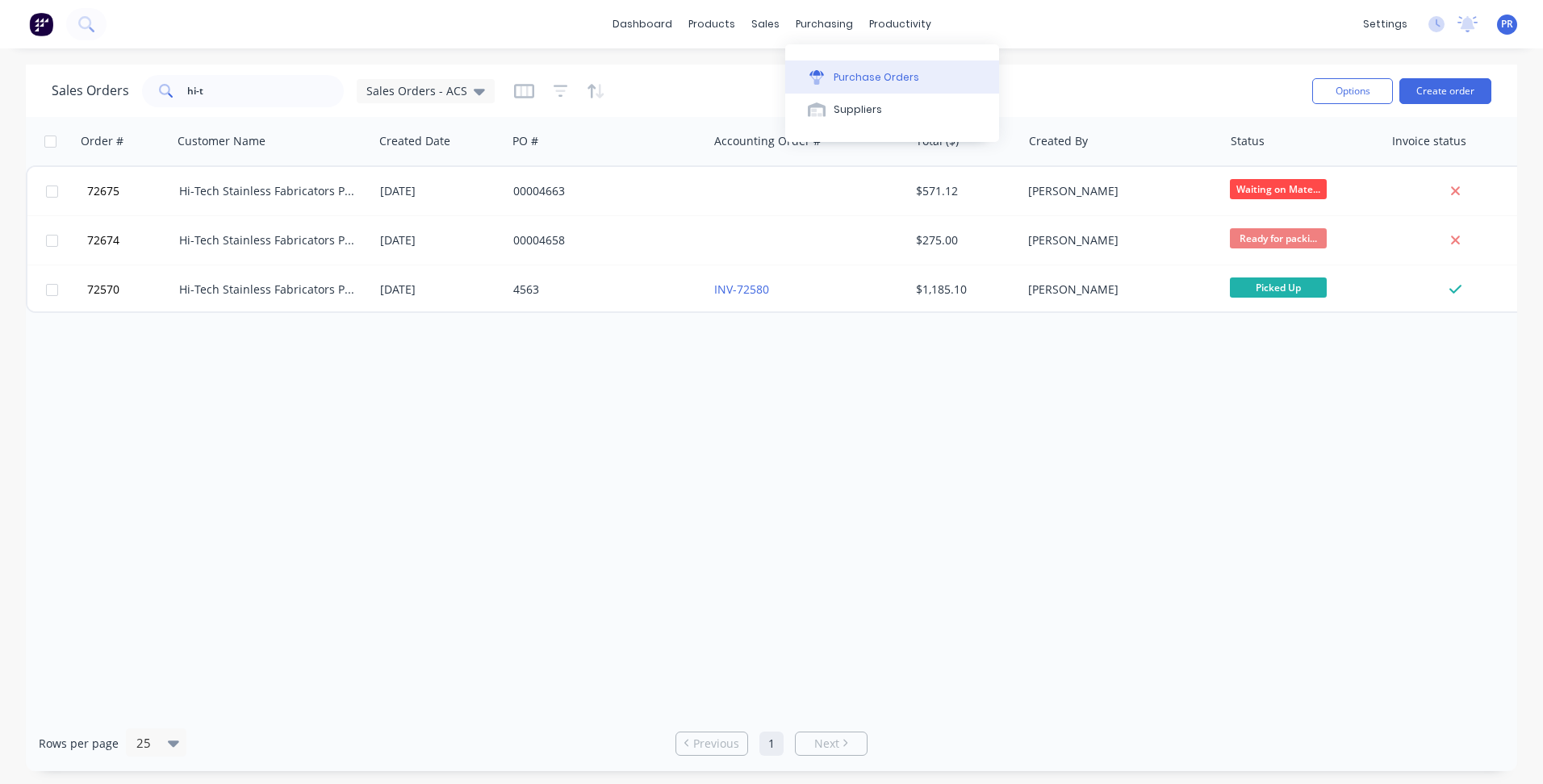
click at [894, 75] on div "Purchase Orders" at bounding box center [876, 77] width 86 height 15
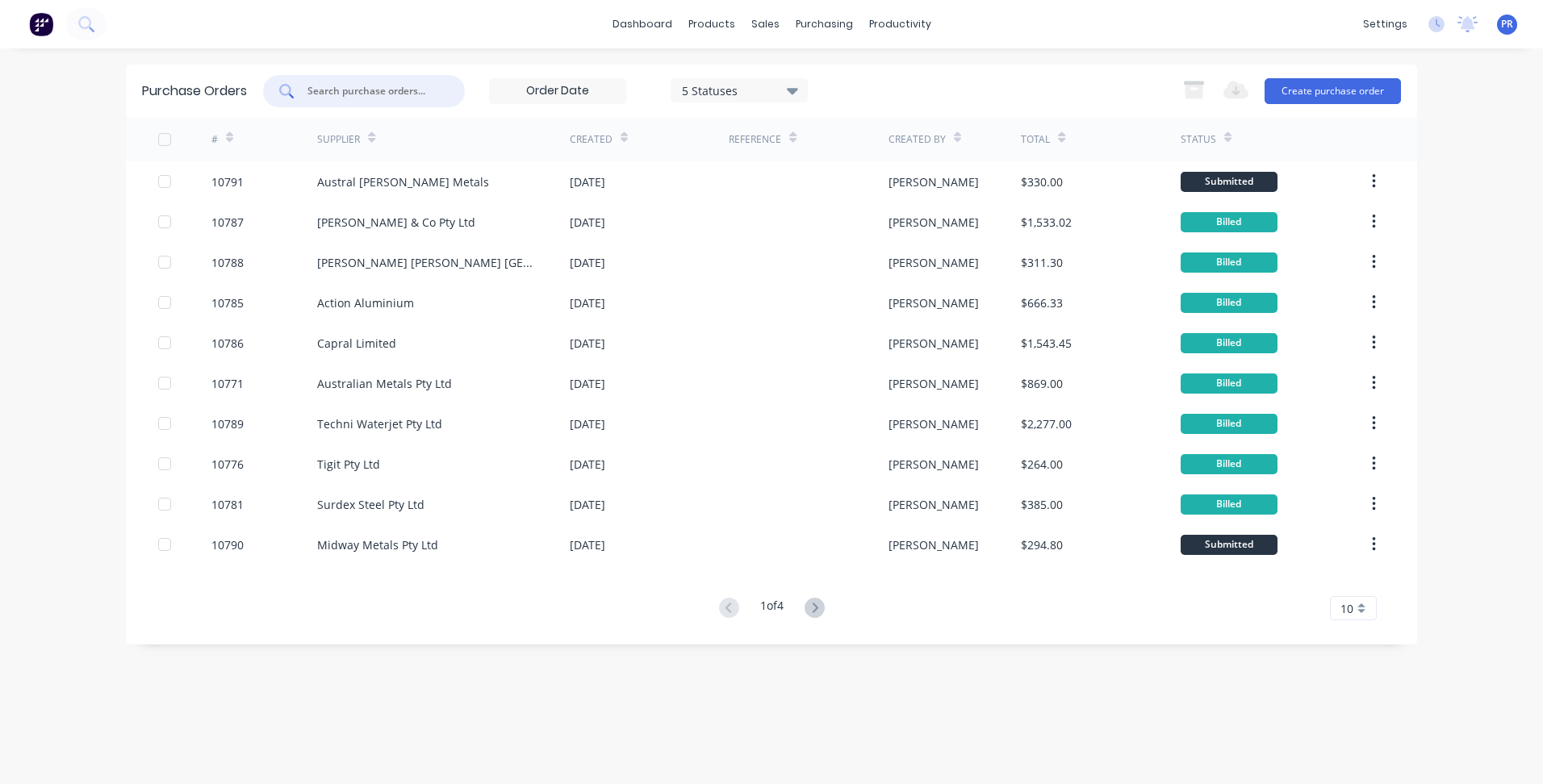
click at [408, 85] on input "text" at bounding box center [372, 91] width 134 height 16
click at [795, 68] on button "Sales Orders" at bounding box center [850, 76] width 214 height 32
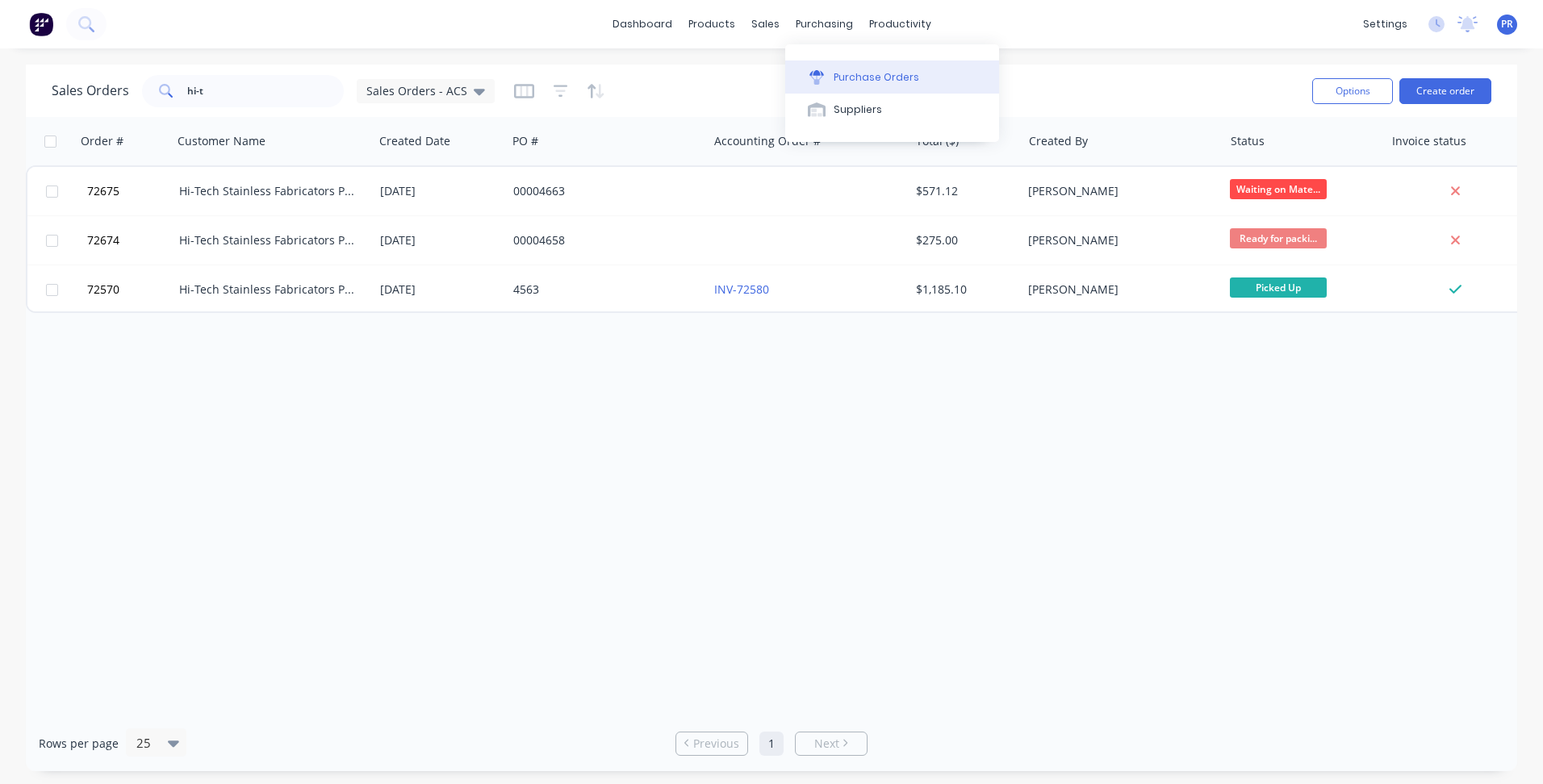
click at [849, 65] on button "Purchase Orders" at bounding box center [892, 76] width 214 height 32
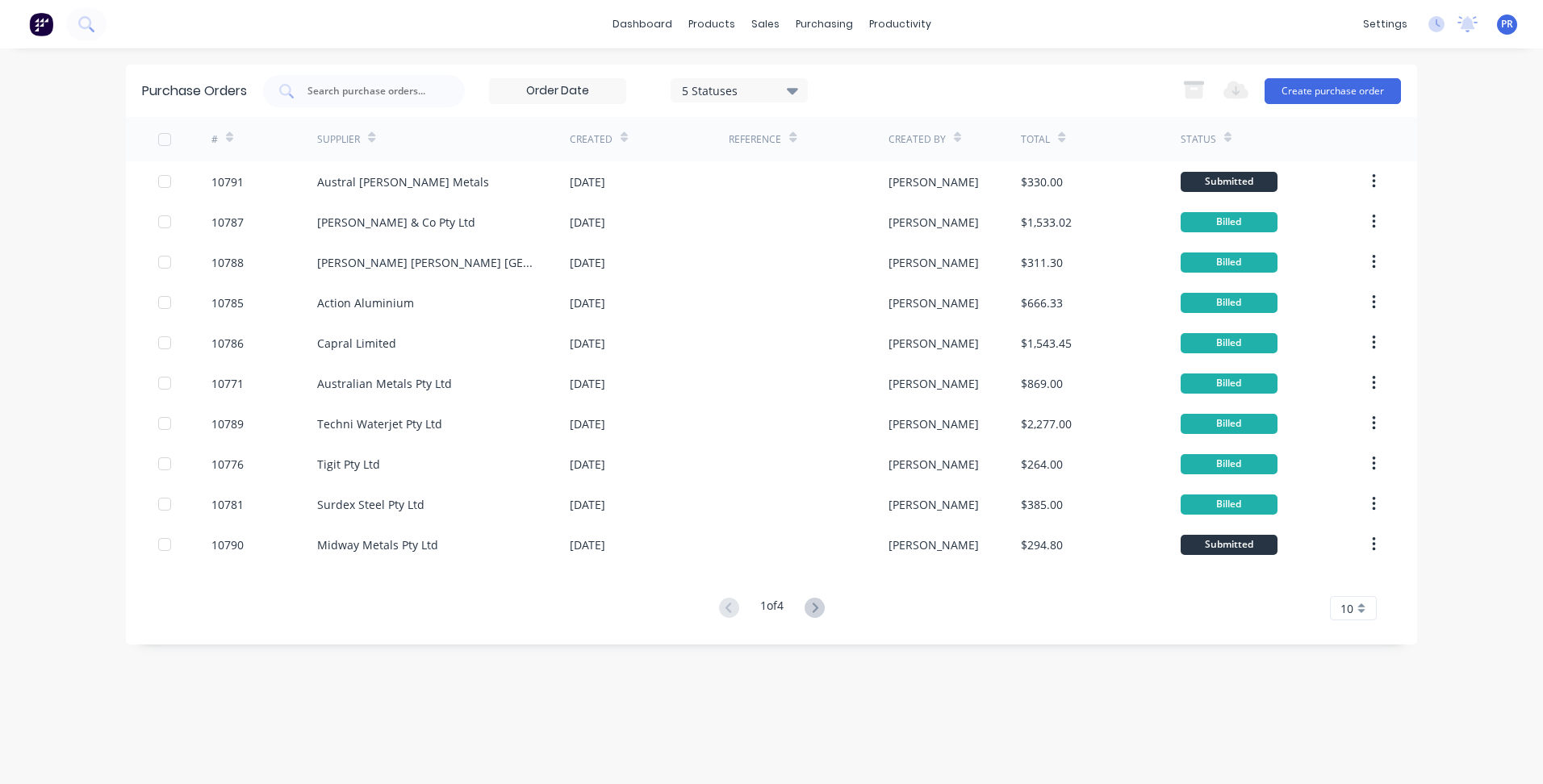
click at [620, 140] on icon at bounding box center [624, 137] width 7 height 12
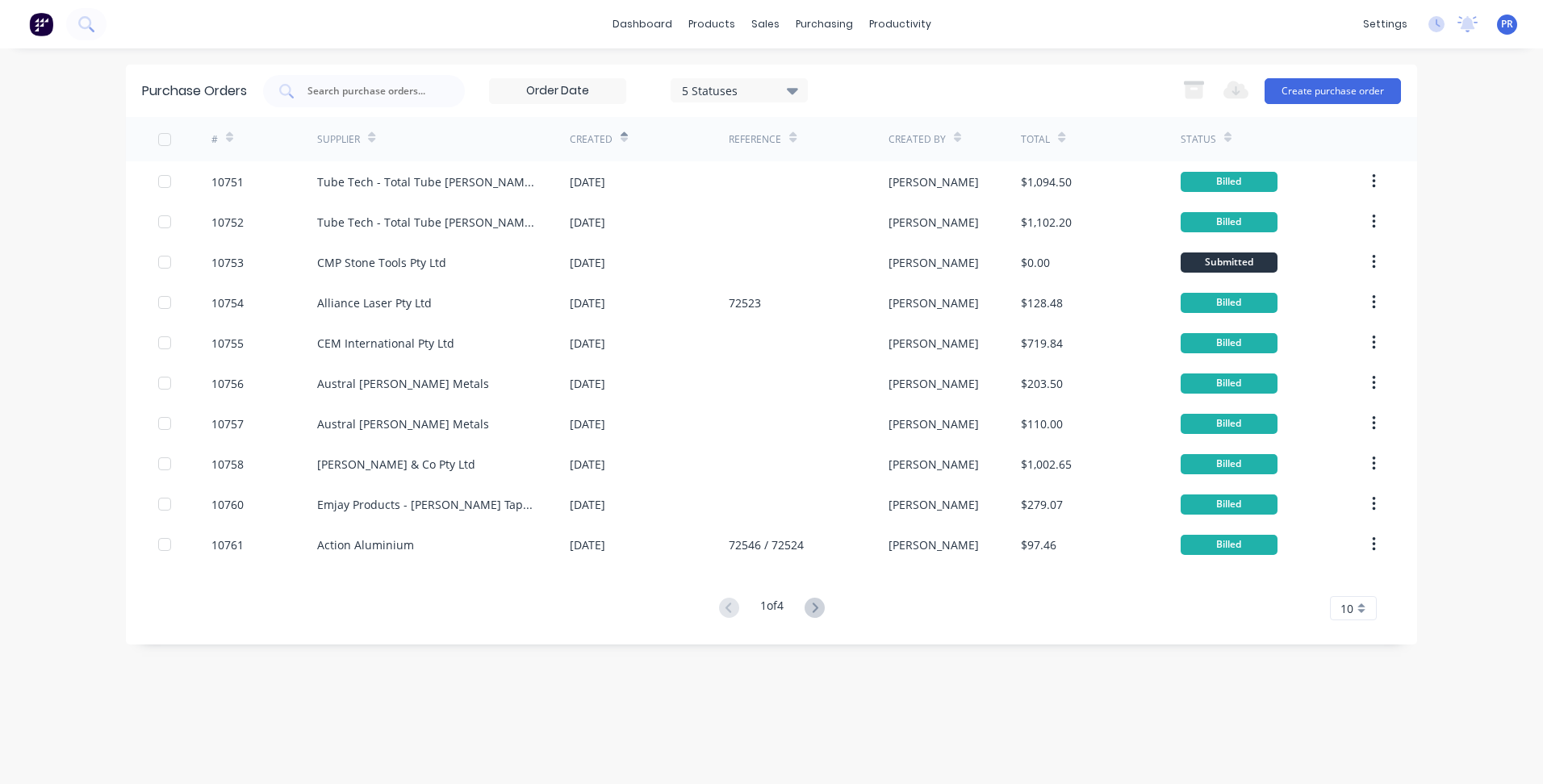
click at [620, 140] on icon at bounding box center [624, 137] width 7 height 12
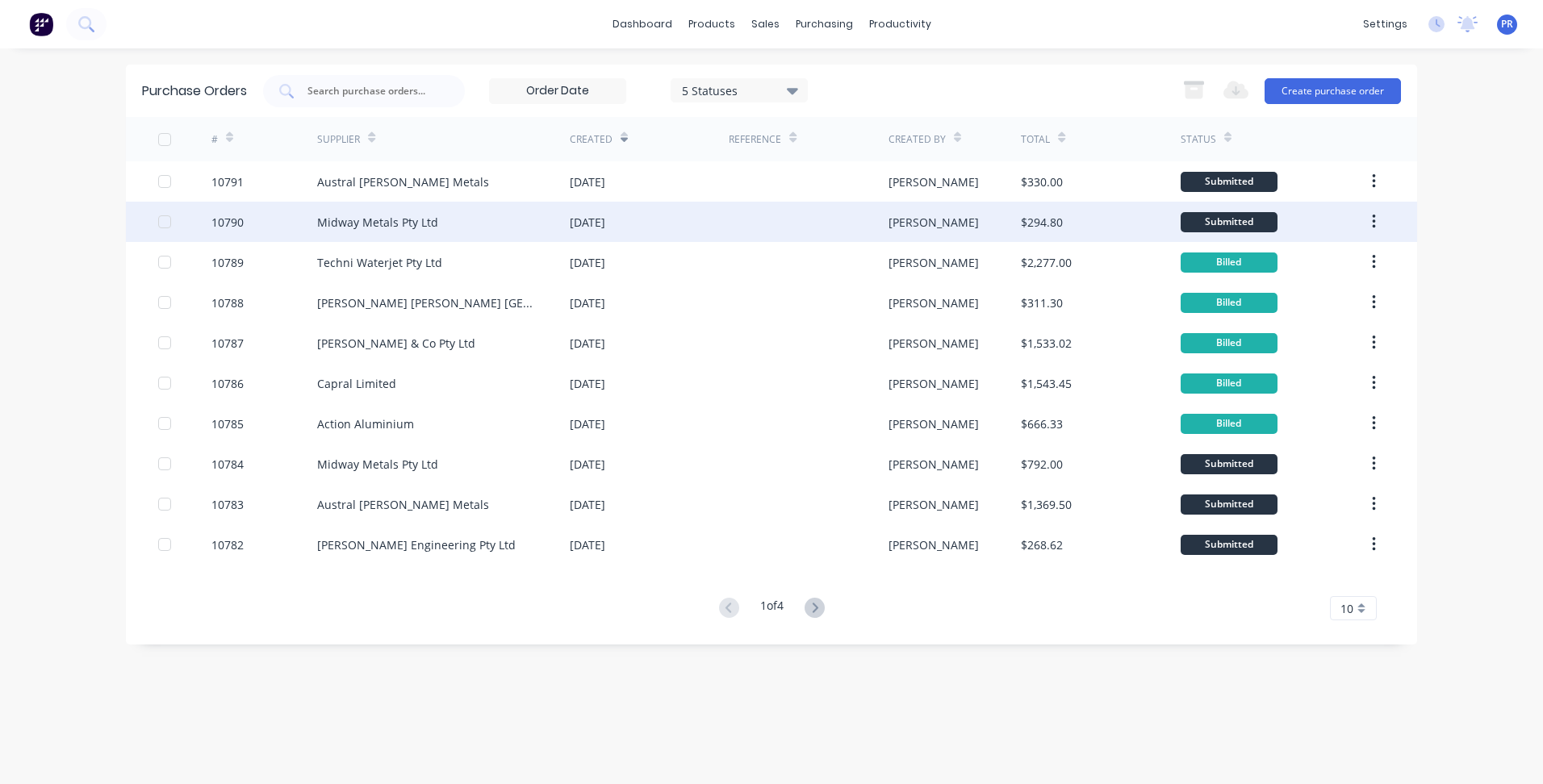
click at [731, 219] on div at bounding box center [808, 222] width 159 height 40
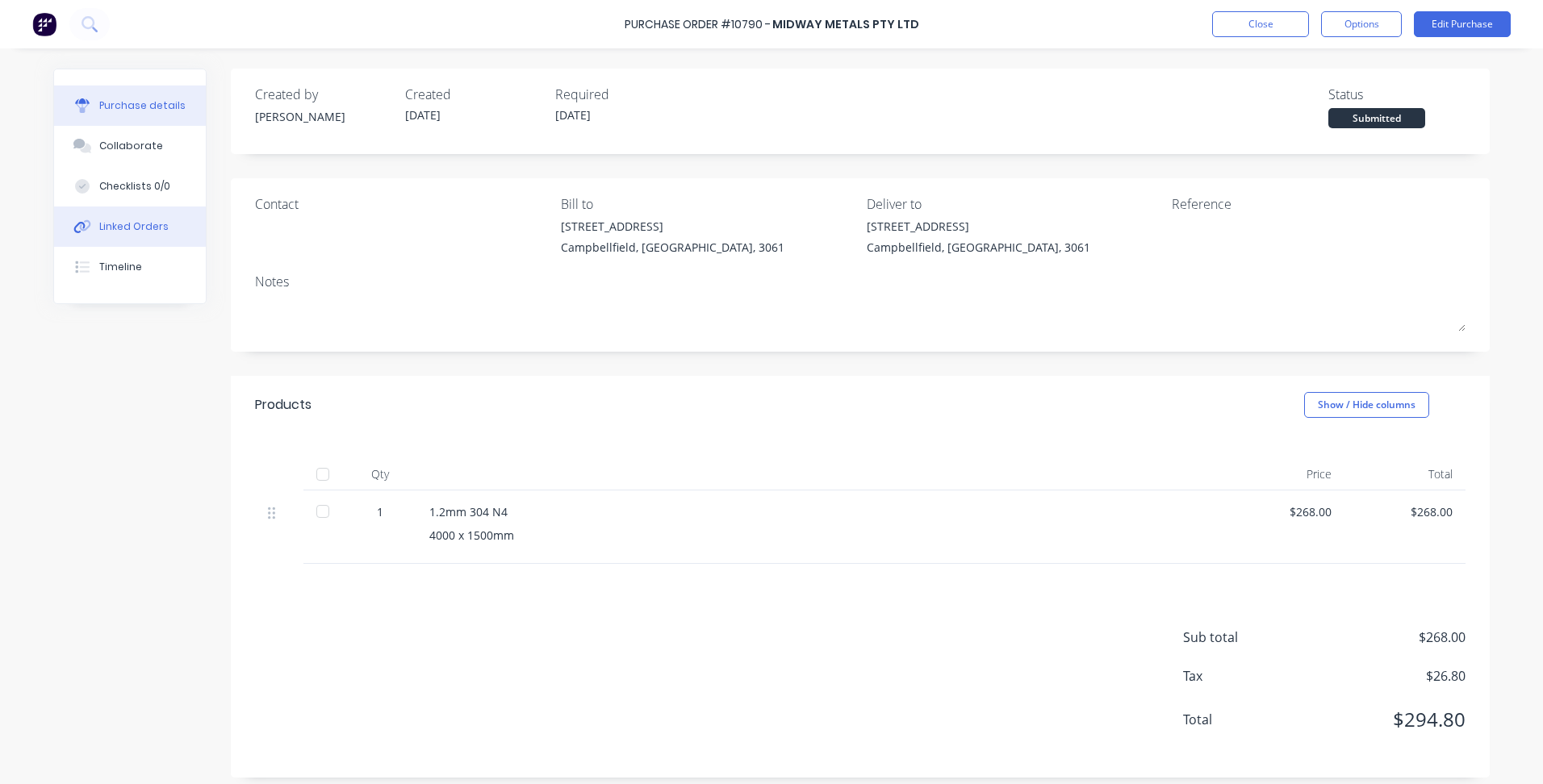
click at [138, 233] on div "Linked Orders" at bounding box center [134, 226] width 69 height 15
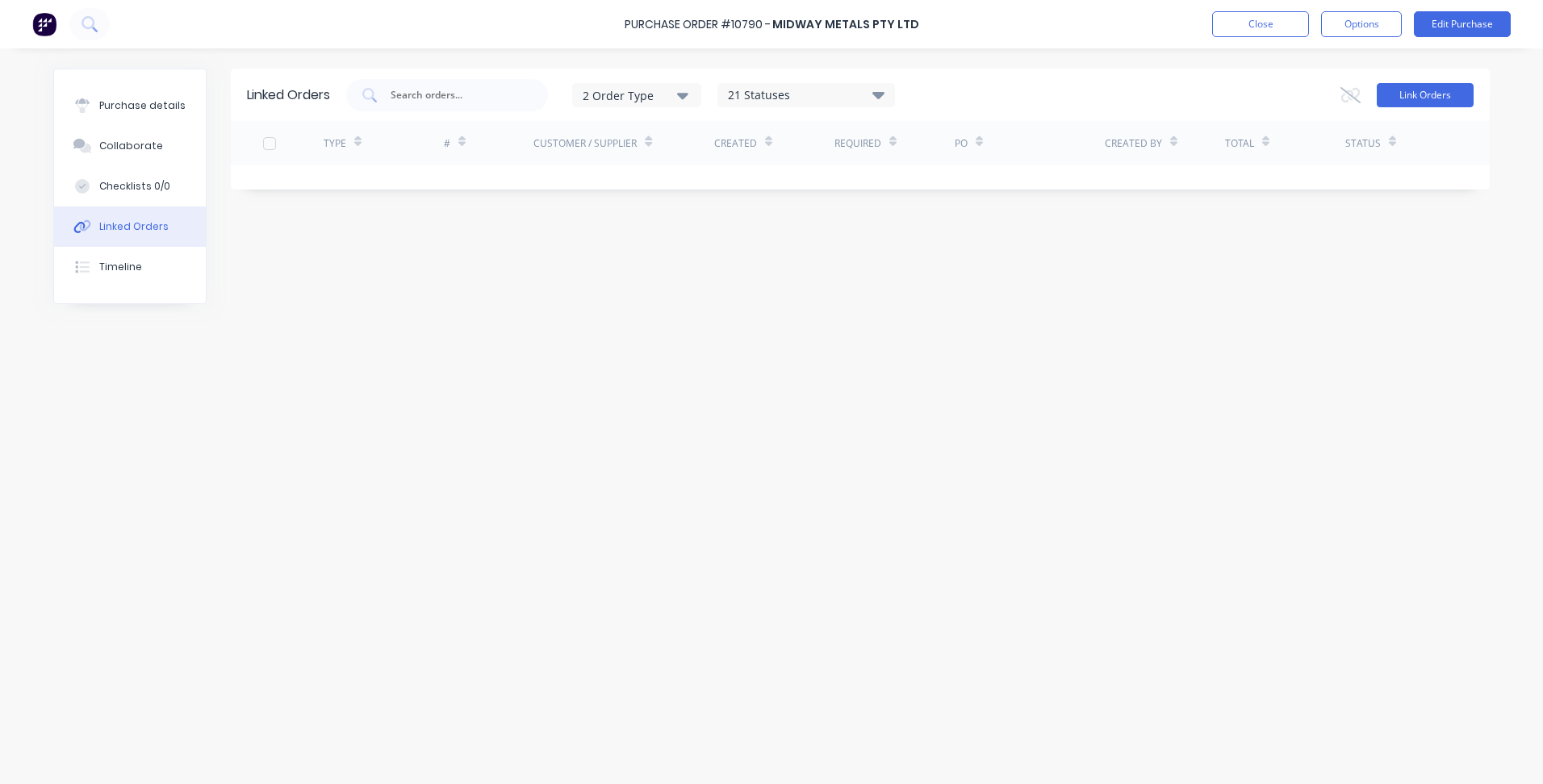
click at [1435, 95] on button "Link Orders" at bounding box center [1426, 95] width 96 height 25
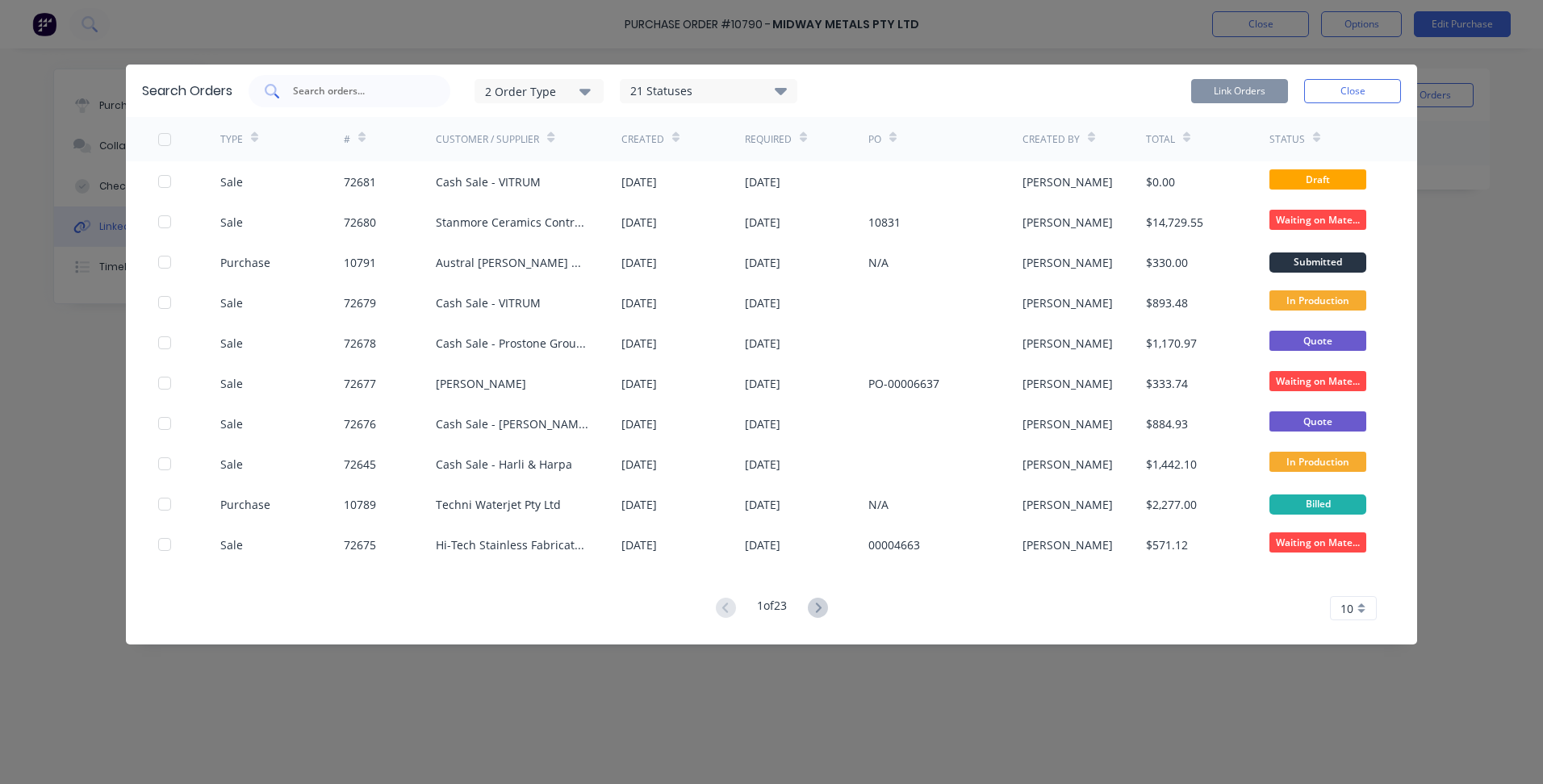
click at [355, 92] on input "text" at bounding box center [358, 91] width 134 height 16
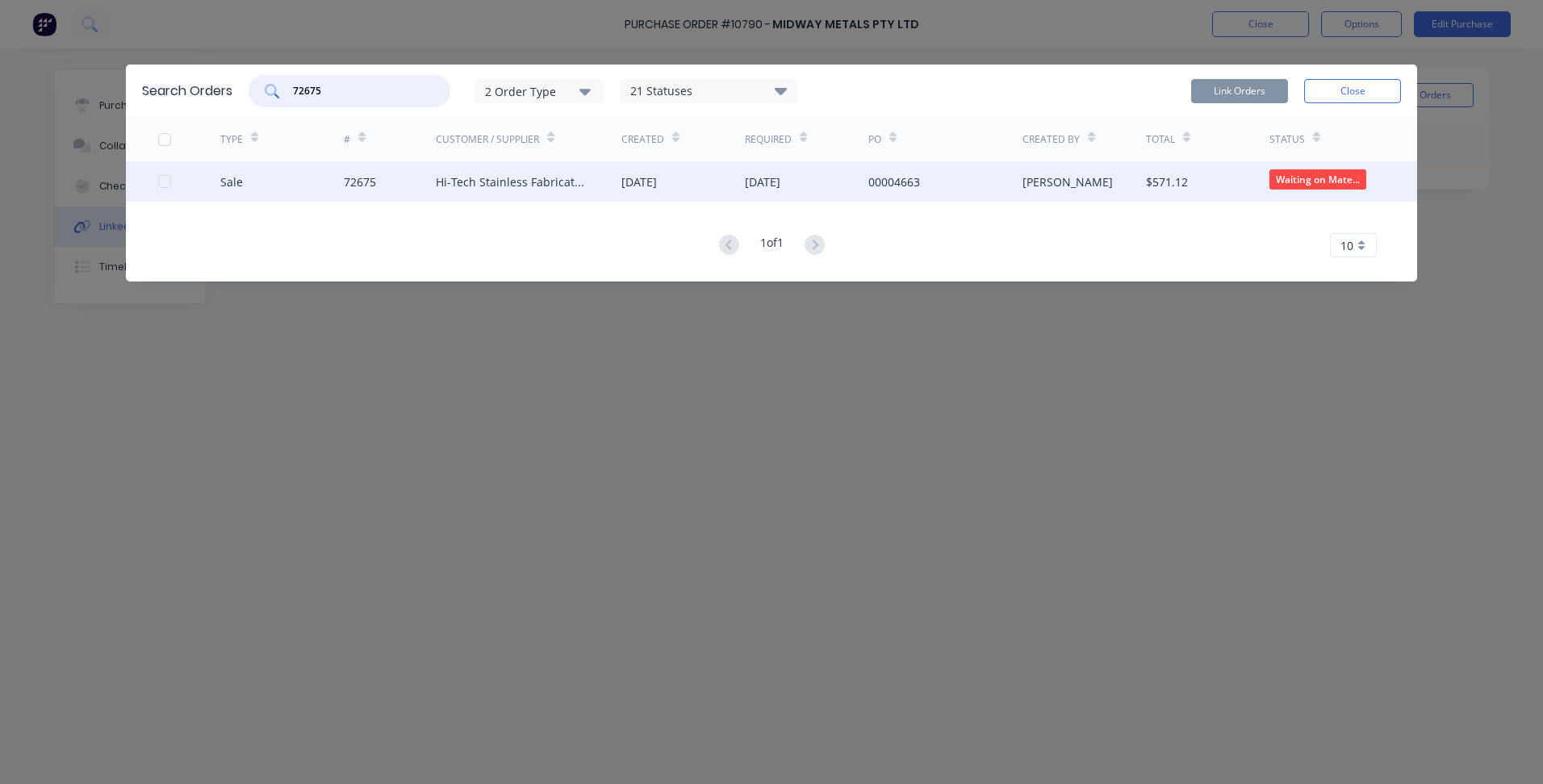
click at [168, 185] on div at bounding box center [164, 181] width 32 height 32
type input "72675"
click at [1245, 96] on button "Link Orders" at bounding box center [1240, 91] width 96 height 25
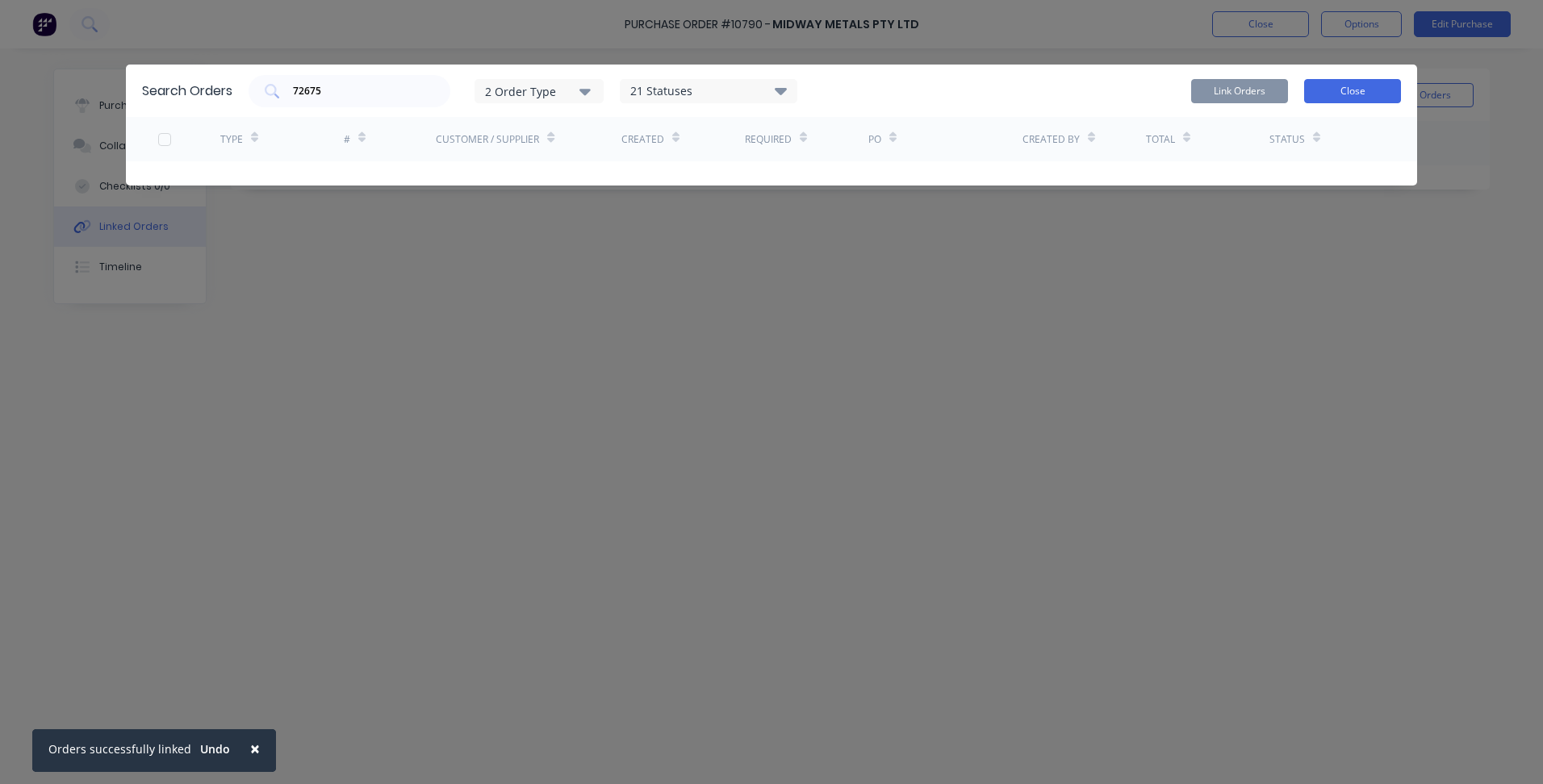
click at [1364, 88] on button "Close" at bounding box center [1353, 91] width 96 height 25
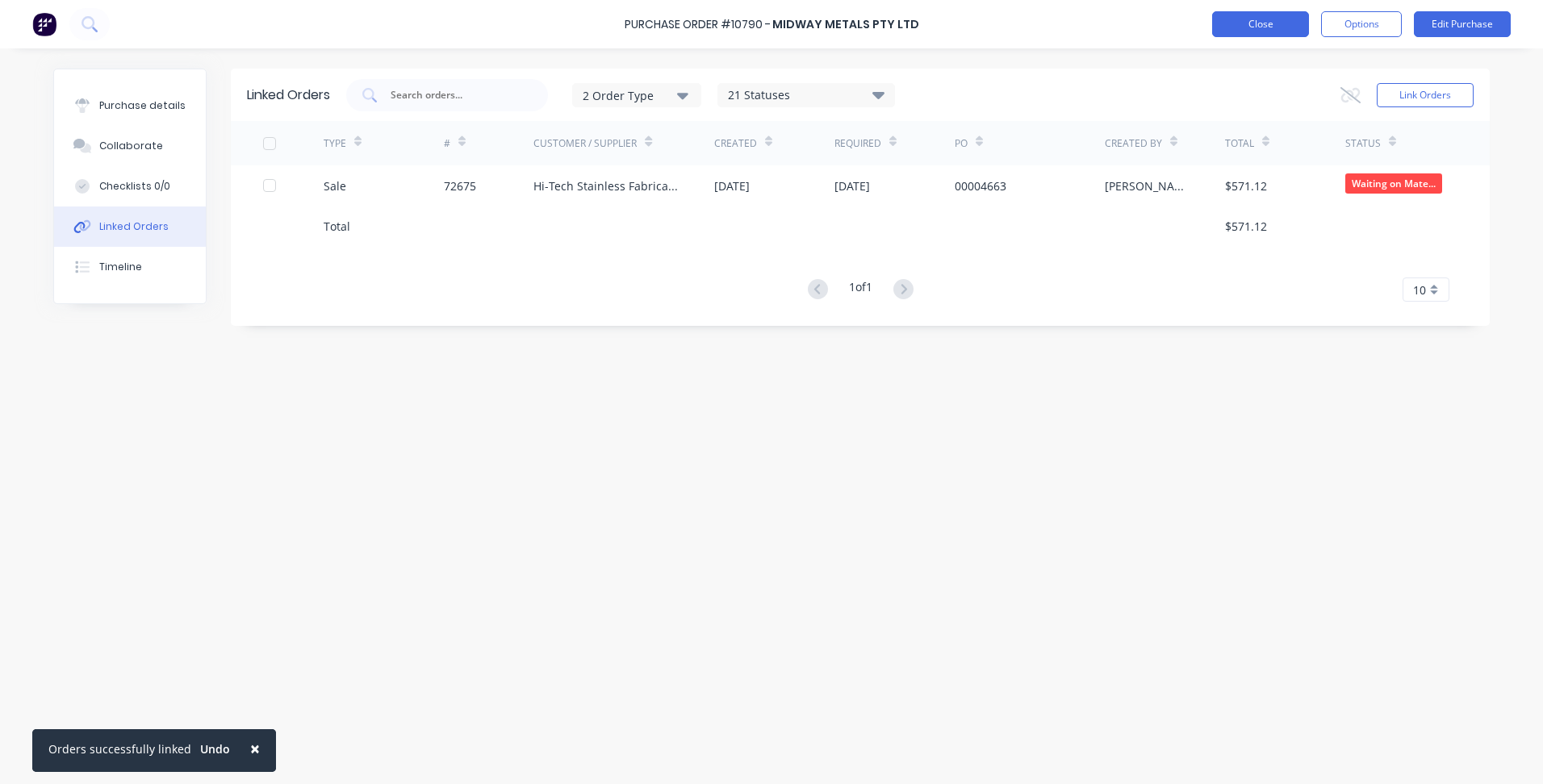
click at [1256, 24] on button "Close" at bounding box center [1261, 24] width 96 height 25
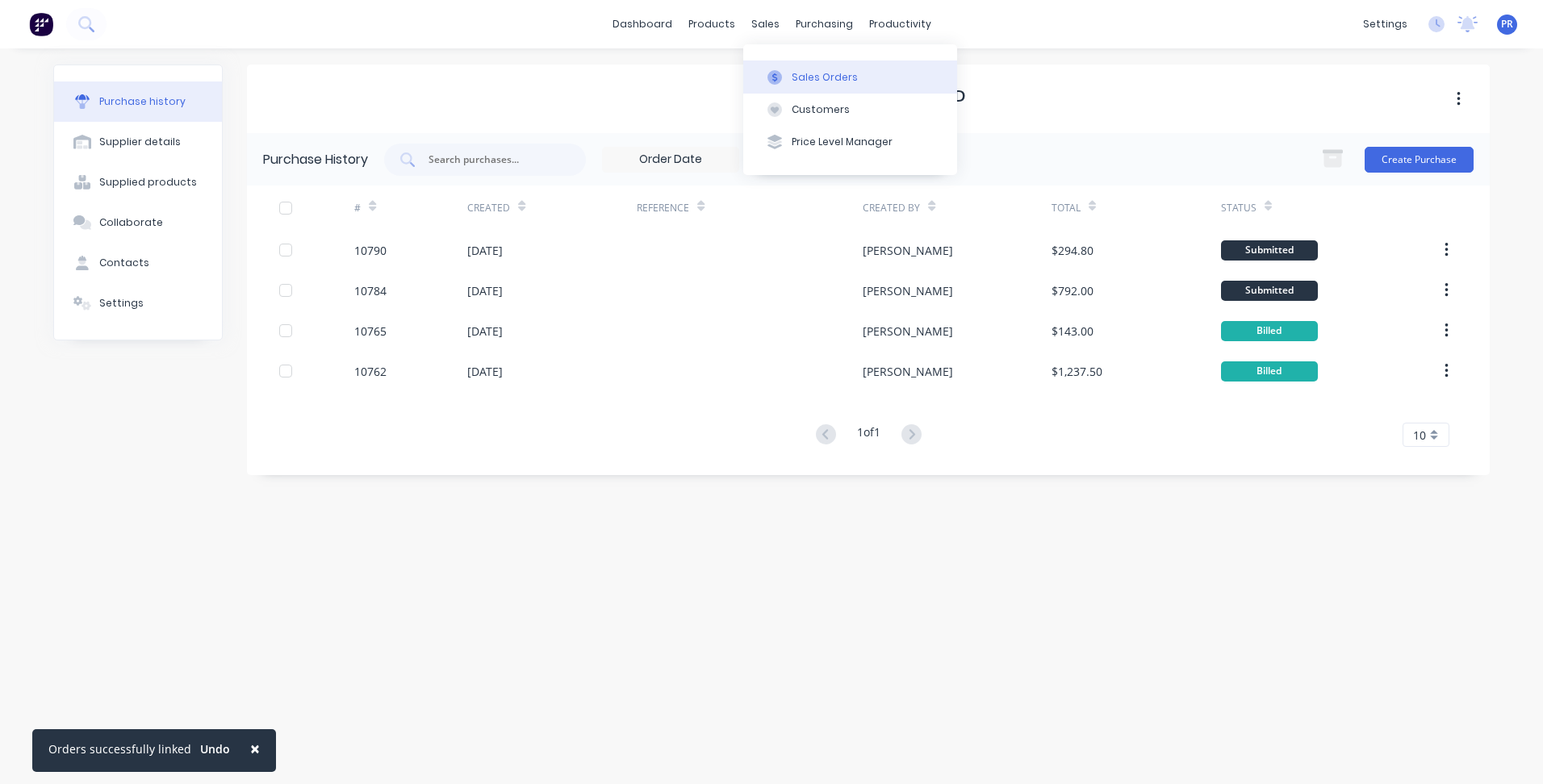
click at [789, 65] on button "Sales Orders" at bounding box center [850, 76] width 214 height 32
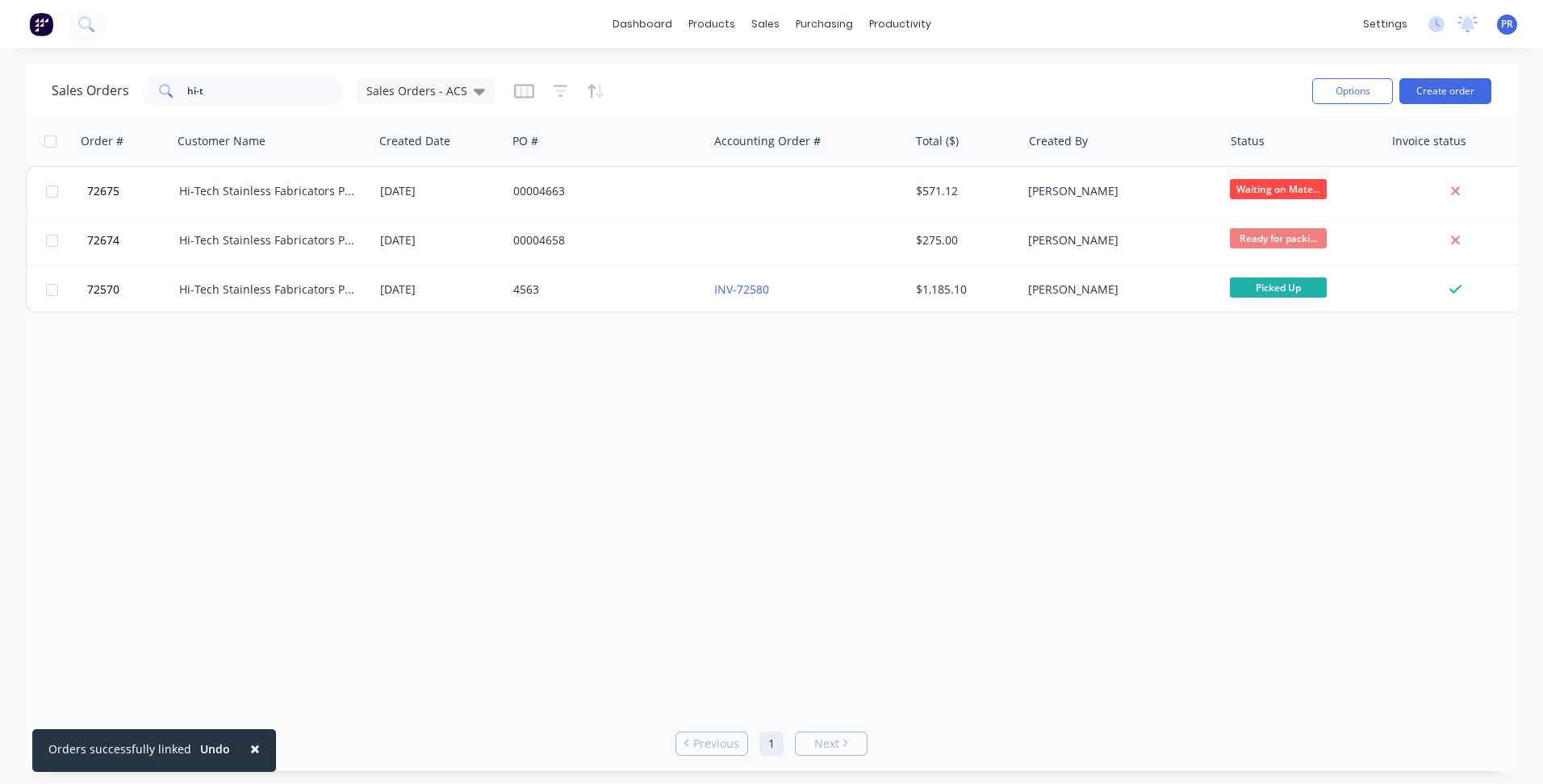
click at [510, 374] on div "Order # Customer Name Created Date PO # Accounting Order # Total ($) Created By…" at bounding box center [772, 417] width 1492 height 598
click at [543, 440] on div "Order # Customer Name Created Date PO # Accounting Order # Total ($) Created By…" at bounding box center [772, 417] width 1492 height 598
drag, startPoint x: 224, startPoint y: 89, endPoint x: 75, endPoint y: 85, distance: 149.1
click at [118, 89] on div "Sales Orders hi-t Sales Orders - ACS" at bounding box center [273, 91] width 443 height 32
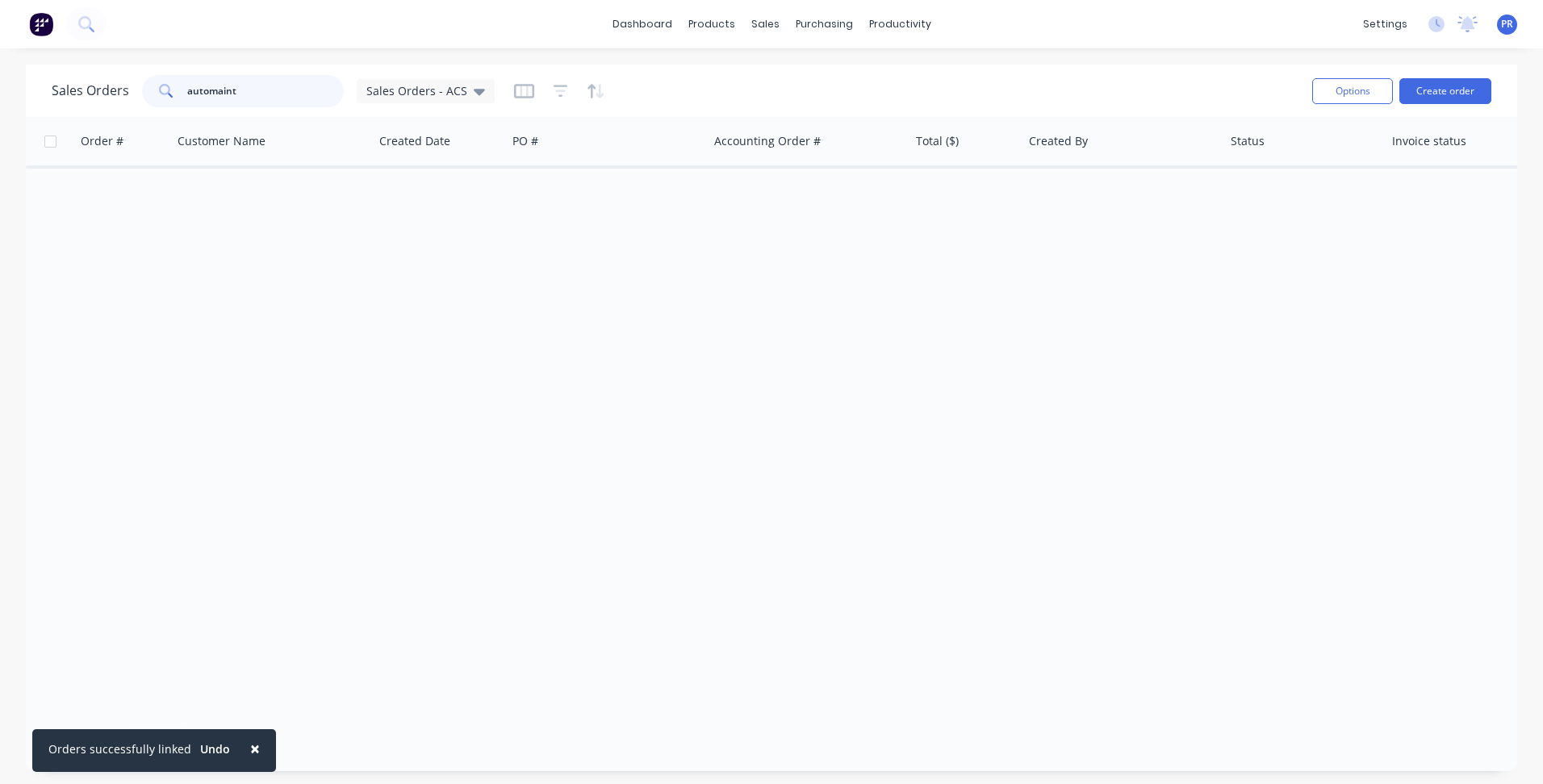
drag, startPoint x: 304, startPoint y: 90, endPoint x: 233, endPoint y: 88, distance: 71.0
click at [259, 90] on input "automaint" at bounding box center [266, 91] width 157 height 32
drag, startPoint x: 247, startPoint y: 88, endPoint x: -183, endPoint y: 77, distance: 430.1
click at [0, 77] on html "× Orders successfully linked Undo dashboard products sales purchasing productiv…" at bounding box center [772, 392] width 1543 height 784
type input "the just"
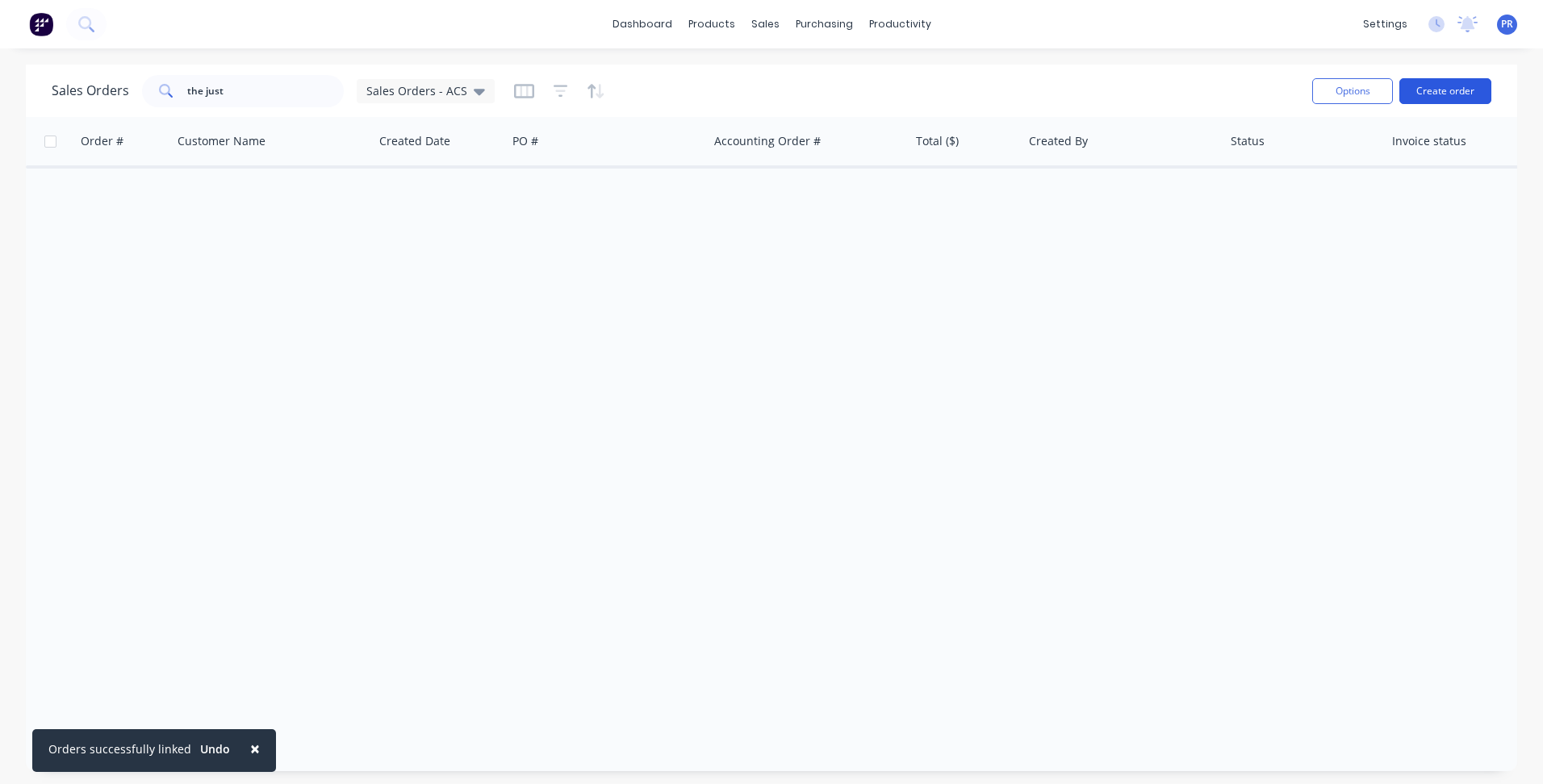
click at [1440, 89] on button "Create order" at bounding box center [1445, 91] width 92 height 25
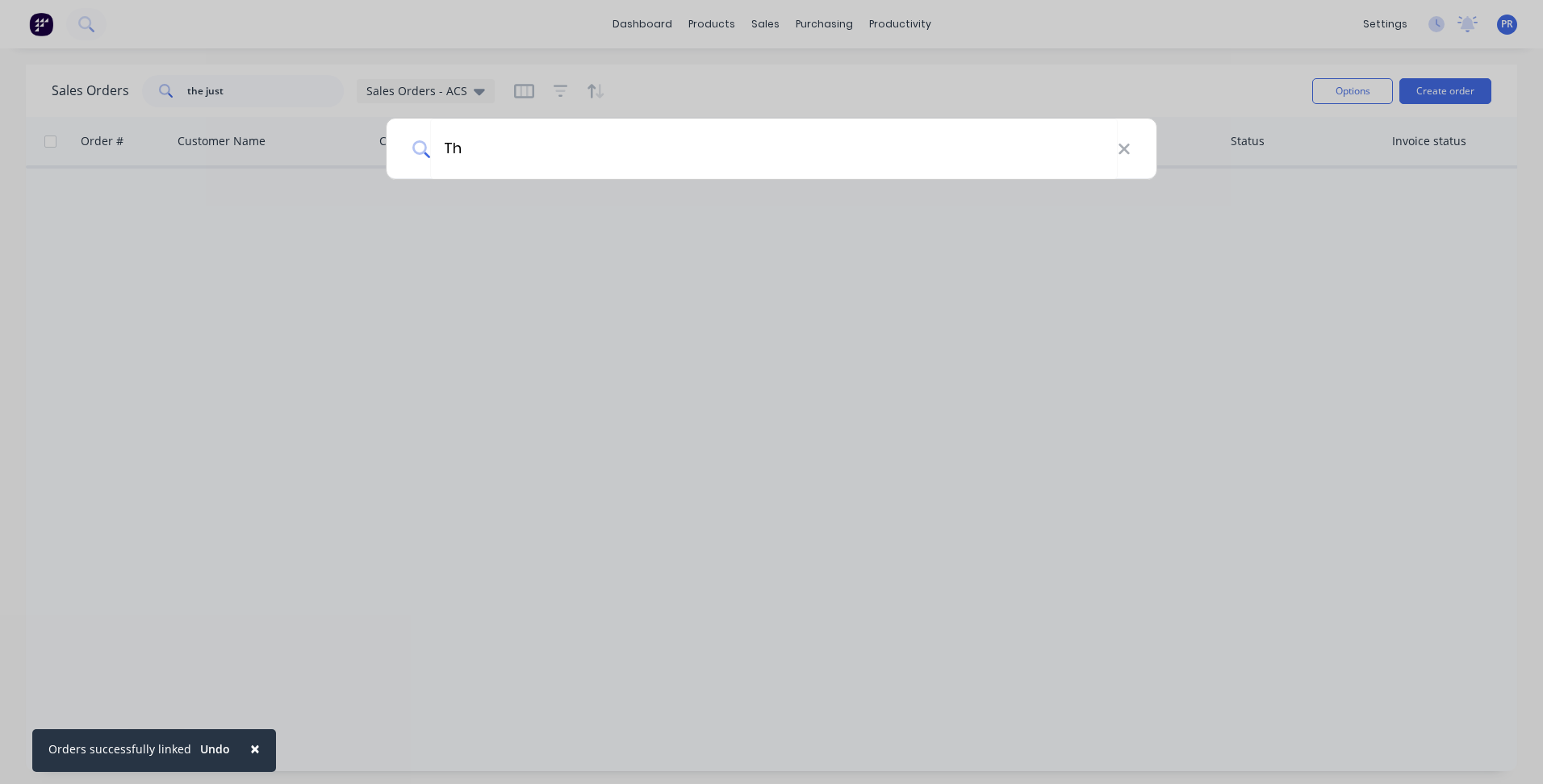
type input "T"
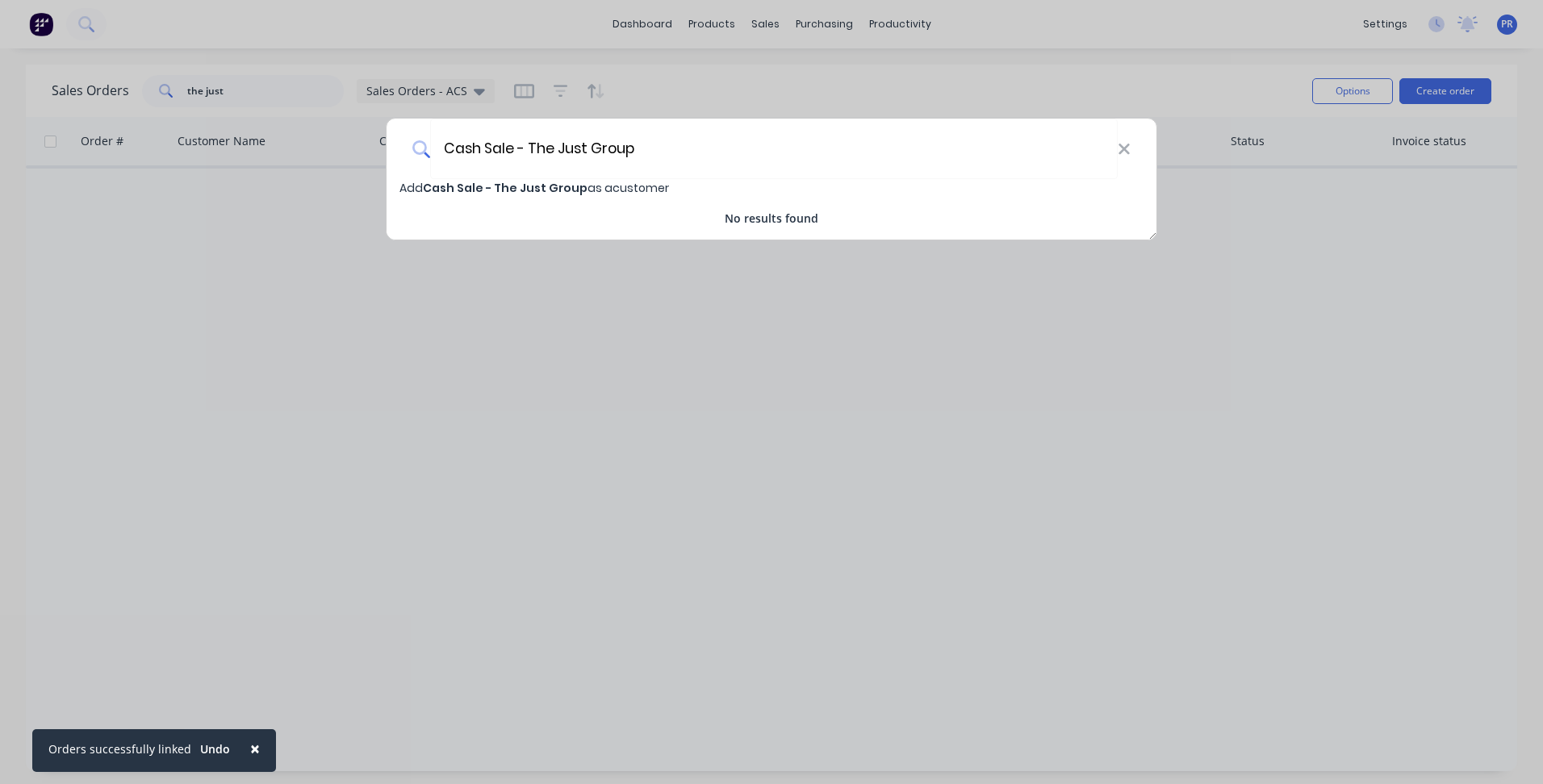
type input "Cash Sale - The Just Group"
click at [582, 186] on span "Add Cash Sale - The Just Group as a customer" at bounding box center [534, 188] width 269 height 16
select select "AU"
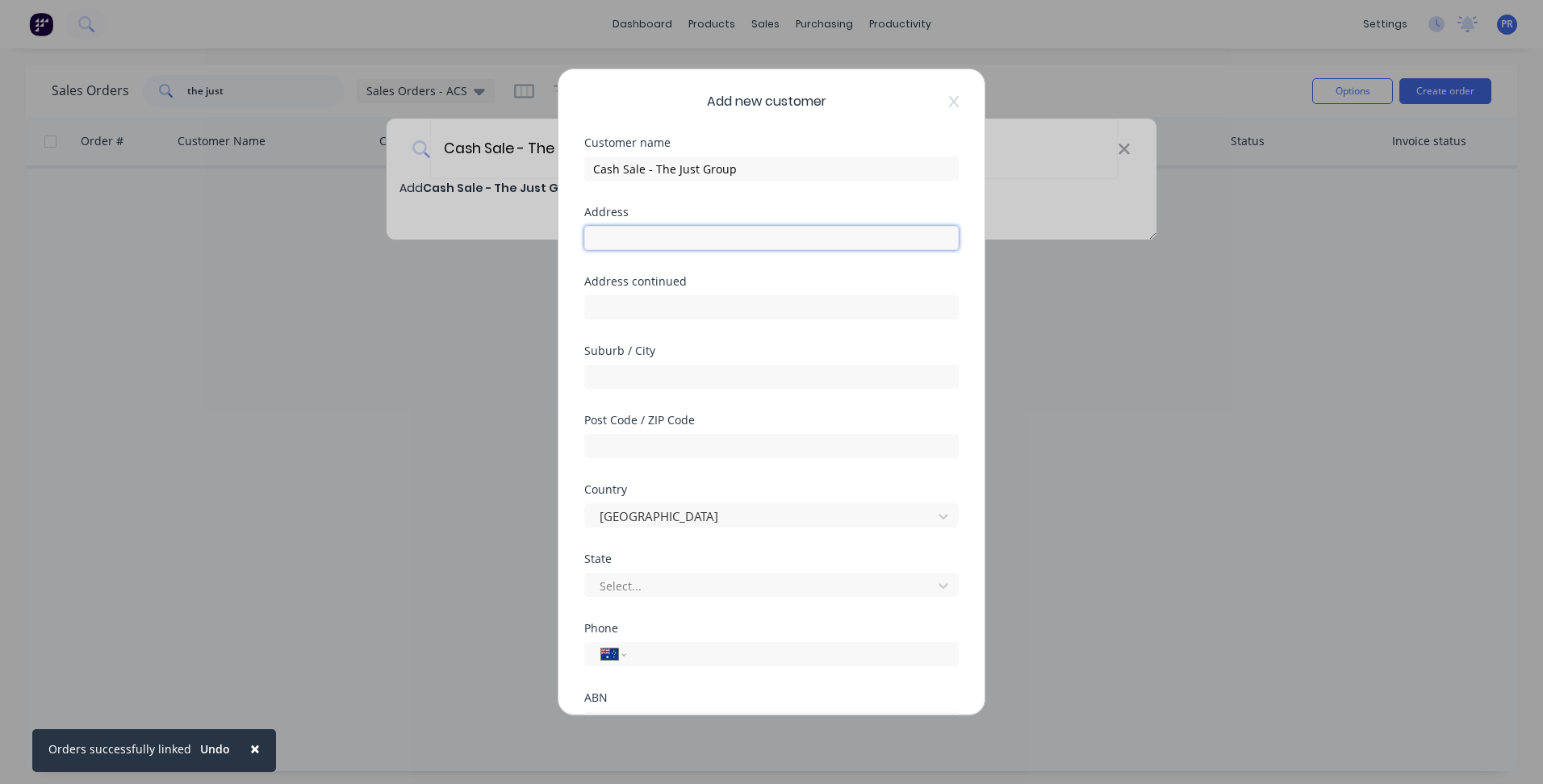
click at [647, 233] on input "text" at bounding box center [772, 237] width 375 height 25
type input "[STREET_ADDRESS]"
type input "[GEOGRAPHIC_DATA]"
type input "3004"
type input "vic"
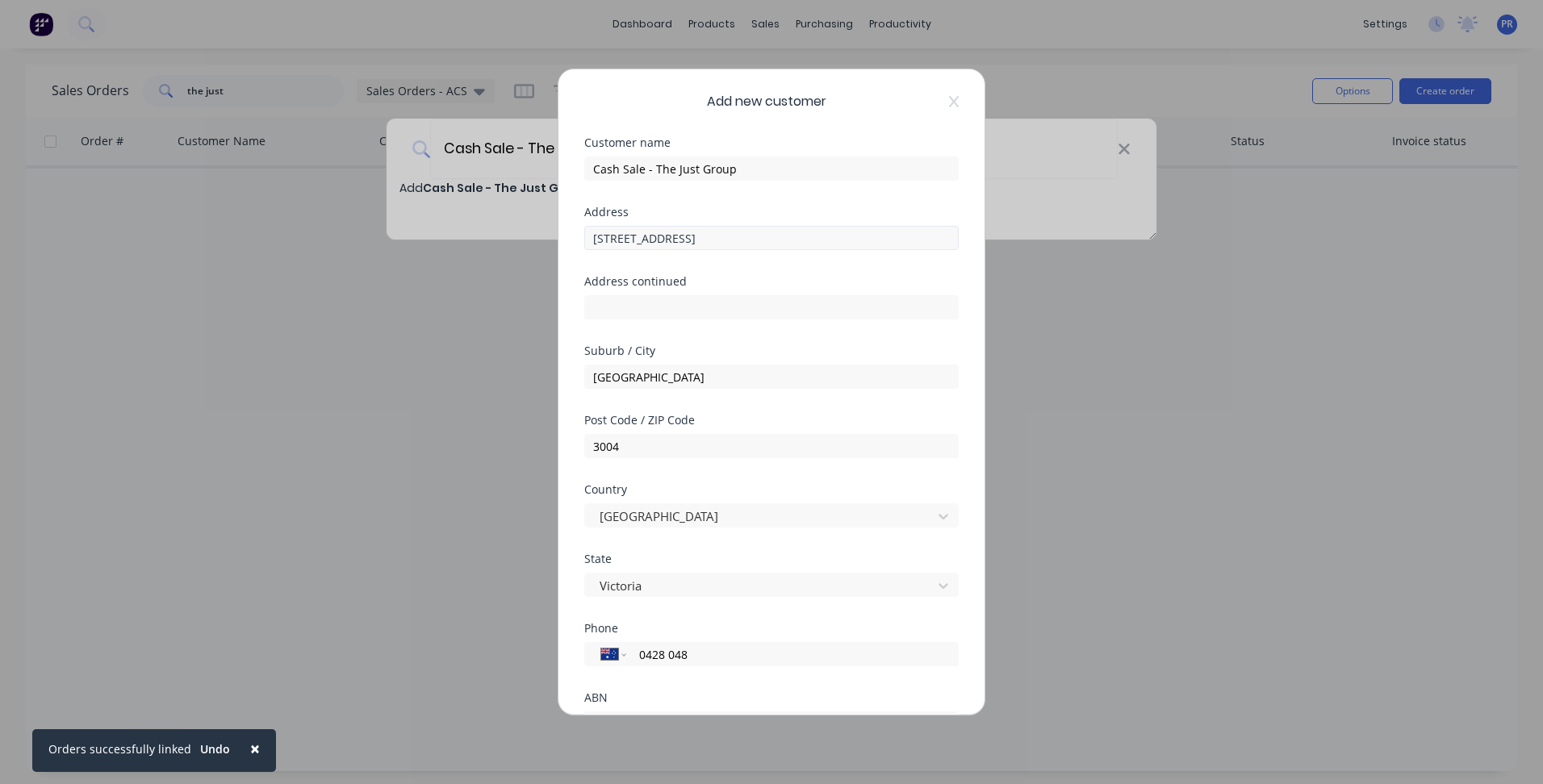
type input "0428 048"
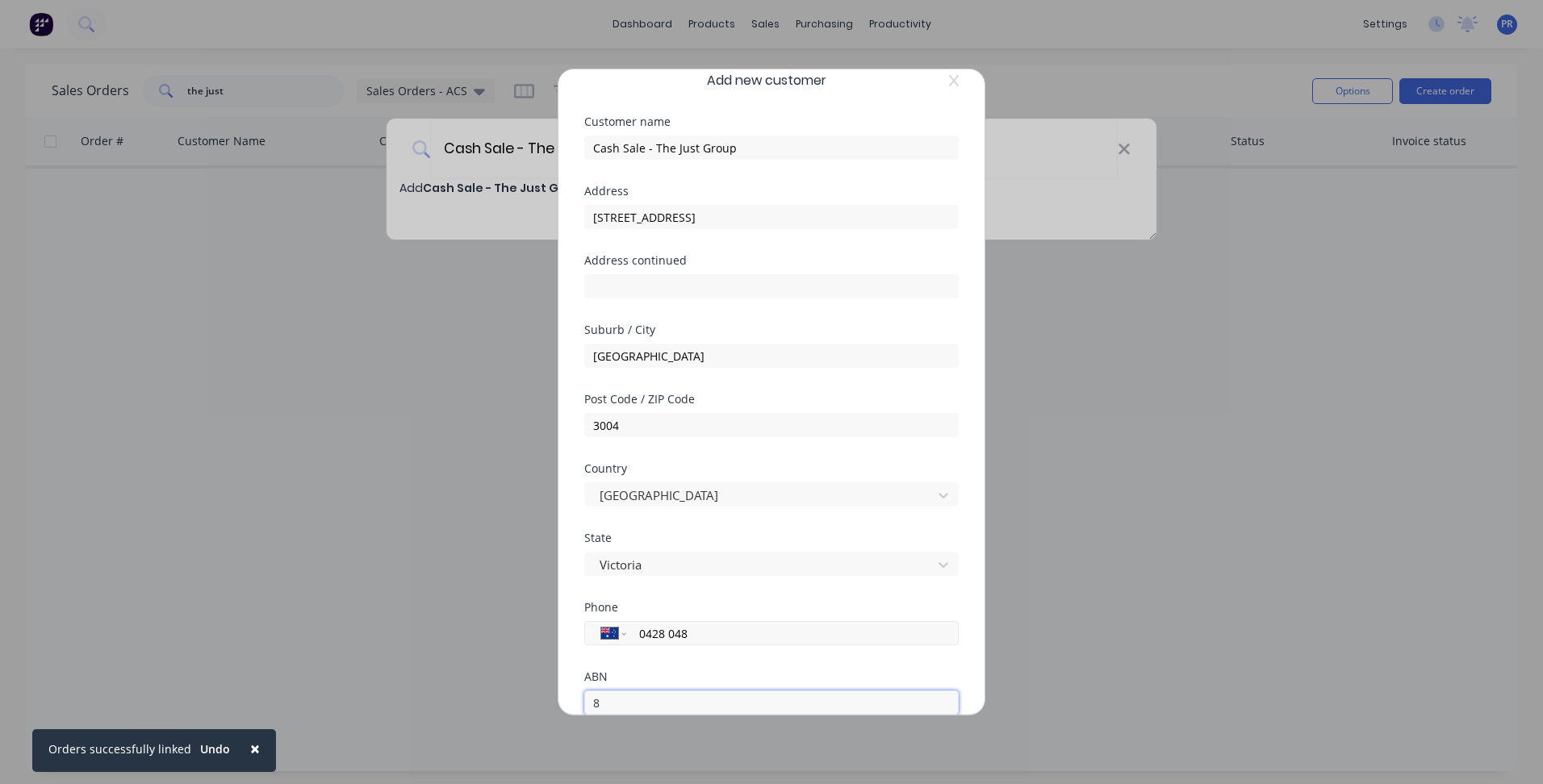
type input "8"
click at [738, 638] on input "0428 048" at bounding box center [790, 634] width 304 height 18
type input "0428 048 809"
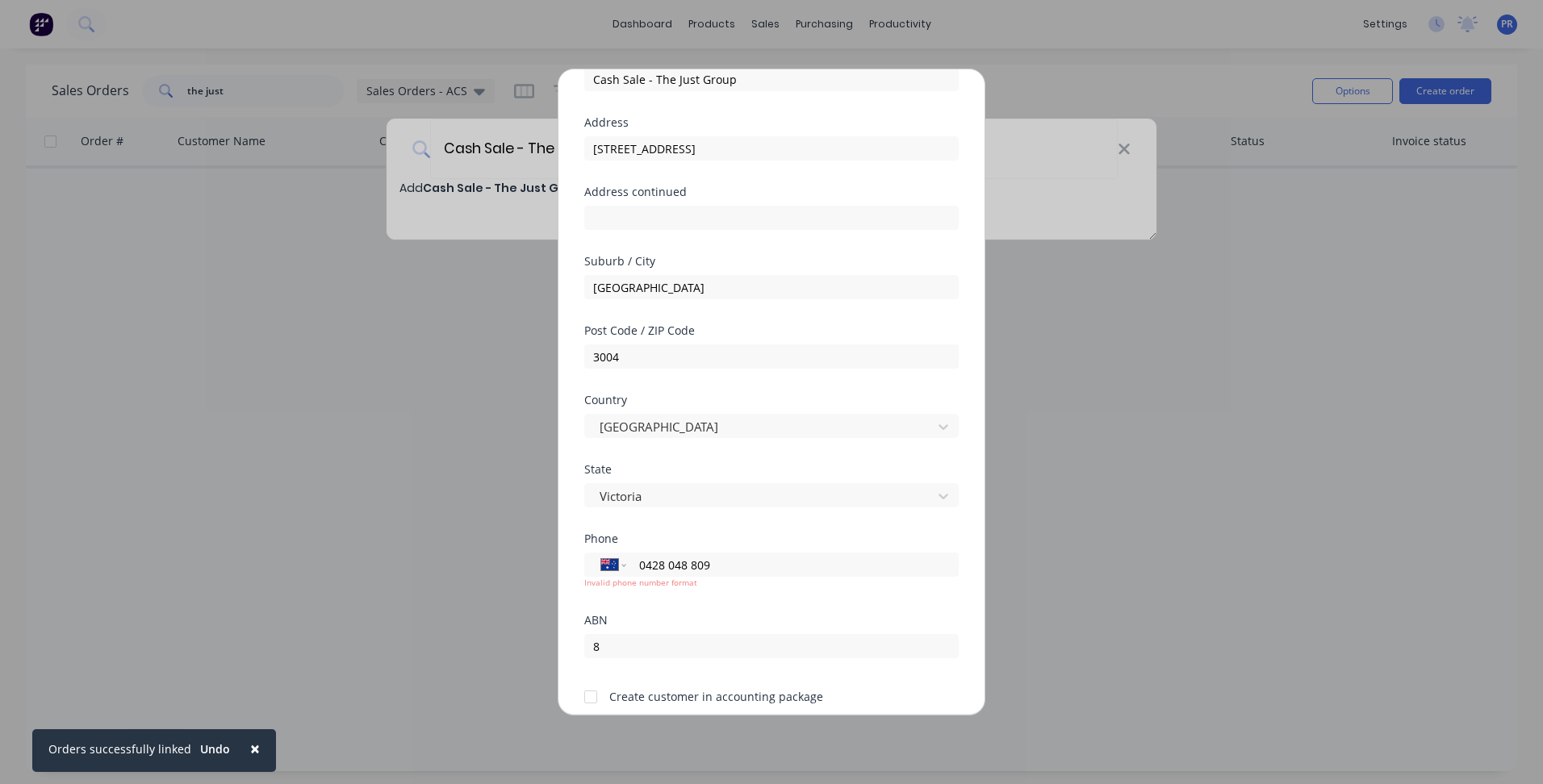
scroll to position [154, 0]
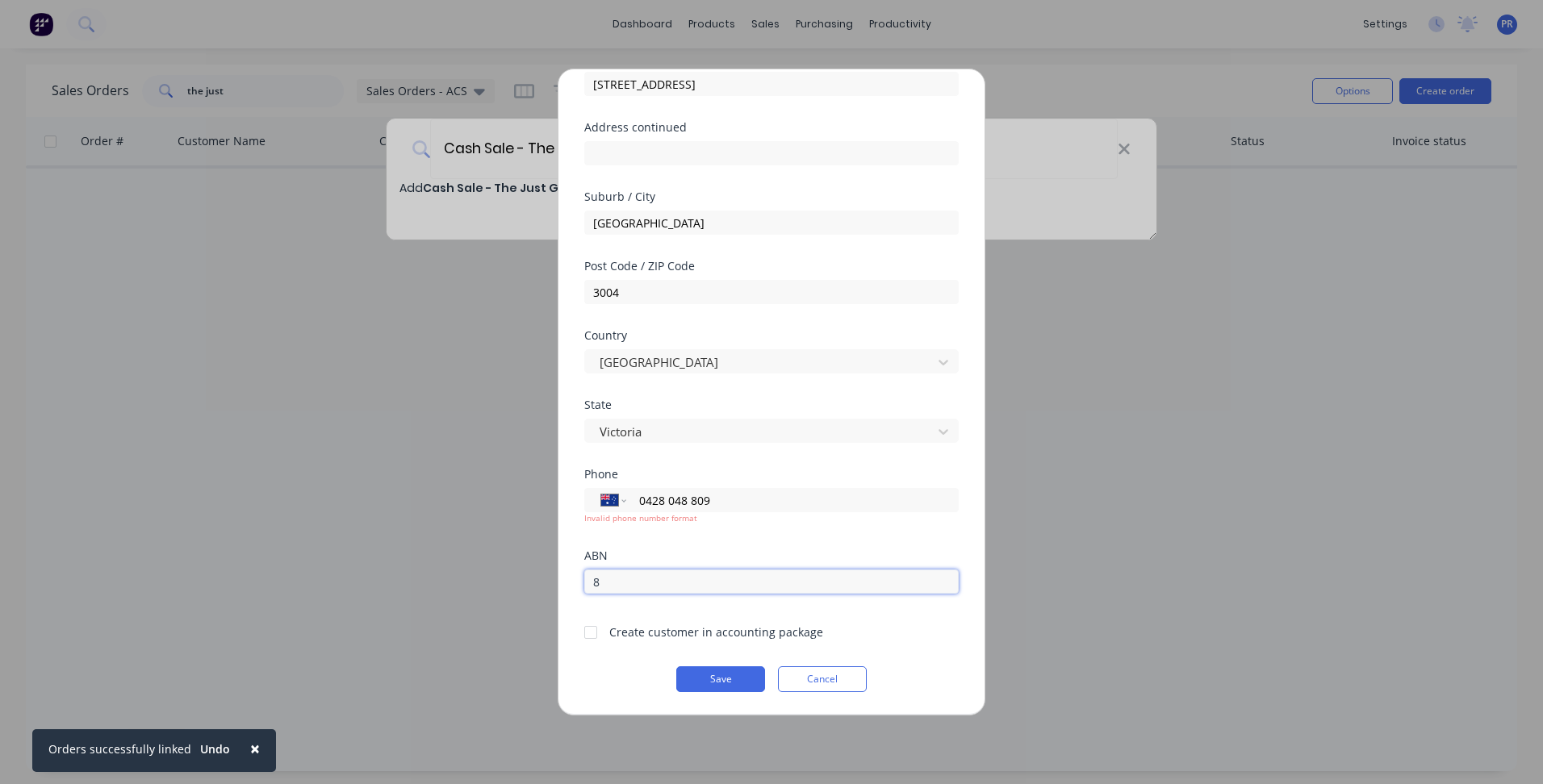
drag, startPoint x: 623, startPoint y: 583, endPoint x: 490, endPoint y: 574, distance: 133.3
click at [530, 578] on div "Add new customer Customer name Cash Sale - The Just Group Address [STREET_ADDRE…" at bounding box center [772, 392] width 1543 height 784
paste input "97 0969 114 10"
type input "97 0969 114 10"
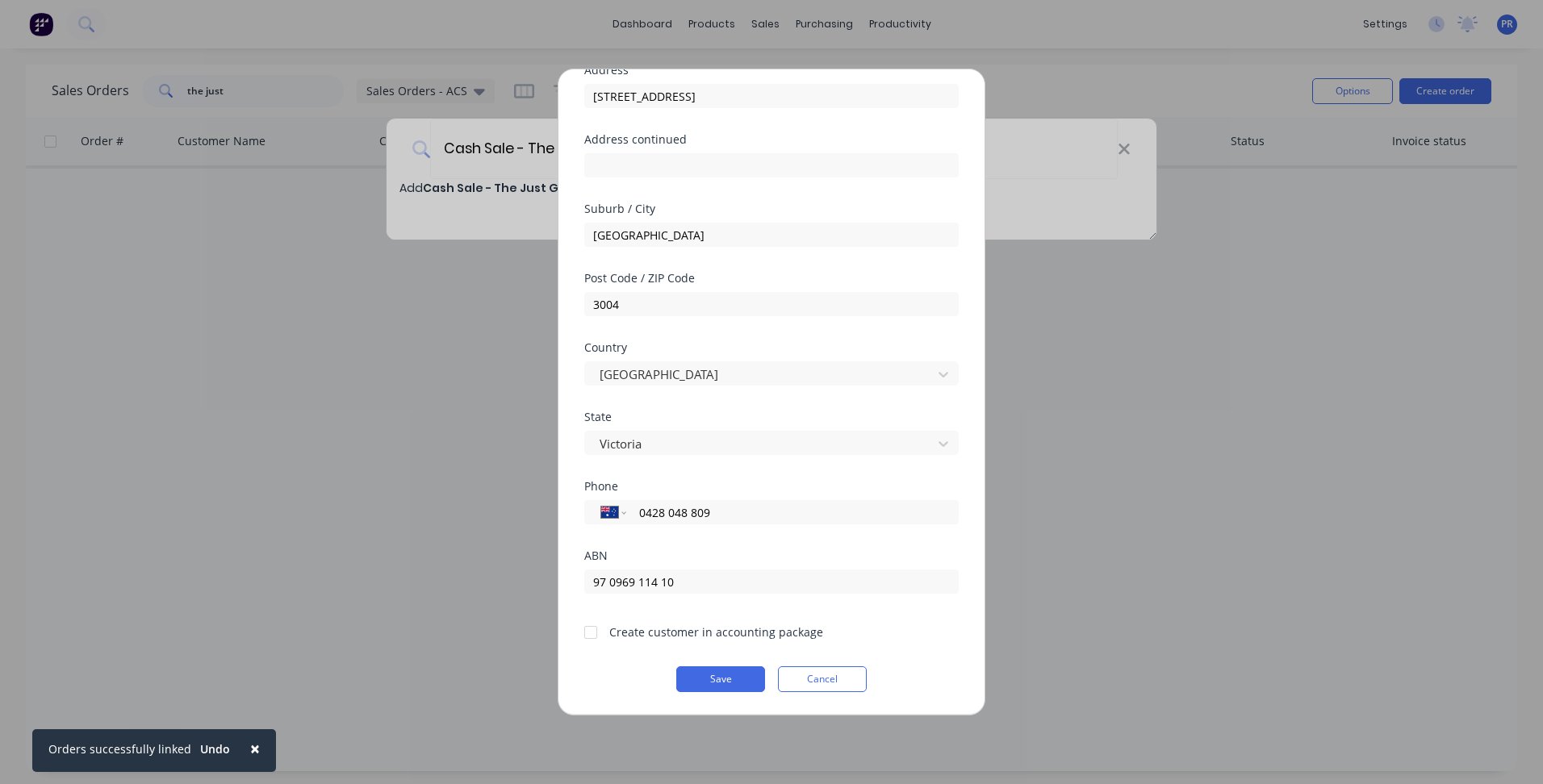
click at [582, 645] on div at bounding box center [590, 632] width 32 height 32
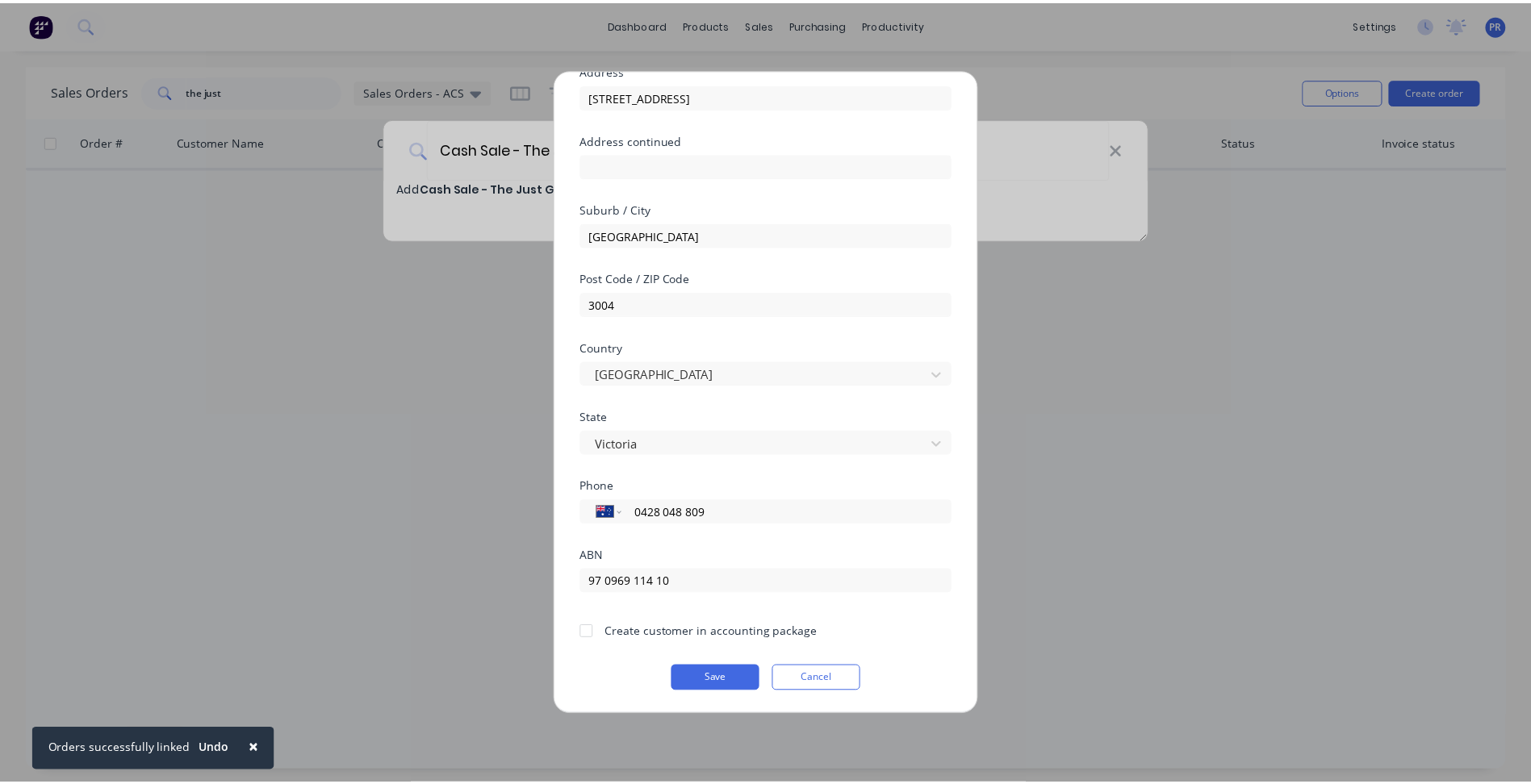
scroll to position [142, 0]
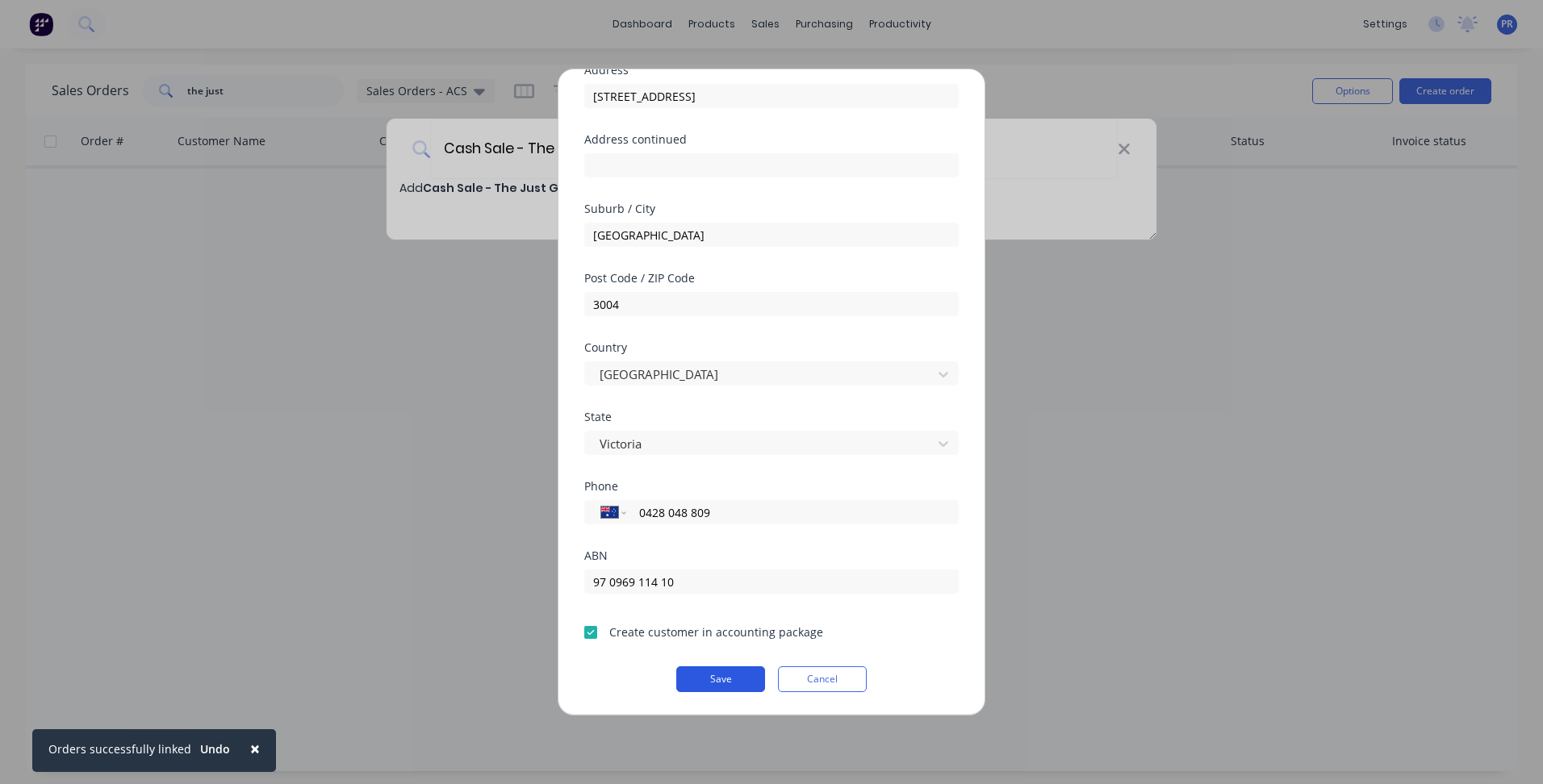
click at [726, 681] on button "Save" at bounding box center [721, 679] width 89 height 25
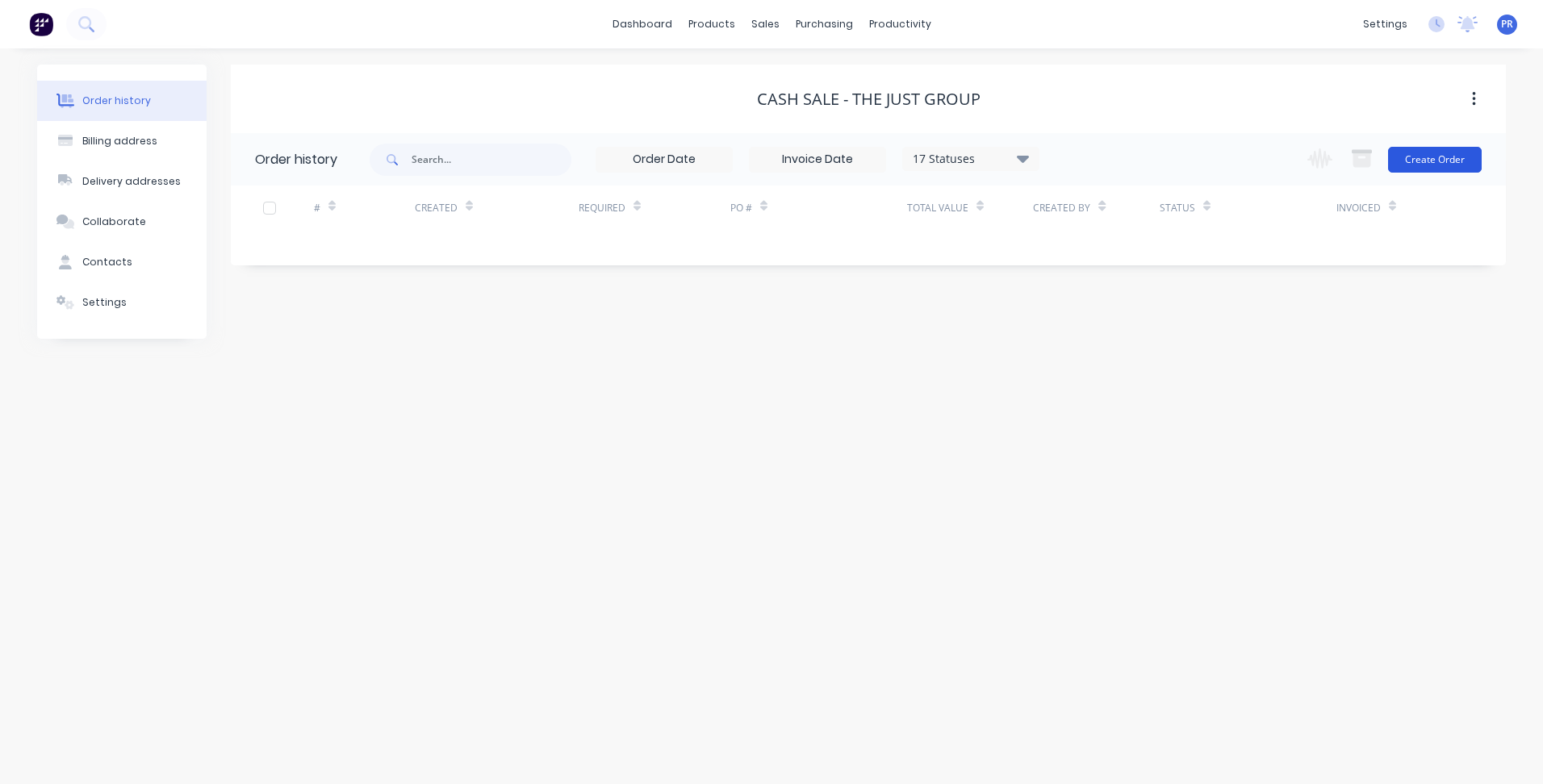
click at [1427, 161] on button "Create Order" at bounding box center [1435, 159] width 94 height 25
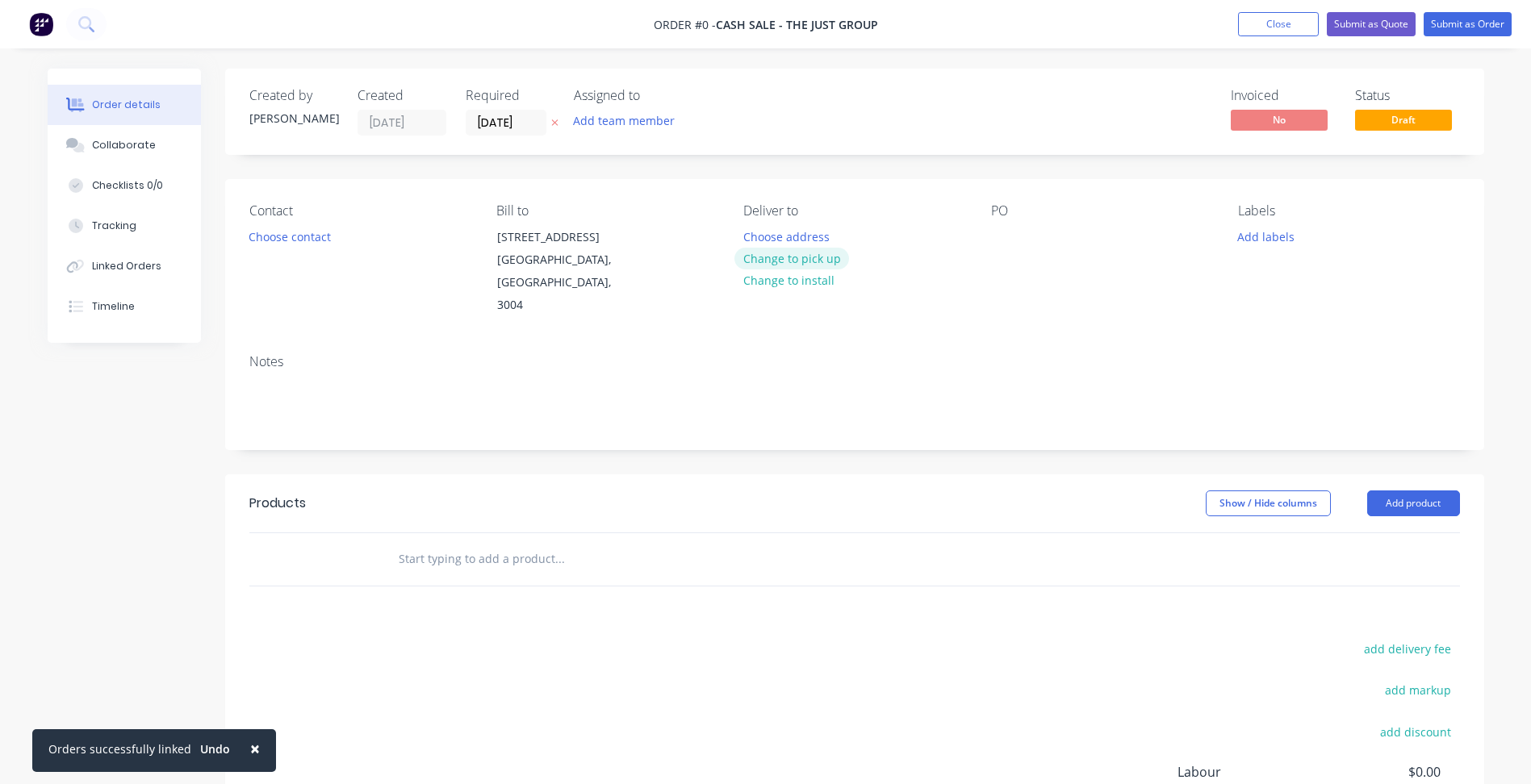
click at [791, 257] on button "Change to pick up" at bounding box center [791, 258] width 115 height 22
click at [294, 234] on button "Choose contact" at bounding box center [289, 236] width 99 height 22
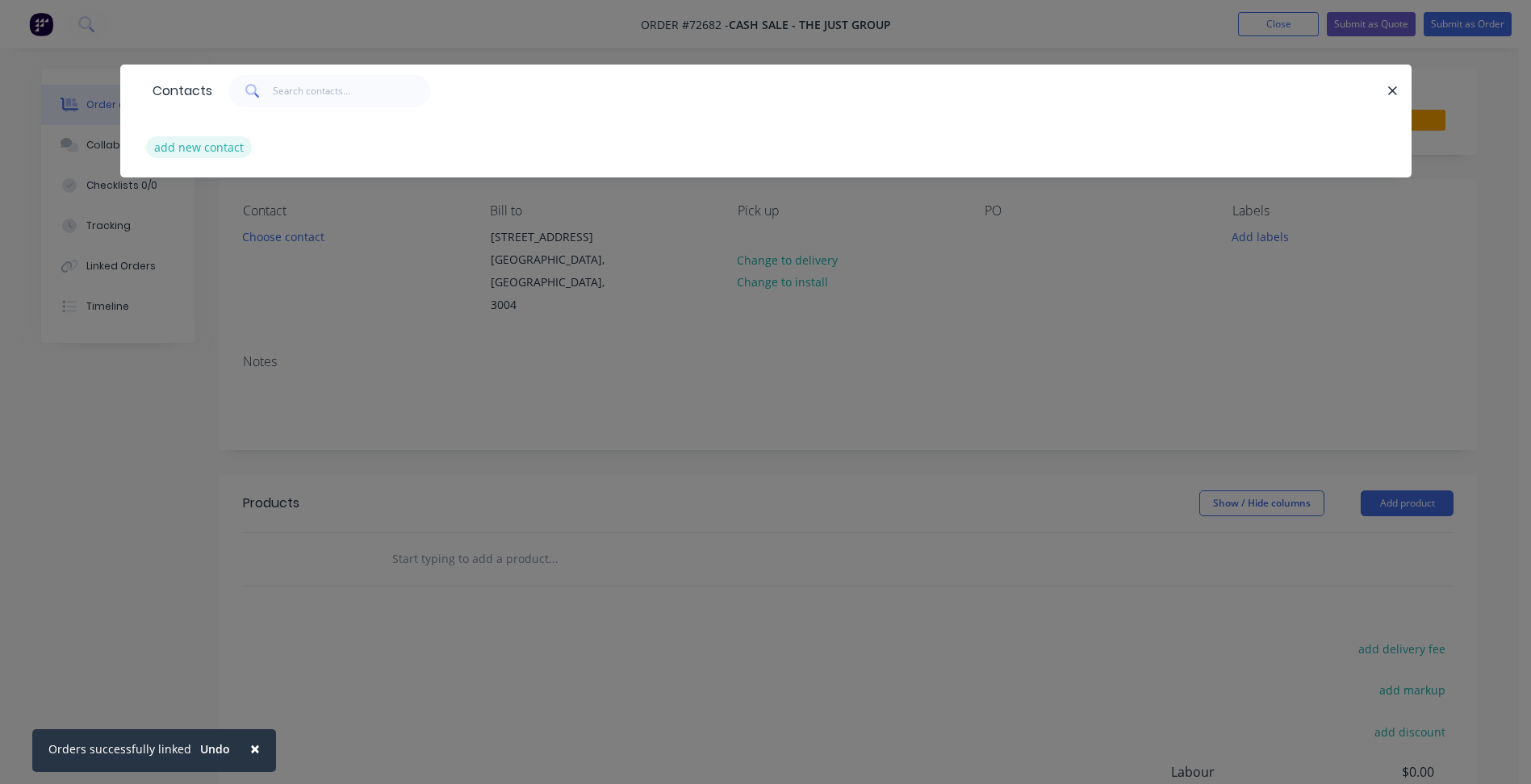
click at [192, 148] on button "add new contact" at bounding box center [199, 147] width 106 height 22
select select "AU"
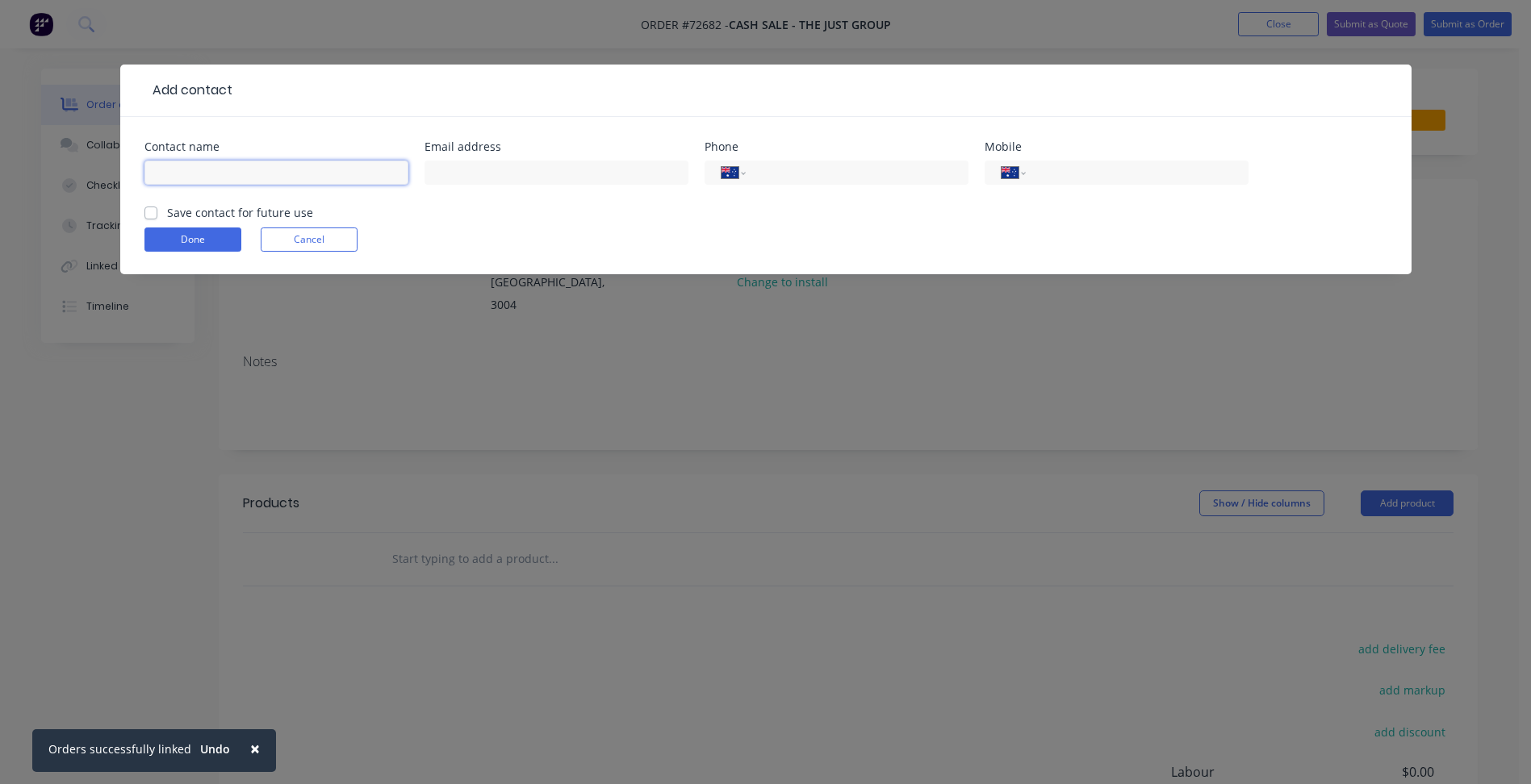
click at [190, 166] on input "text" at bounding box center [277, 173] width 264 height 25
type input "[PERSON_NAME]"
drag, startPoint x: 443, startPoint y: 176, endPoint x: 452, endPoint y: 175, distance: 9.1
click at [443, 175] on input "text" at bounding box center [557, 173] width 264 height 25
paste input "[PERSON_NAME][EMAIL_ADDRESS][DOMAIN_NAME]"
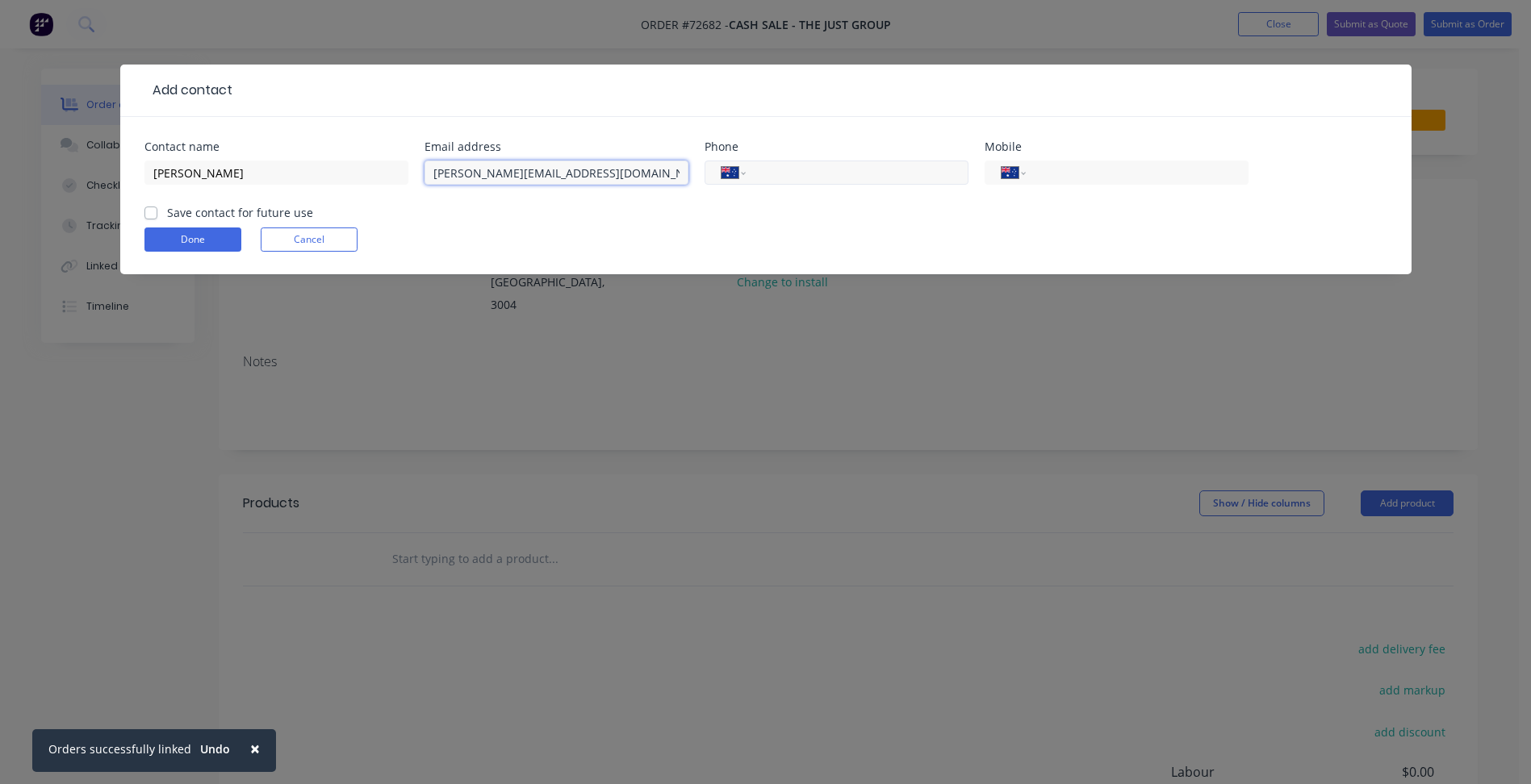
type input "[PERSON_NAME][EMAIL_ADDRESS][DOMAIN_NAME]"
click at [785, 169] on input "tel" at bounding box center [853, 173] width 194 height 18
type input "0428 048 809"
drag, startPoint x: 857, startPoint y: 177, endPoint x: 539, endPoint y: 147, distance: 319.4
click at [541, 147] on div "Contact name [PERSON_NAME] Email address [PERSON_NAME][EMAIL_ADDRESS][DOMAIN_NA…" at bounding box center [766, 172] width 1243 height 63
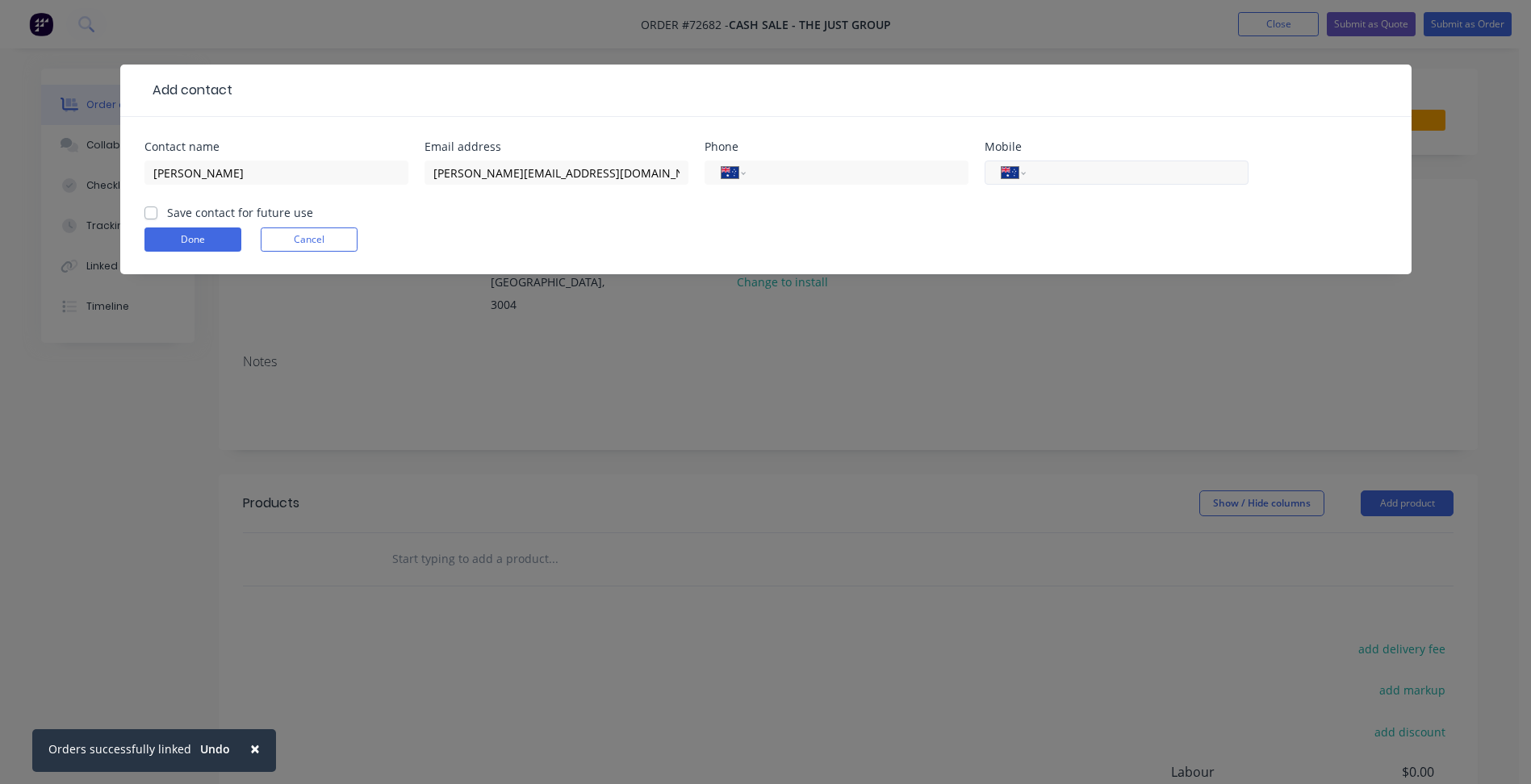
click at [1105, 162] on div "International [GEOGRAPHIC_DATA] [GEOGRAPHIC_DATA] [GEOGRAPHIC_DATA] [GEOGRAPHIC…" at bounding box center [1116, 173] width 264 height 25
drag, startPoint x: 1072, startPoint y: 180, endPoint x: 848, endPoint y: 181, distance: 224.0
click at [1072, 180] on input "tel" at bounding box center [1133, 173] width 194 height 18
paste input "0428 048 809"
type input "0428 048 809"
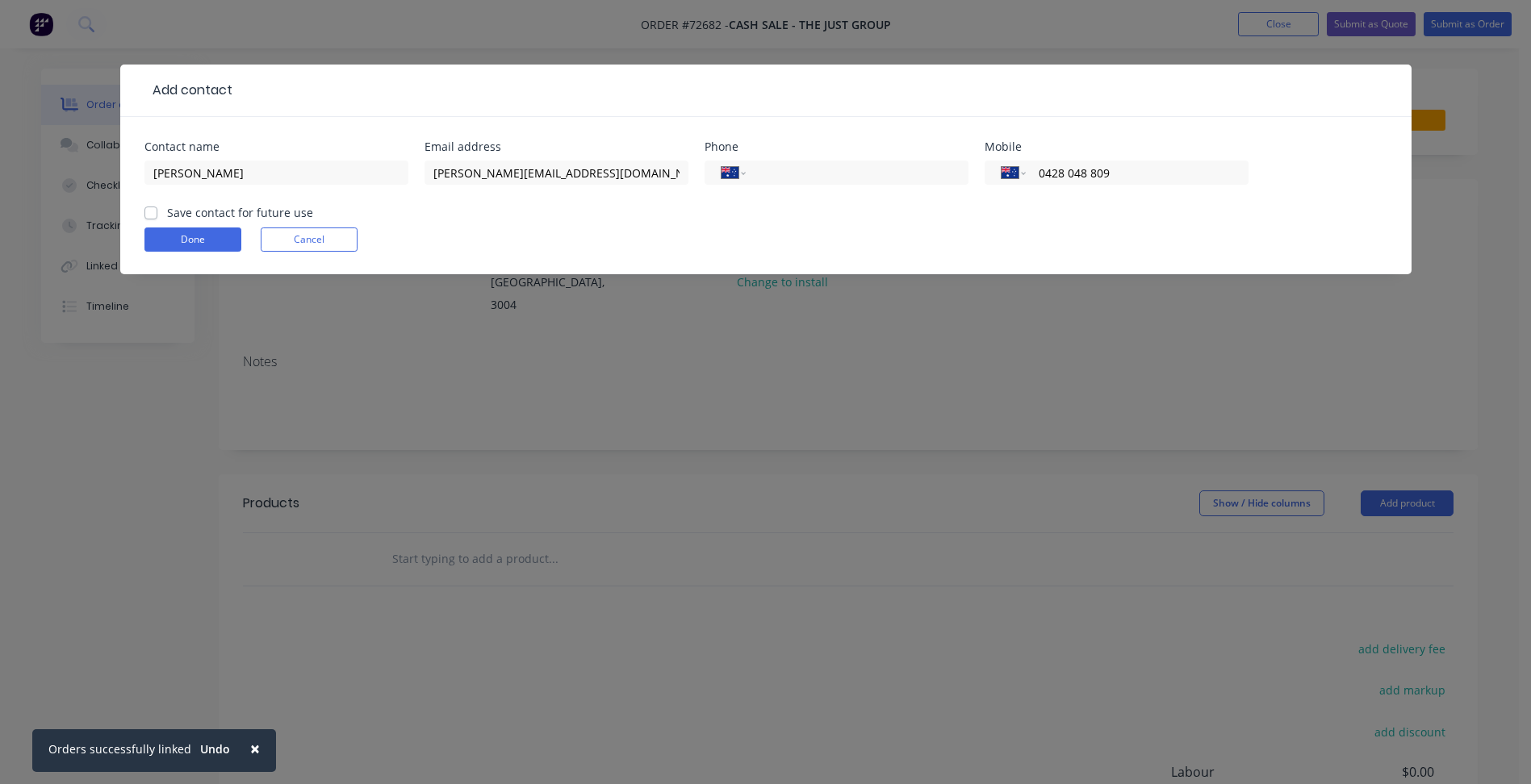
click at [217, 215] on label "Save contact for future use" at bounding box center [240, 212] width 146 height 17
click at [157, 215] on input "Save contact for future use" at bounding box center [151, 211] width 13 height 15
checkbox input "true"
click at [211, 227] on button "Done" at bounding box center [193, 239] width 96 height 25
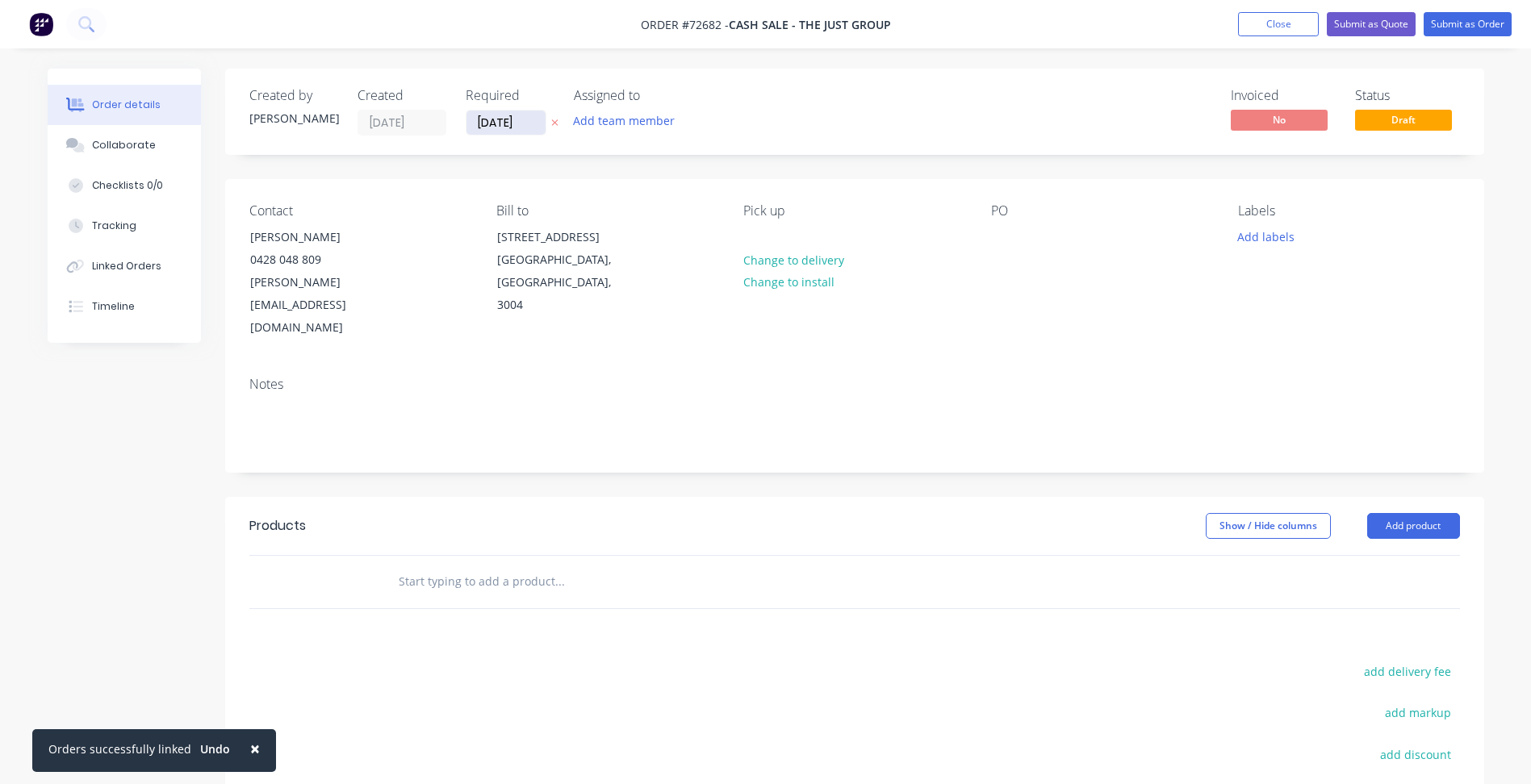
click at [502, 125] on input "[DATE]" at bounding box center [506, 123] width 79 height 25
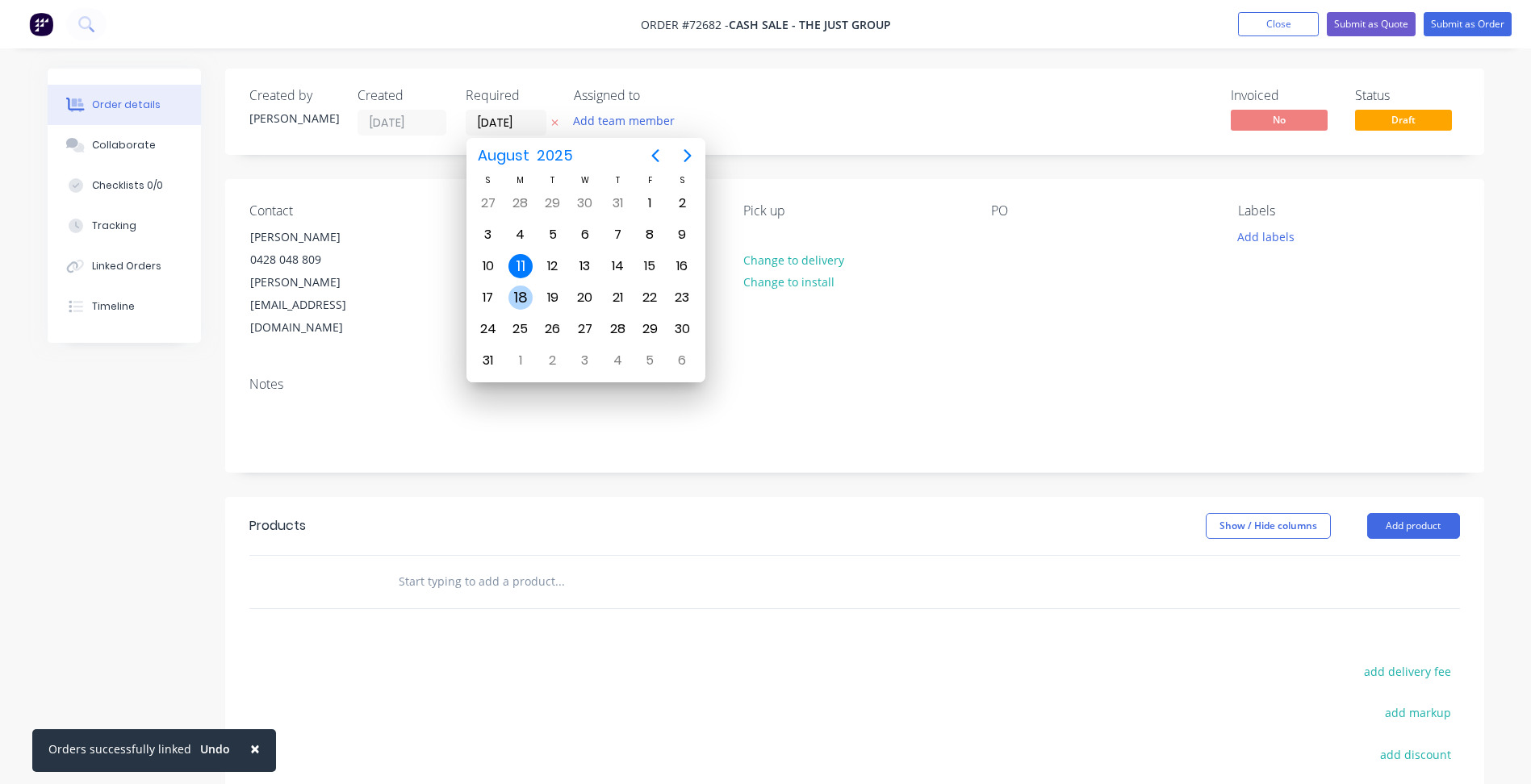
click at [521, 300] on div "18" at bounding box center [520, 297] width 25 height 25
type input "[DATE]"
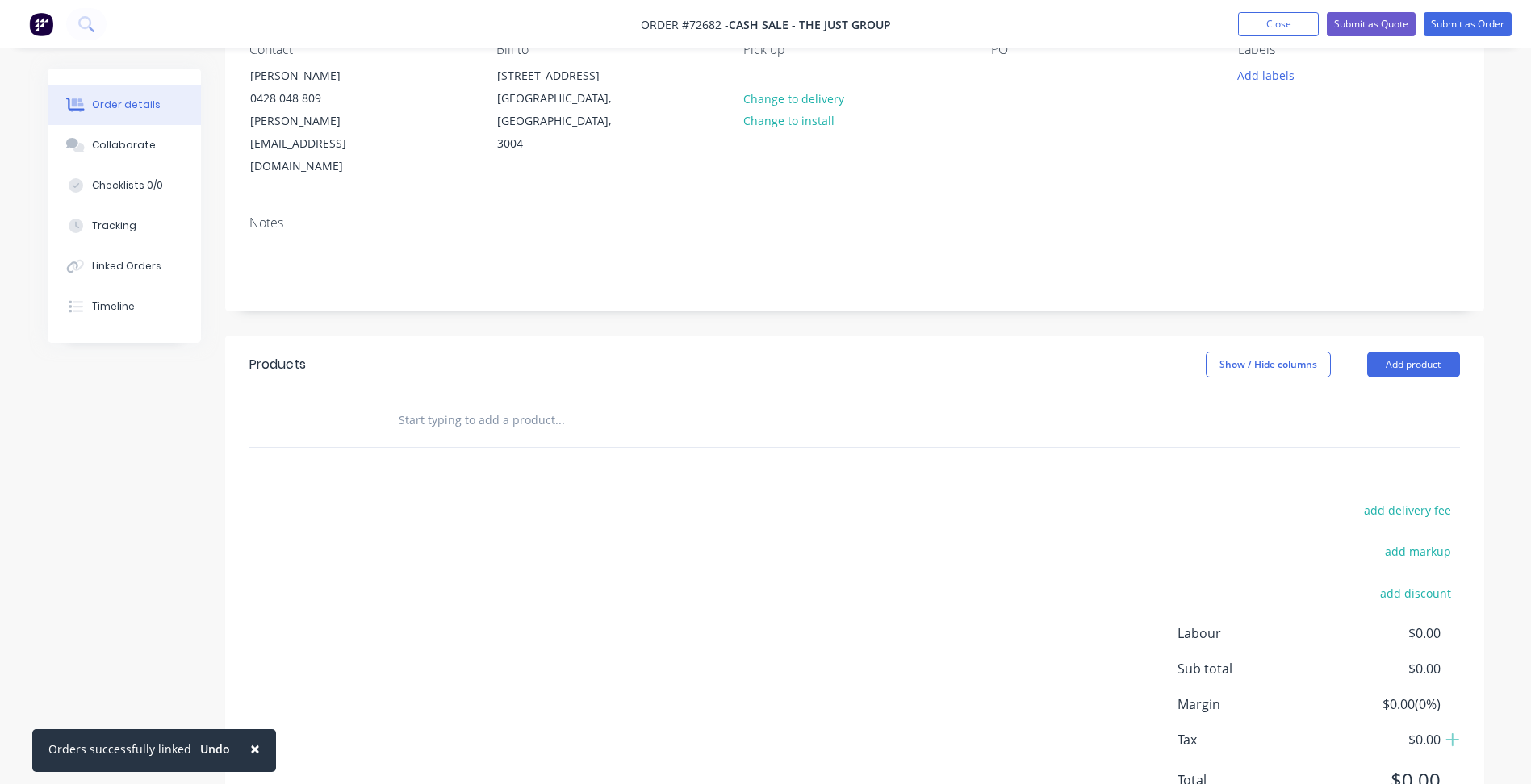
scroll to position [191, 0]
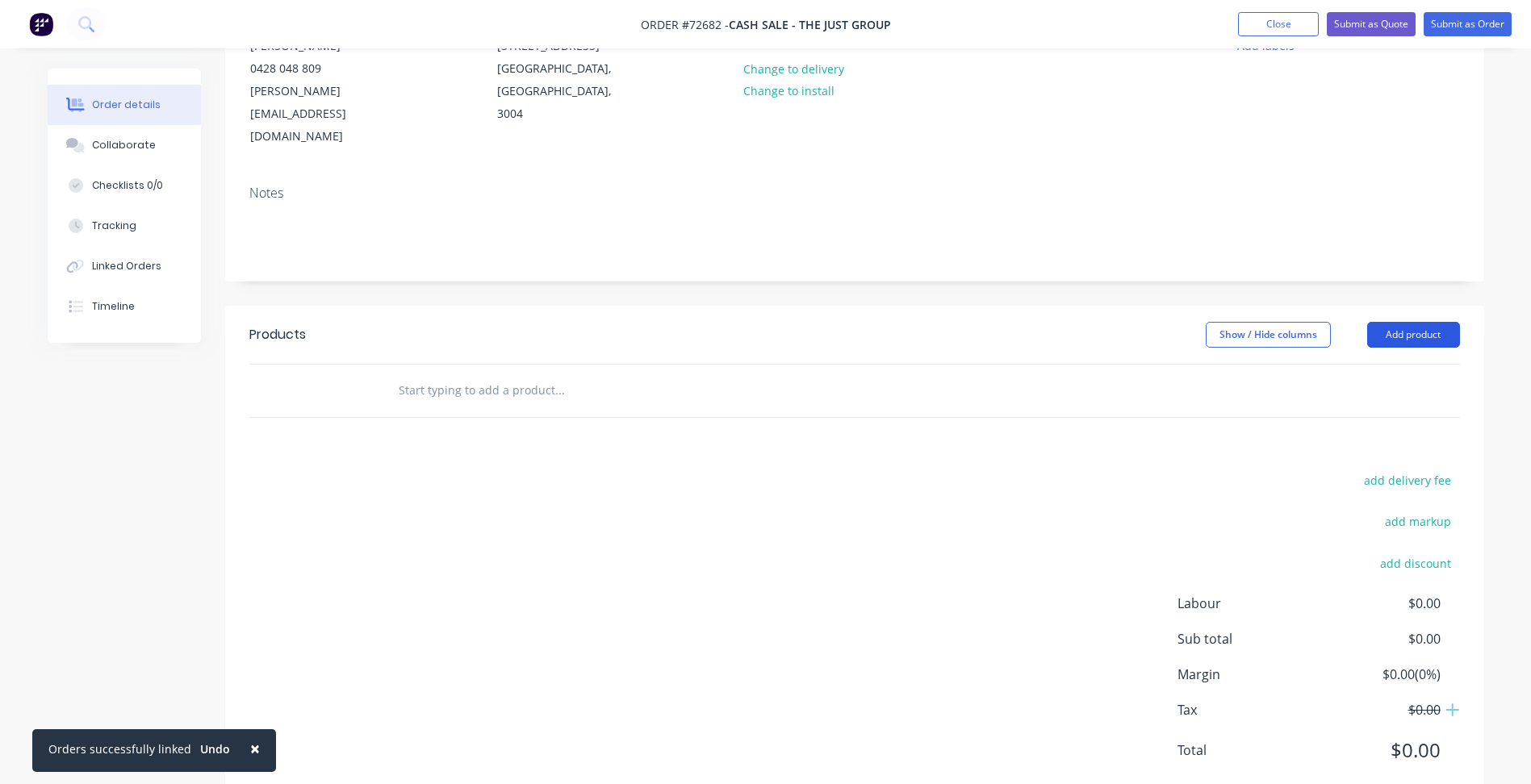
click at [1400, 322] on button "Add product" at bounding box center [1414, 335] width 93 height 25
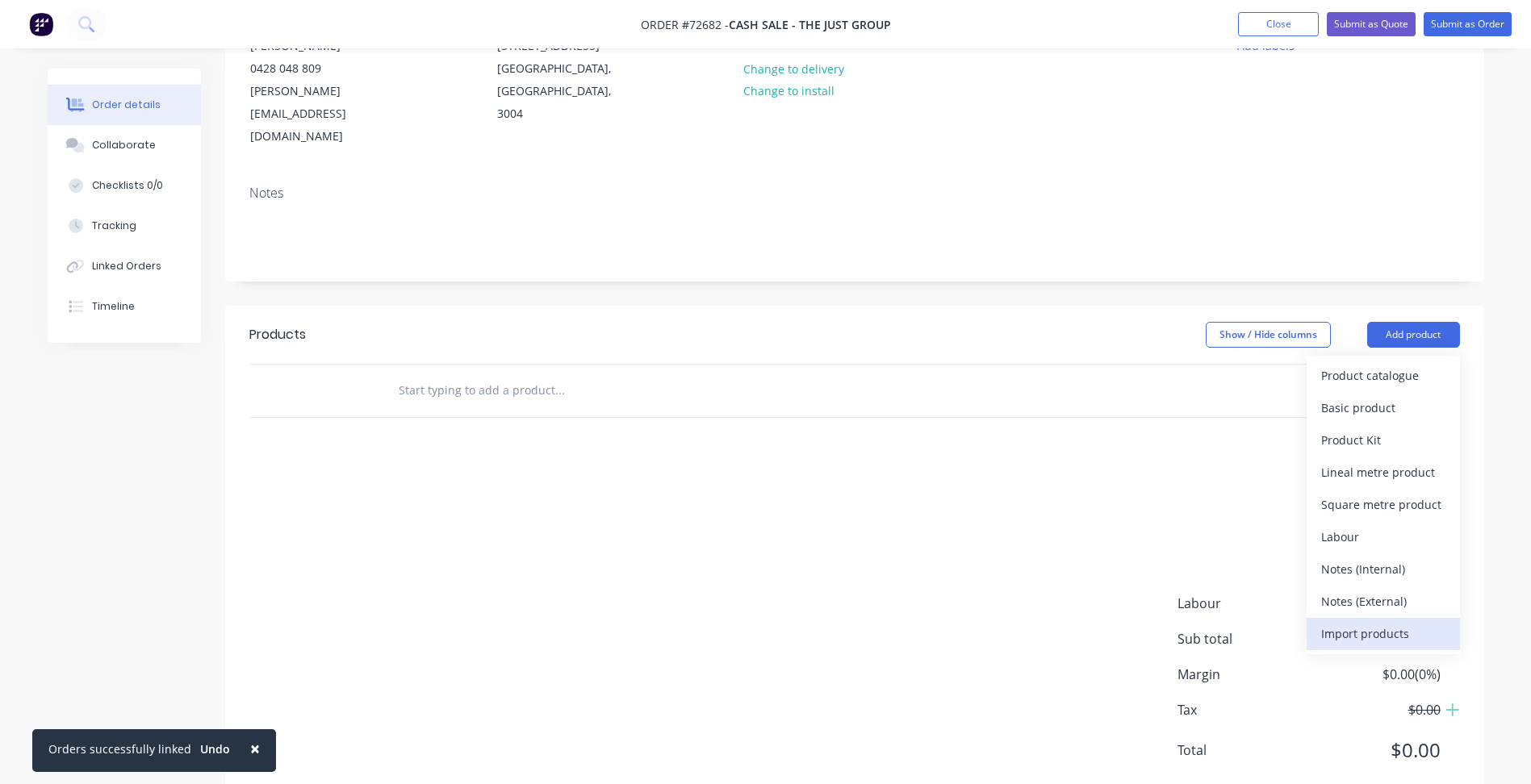
click at [1387, 622] on div "Import products" at bounding box center [1383, 634] width 125 height 24
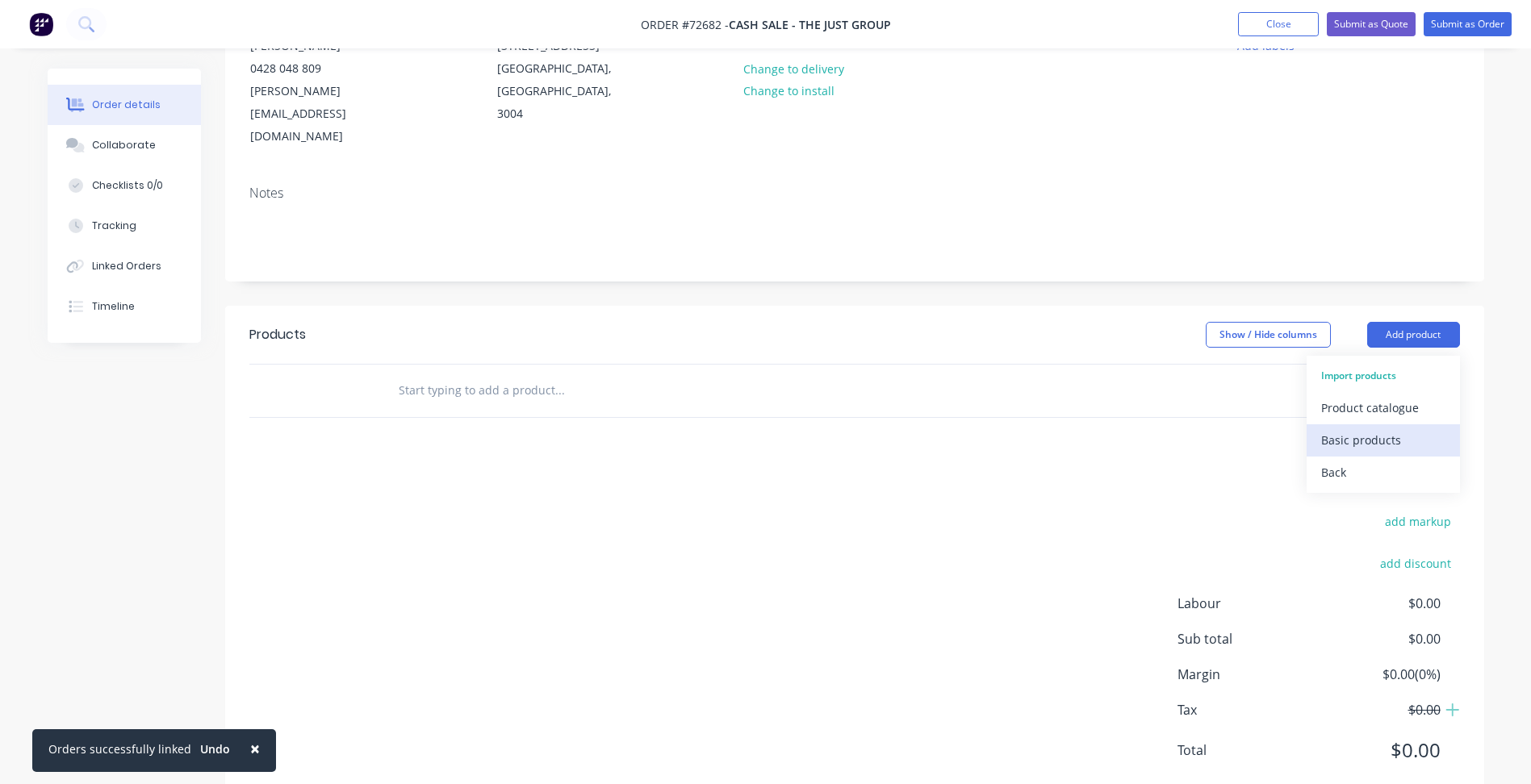
click at [1351, 428] on div "Basic products" at bounding box center [1383, 440] width 125 height 24
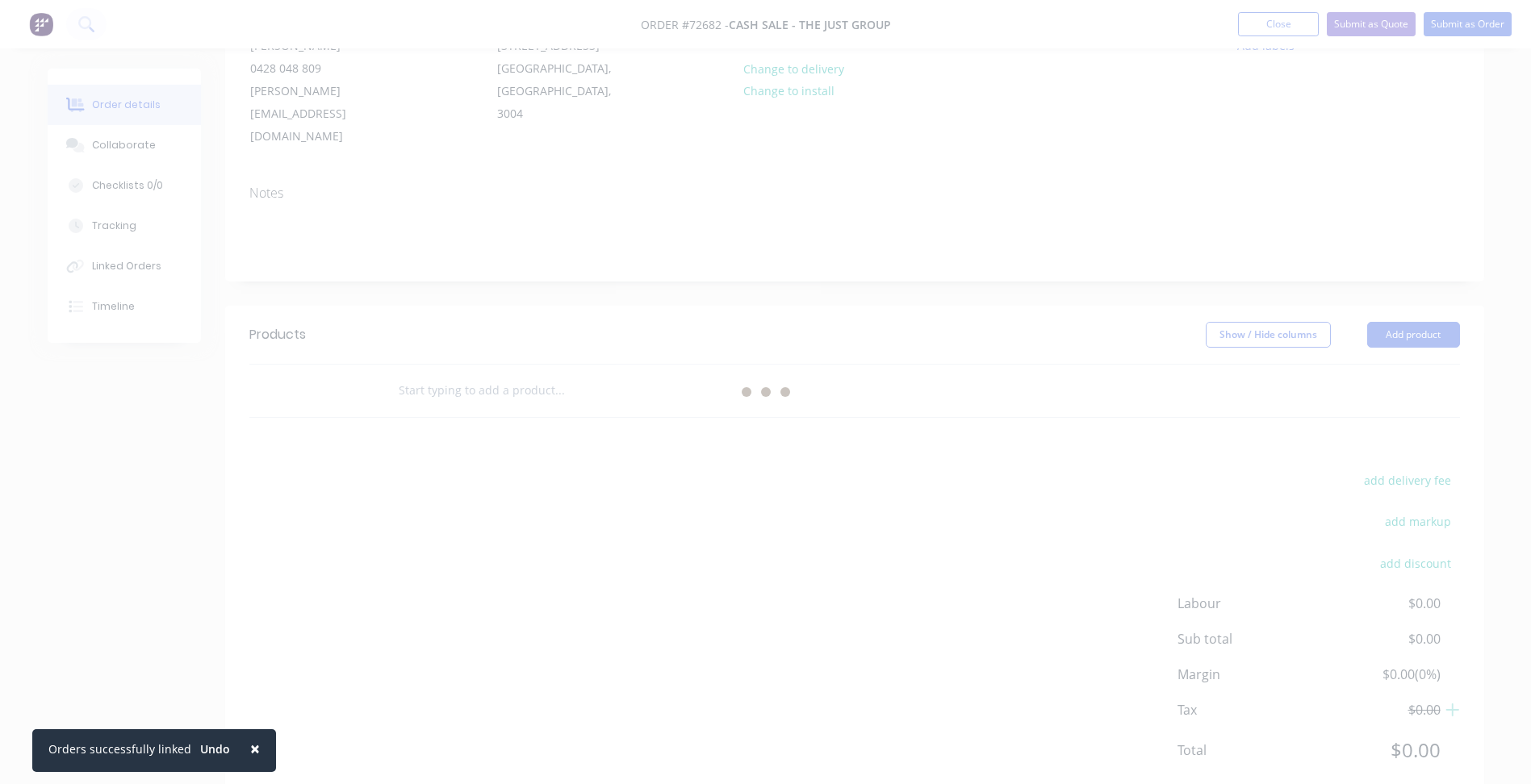
scroll to position [0, 0]
